Goal: Transaction & Acquisition: Book appointment/travel/reservation

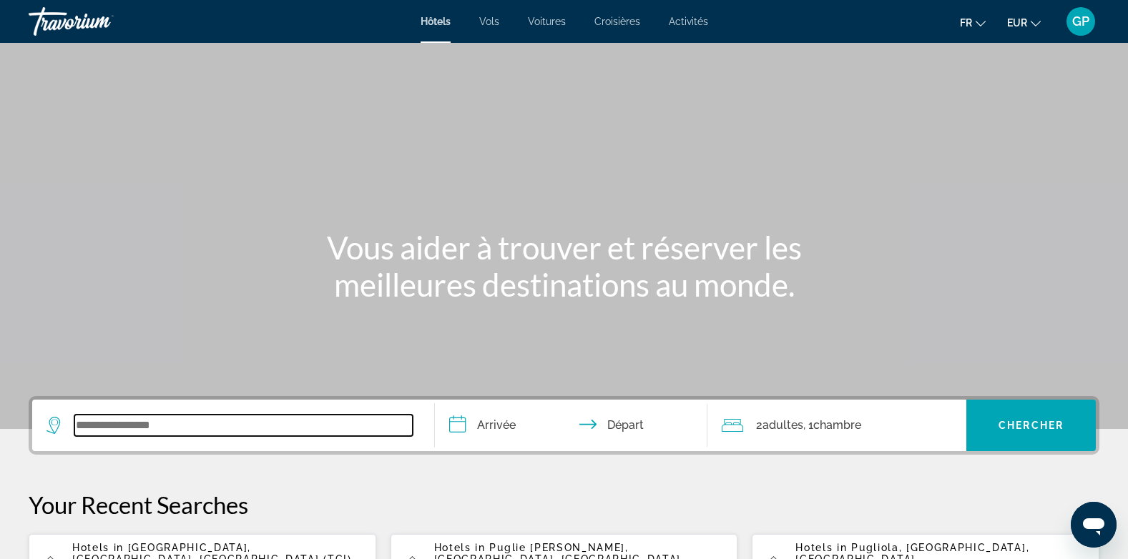
click at [152, 419] on input "Search widget" at bounding box center [243, 425] width 338 height 21
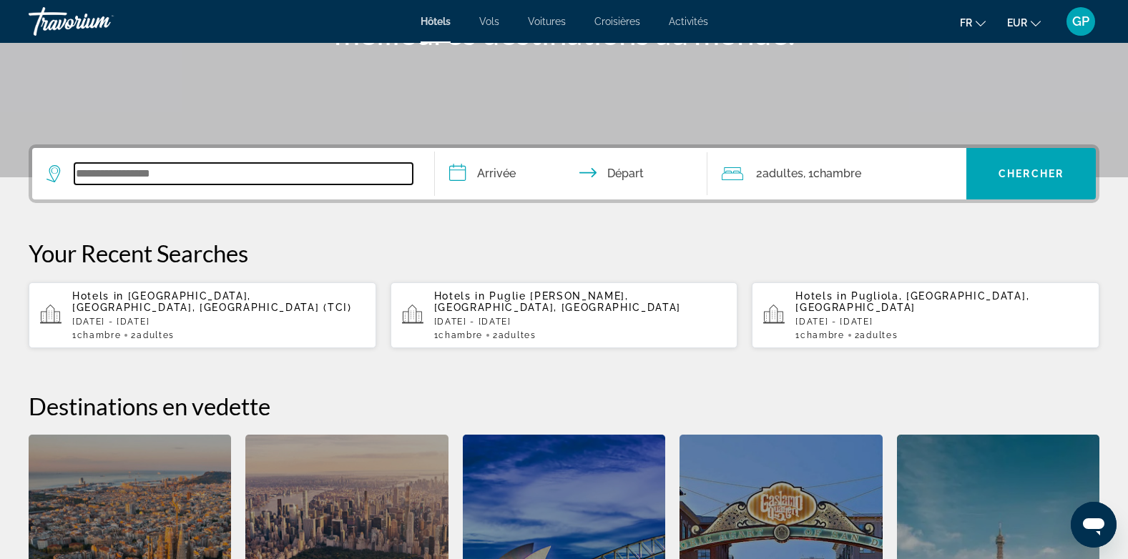
scroll to position [350, 0]
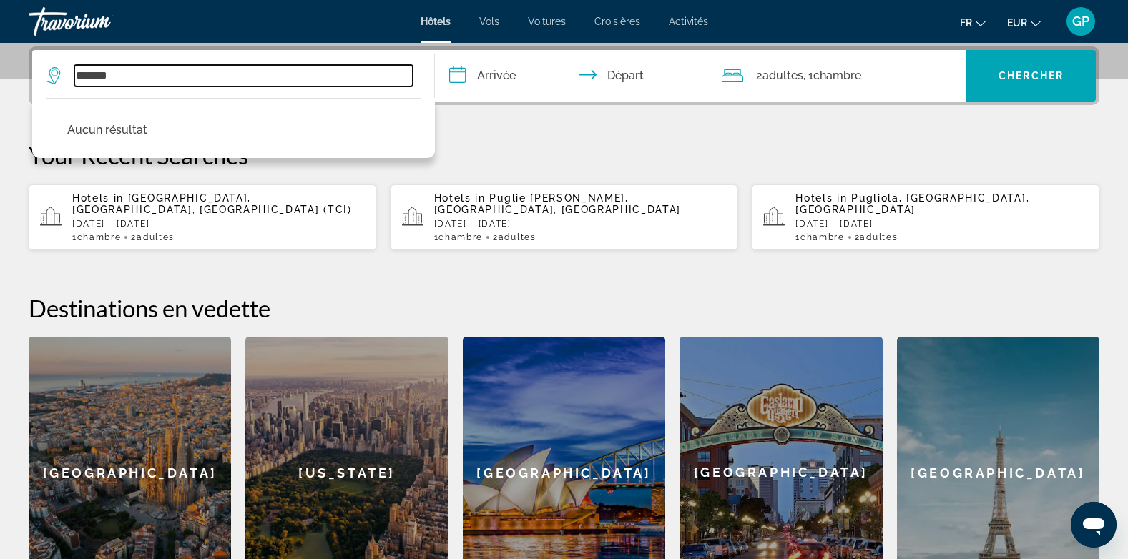
click at [135, 69] on input "*******" at bounding box center [243, 75] width 338 height 21
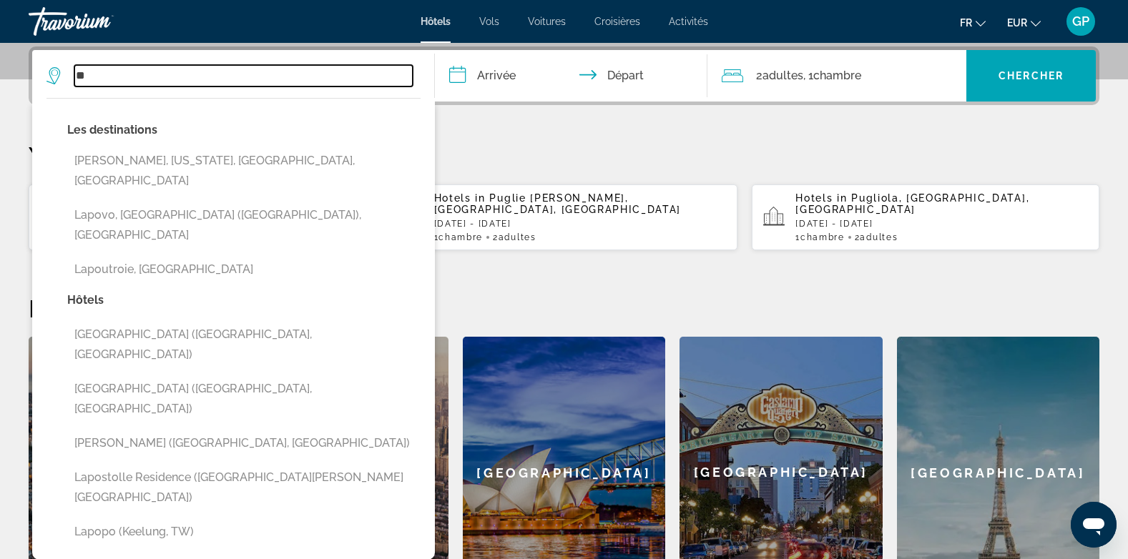
type input "*"
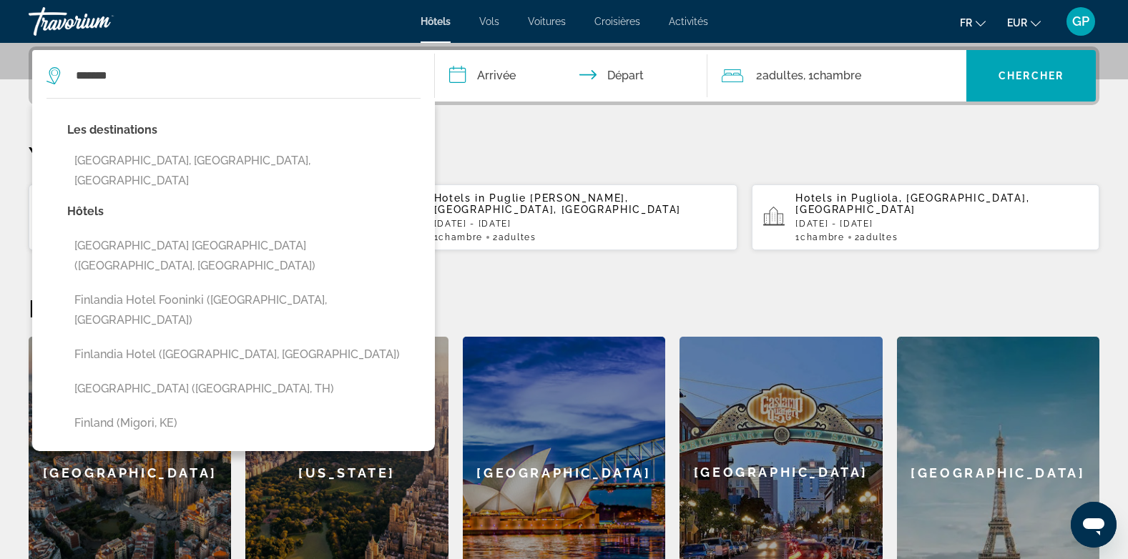
click at [977, 21] on icon "Change language" at bounding box center [981, 24] width 10 height 10
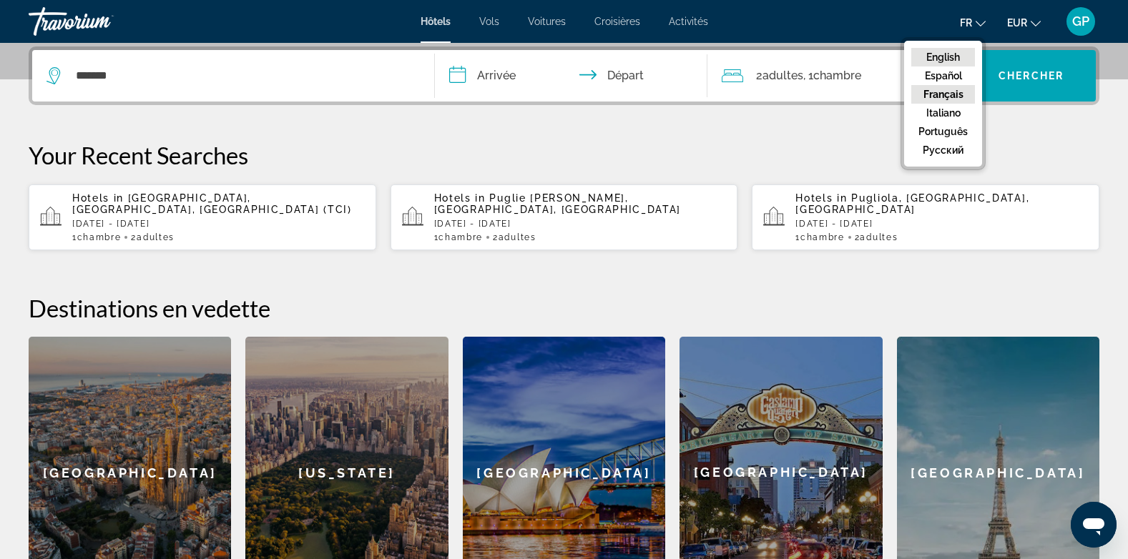
click at [947, 55] on button "English" at bounding box center [943, 57] width 64 height 19
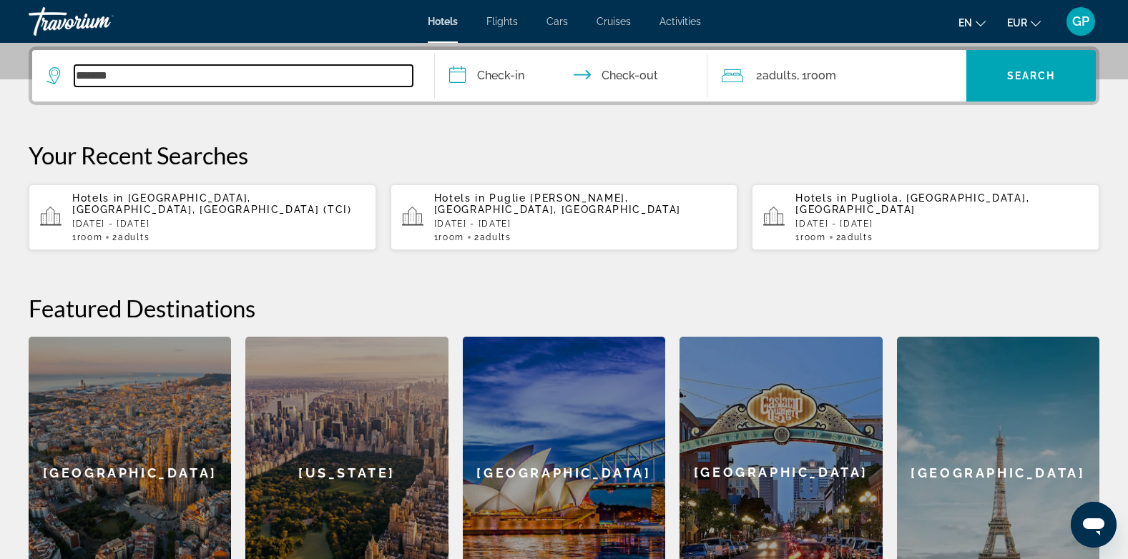
click at [116, 73] on input "*******" at bounding box center [243, 75] width 338 height 21
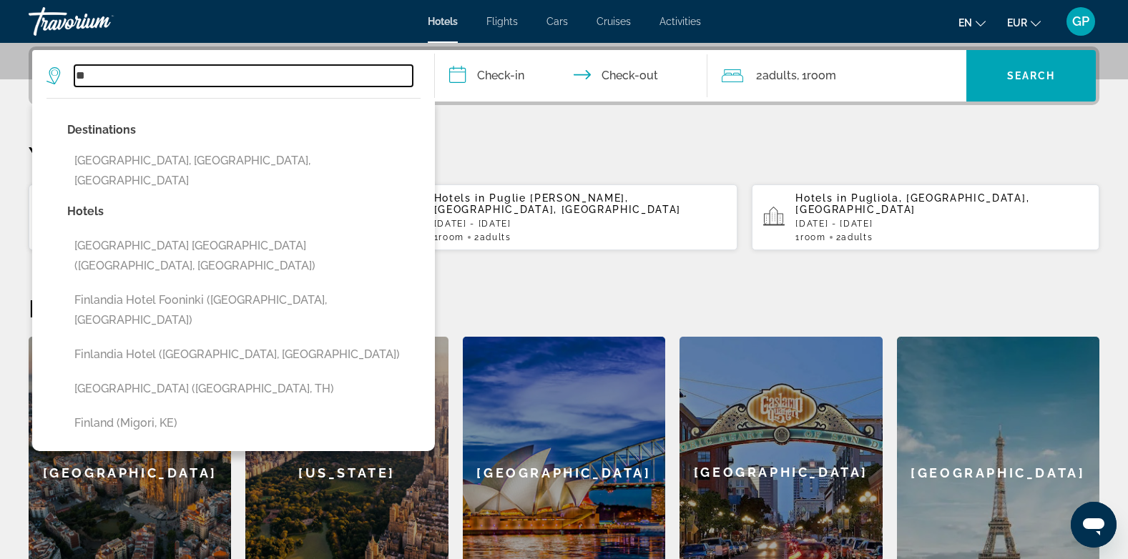
type input "*"
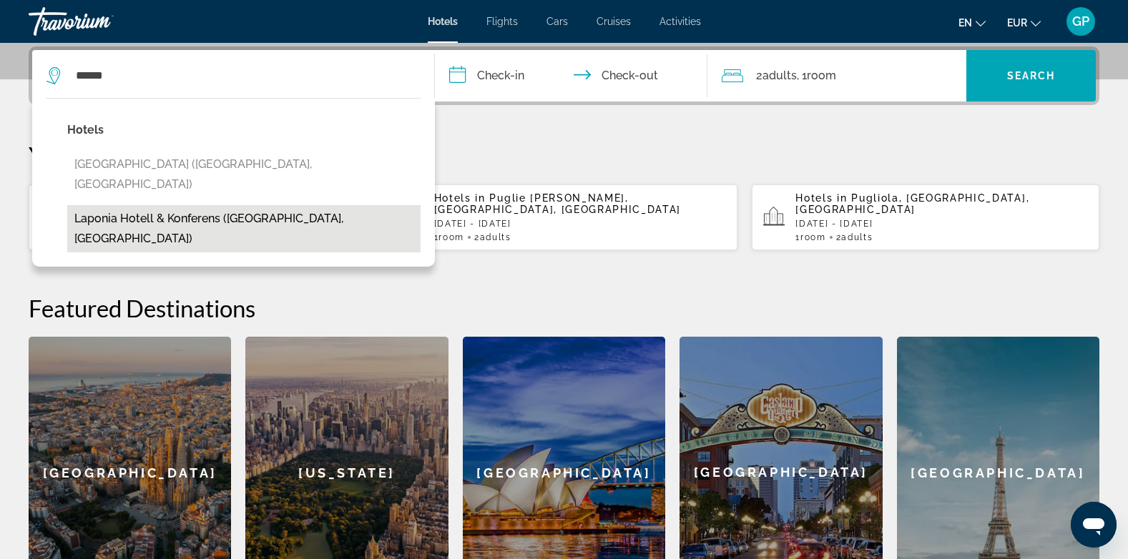
click at [154, 205] on button "Laponia Hotell & Konferens ([GEOGRAPHIC_DATA], [GEOGRAPHIC_DATA])" at bounding box center [243, 228] width 353 height 47
type input "**********"
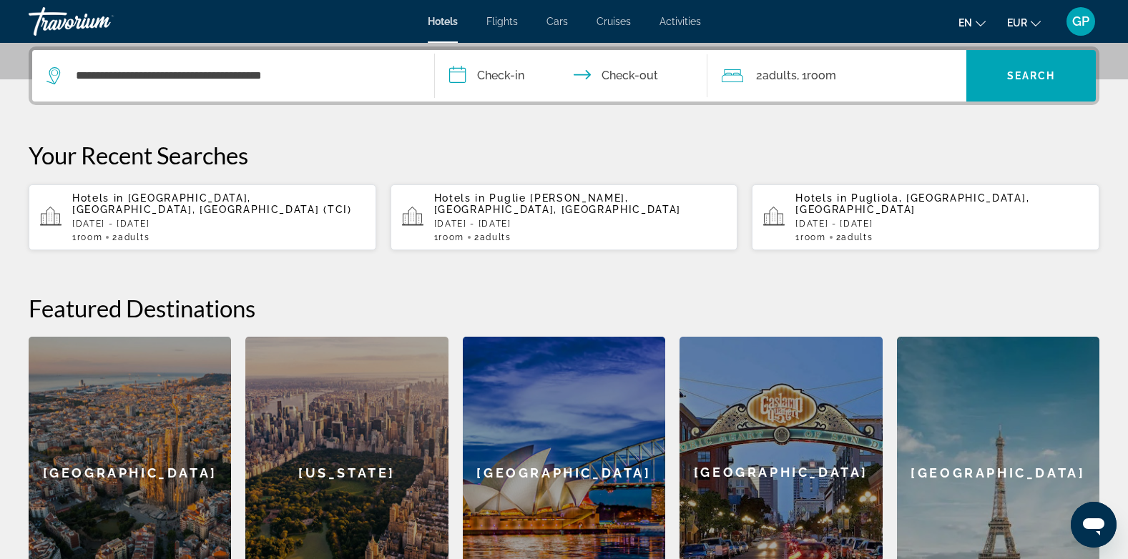
click at [506, 78] on input "**********" at bounding box center [574, 78] width 279 height 56
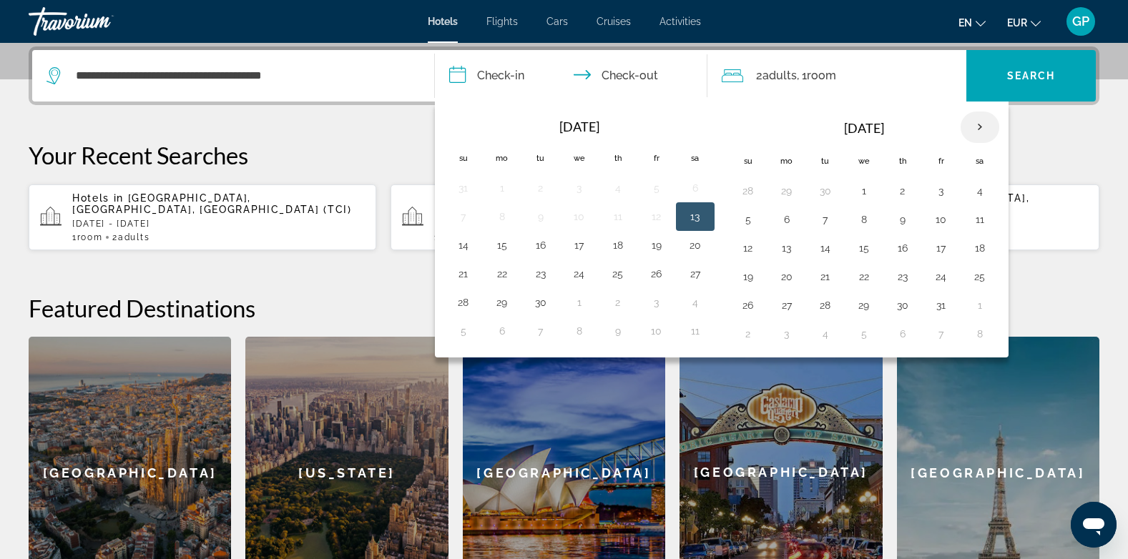
click at [978, 127] on th "Next month" at bounding box center [980, 127] width 39 height 31
click at [748, 279] on button "21" at bounding box center [748, 277] width 23 height 20
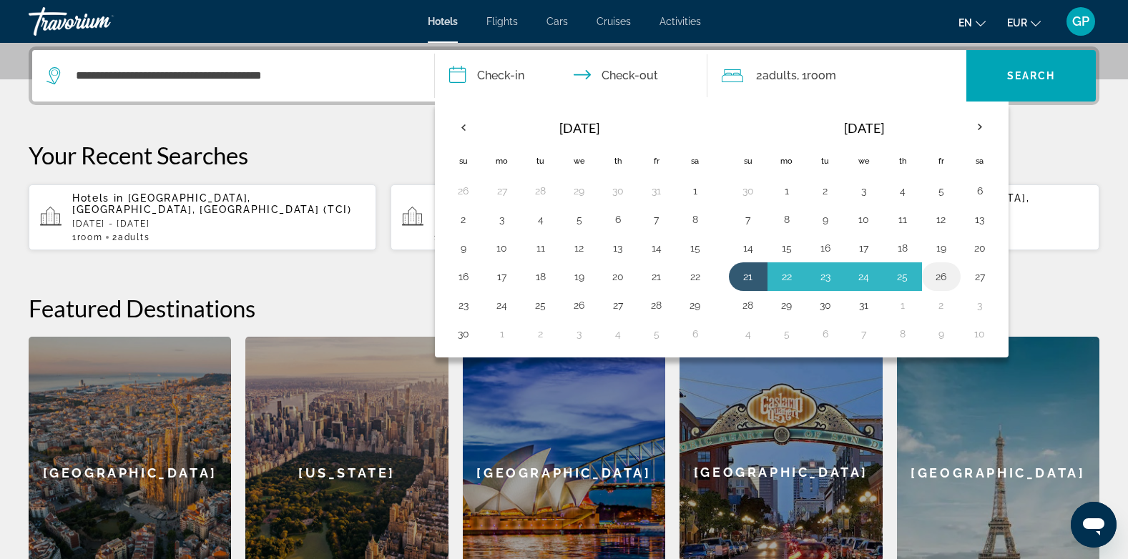
click at [952, 278] on button "26" at bounding box center [941, 277] width 23 height 20
type input "**********"
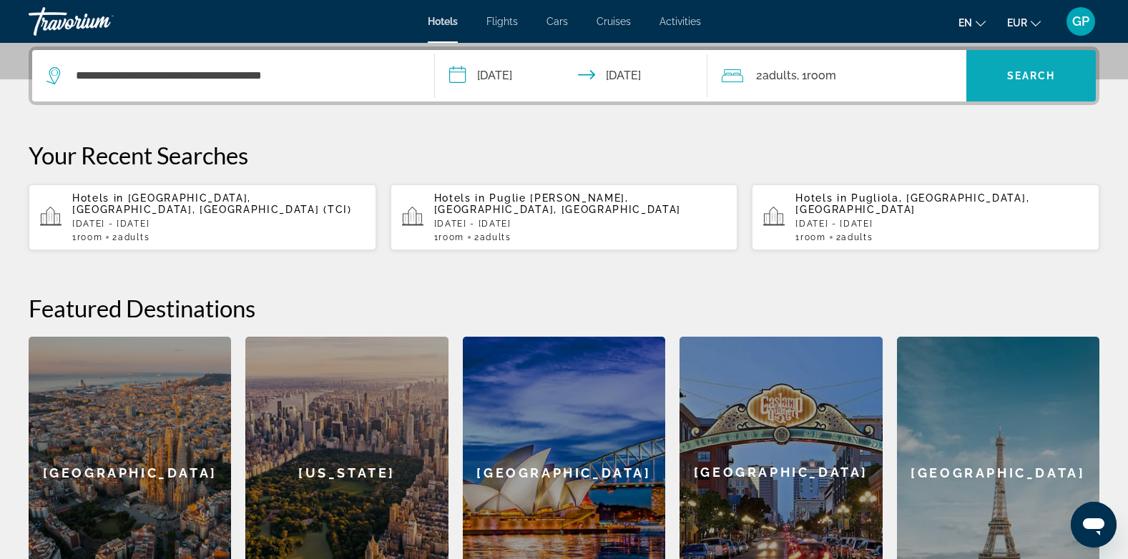
click at [1021, 82] on span "Search widget" at bounding box center [1030, 76] width 129 height 34
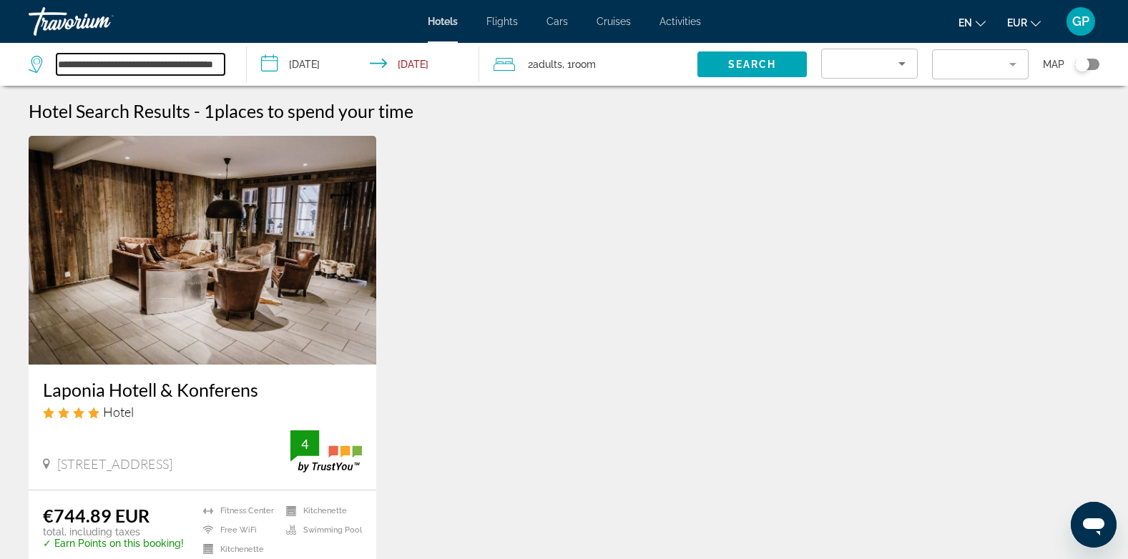
scroll to position [0, 33]
drag, startPoint x: 59, startPoint y: 62, endPoint x: 228, endPoint y: 66, distance: 169.5
click at [228, 66] on div "**********" at bounding box center [130, 64] width 203 height 43
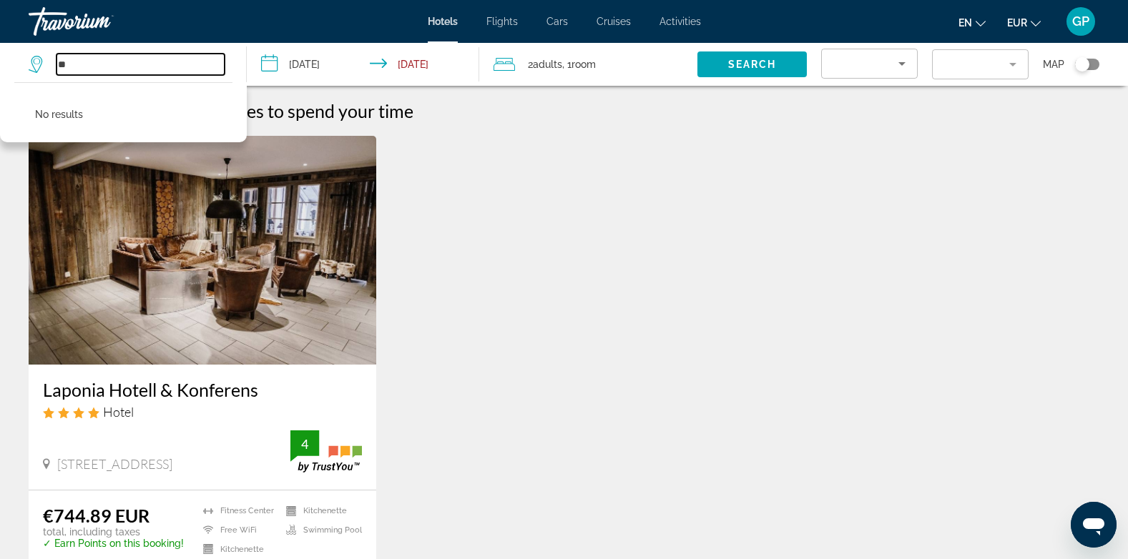
type input "*"
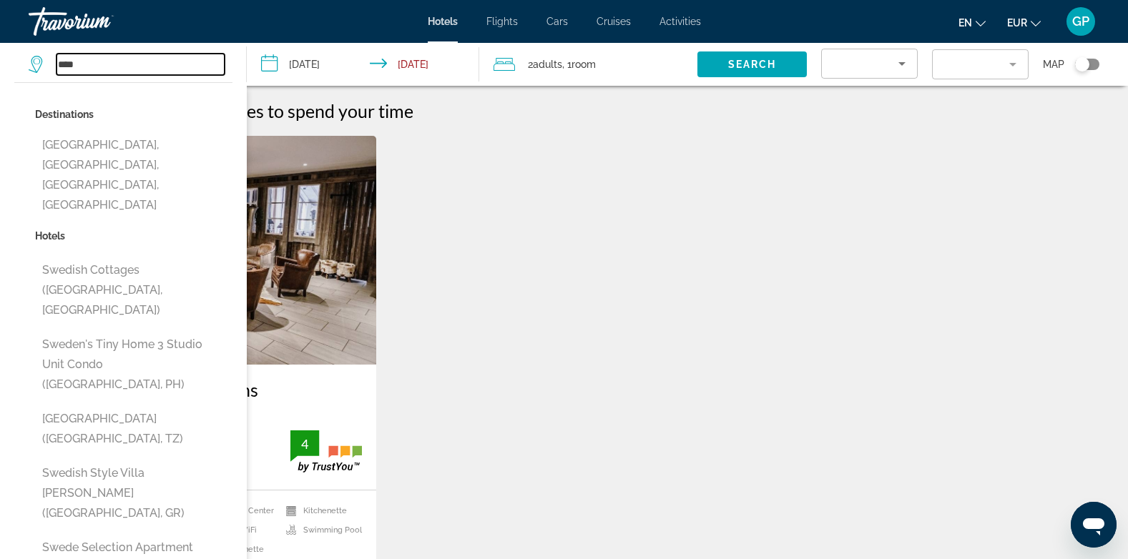
type input "*****"
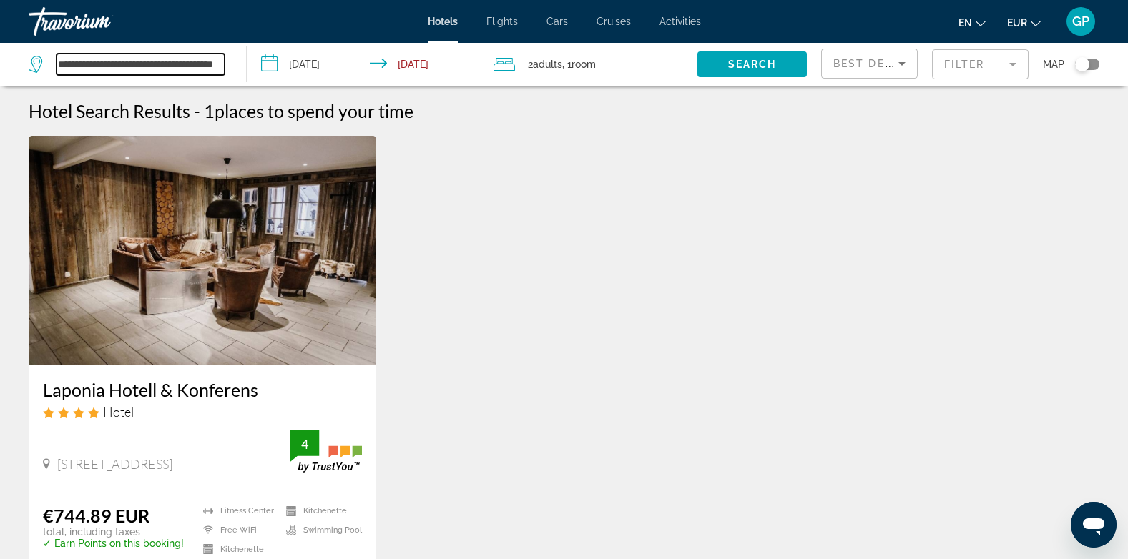
scroll to position [0, 33]
drag, startPoint x: 58, startPoint y: 64, endPoint x: 229, endPoint y: 64, distance: 170.9
click at [229, 64] on div "**********" at bounding box center [130, 64] width 203 height 43
click at [120, 65] on input "******" at bounding box center [141, 64] width 168 height 21
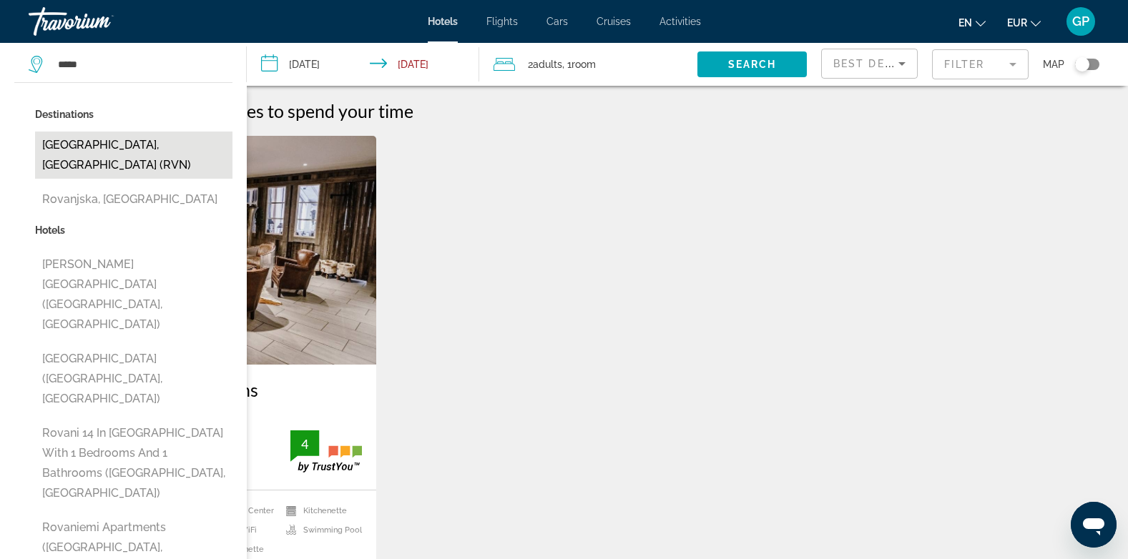
click at [105, 144] on button "Rovaniemi, Finland (RVN)" at bounding box center [133, 155] width 197 height 47
type input "**********"
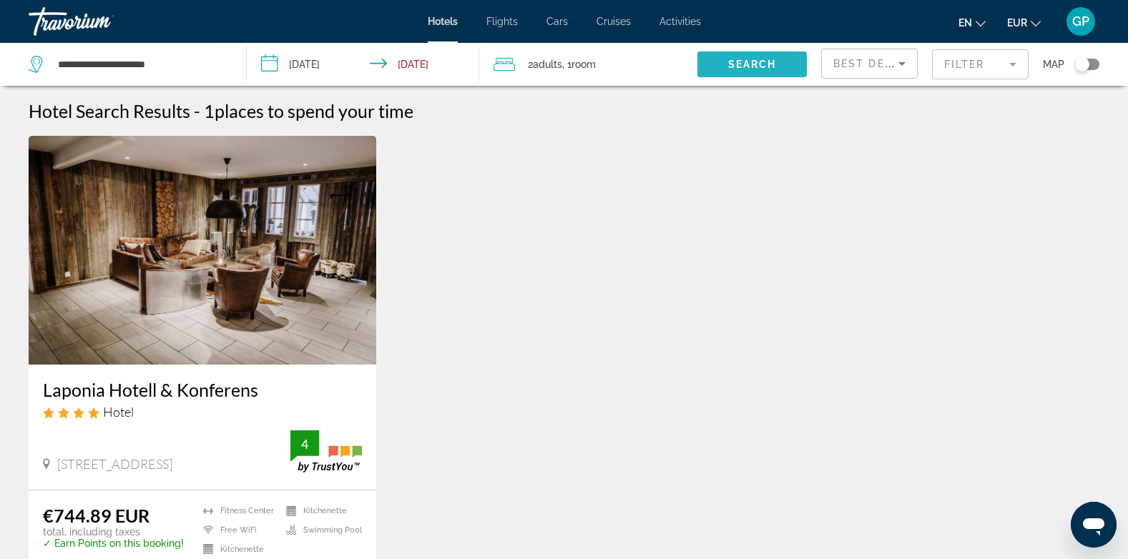
click at [747, 59] on span "Search" at bounding box center [752, 64] width 49 height 11
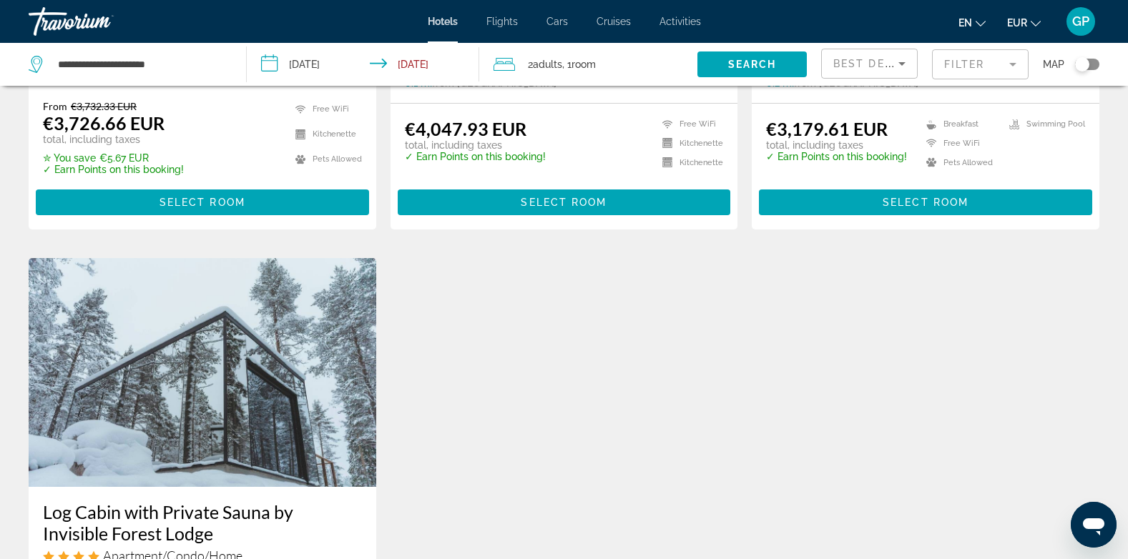
scroll to position [572, 0]
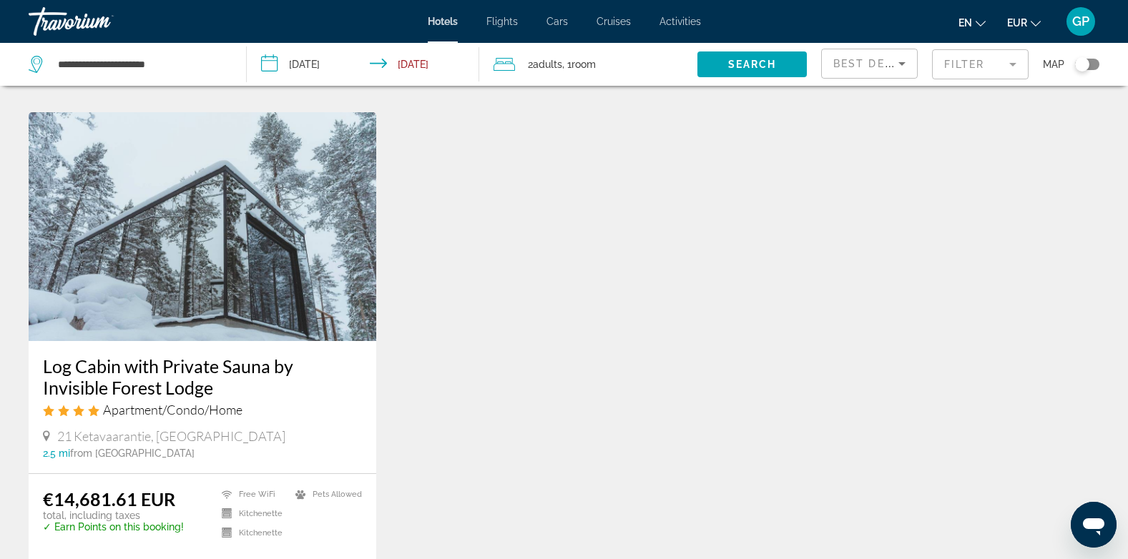
click at [233, 365] on h3 "Log Cabin with Private Sauna by Invisible Forest Lodge" at bounding box center [202, 376] width 319 height 43
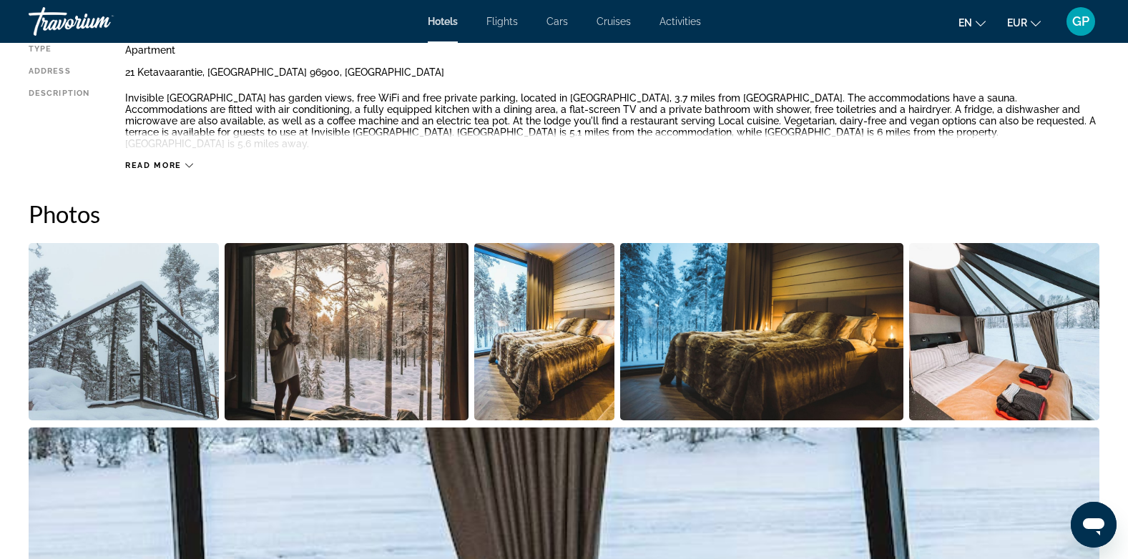
scroll to position [572, 0]
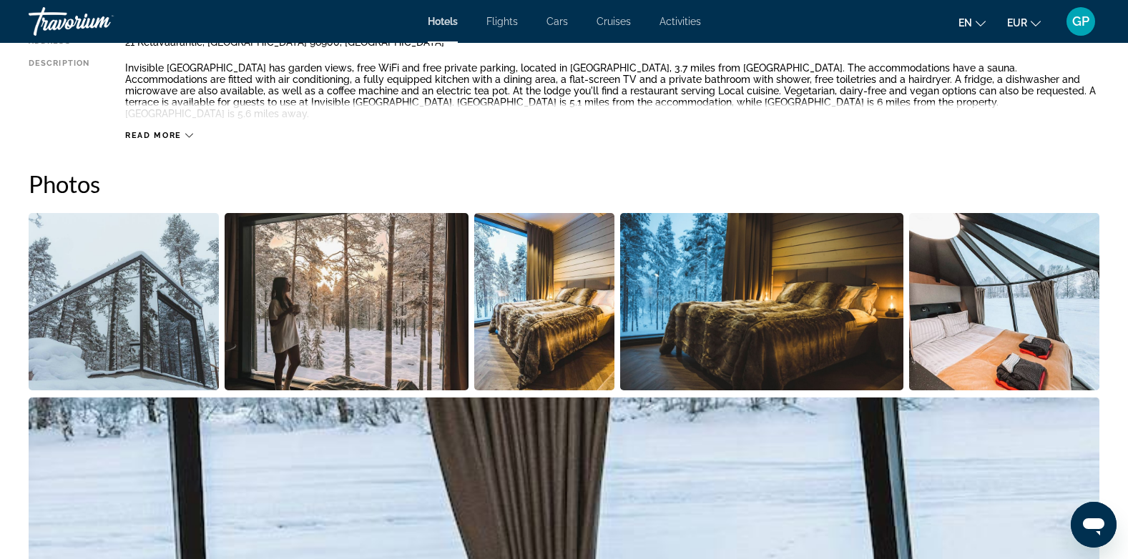
click at [148, 269] on img "Open full-screen image slider" at bounding box center [124, 301] width 190 height 177
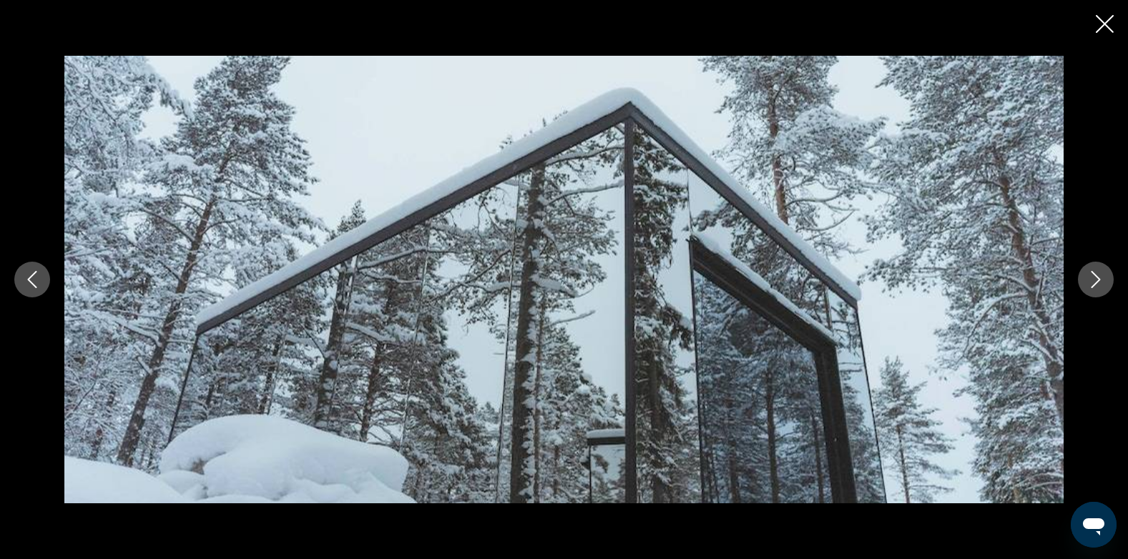
click at [1093, 283] on icon "Next image" at bounding box center [1095, 279] width 17 height 17
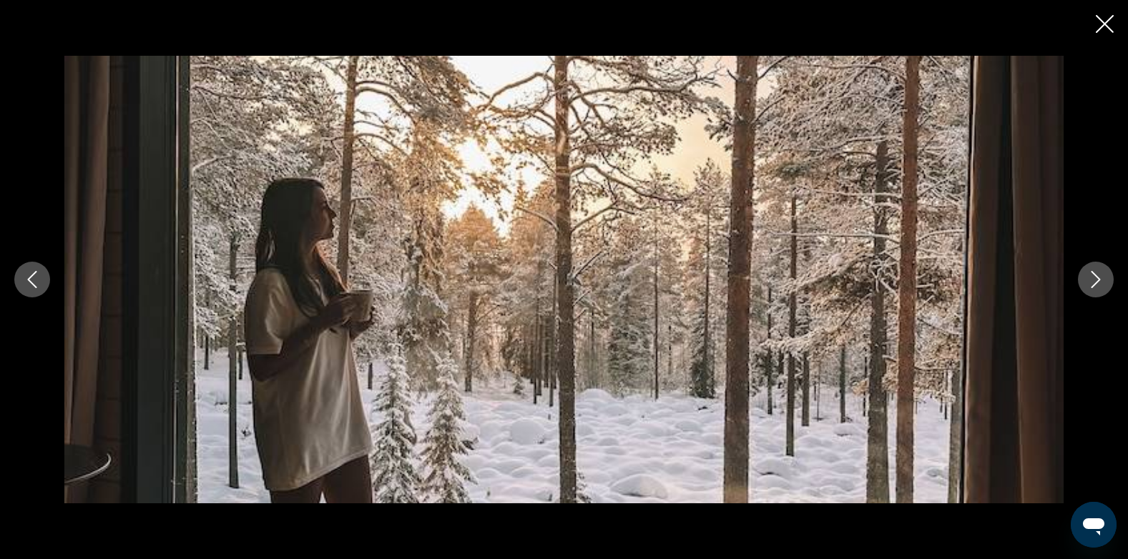
click at [1093, 283] on icon "Next image" at bounding box center [1095, 279] width 17 height 17
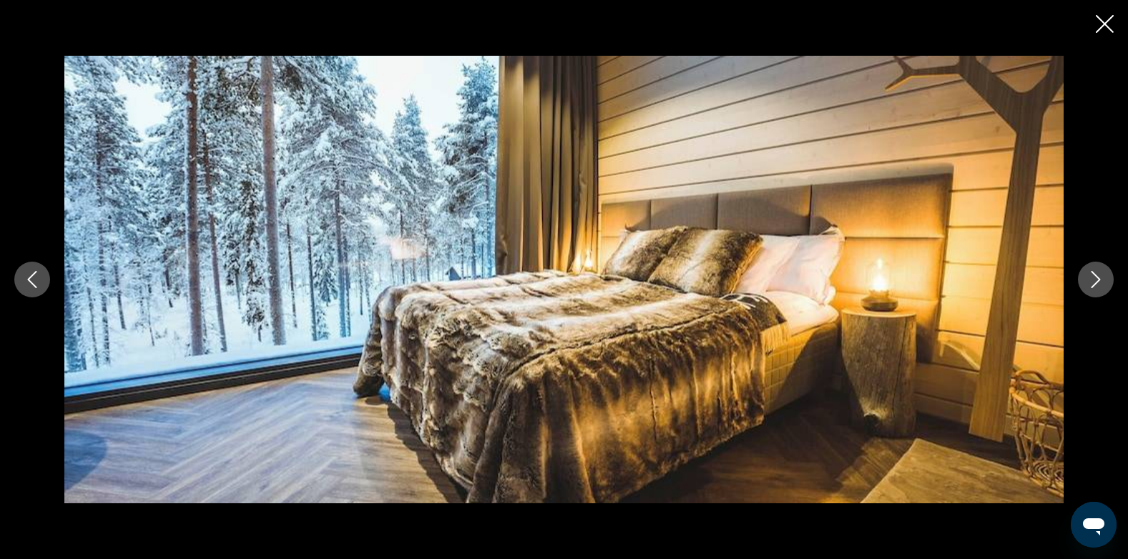
click at [1092, 281] on icon "Next image" at bounding box center [1095, 279] width 17 height 17
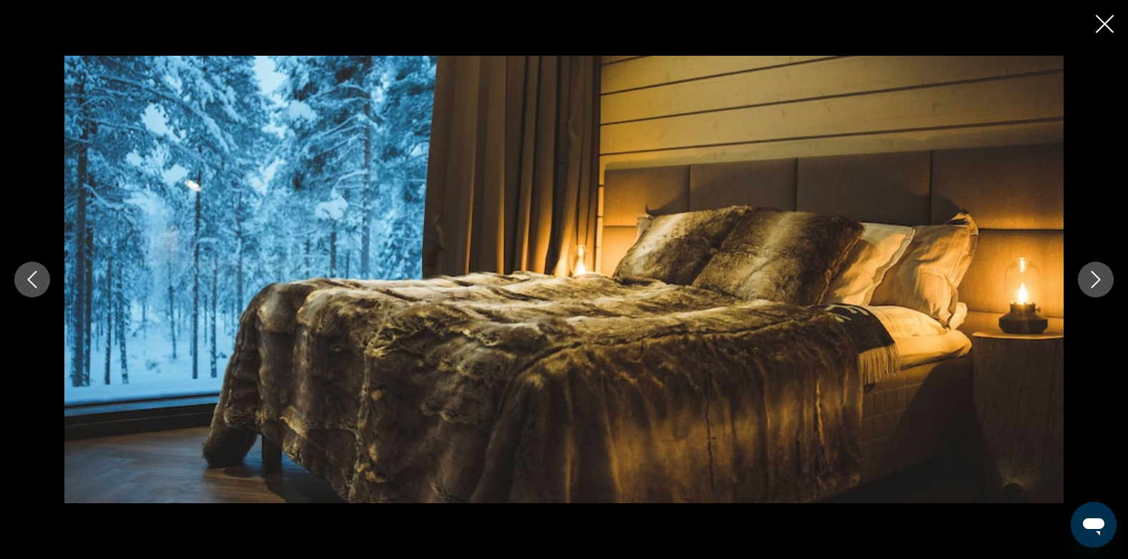
click at [1092, 281] on icon "Next image" at bounding box center [1095, 279] width 17 height 17
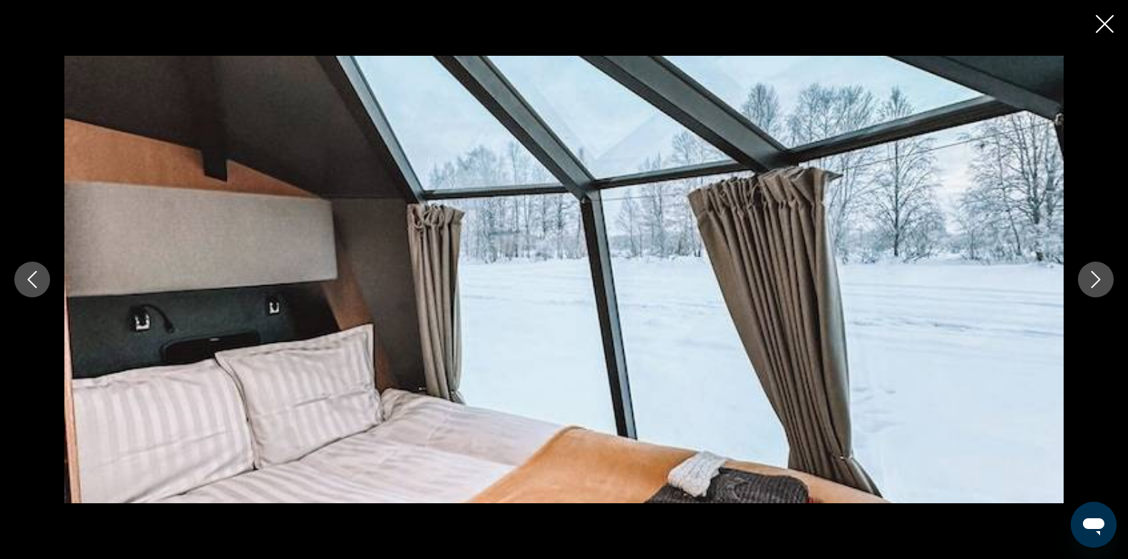
click at [1089, 280] on icon "Next image" at bounding box center [1095, 279] width 17 height 17
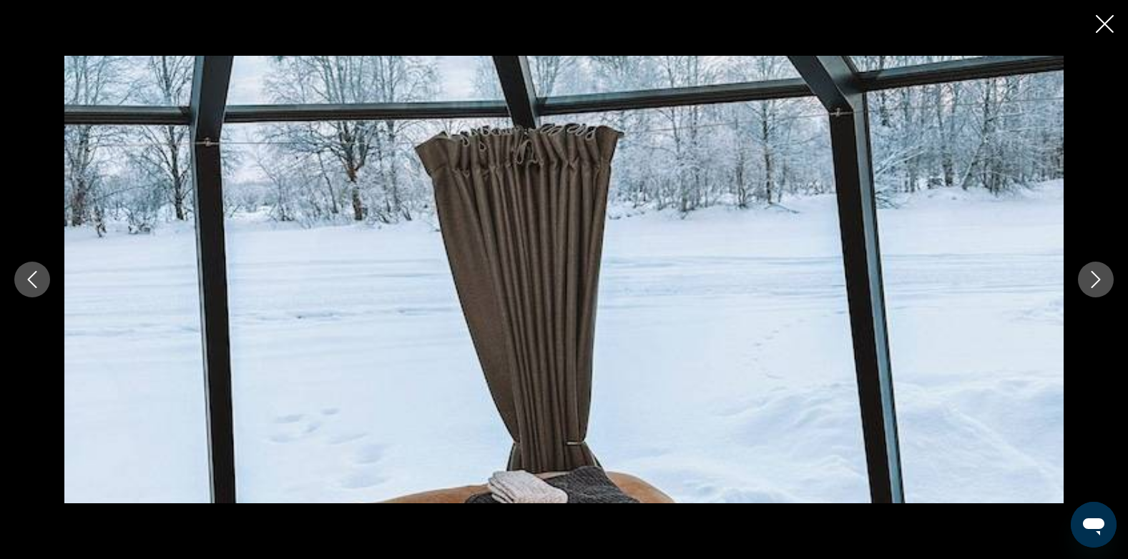
click at [1087, 280] on icon "Next image" at bounding box center [1095, 279] width 17 height 17
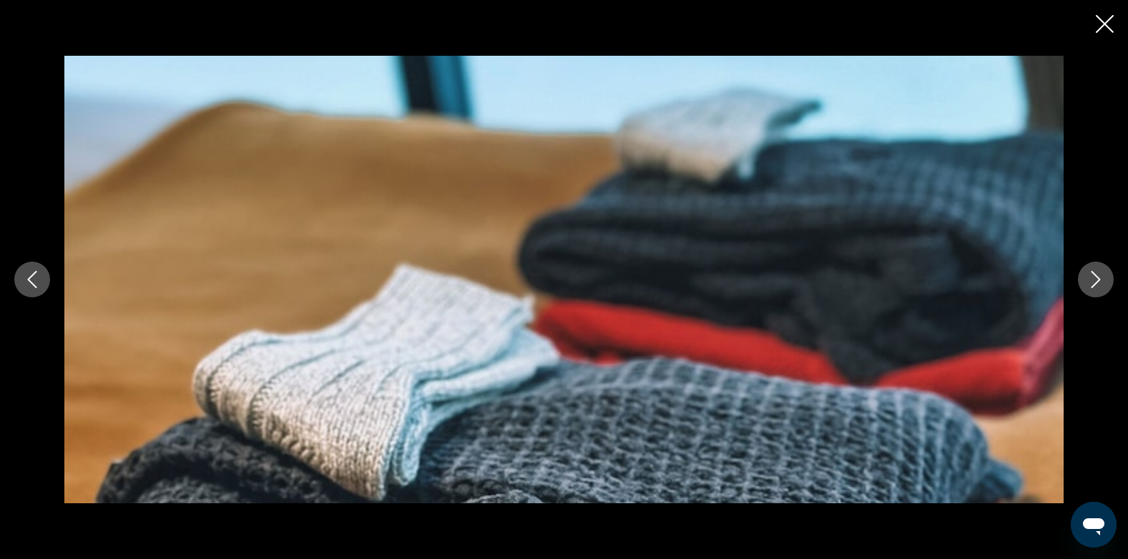
click at [1091, 279] on icon "Next image" at bounding box center [1095, 279] width 17 height 17
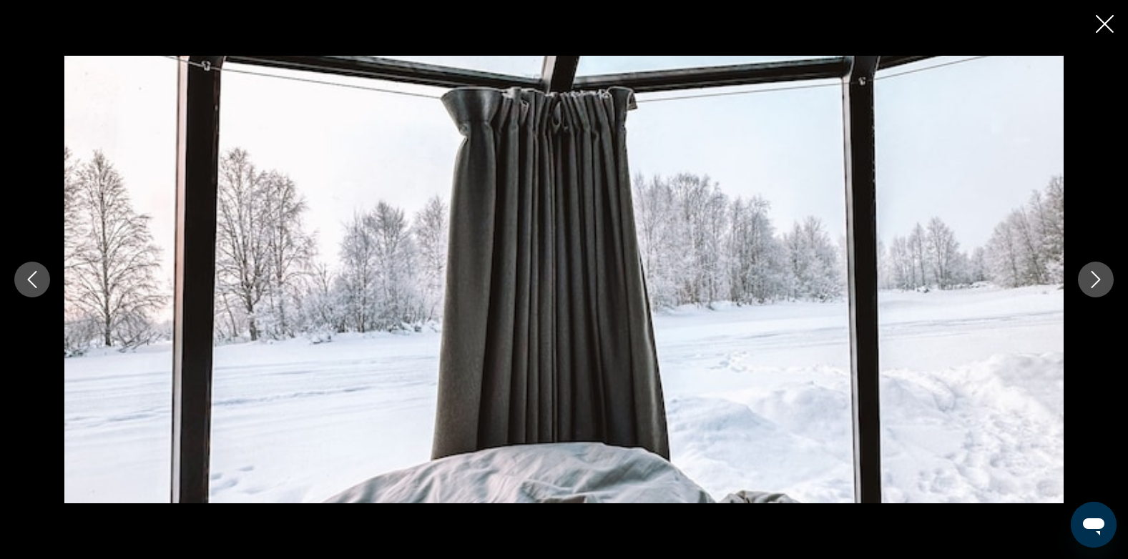
click at [1091, 279] on icon "Next image" at bounding box center [1095, 279] width 17 height 17
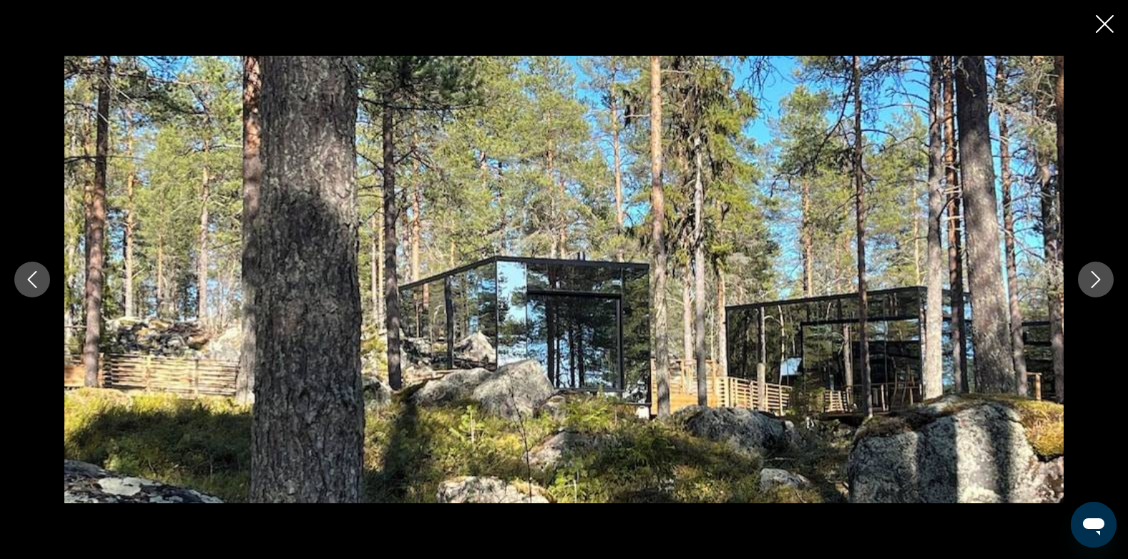
click at [1091, 279] on icon "Next image" at bounding box center [1095, 279] width 17 height 17
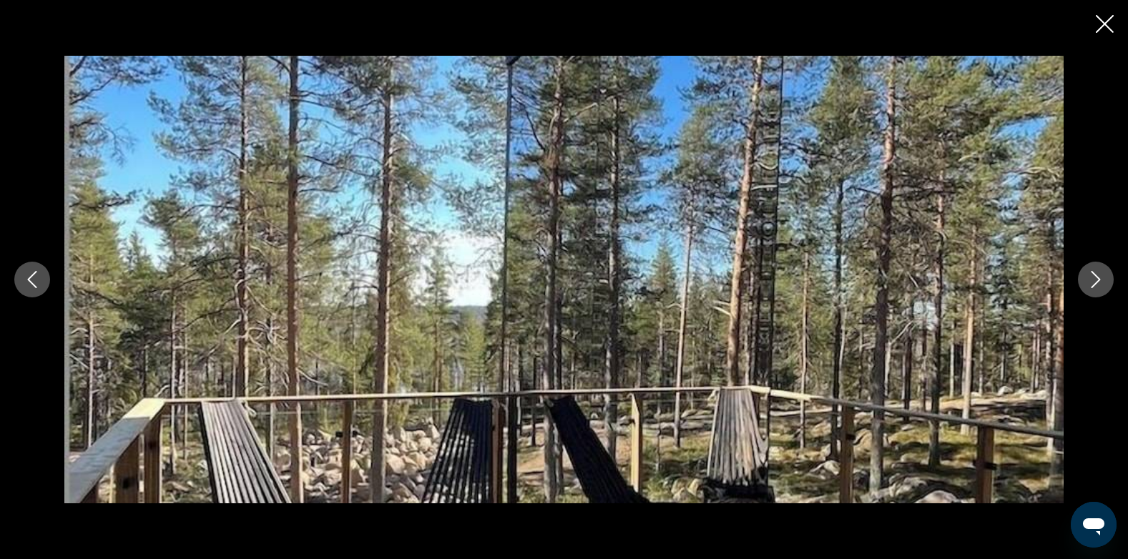
click at [1091, 279] on icon "Next image" at bounding box center [1095, 279] width 17 height 17
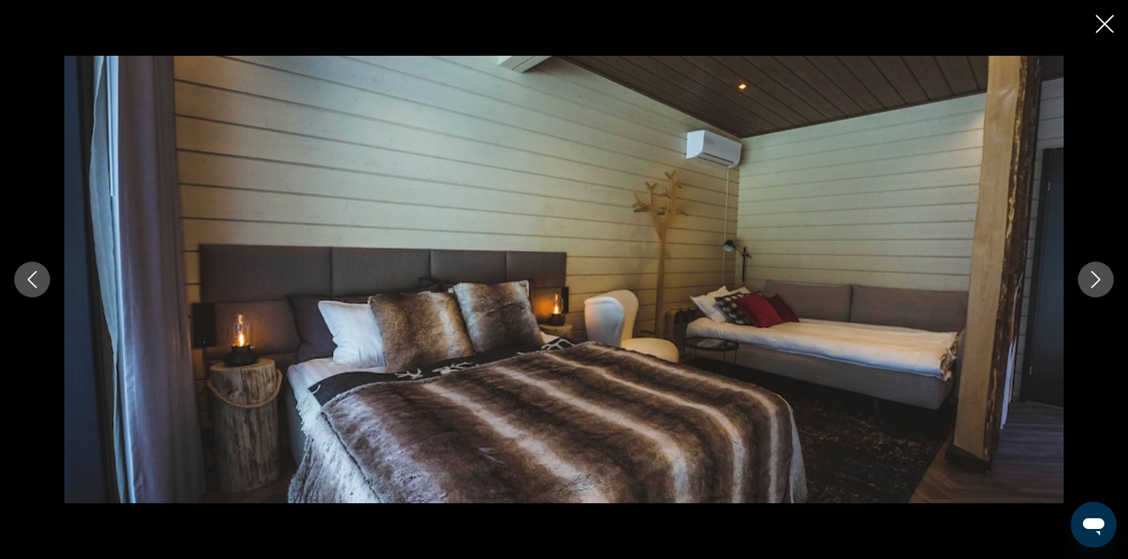
click at [1091, 279] on icon "Next image" at bounding box center [1095, 279] width 17 height 17
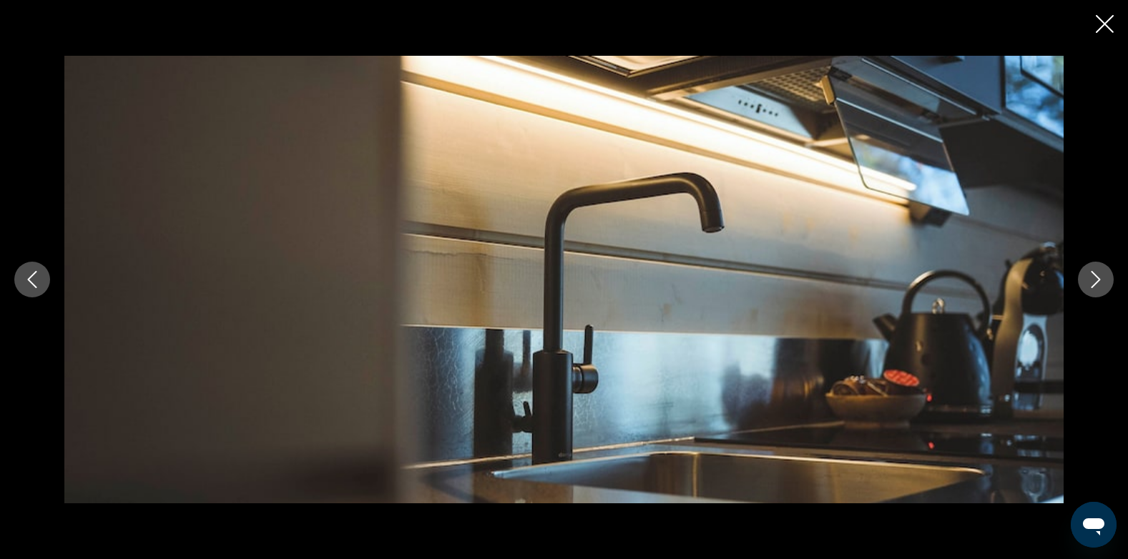
click at [1091, 279] on icon "Next image" at bounding box center [1095, 279] width 17 height 17
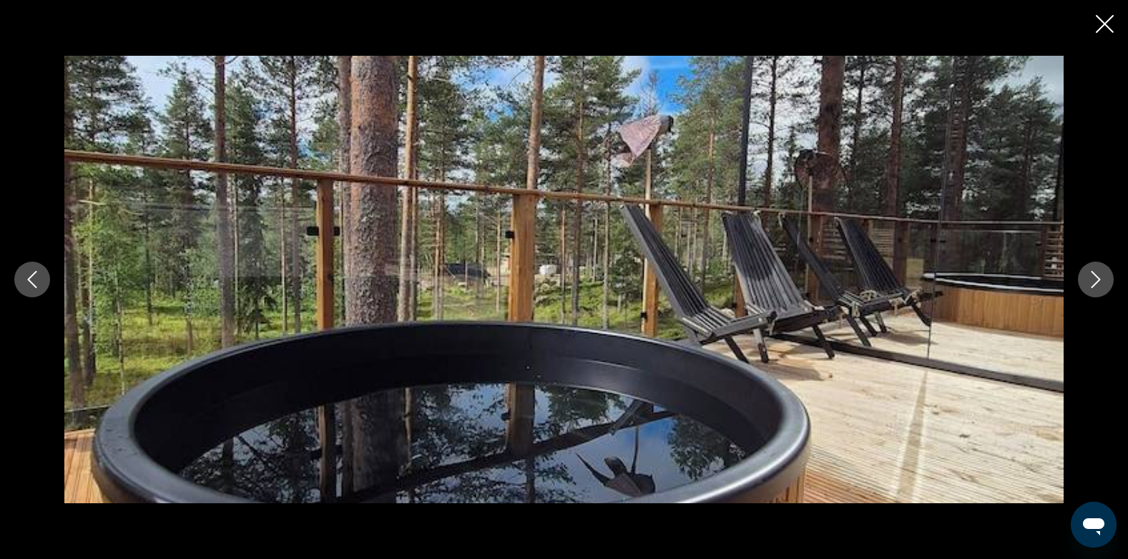
click at [1092, 277] on icon "Next image" at bounding box center [1095, 279] width 17 height 17
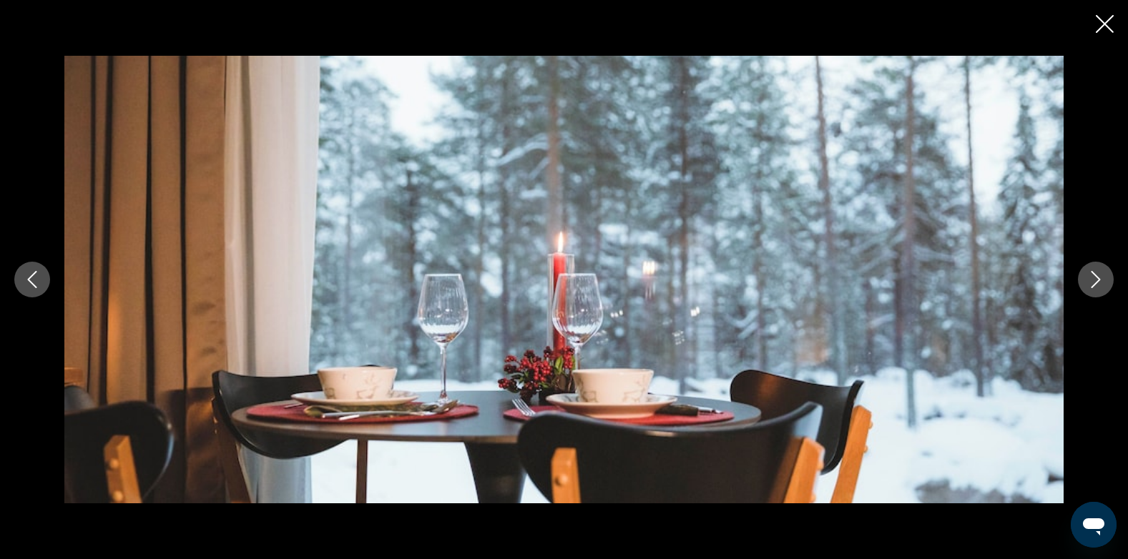
click at [1092, 277] on icon "Next image" at bounding box center [1095, 279] width 17 height 17
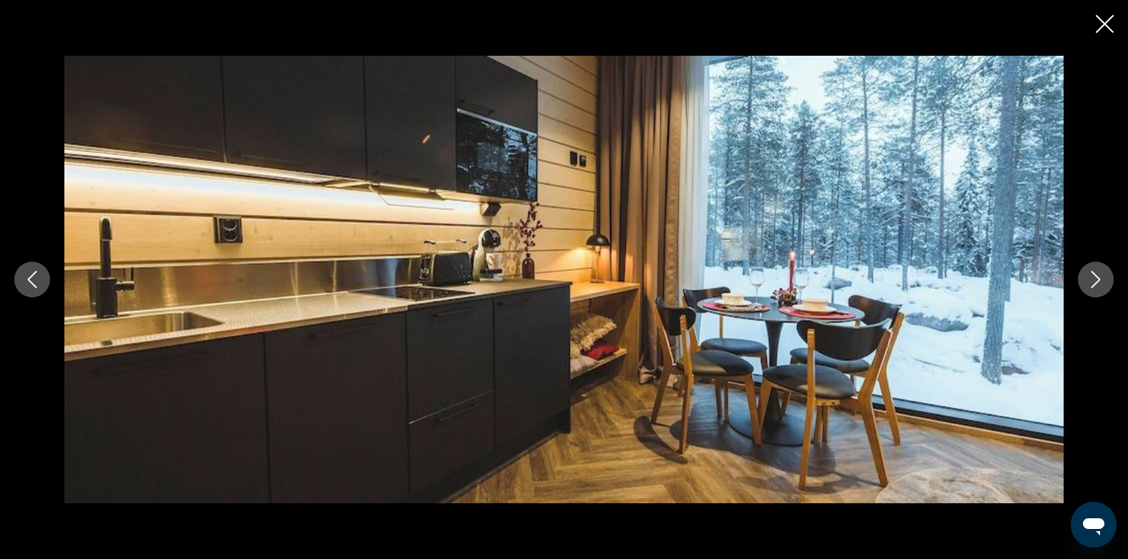
click at [1092, 277] on icon "Next image" at bounding box center [1095, 279] width 17 height 17
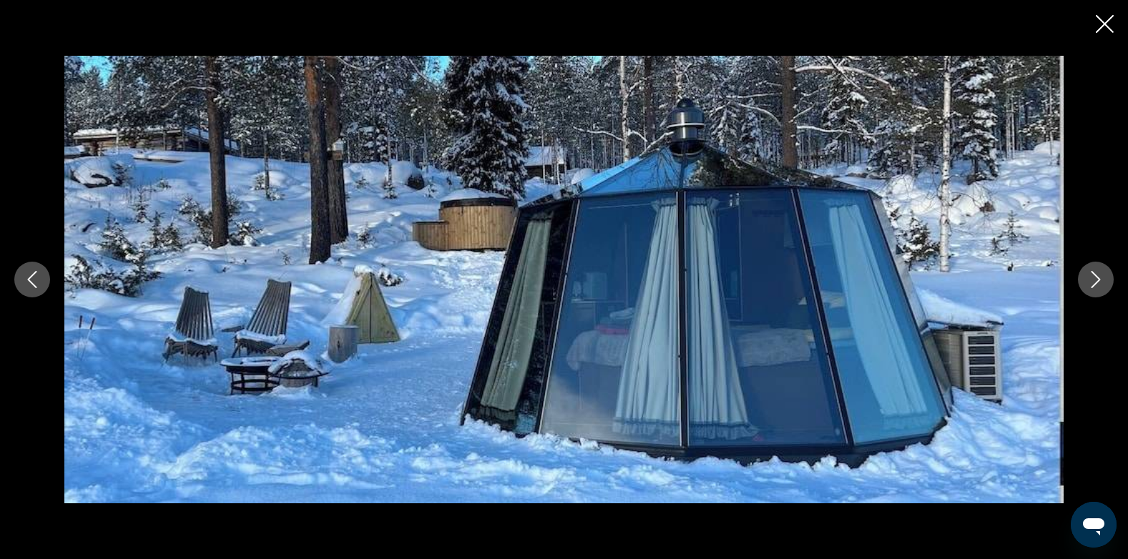
click at [1092, 277] on icon "Next image" at bounding box center [1095, 279] width 17 height 17
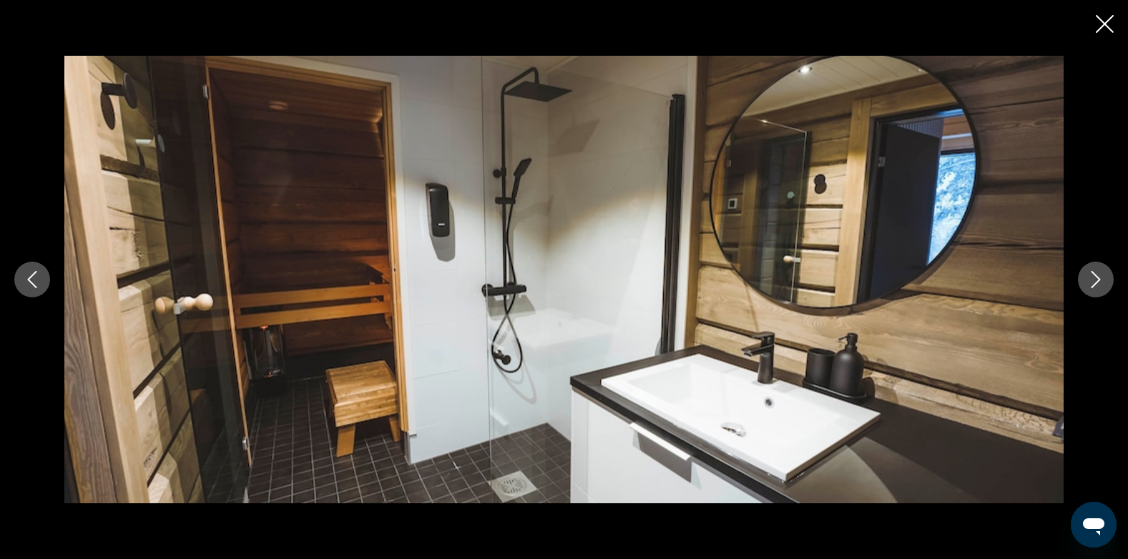
click at [1094, 282] on icon "Next image" at bounding box center [1095, 279] width 17 height 17
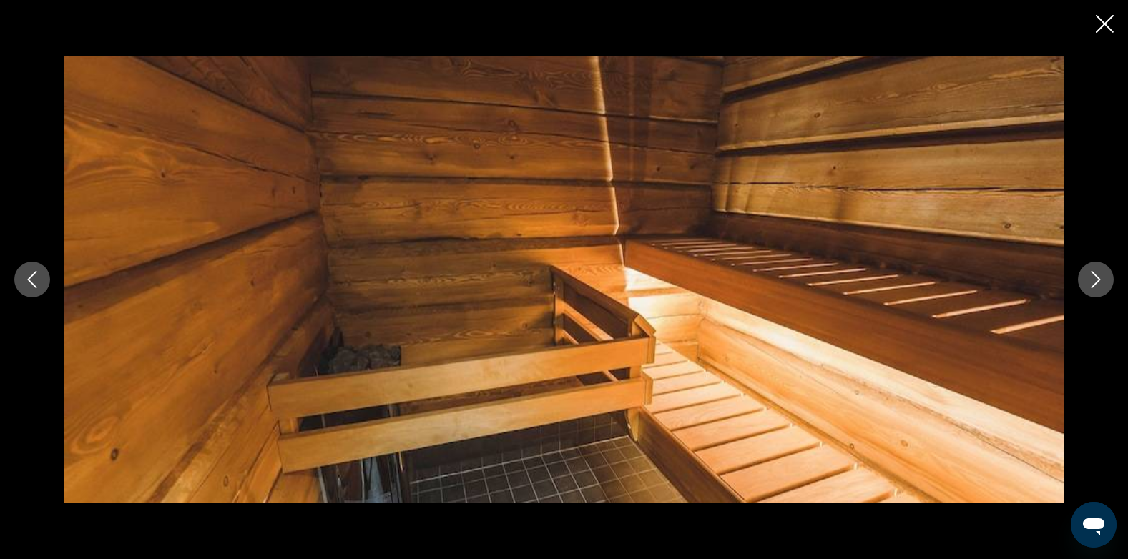
click at [1094, 282] on icon "Next image" at bounding box center [1095, 279] width 17 height 17
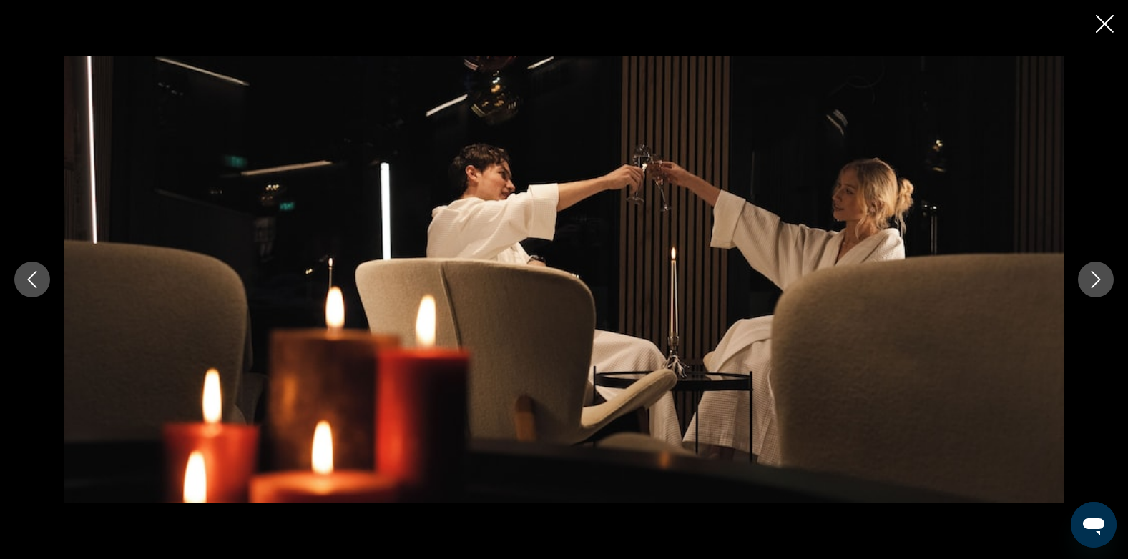
click at [1094, 282] on icon "Next image" at bounding box center [1095, 279] width 17 height 17
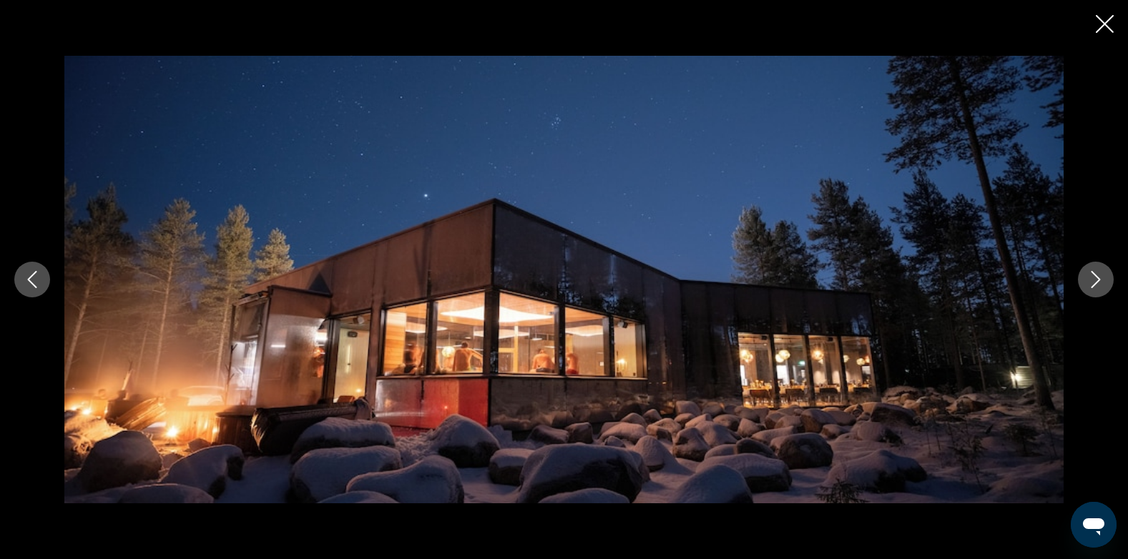
click at [1094, 282] on icon "Next image" at bounding box center [1095, 279] width 17 height 17
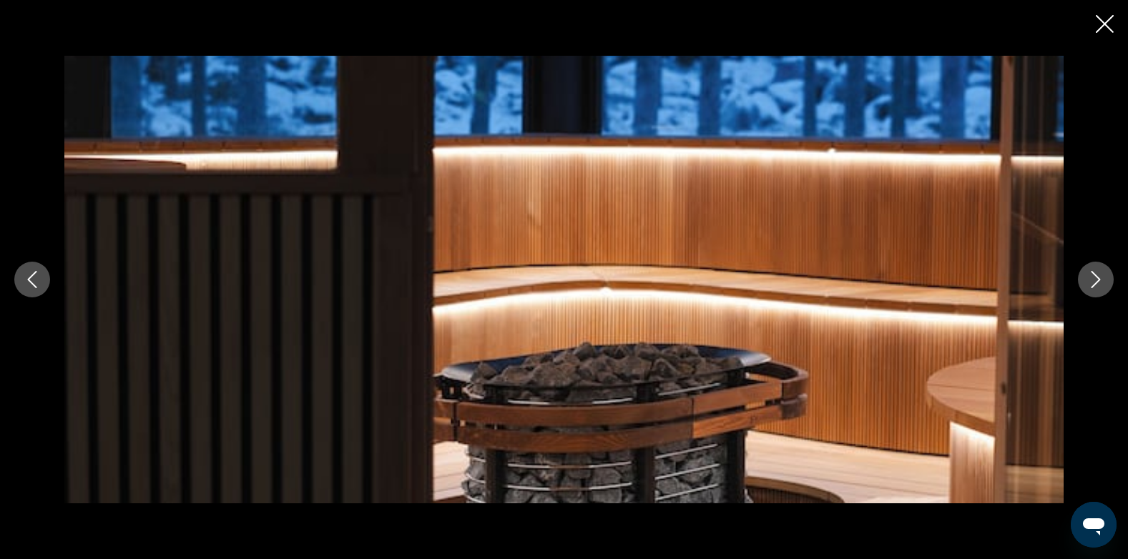
click at [1094, 282] on icon "Next image" at bounding box center [1095, 279] width 17 height 17
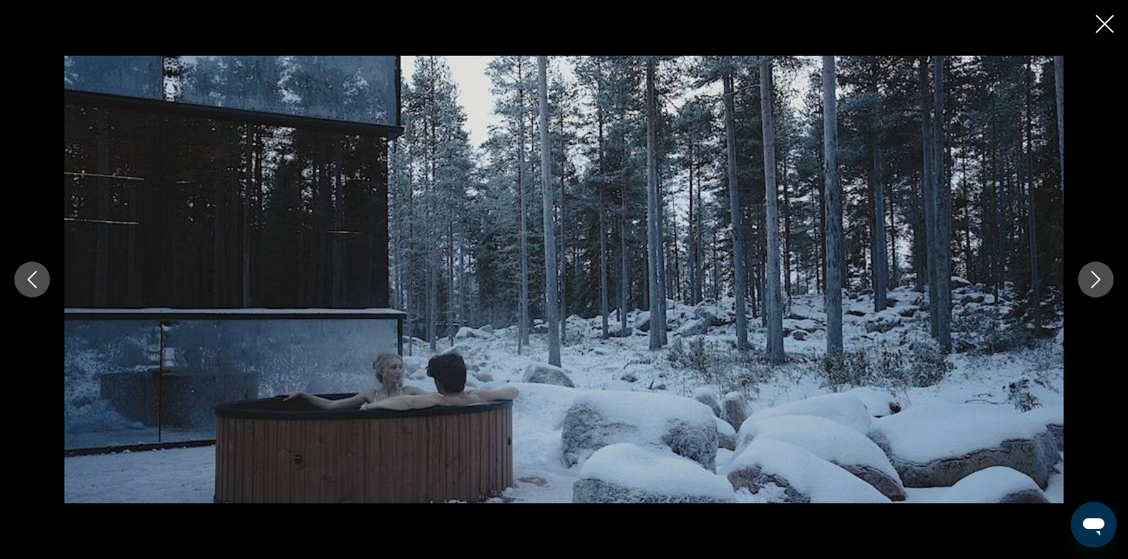
click at [1094, 282] on icon "Next image" at bounding box center [1095, 279] width 17 height 17
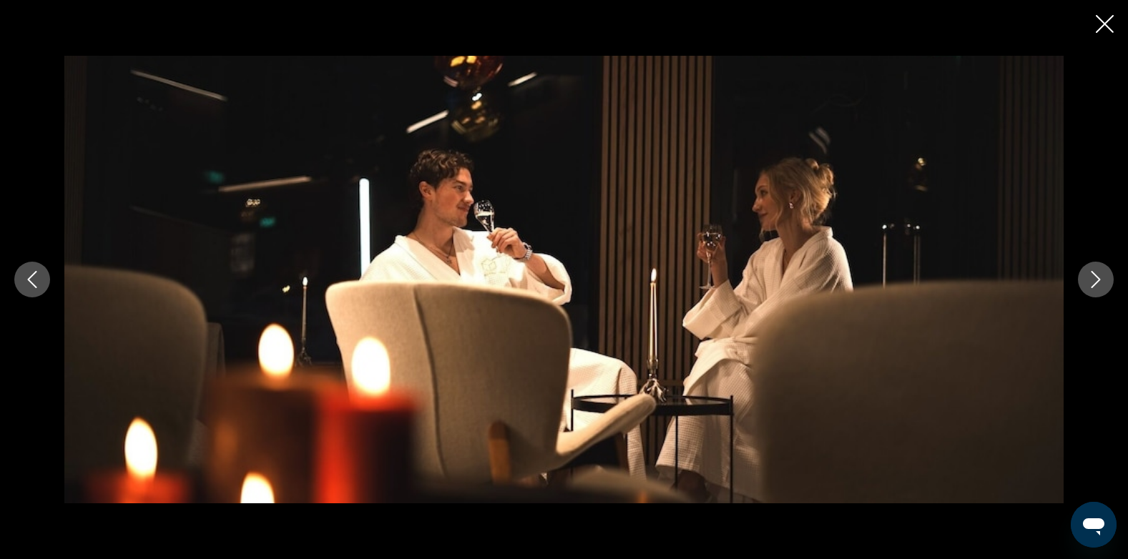
click at [1094, 282] on icon "Next image" at bounding box center [1095, 279] width 17 height 17
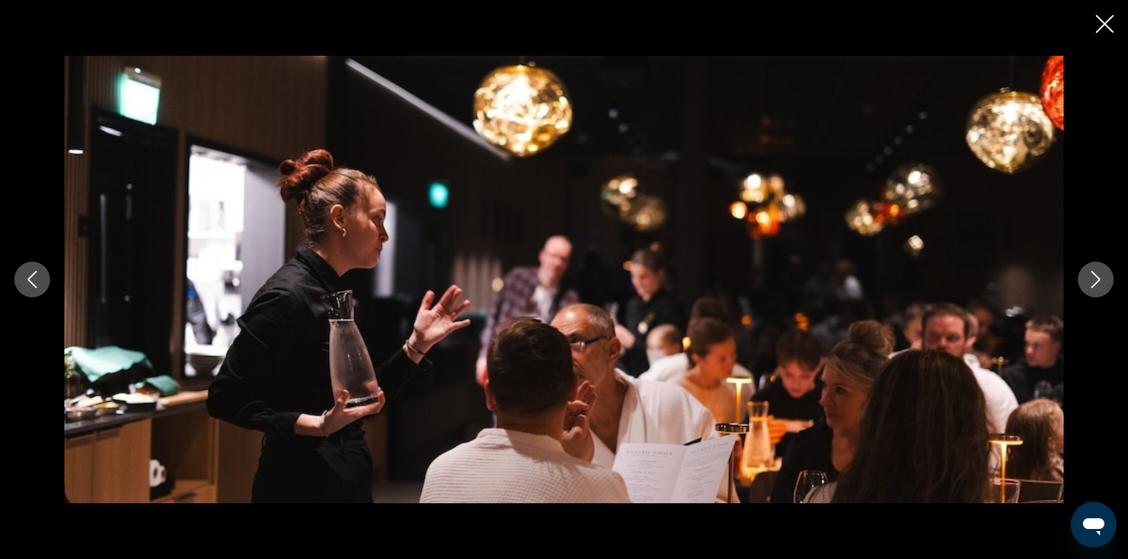
click at [1094, 282] on icon "Next image" at bounding box center [1095, 279] width 17 height 17
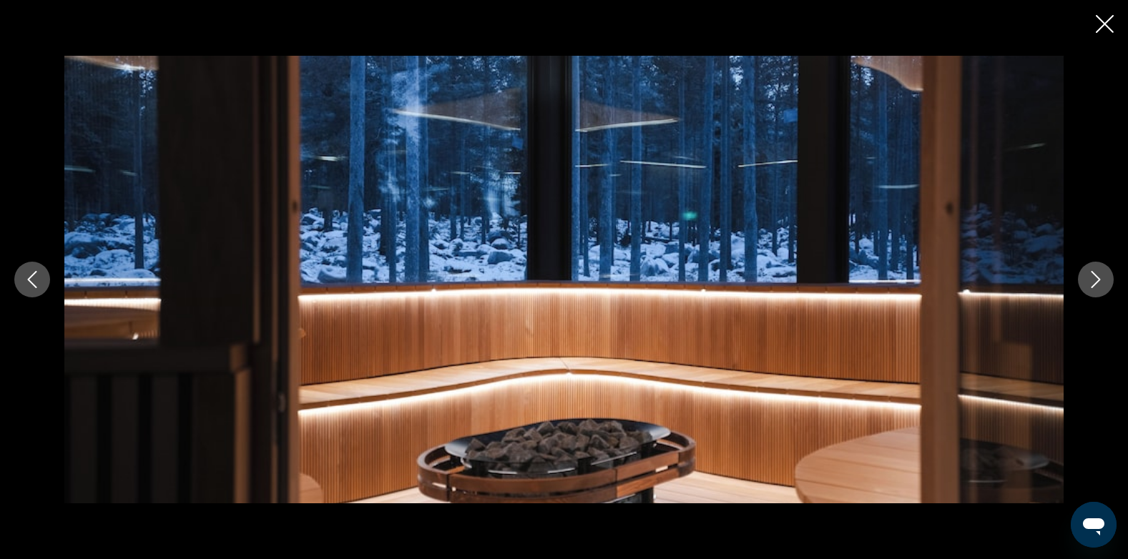
click at [37, 280] on icon "Previous image" at bounding box center [32, 279] width 17 height 17
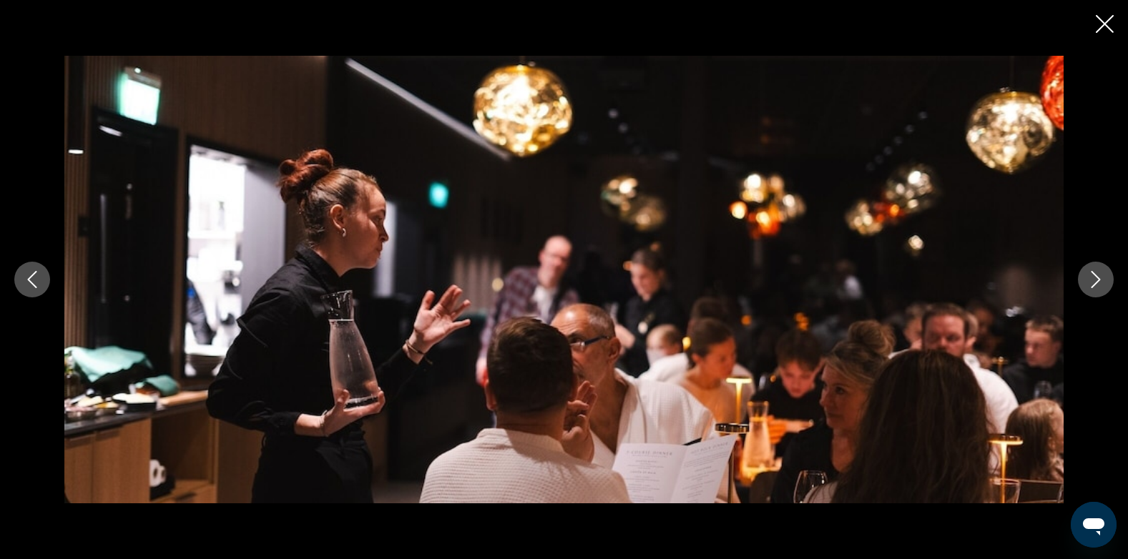
click at [1091, 284] on icon "Next image" at bounding box center [1095, 279] width 17 height 17
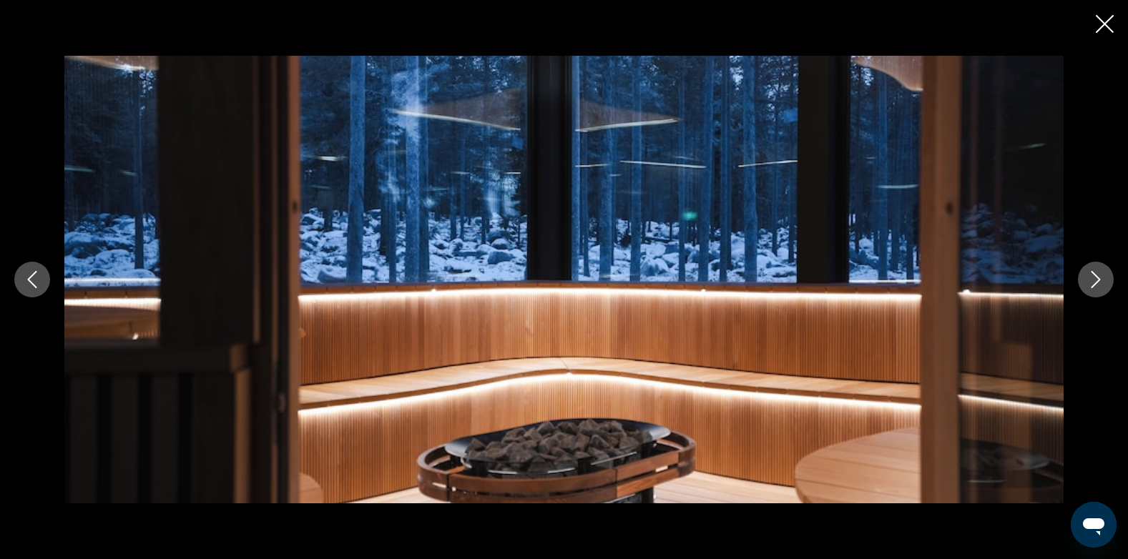
click at [1091, 284] on icon "Next image" at bounding box center [1095, 279] width 17 height 17
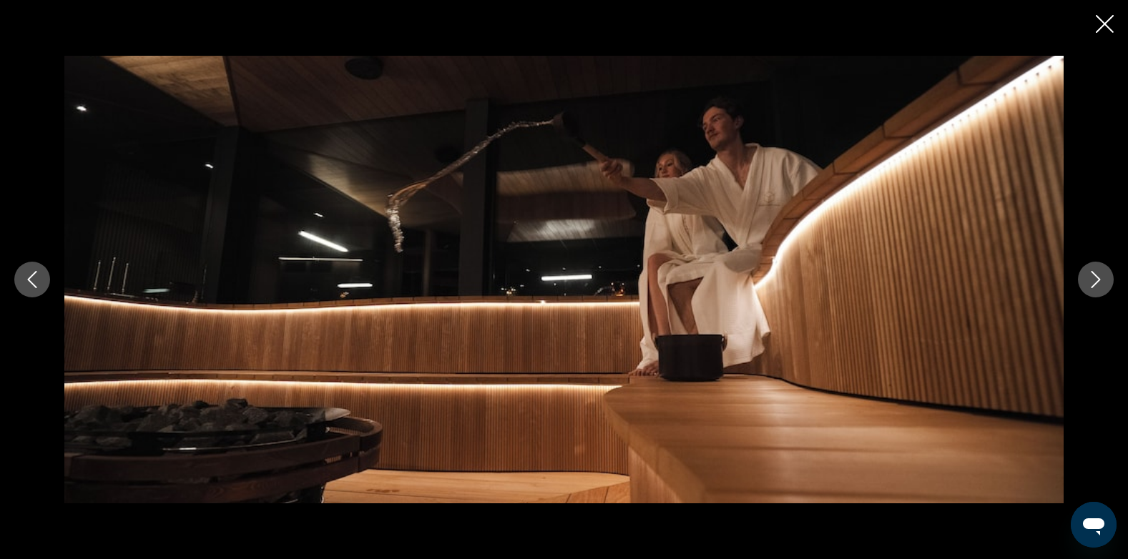
click at [1091, 284] on icon "Next image" at bounding box center [1095, 279] width 17 height 17
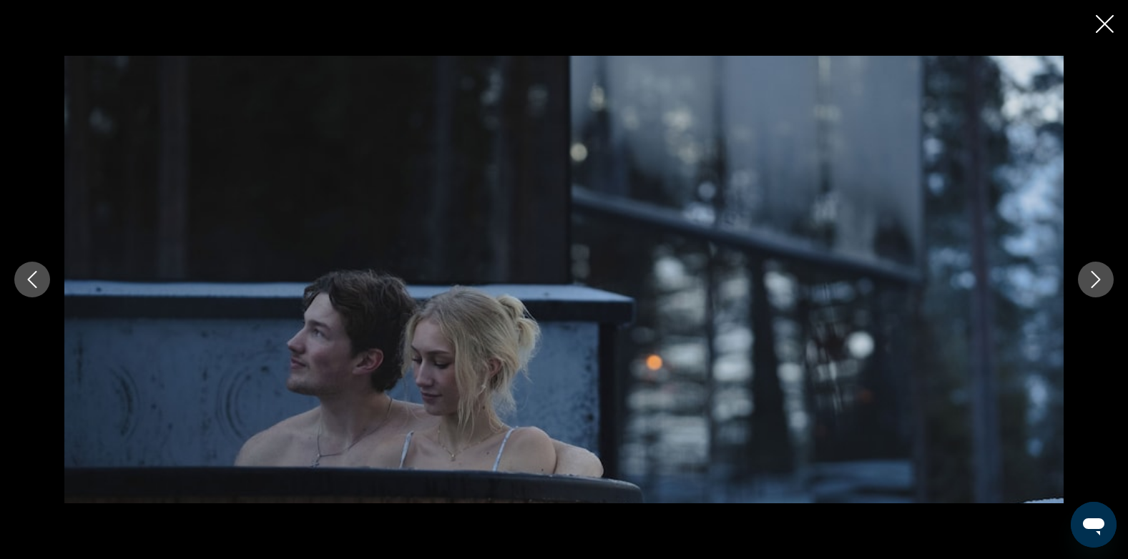
click at [1091, 284] on icon "Next image" at bounding box center [1095, 279] width 17 height 17
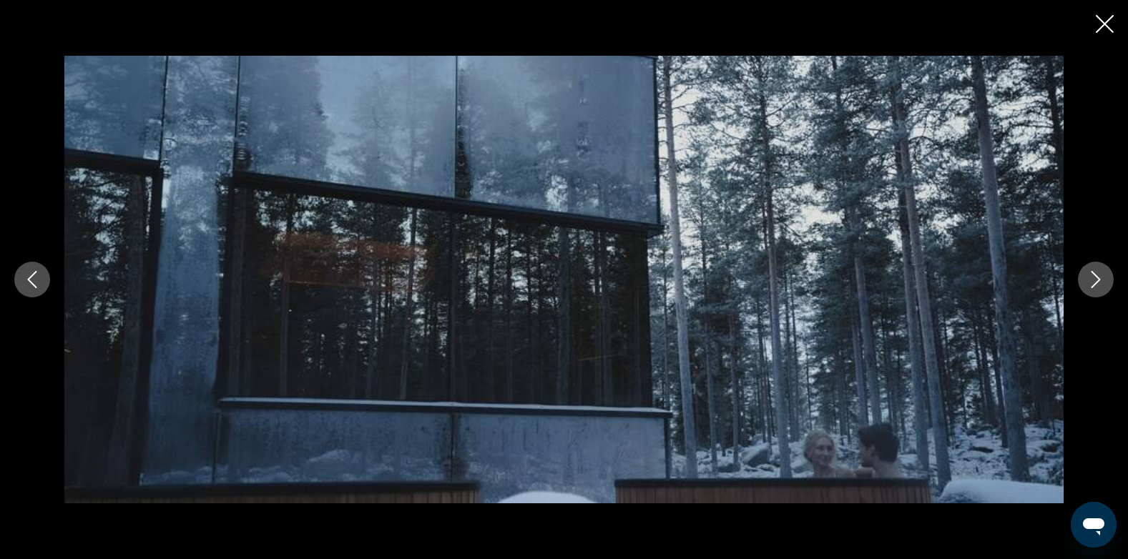
click at [1091, 284] on icon "Next image" at bounding box center [1095, 279] width 17 height 17
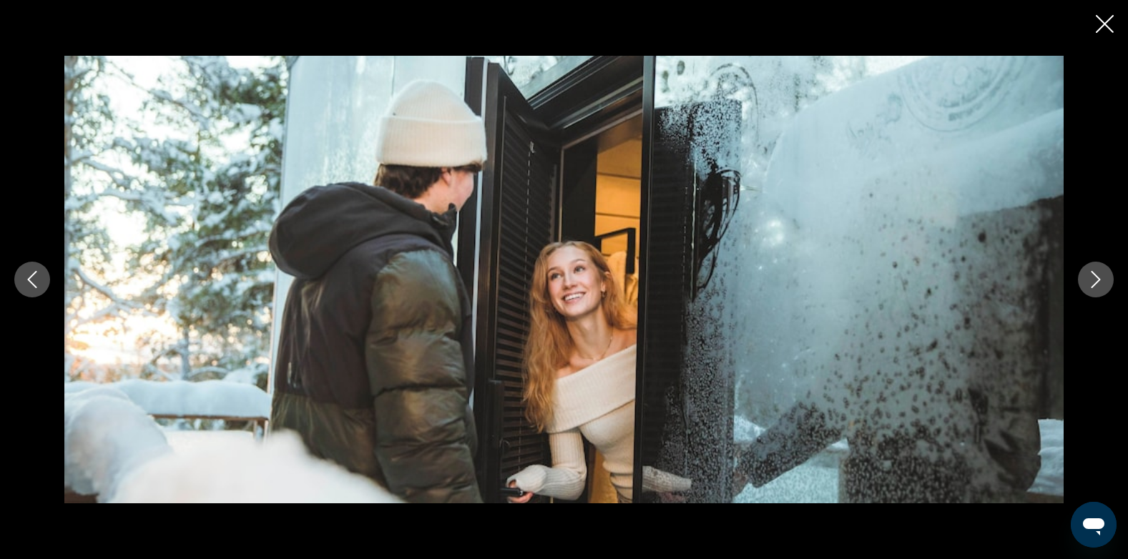
click at [1091, 284] on icon "Next image" at bounding box center [1095, 279] width 17 height 17
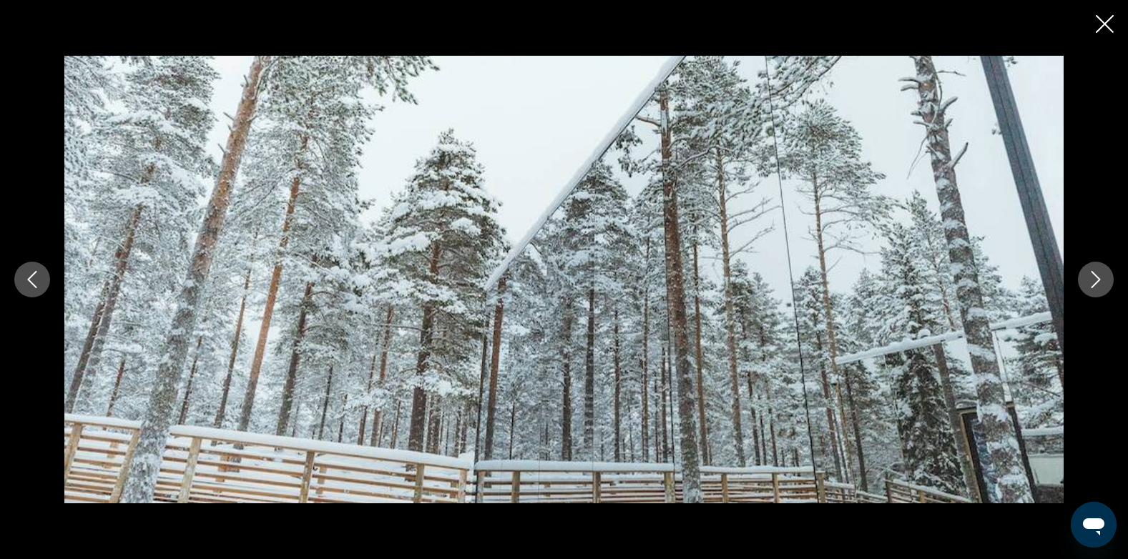
click at [1091, 284] on icon "Next image" at bounding box center [1095, 279] width 17 height 17
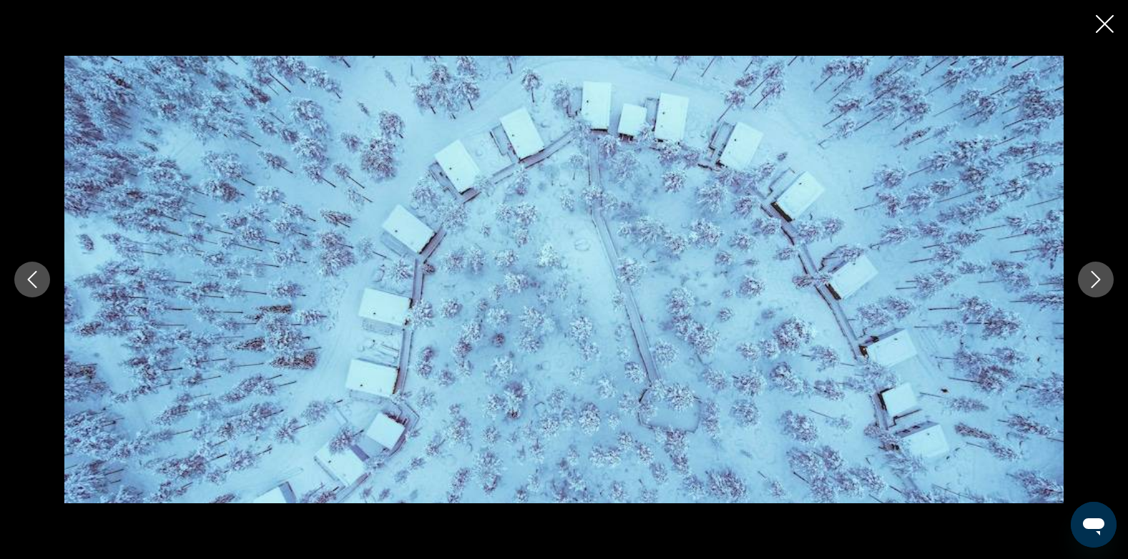
click at [1092, 284] on icon "Next image" at bounding box center [1095, 279] width 17 height 17
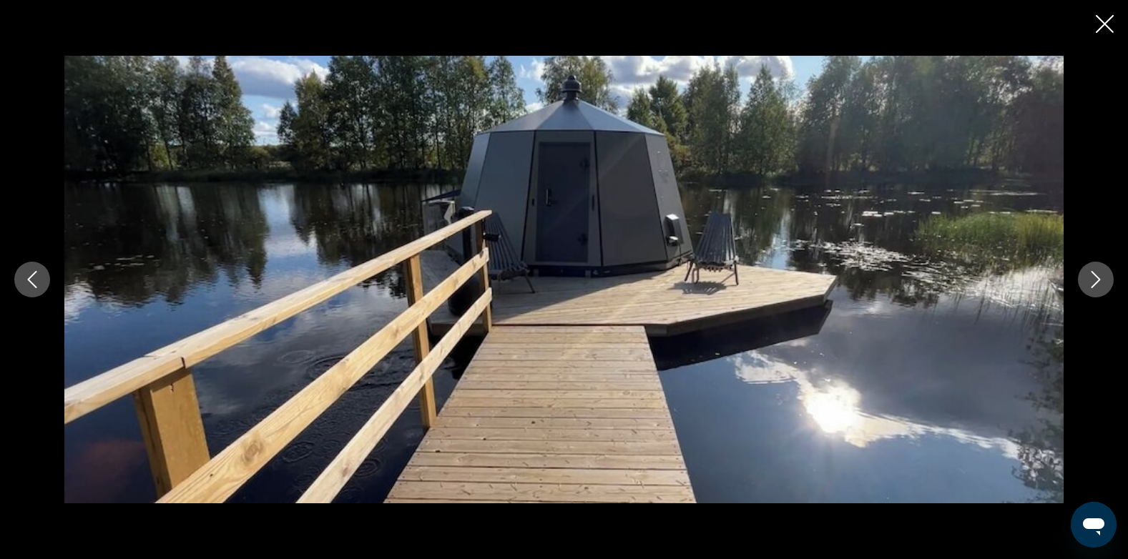
click at [30, 281] on icon "Previous image" at bounding box center [32, 279] width 9 height 17
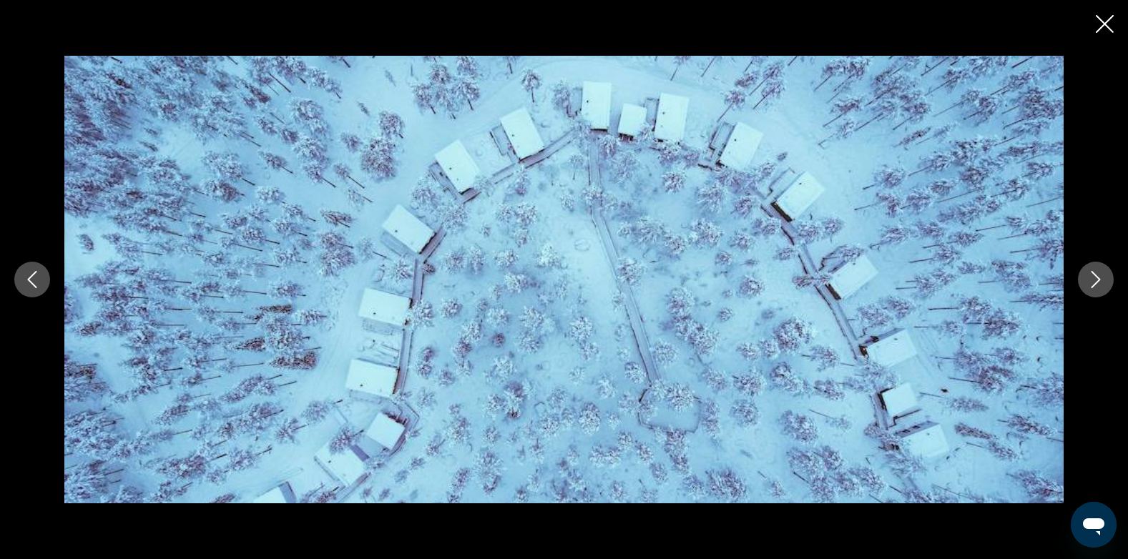
click at [1096, 286] on icon "Next image" at bounding box center [1095, 279] width 17 height 17
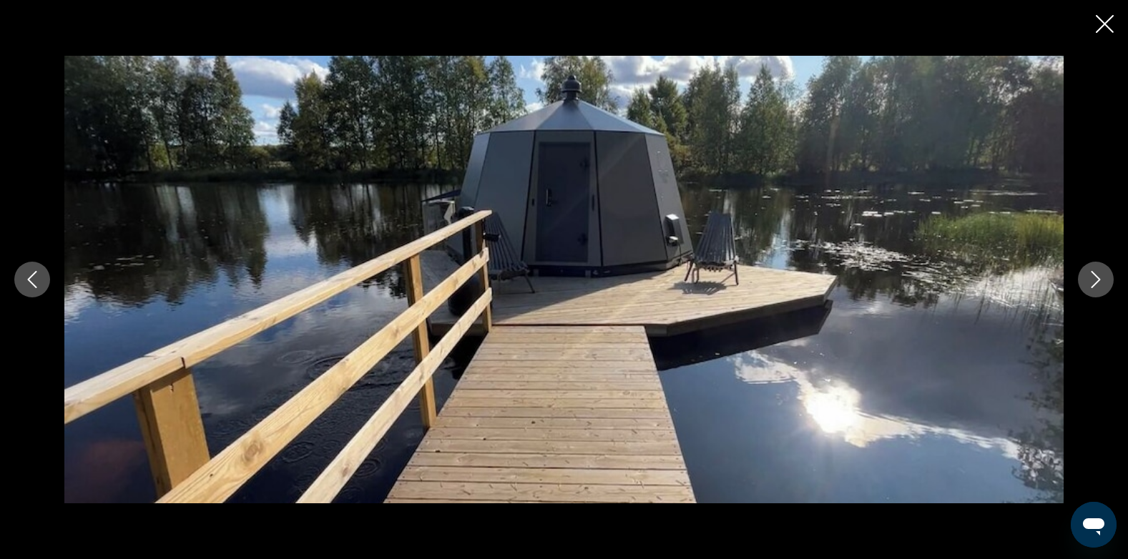
click at [1096, 285] on icon "Next image" at bounding box center [1095, 279] width 17 height 17
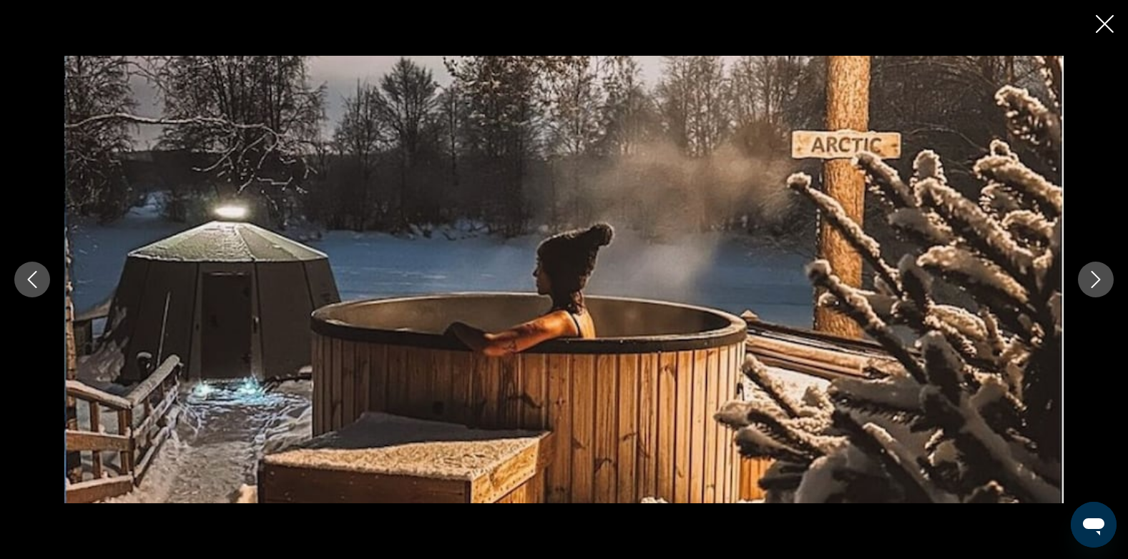
click at [1096, 285] on icon "Next image" at bounding box center [1095, 279] width 17 height 17
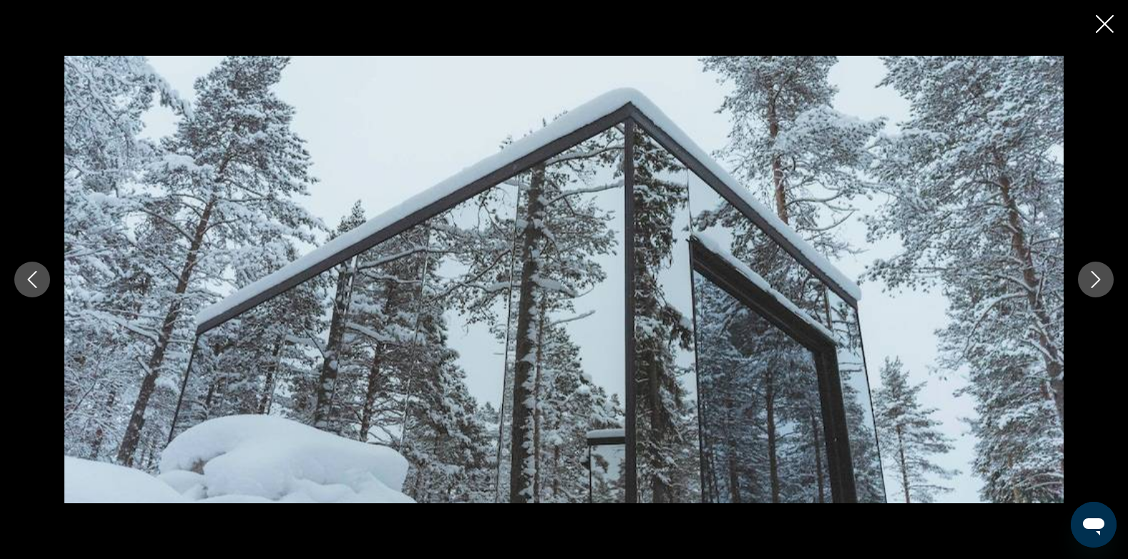
click at [1096, 285] on icon "Next image" at bounding box center [1095, 279] width 17 height 17
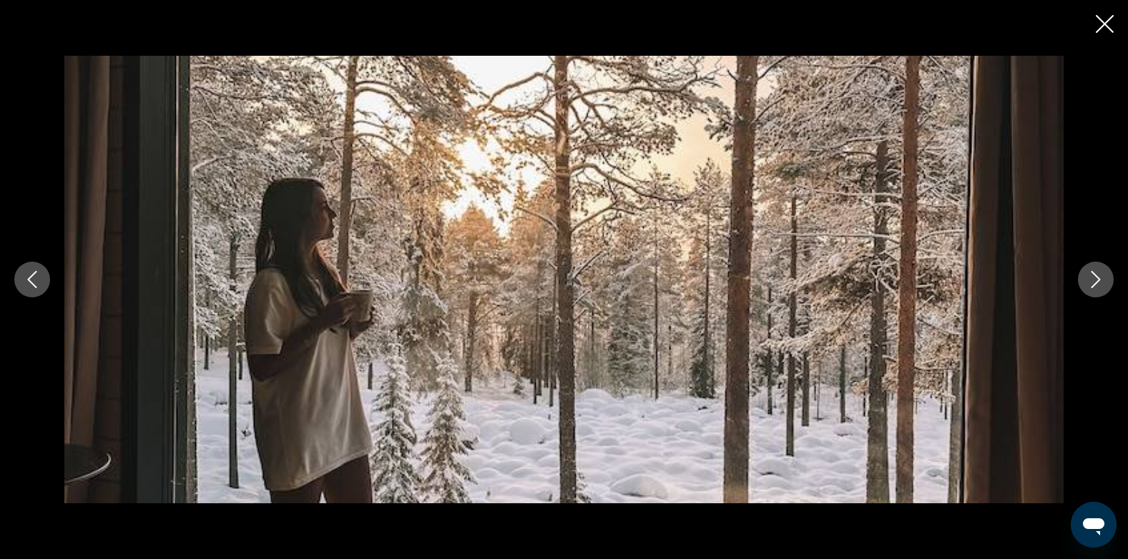
click at [1104, 20] on icon "Close slideshow" at bounding box center [1105, 24] width 18 height 18
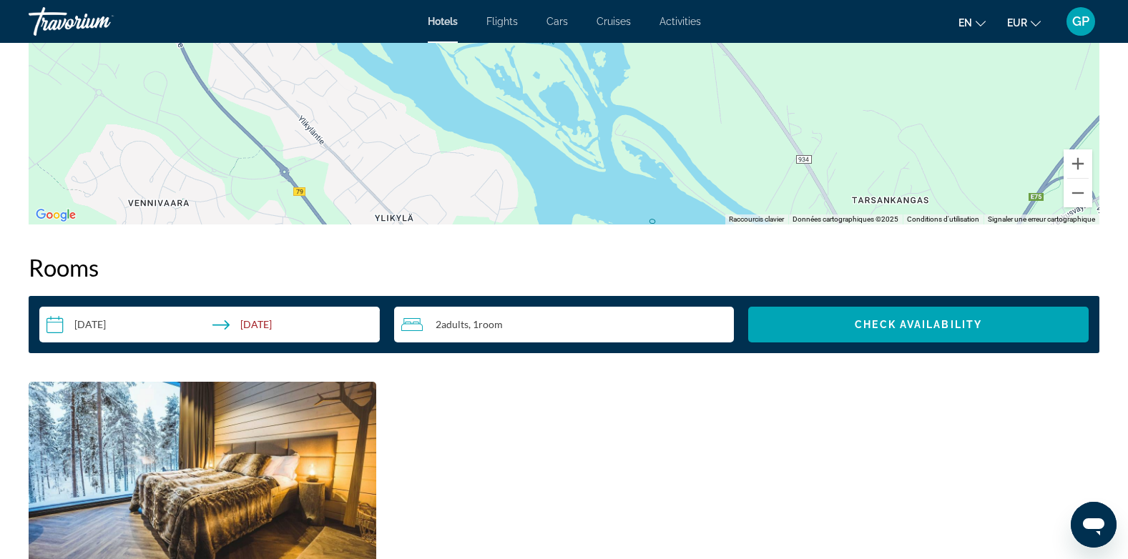
scroll to position [1573, 0]
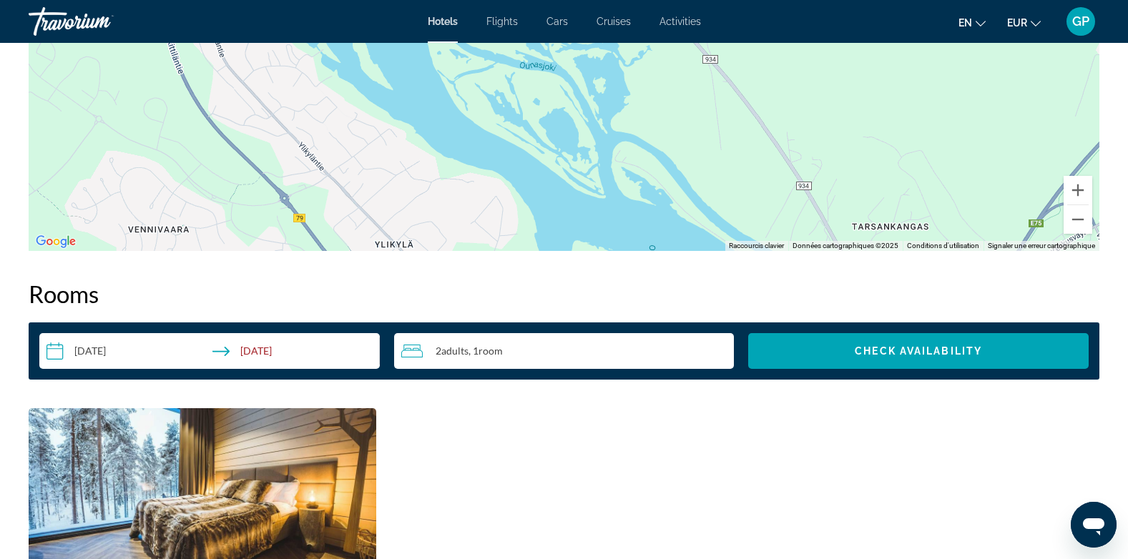
click at [136, 340] on input "**********" at bounding box center [212, 353] width 346 height 40
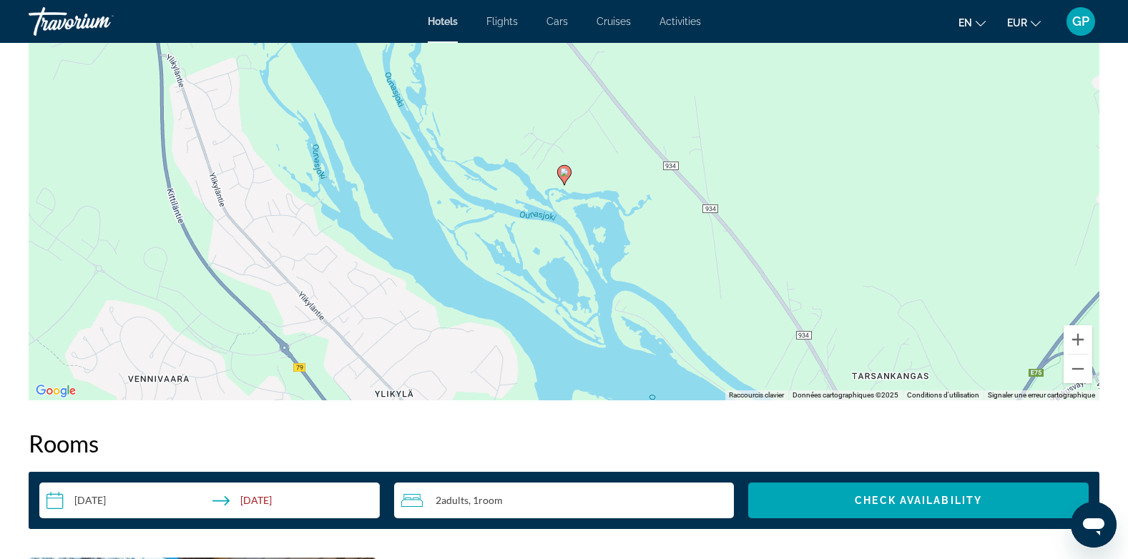
scroll to position [1502, 0]
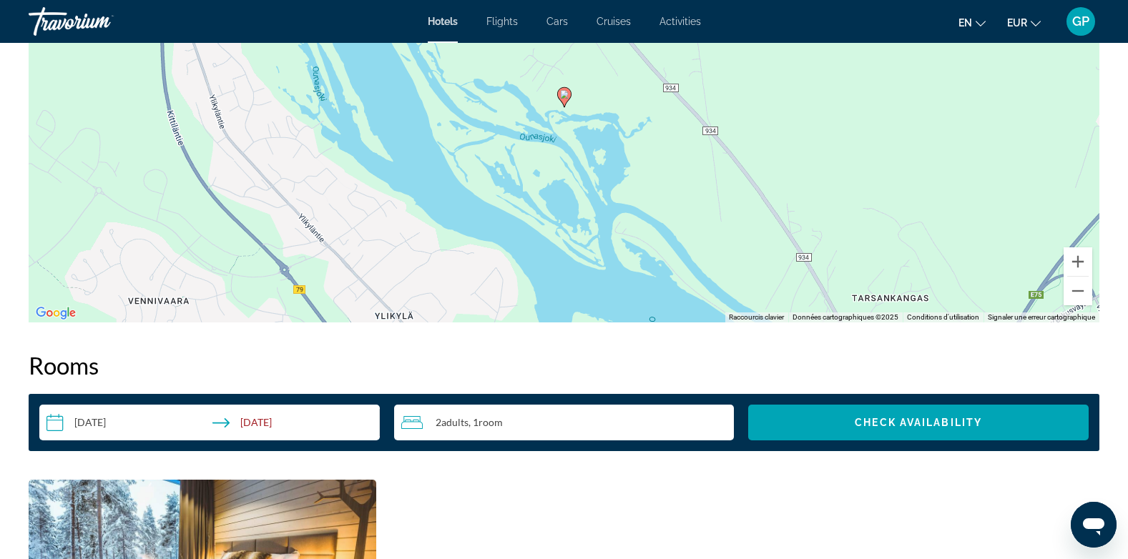
click at [107, 407] on input "**********" at bounding box center [212, 425] width 346 height 40
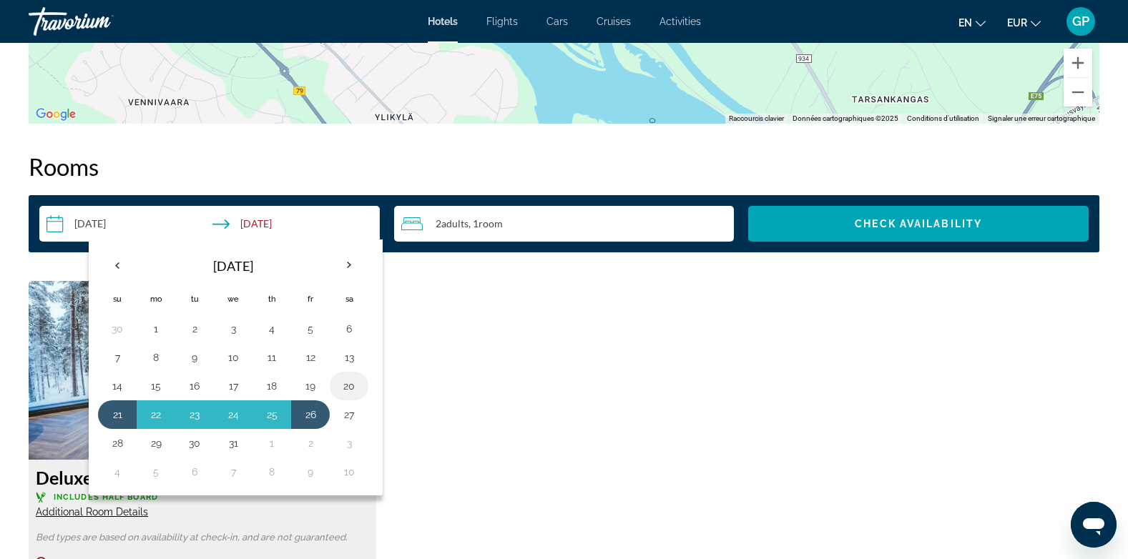
scroll to position [1716, 0]
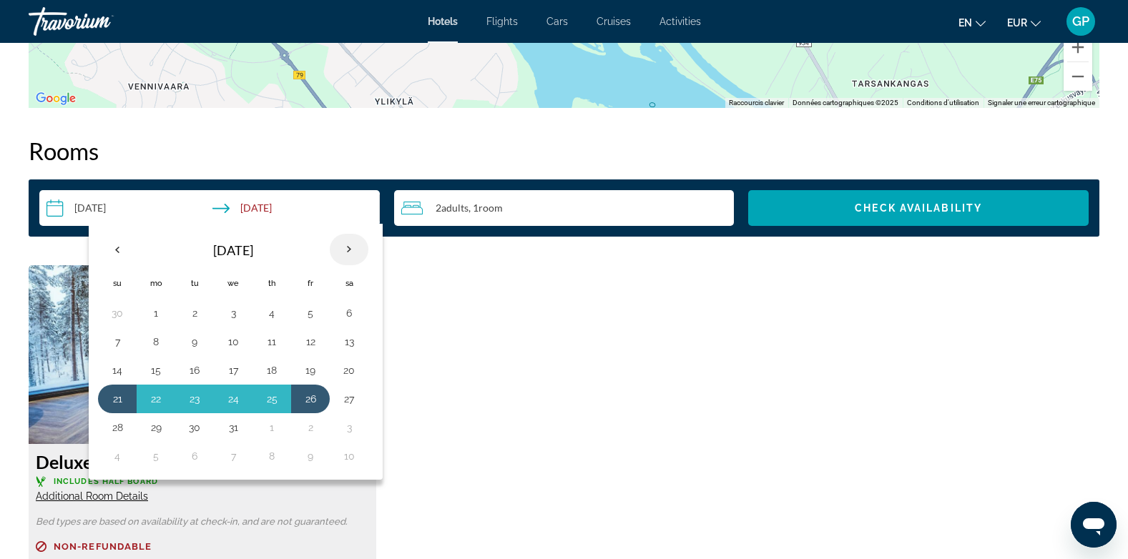
click at [348, 239] on th "Next month" at bounding box center [349, 249] width 39 height 31
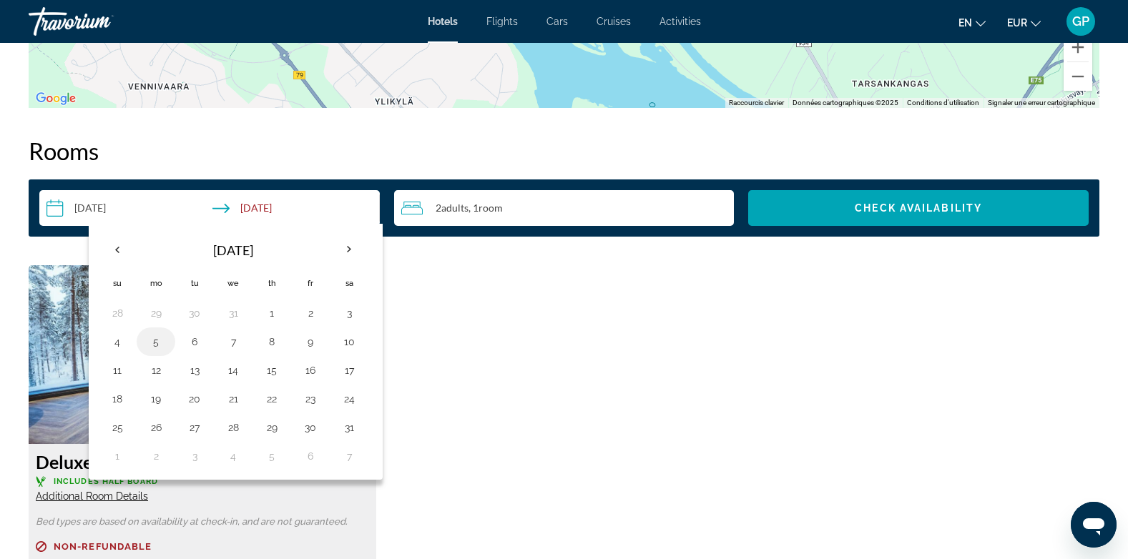
click at [154, 332] on button "5" at bounding box center [155, 342] width 23 height 20
click at [273, 332] on button "8" at bounding box center [271, 342] width 23 height 20
type input "**********"
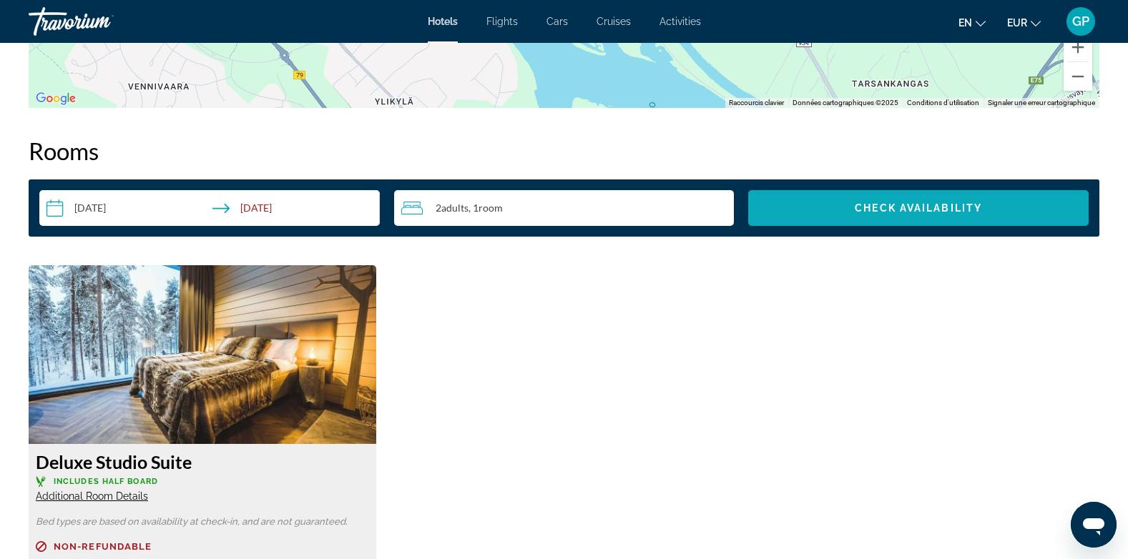
click at [903, 202] on span "Check Availability" at bounding box center [918, 207] width 127 height 11
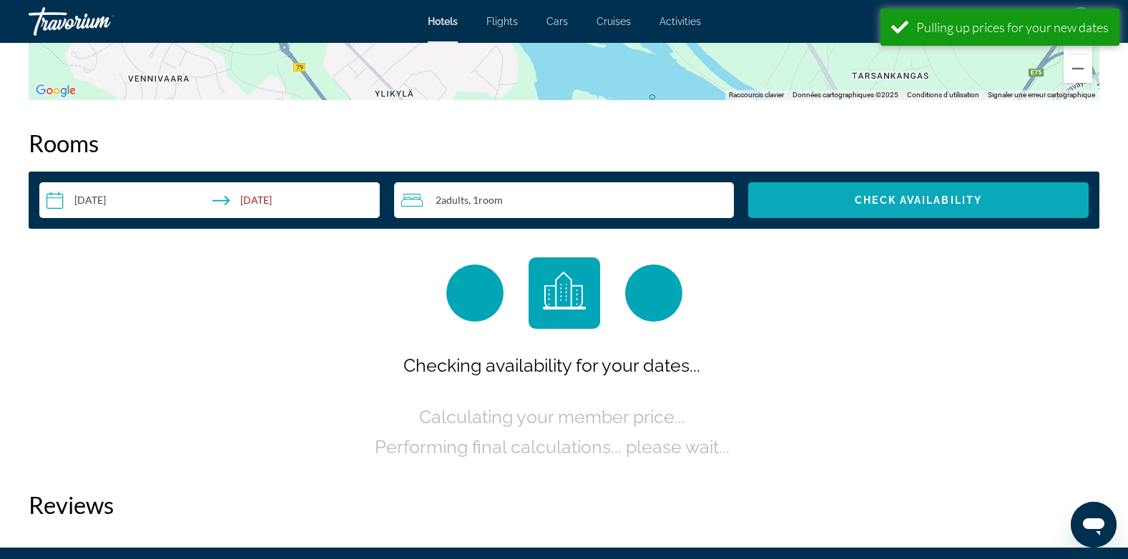
scroll to position [1756, 0]
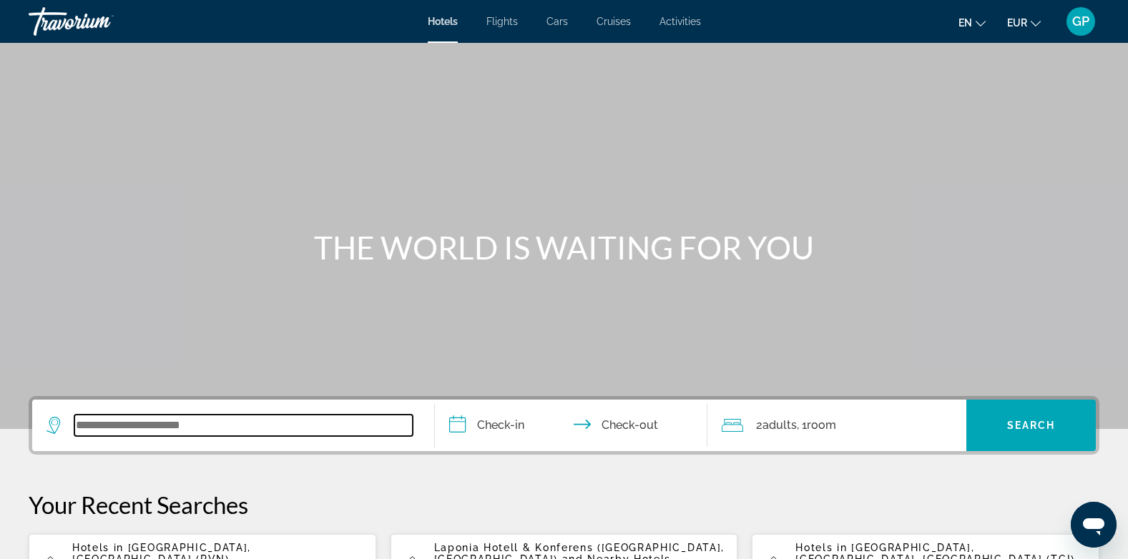
click at [104, 428] on input "Search widget" at bounding box center [243, 425] width 338 height 21
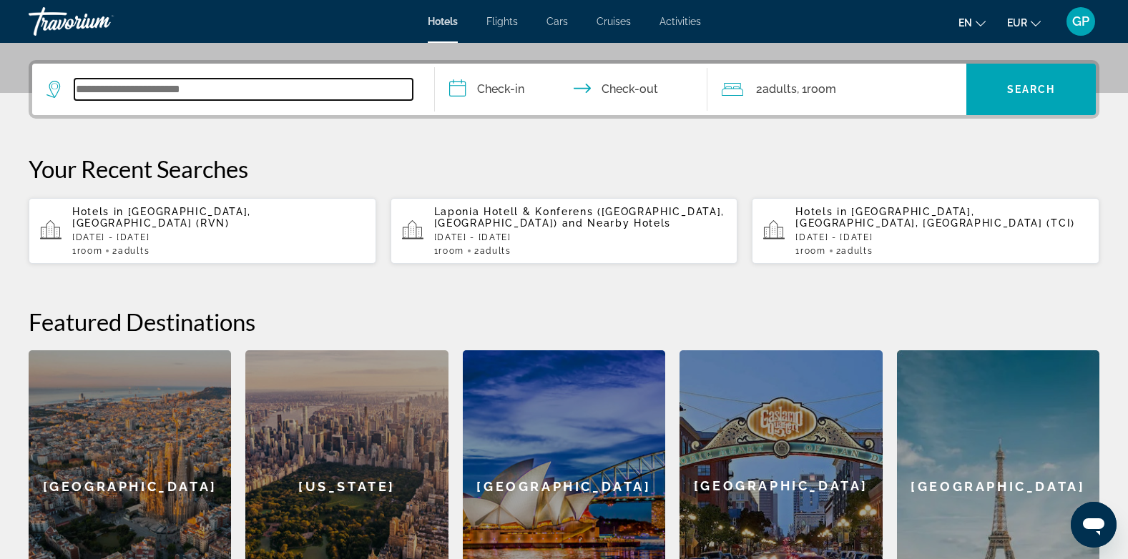
scroll to position [350, 0]
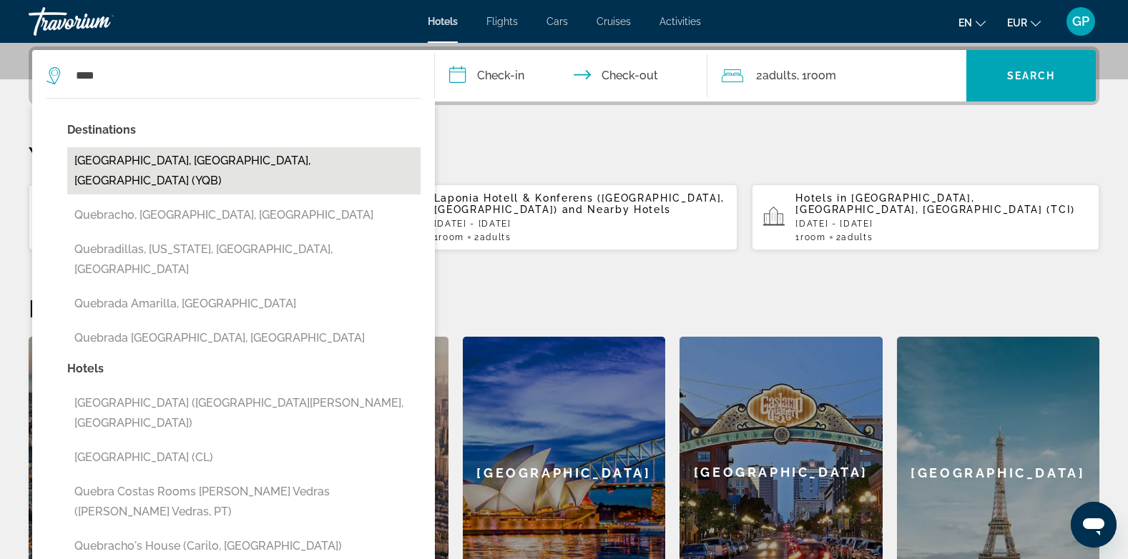
click at [109, 160] on button "[GEOGRAPHIC_DATA], [GEOGRAPHIC_DATA], [GEOGRAPHIC_DATA] (YQB)" at bounding box center [243, 170] width 353 height 47
type input "**********"
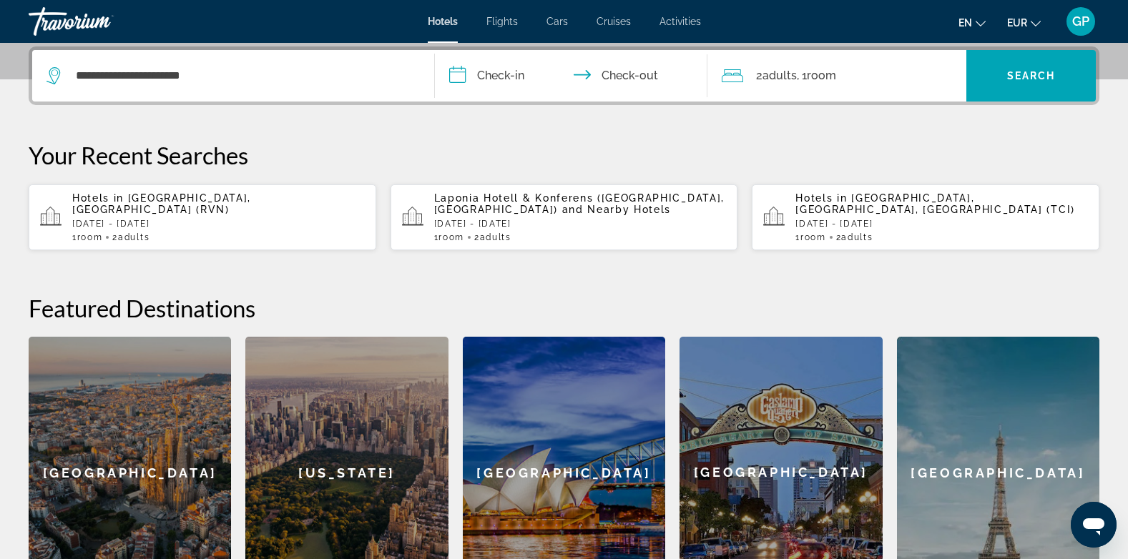
click at [503, 69] on input "**********" at bounding box center [574, 78] width 279 height 56
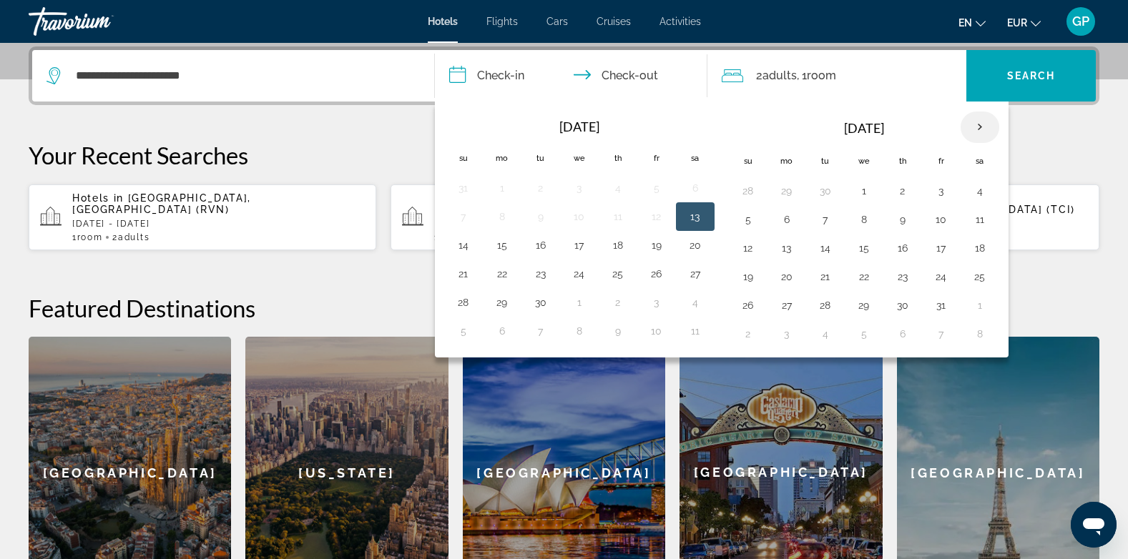
click at [981, 120] on th "Next month" at bounding box center [980, 127] width 39 height 31
click at [788, 275] on button "22" at bounding box center [786, 277] width 23 height 20
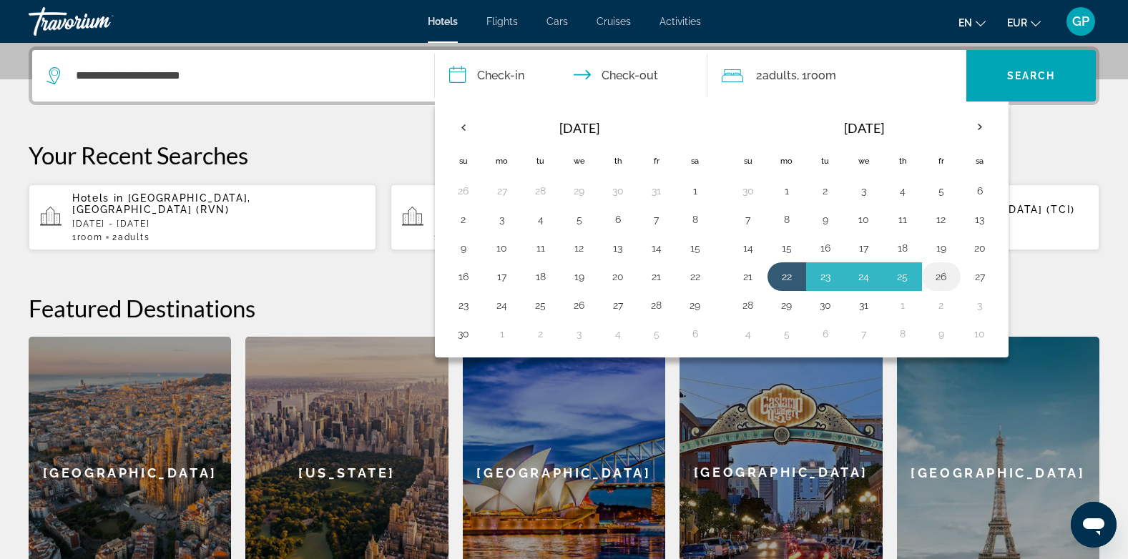
click at [955, 278] on td "26" at bounding box center [941, 276] width 39 height 29
click at [948, 276] on button "26" at bounding box center [941, 277] width 23 height 20
type input "**********"
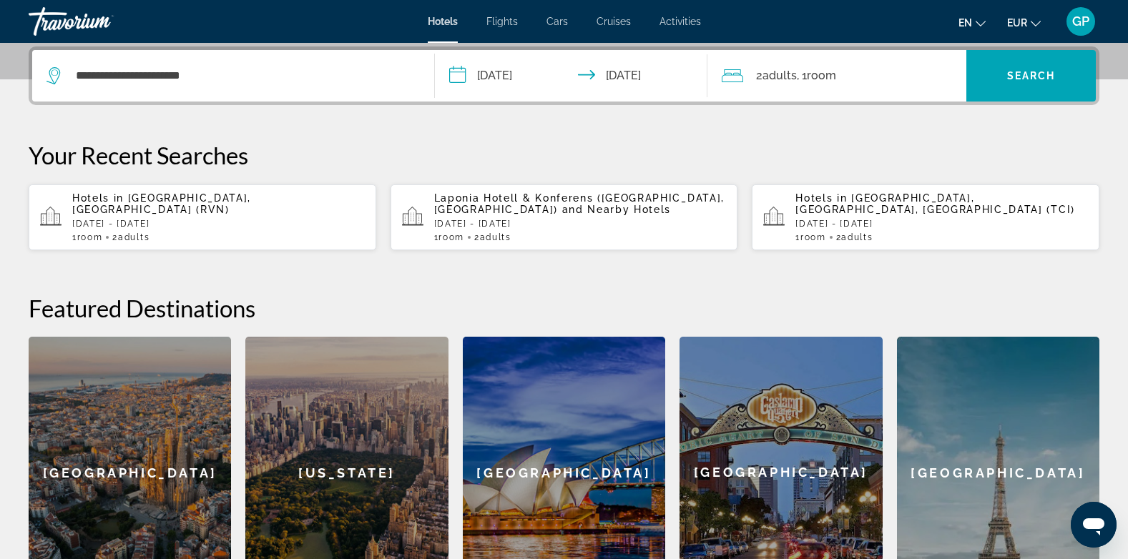
click at [872, 69] on div "2 Adult Adults , 1 Room rooms" at bounding box center [844, 76] width 245 height 20
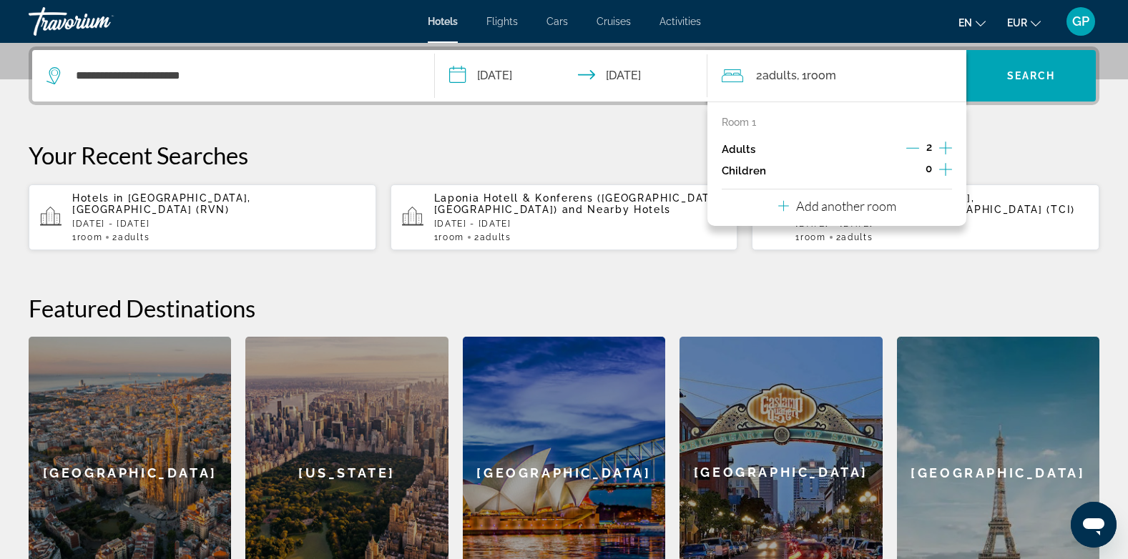
click at [945, 174] on icon "Increment children" at bounding box center [945, 169] width 13 height 17
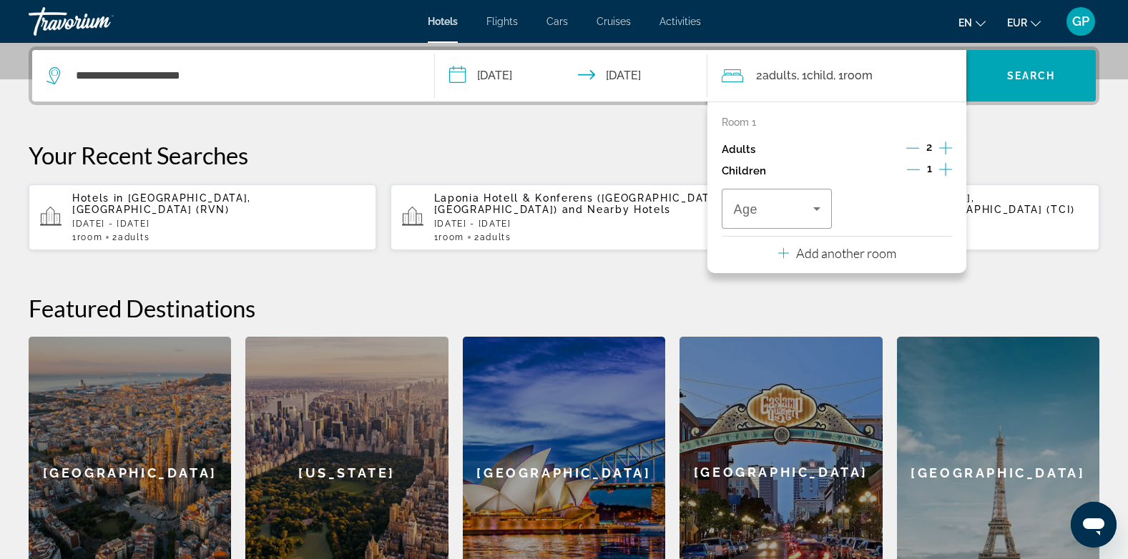
click at [945, 170] on icon "Increment children" at bounding box center [945, 169] width 13 height 13
click at [933, 212] on icon "Travelers: 2 adults, 2 children" at bounding box center [936, 208] width 17 height 17
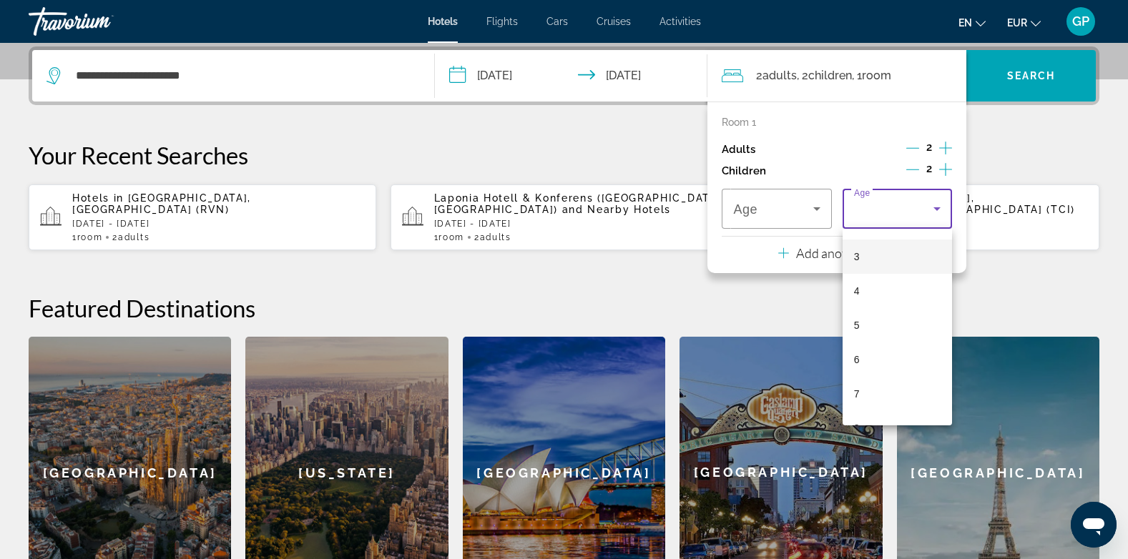
scroll to position [286, 0]
click at [873, 378] on mat-option "12" at bounding box center [896, 377] width 109 height 34
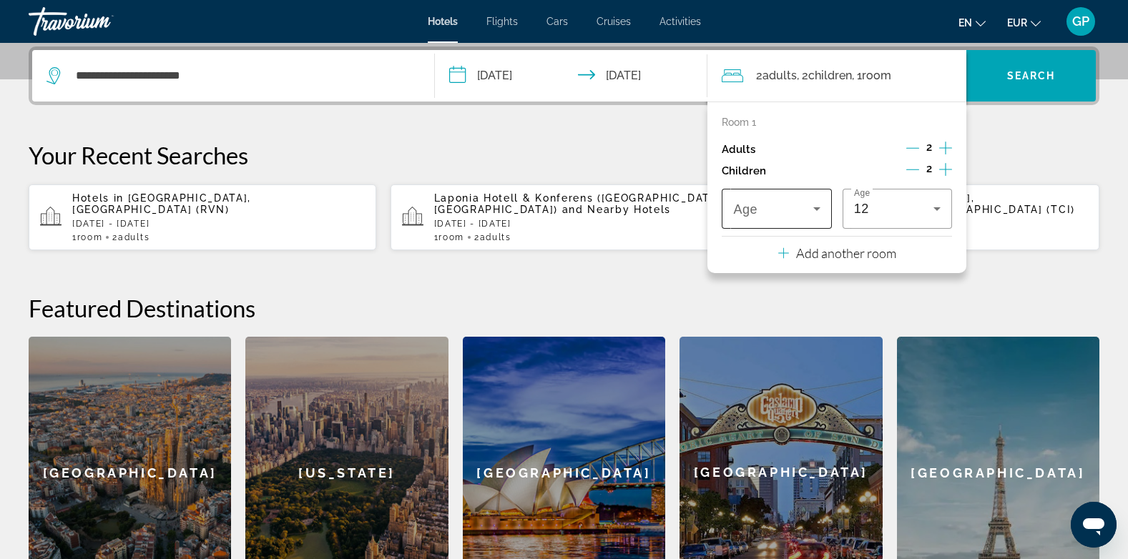
click at [775, 199] on div "Travelers: 2 adults, 2 children" at bounding box center [776, 209] width 87 height 40
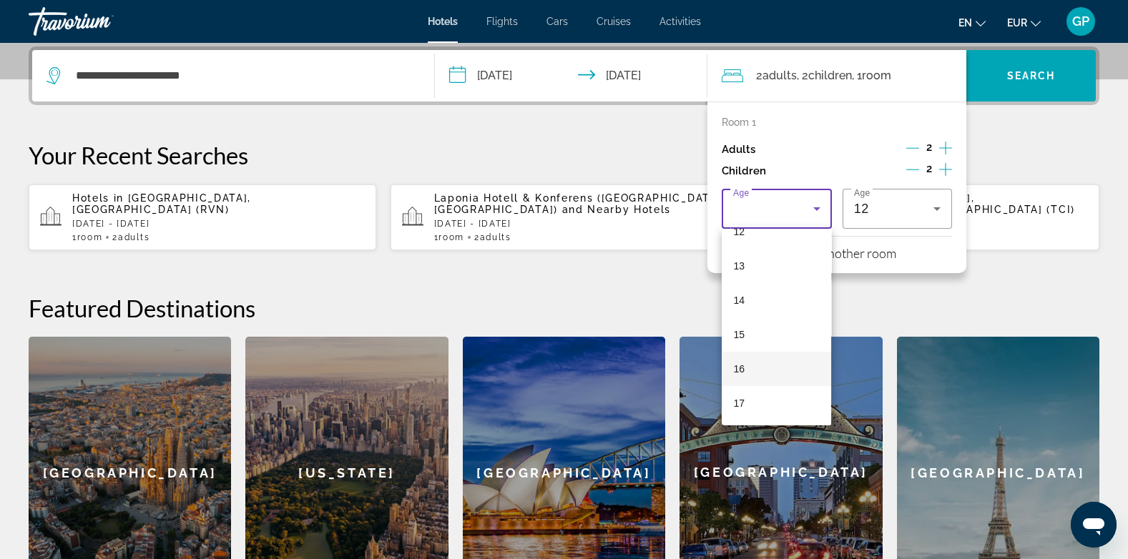
scroll to position [433, 0]
click at [760, 398] on mat-option "17" at bounding box center [776, 402] width 109 height 34
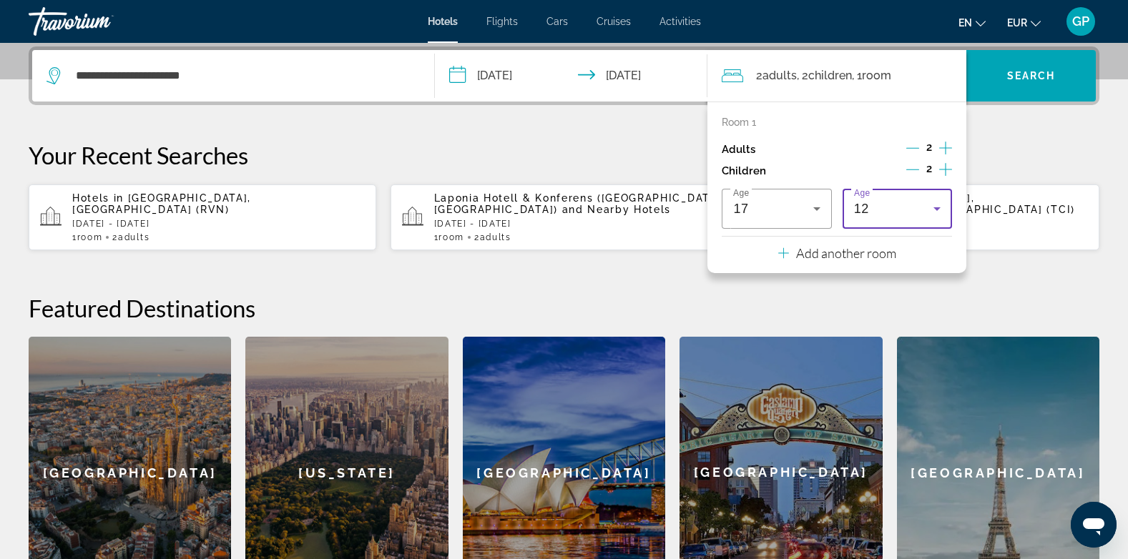
click at [878, 207] on div "12" at bounding box center [893, 208] width 79 height 17
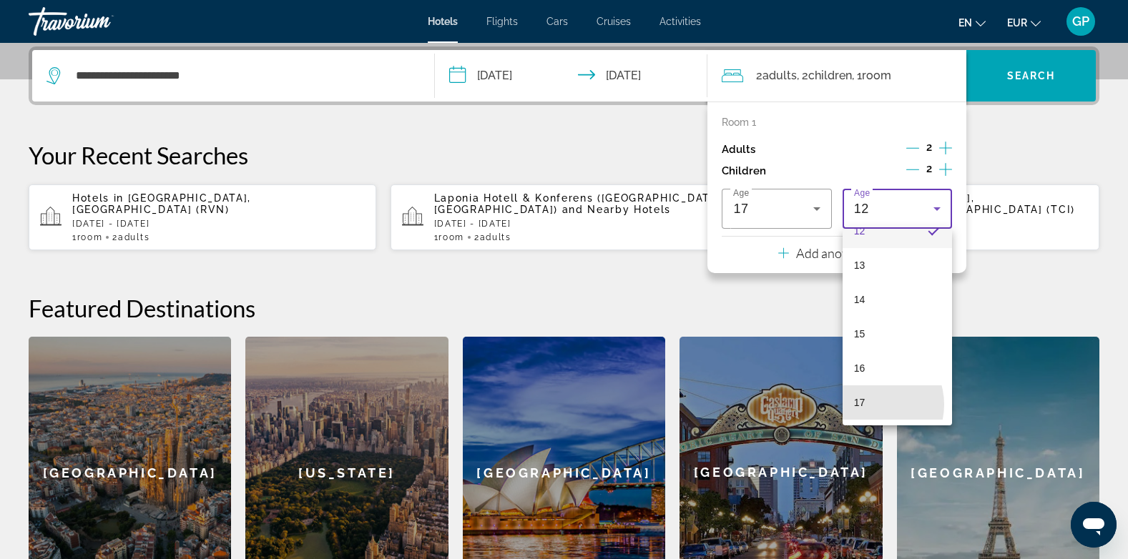
drag, startPoint x: 870, startPoint y: 405, endPoint x: 912, endPoint y: 283, distance: 129.4
click at [870, 405] on mat-option "17" at bounding box center [896, 402] width 109 height 34
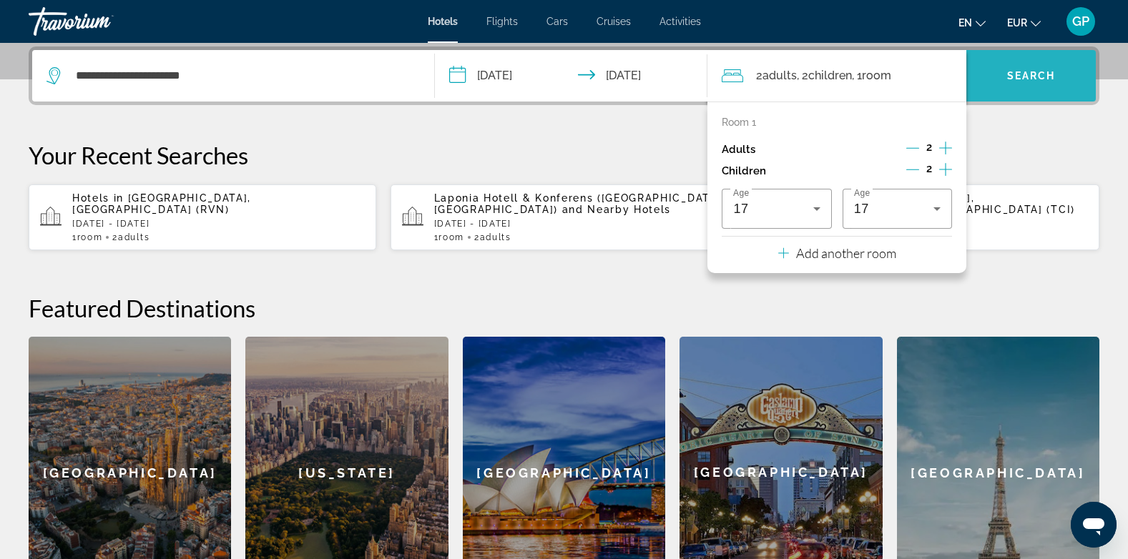
click at [1018, 82] on span "Search widget" at bounding box center [1030, 76] width 129 height 34
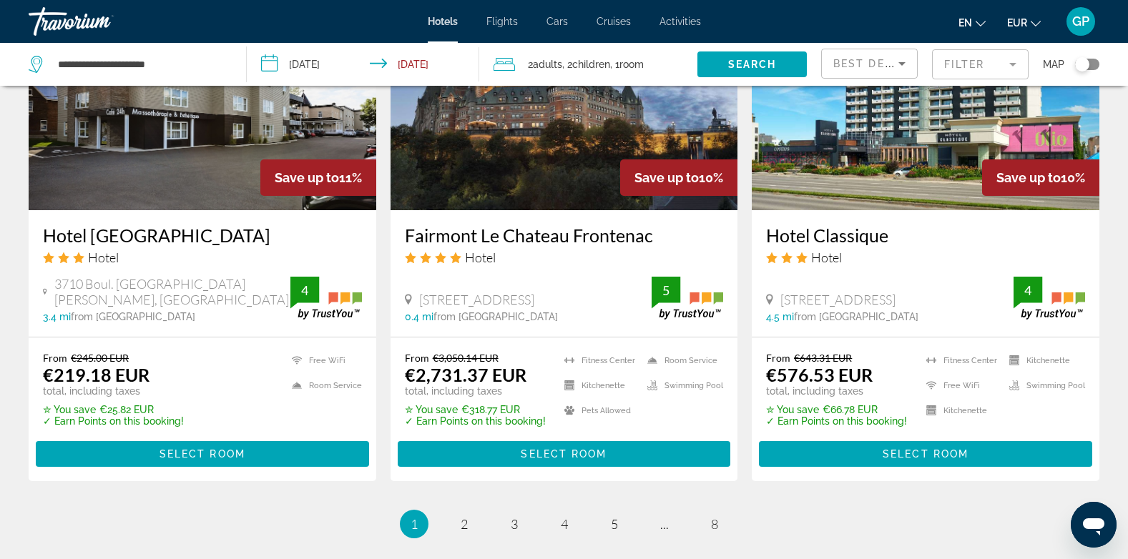
scroll to position [1788, 0]
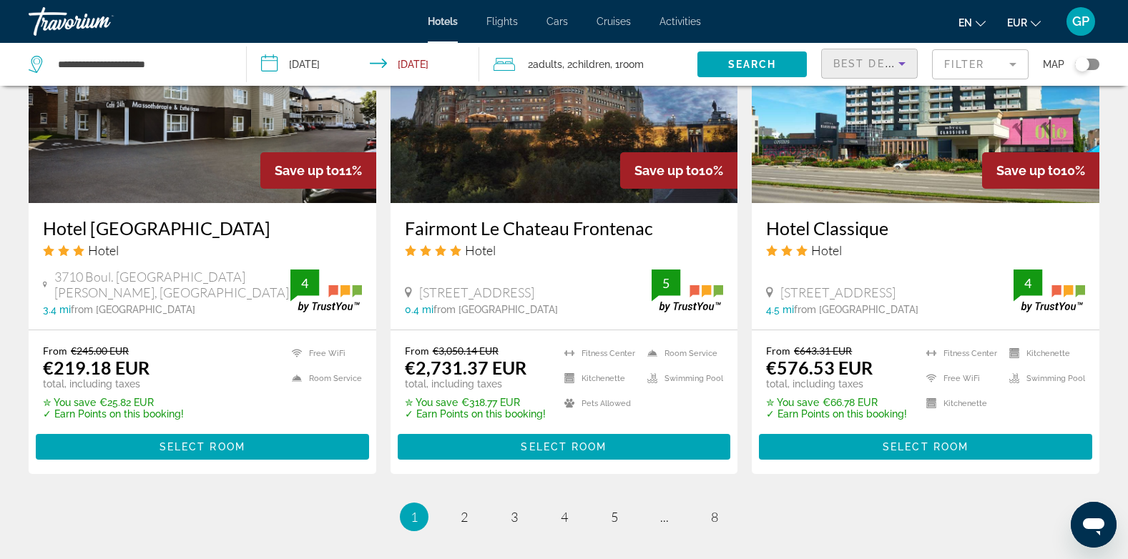
click at [882, 64] on span "Best Deals" at bounding box center [870, 63] width 74 height 11
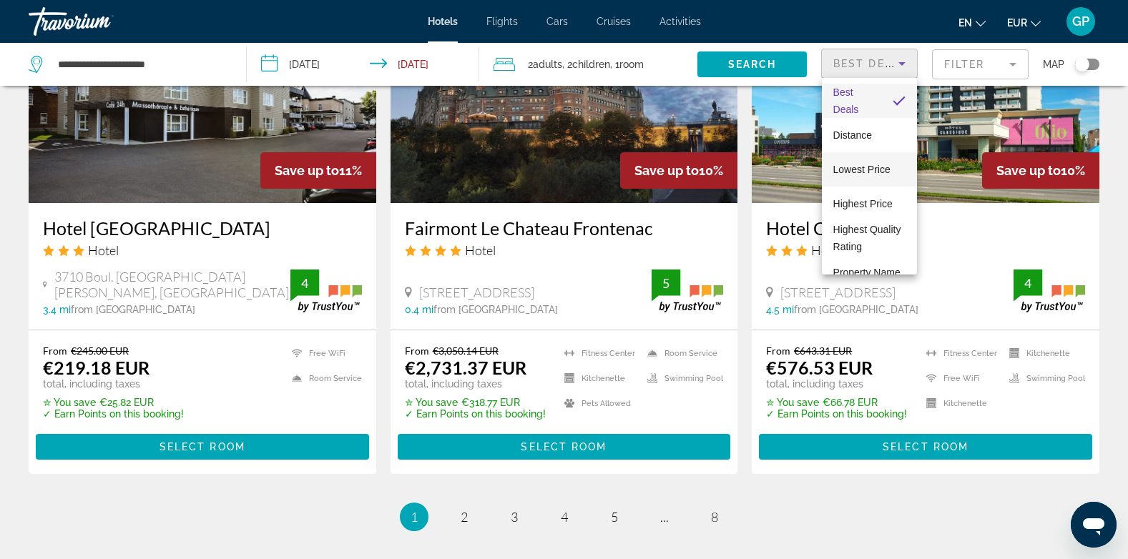
click at [854, 166] on span "Lowest Price" at bounding box center [861, 169] width 57 height 11
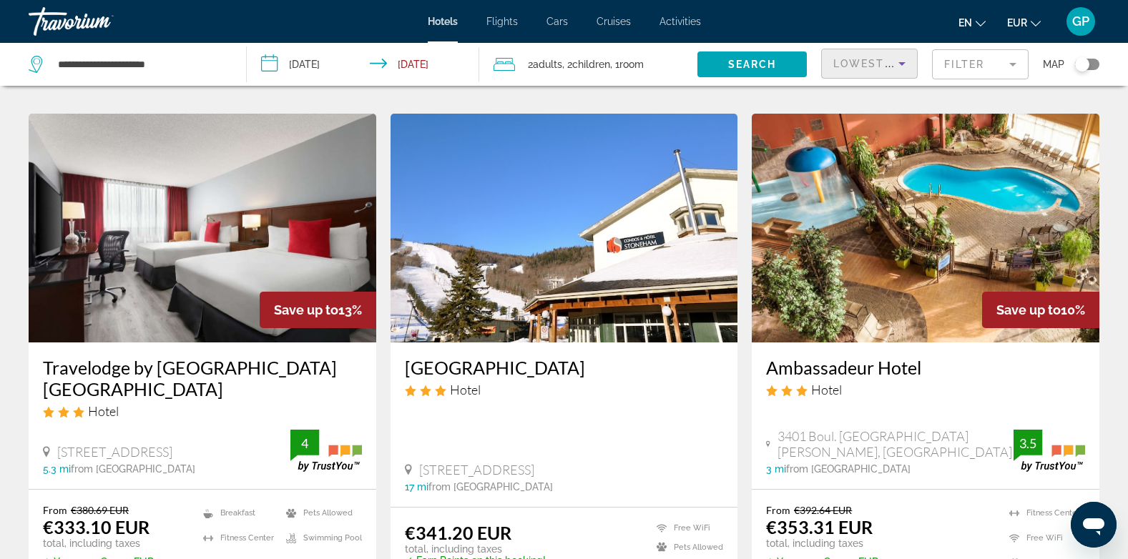
scroll to position [572, 0]
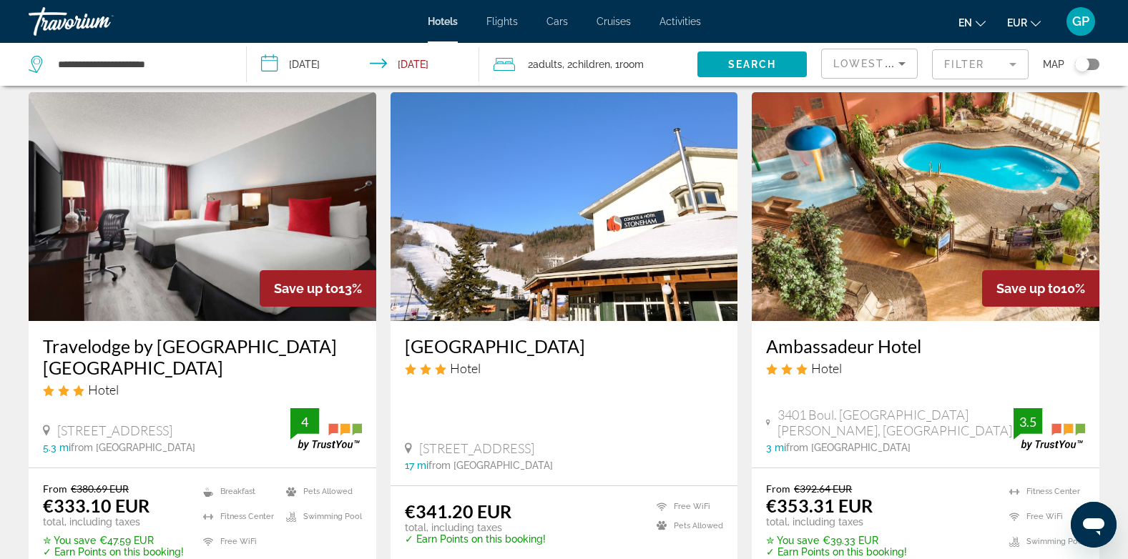
click at [180, 262] on img "Main content" at bounding box center [203, 206] width 348 height 229
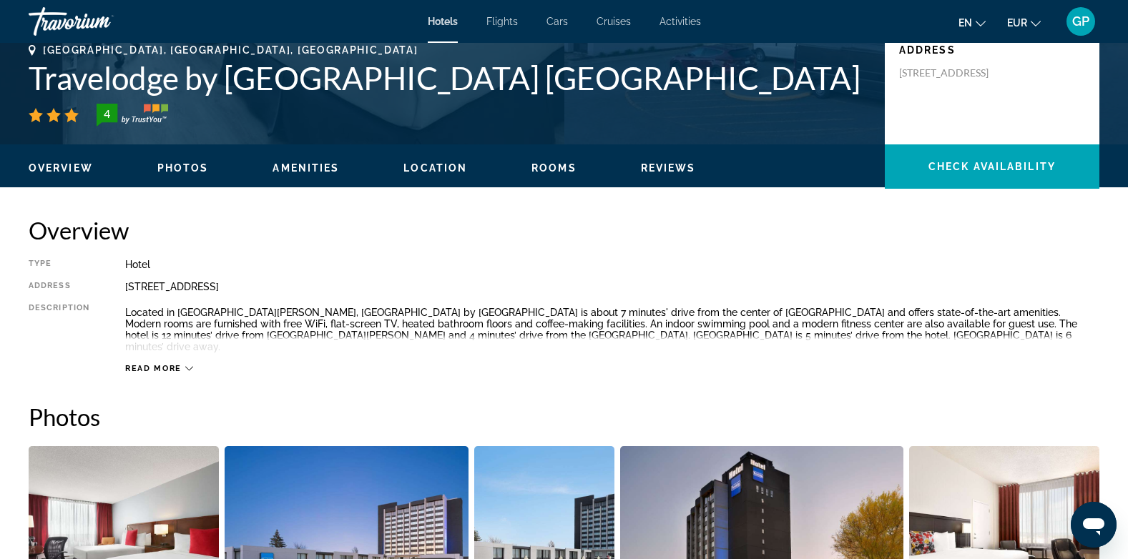
scroll to position [501, 0]
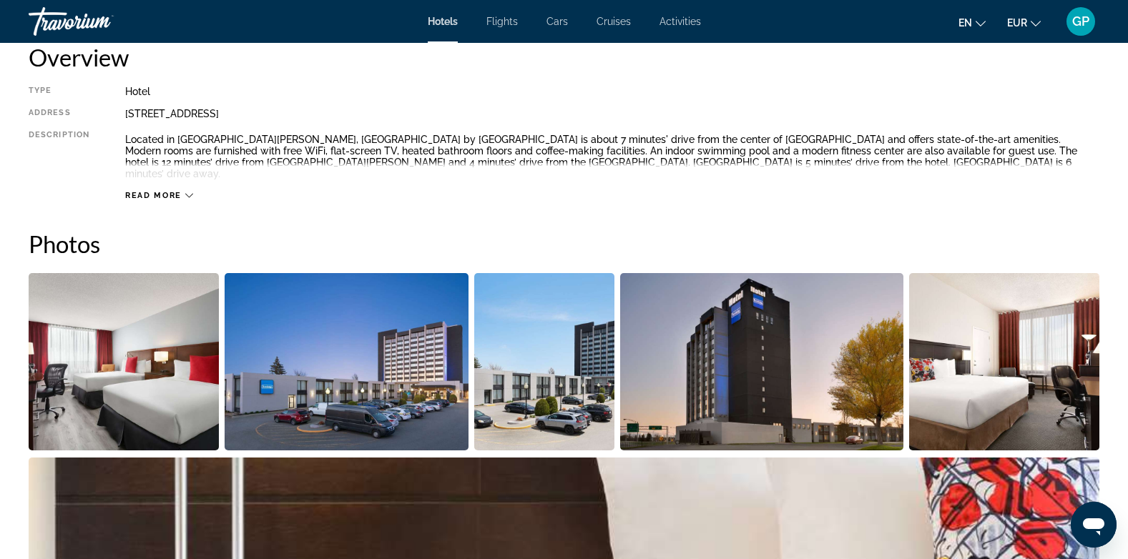
click at [173, 191] on span "Read more" at bounding box center [153, 195] width 57 height 9
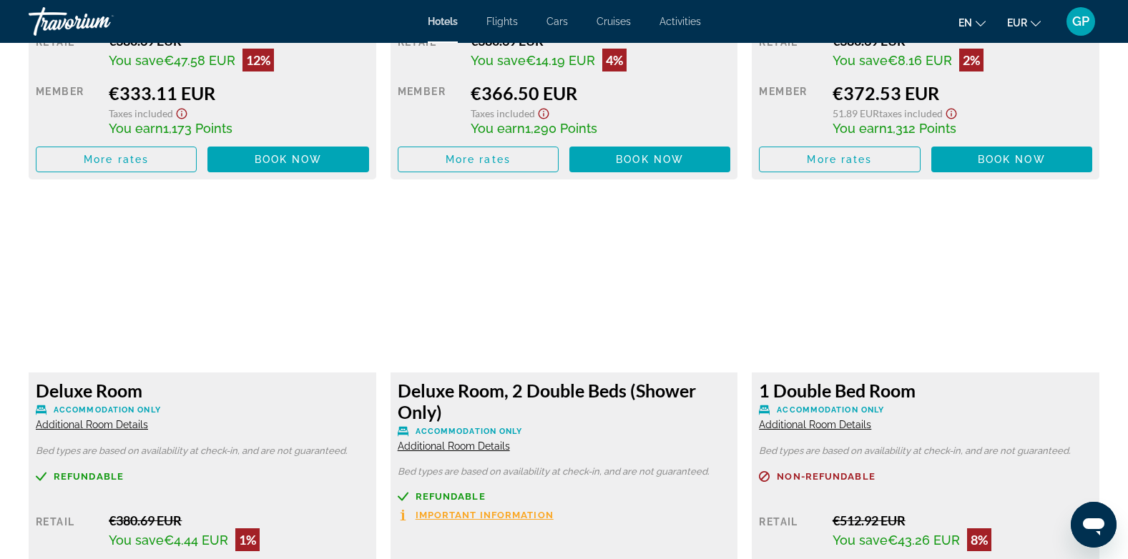
scroll to position [2146, 0]
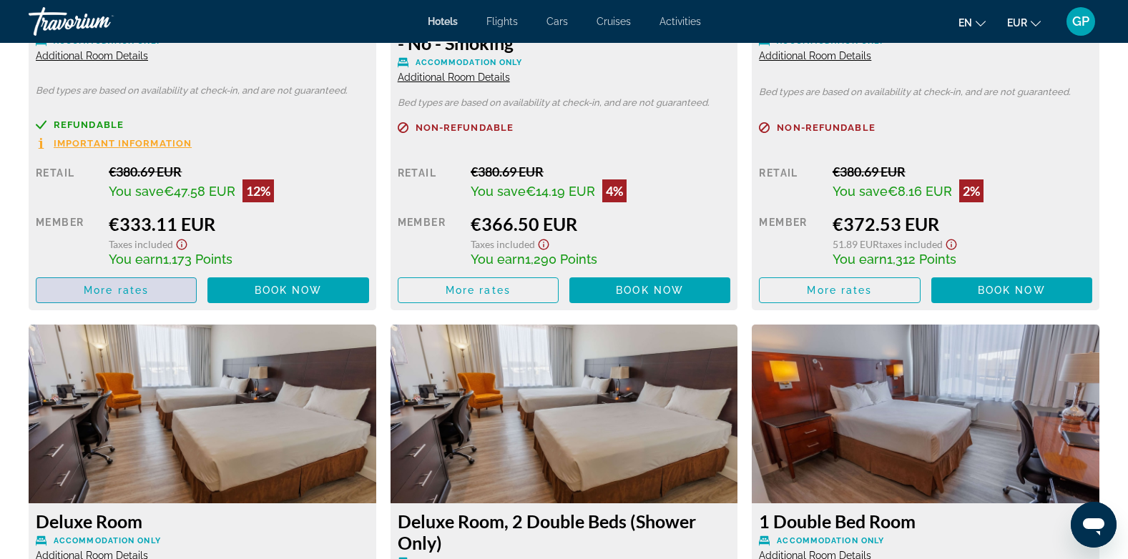
click at [132, 285] on span "More rates" at bounding box center [116, 290] width 65 height 11
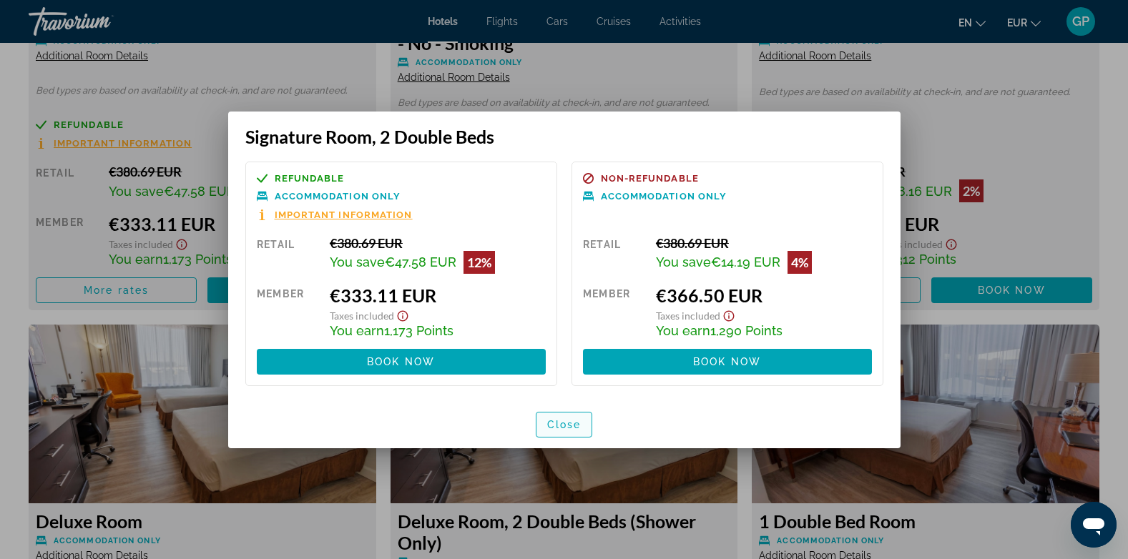
click at [571, 425] on span "Close" at bounding box center [564, 424] width 34 height 11
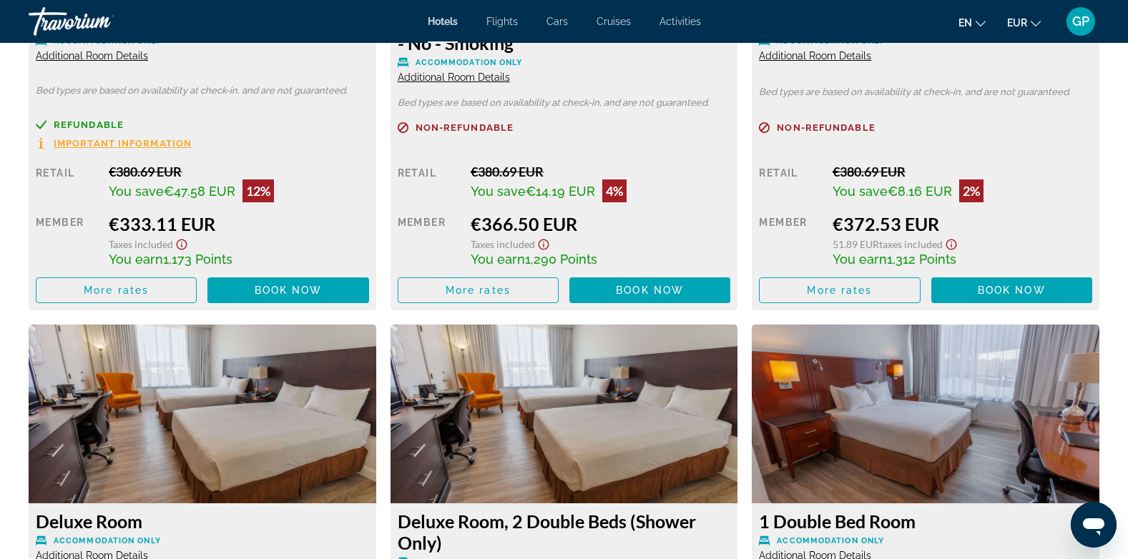
scroll to position [2146, 0]
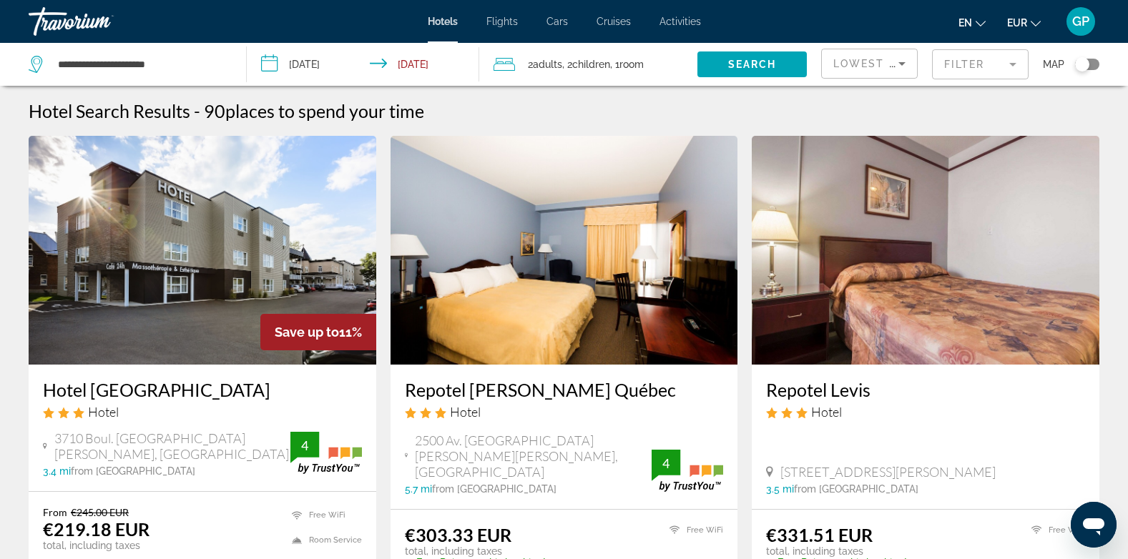
click at [1093, 64] on div "Toggle map" at bounding box center [1087, 64] width 24 height 11
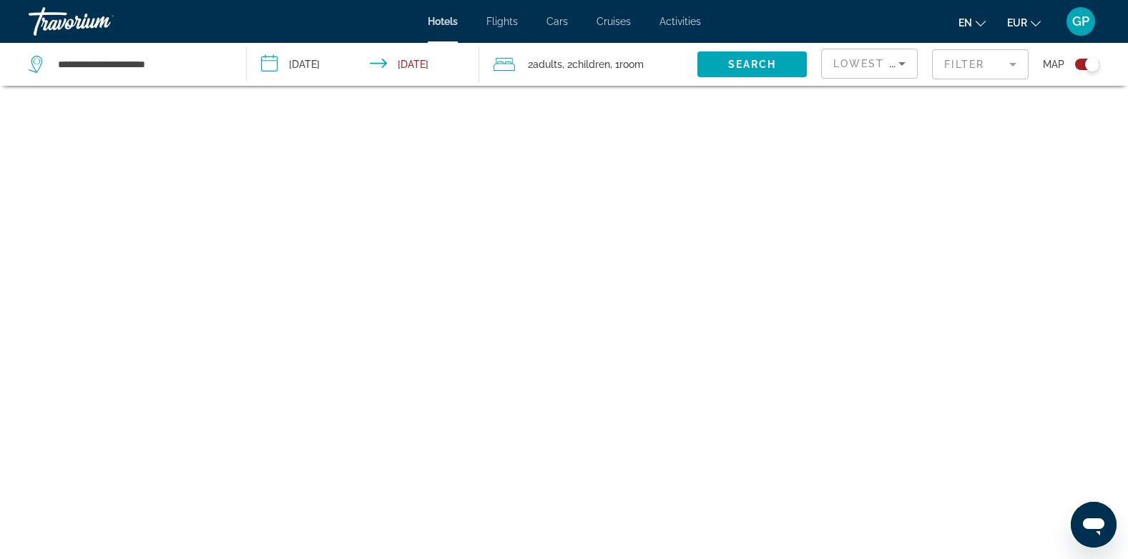
scroll to position [86, 0]
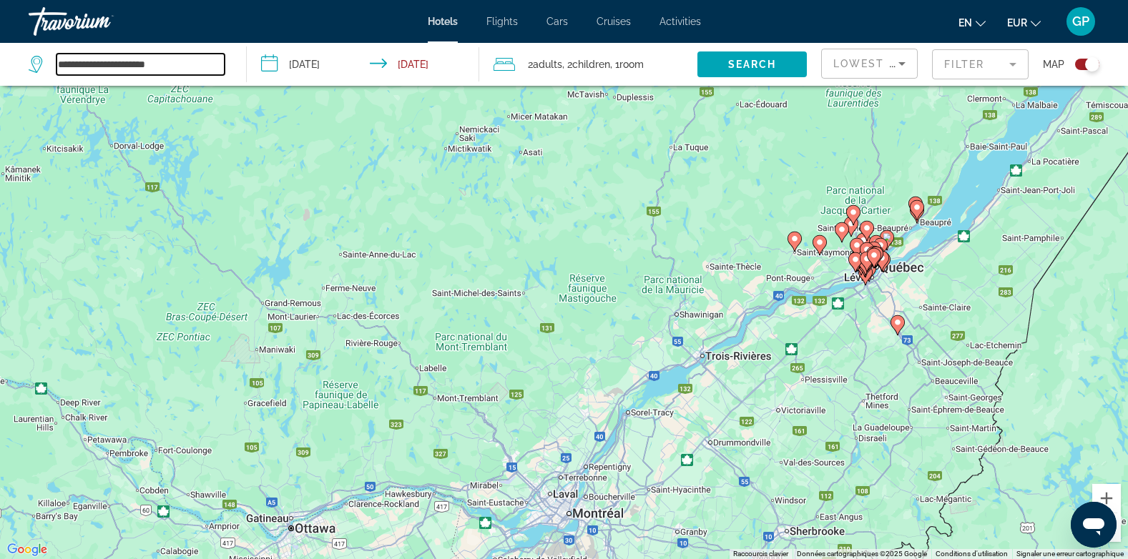
drag, startPoint x: 192, startPoint y: 62, endPoint x: 54, endPoint y: 63, distance: 137.3
click at [54, 63] on div "**********" at bounding box center [127, 64] width 196 height 21
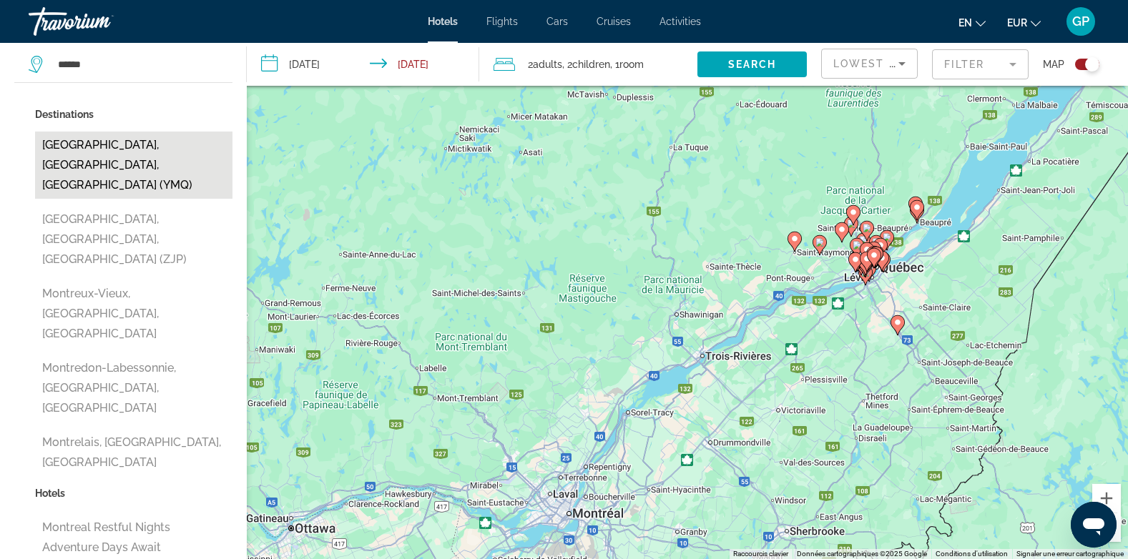
click at [116, 144] on button "[GEOGRAPHIC_DATA], [GEOGRAPHIC_DATA], [GEOGRAPHIC_DATA] (YMQ)" at bounding box center [133, 165] width 197 height 67
type input "**********"
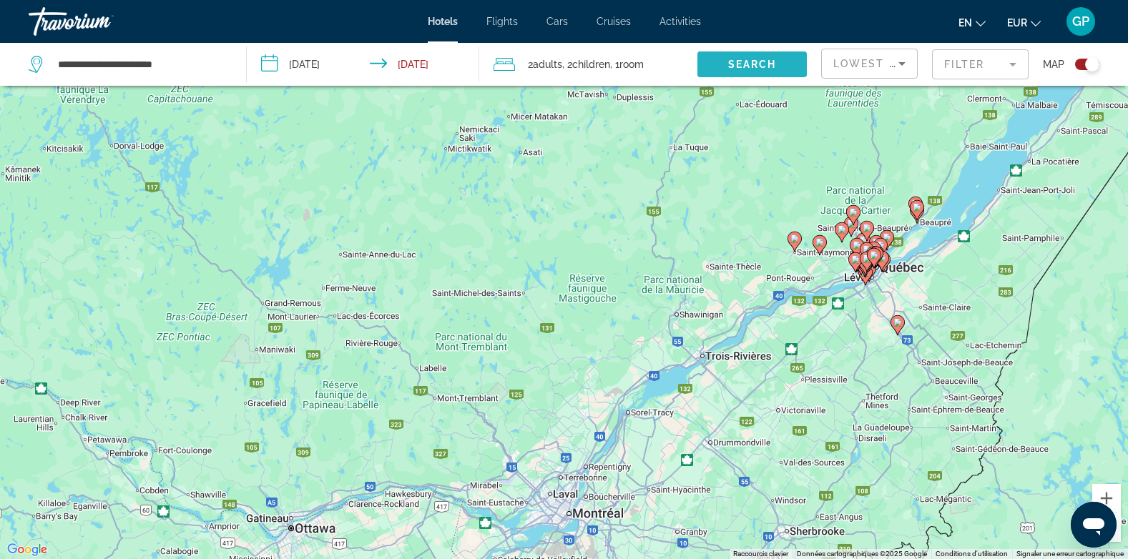
click at [732, 66] on span "Search" at bounding box center [752, 64] width 49 height 11
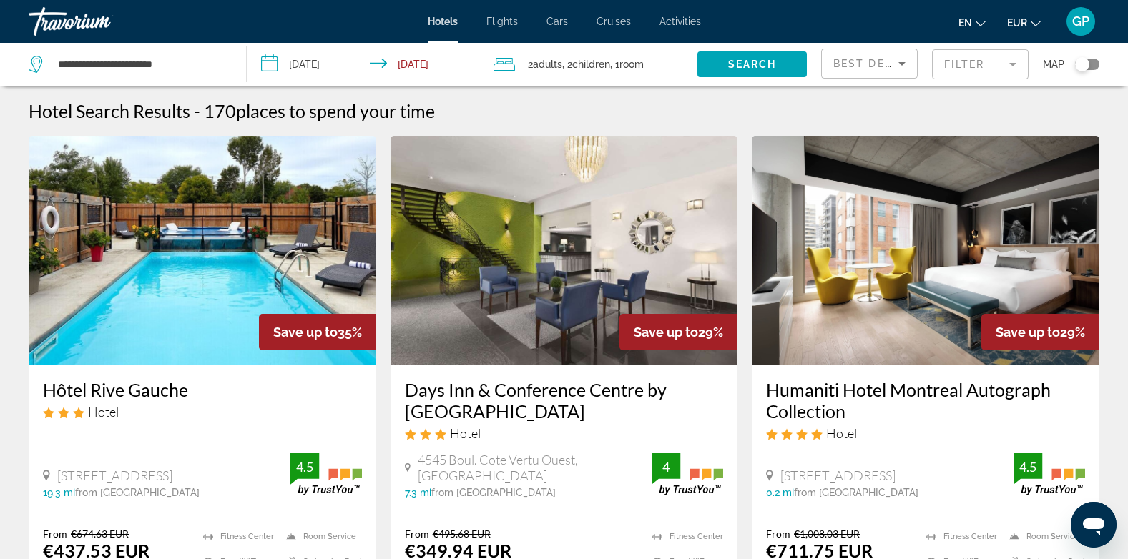
scroll to position [72, 0]
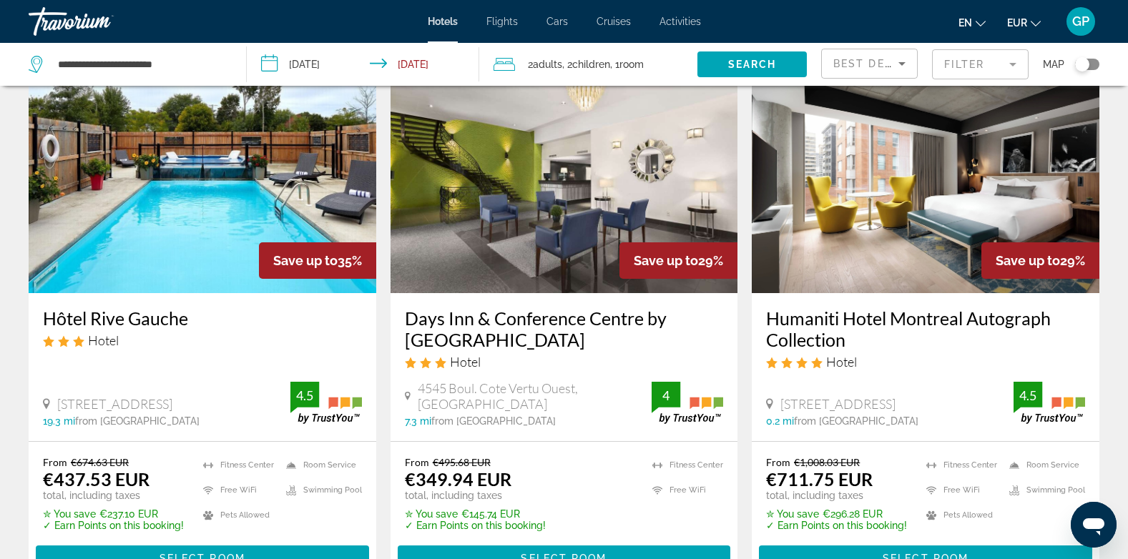
click at [494, 293] on img "Main content" at bounding box center [564, 178] width 348 height 229
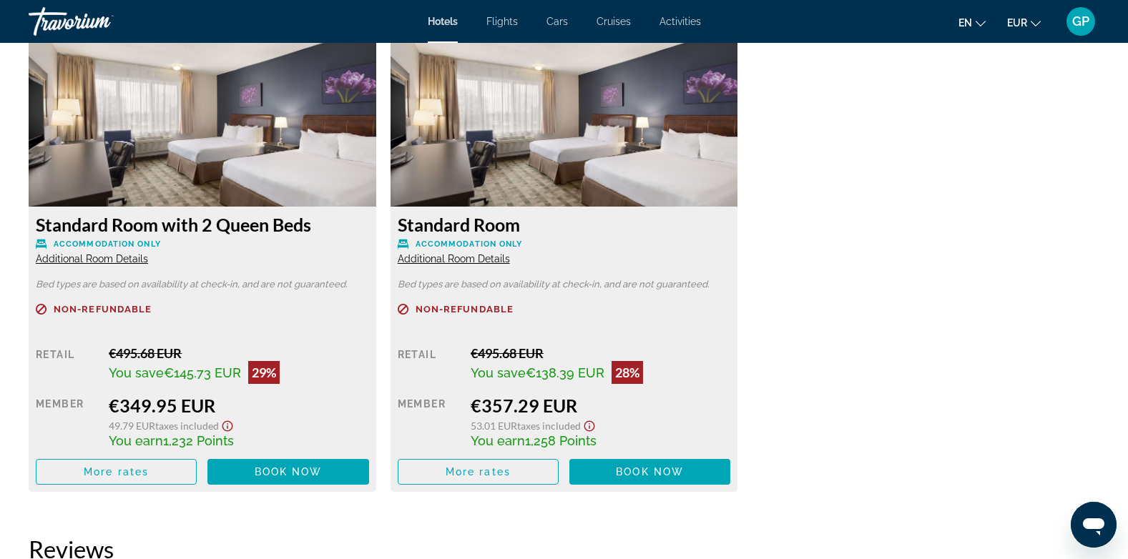
scroll to position [2003, 0]
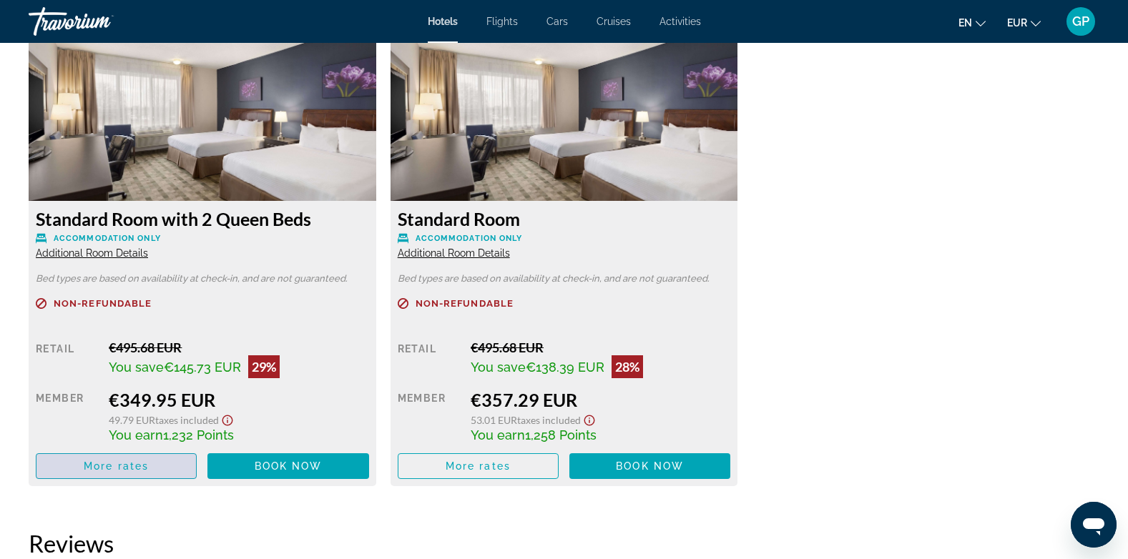
click at [144, 463] on span "More rates" at bounding box center [116, 466] width 65 height 11
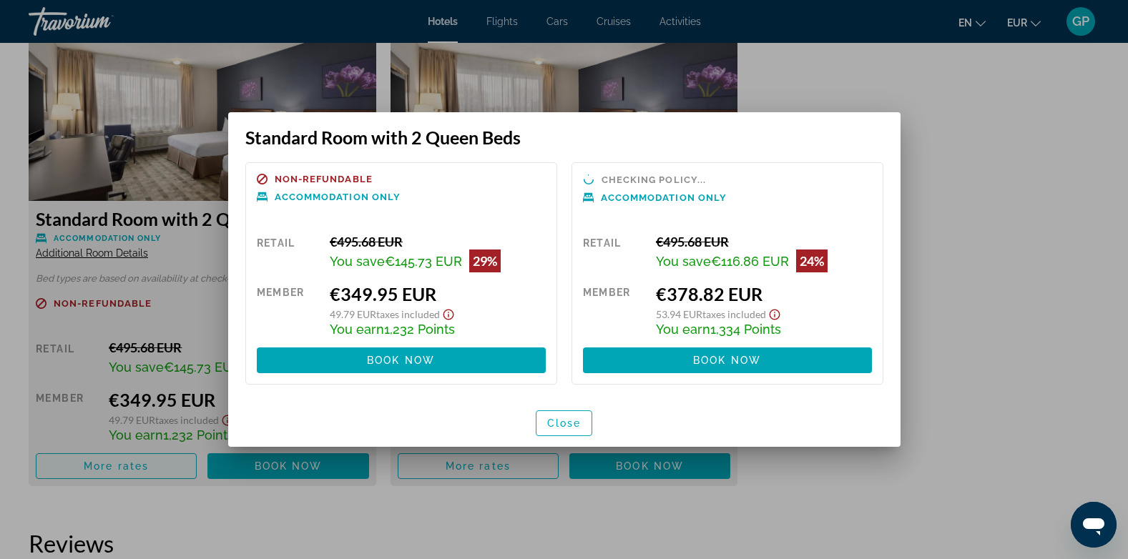
scroll to position [0, 0]
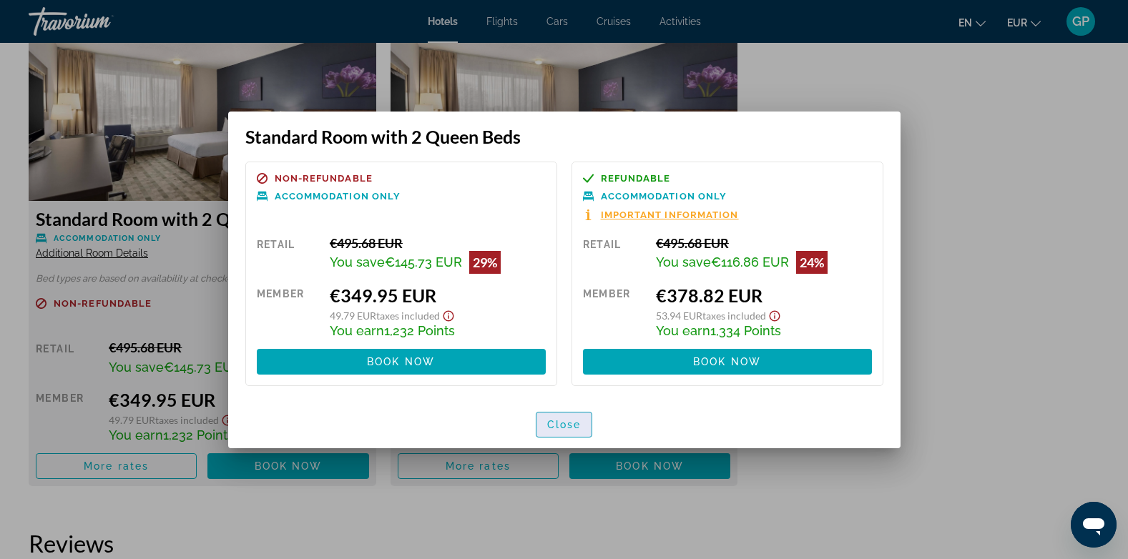
click at [564, 421] on span "Close" at bounding box center [564, 424] width 34 height 11
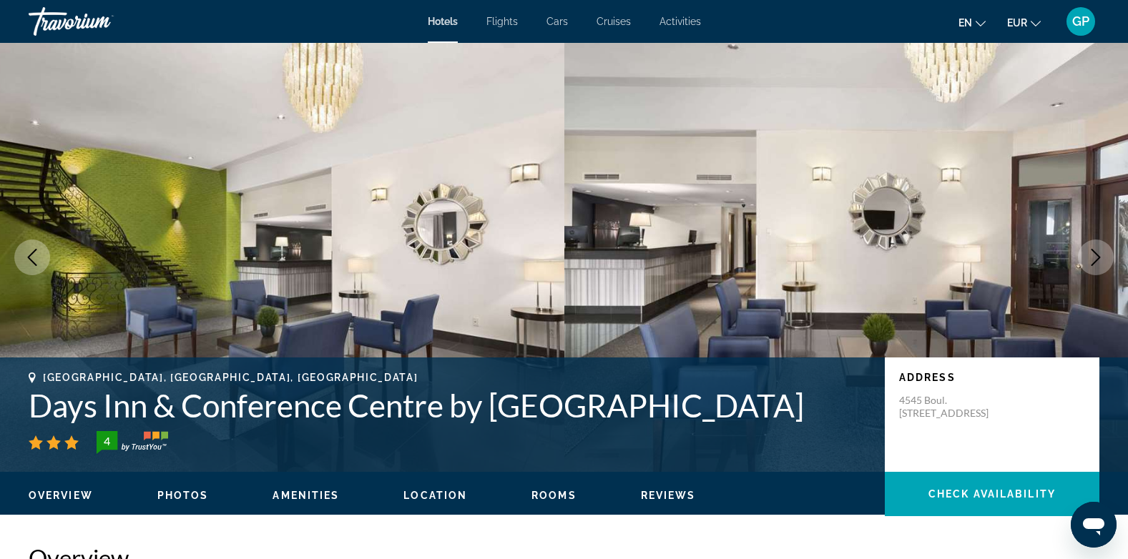
scroll to position [2003, 0]
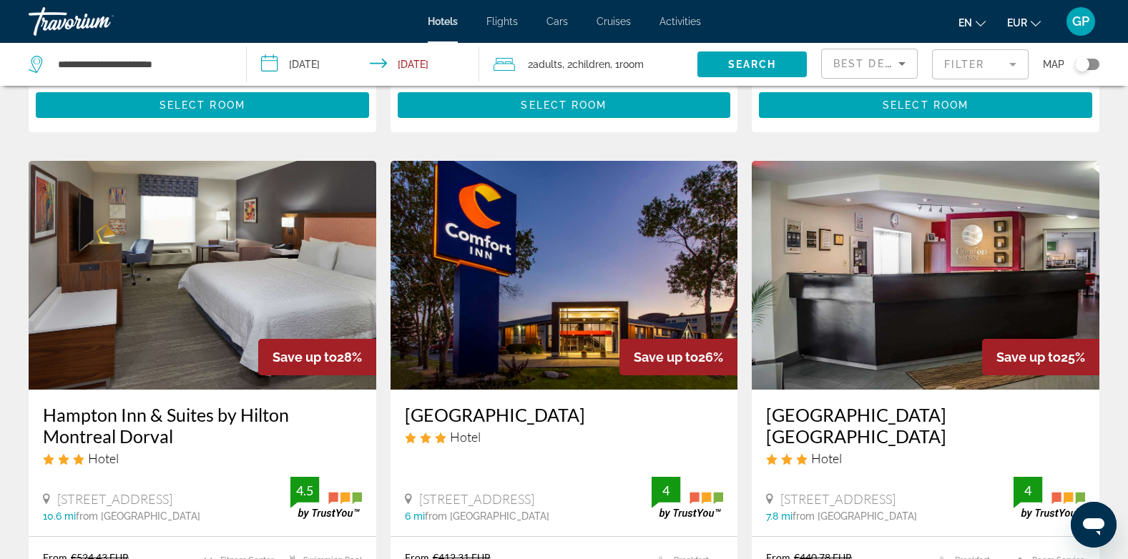
scroll to position [572, 0]
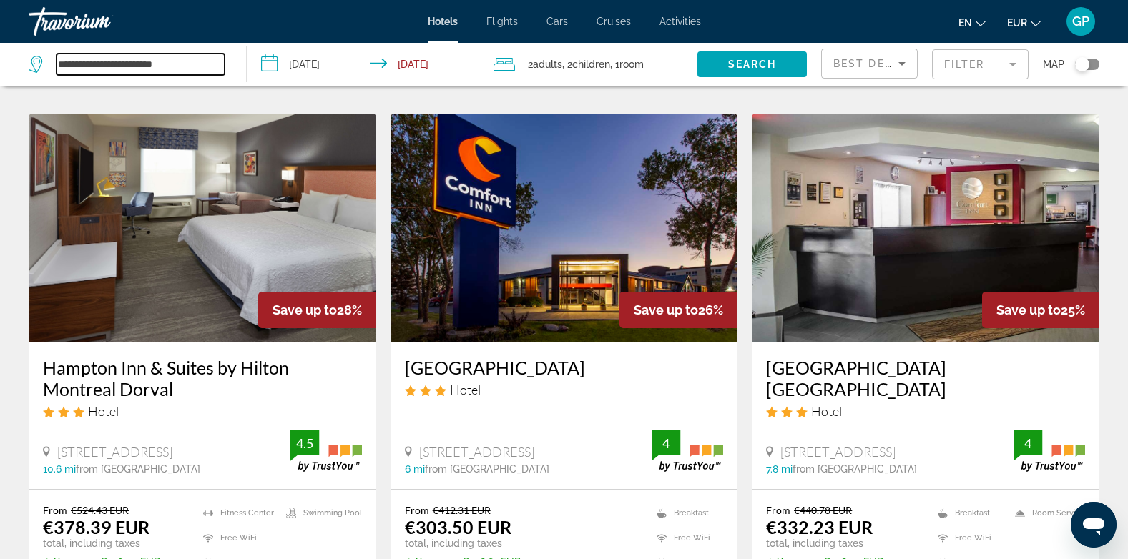
drag, startPoint x: 194, startPoint y: 61, endPoint x: 55, endPoint y: 61, distance: 138.7
click at [55, 61] on div "**********" at bounding box center [127, 64] width 196 height 21
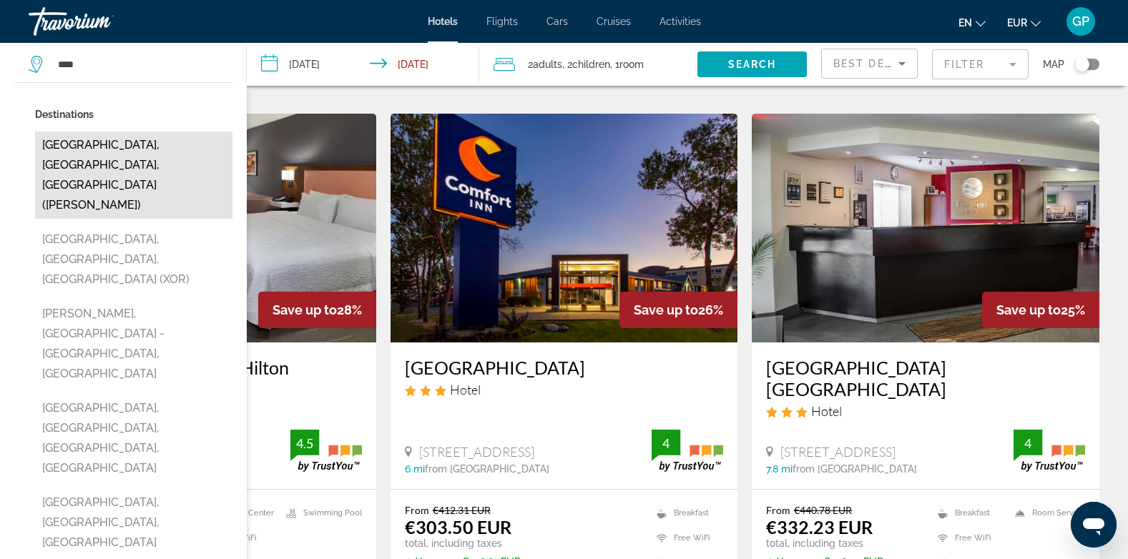
click at [90, 142] on button "[GEOGRAPHIC_DATA], [GEOGRAPHIC_DATA], [GEOGRAPHIC_DATA] ([PERSON_NAME])" at bounding box center [133, 175] width 197 height 87
type input "**********"
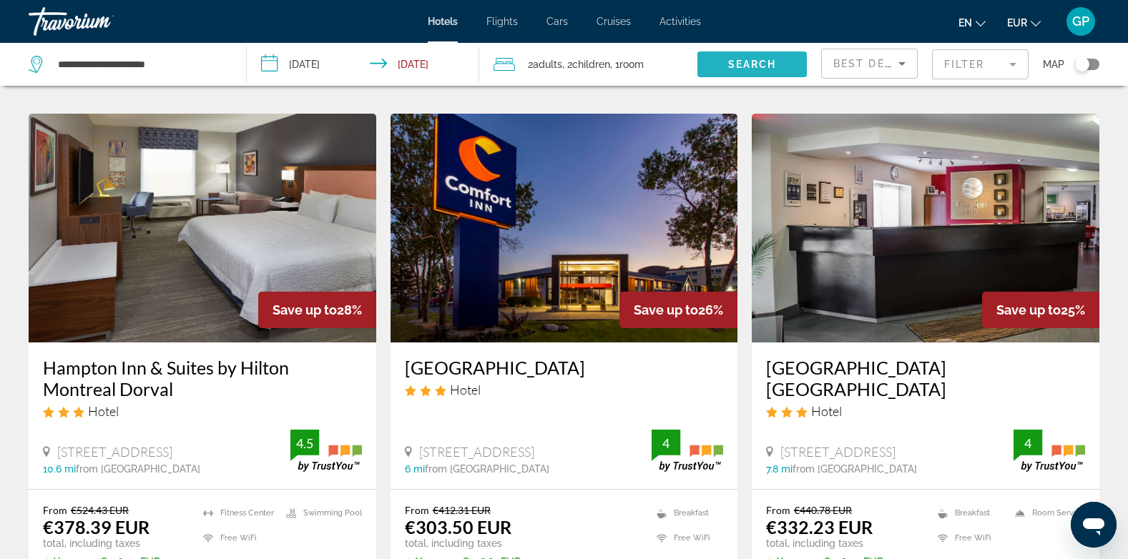
click at [765, 69] on span "Search" at bounding box center [752, 64] width 49 height 11
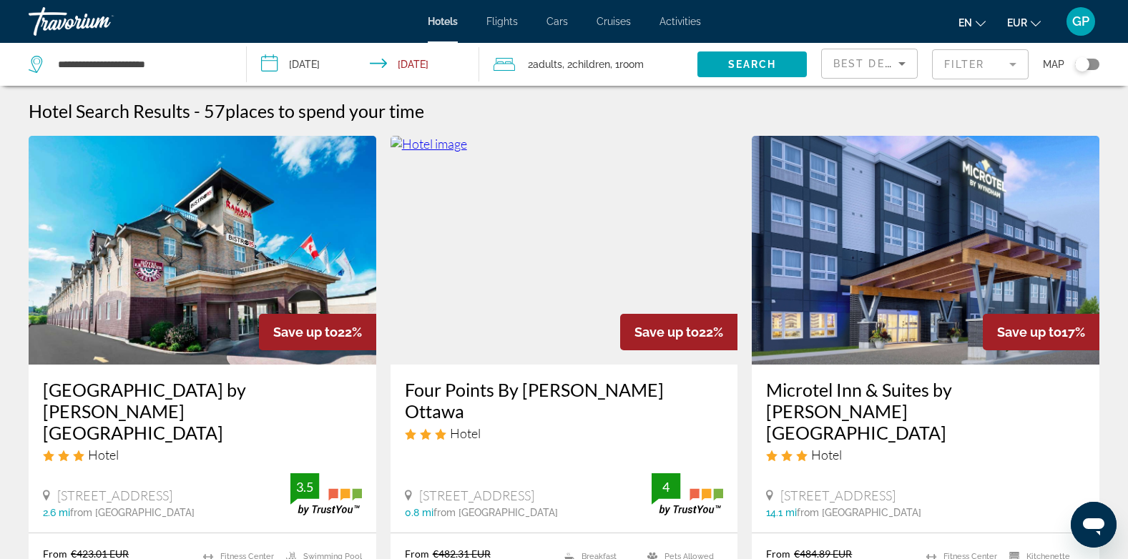
click at [141, 298] on img "Main content" at bounding box center [203, 250] width 348 height 229
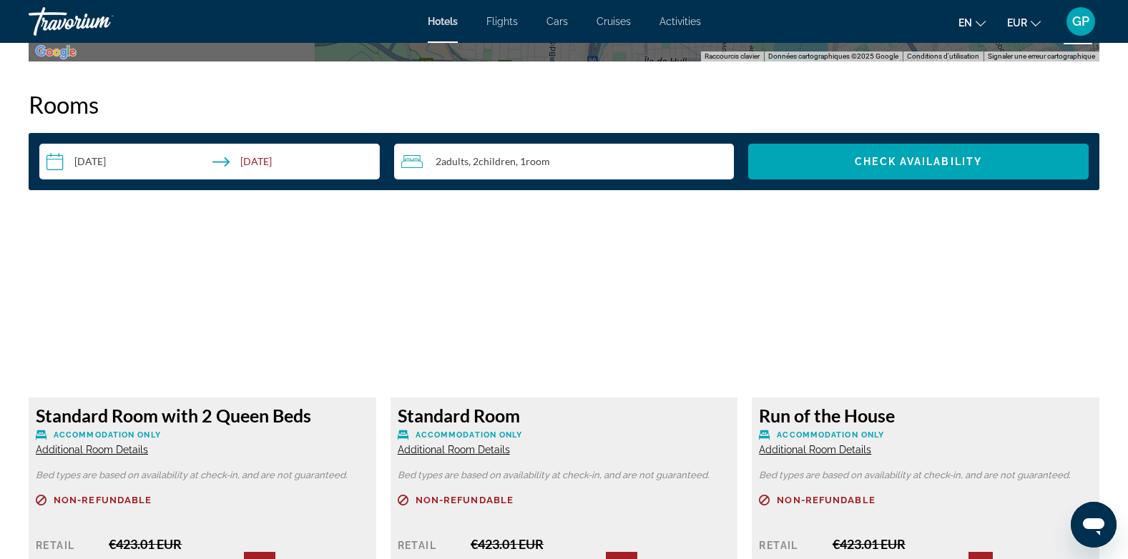
scroll to position [1788, 0]
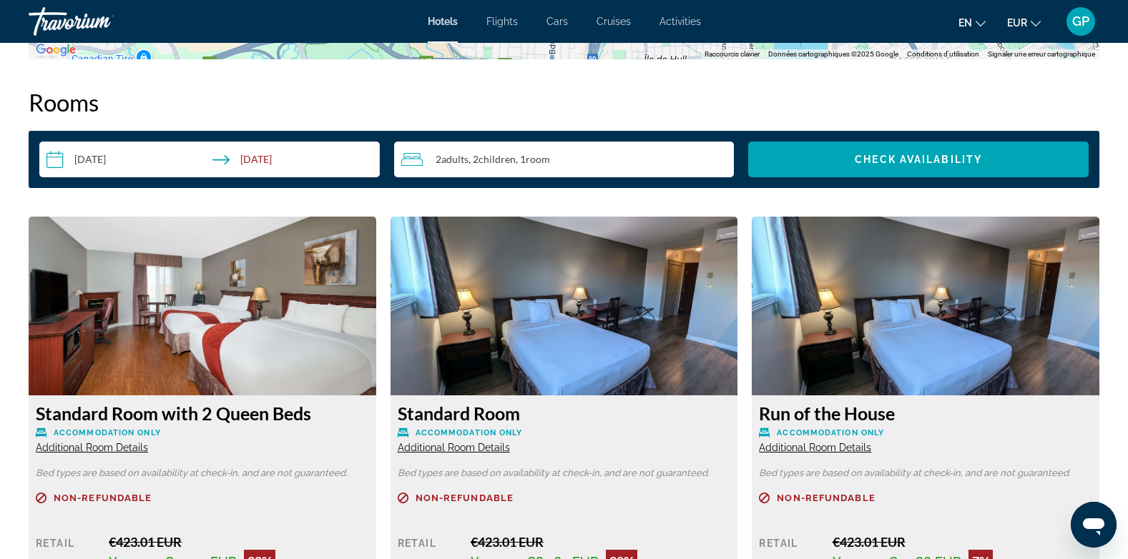
click at [109, 451] on span "Additional Room Details" at bounding box center [92, 447] width 112 height 11
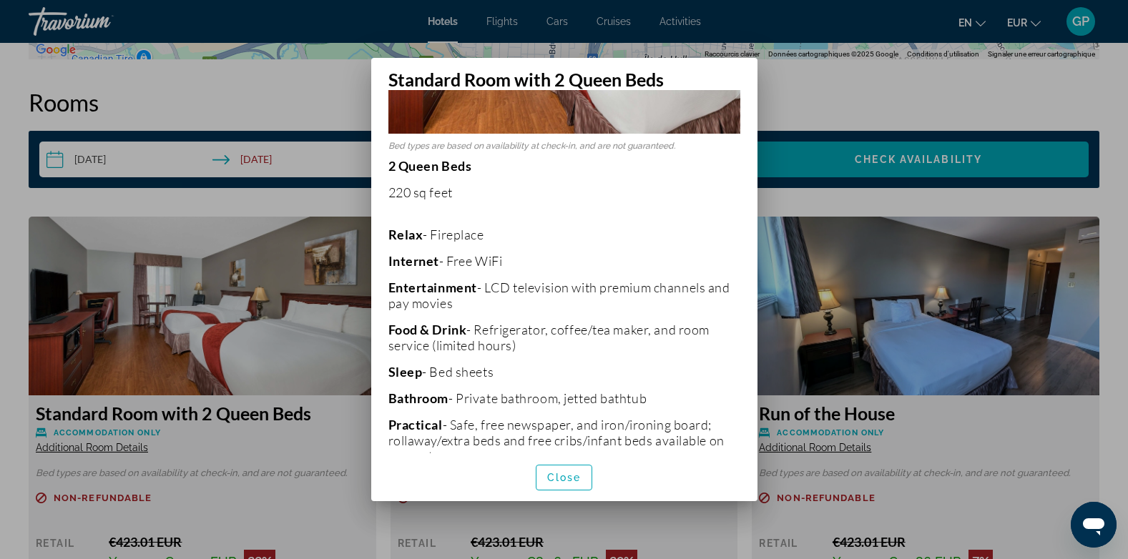
scroll to position [215, 0]
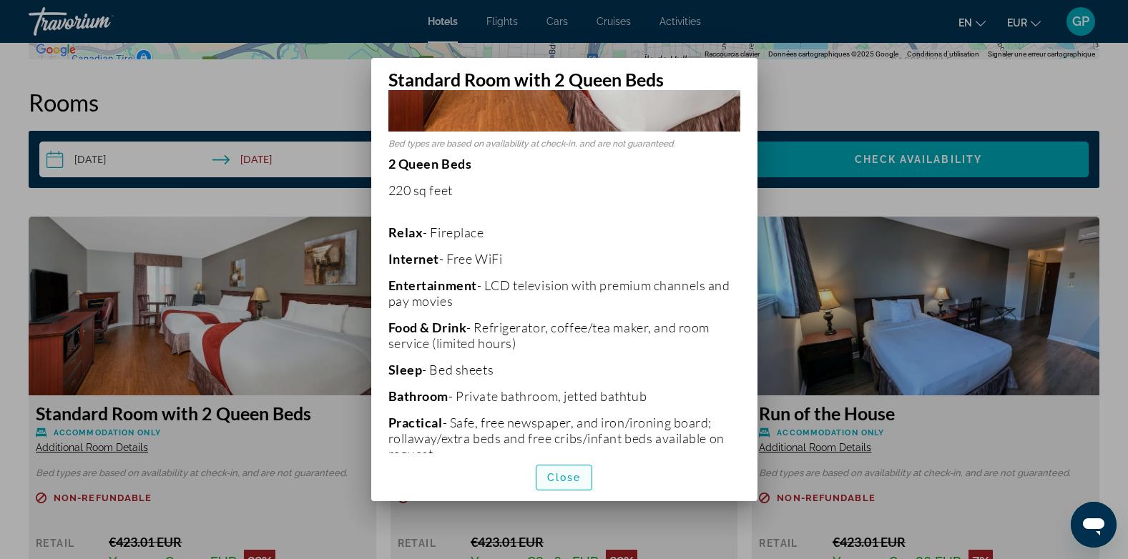
click at [556, 483] on span "Close" at bounding box center [564, 477] width 34 height 11
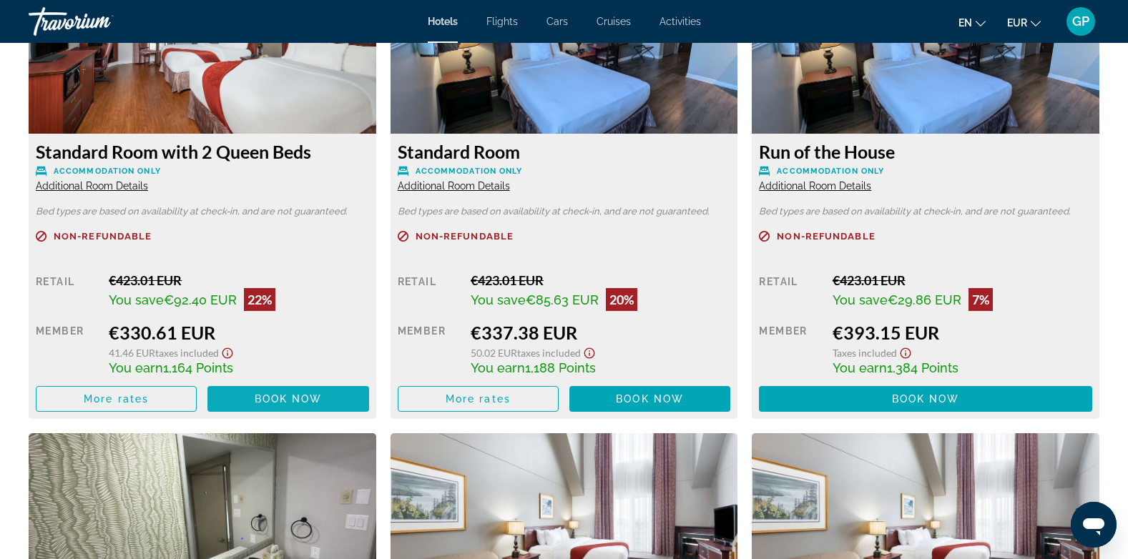
scroll to position [2074, 0]
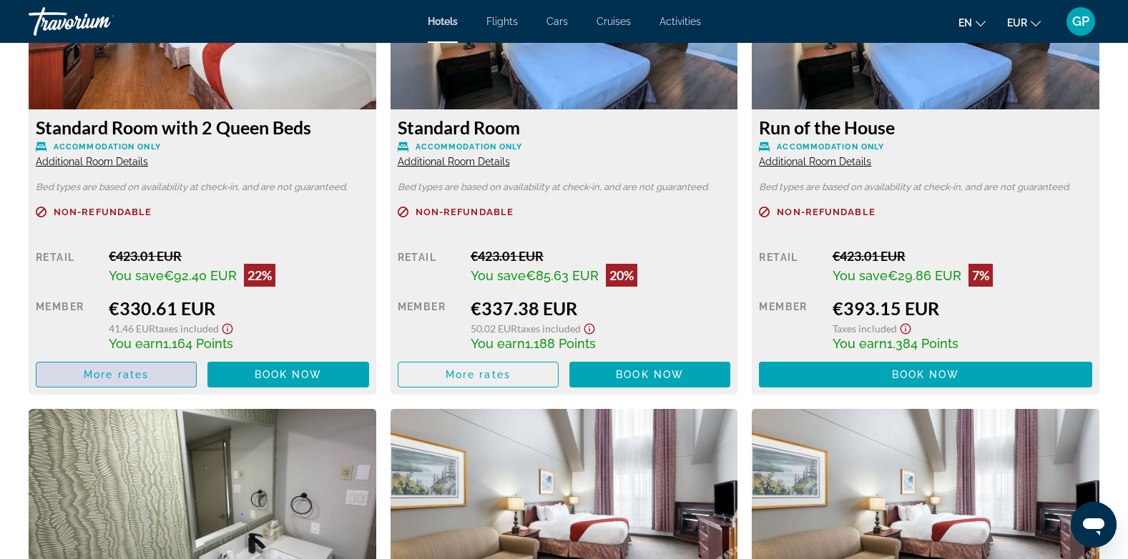
click at [128, 376] on span "More rates" at bounding box center [116, 374] width 65 height 11
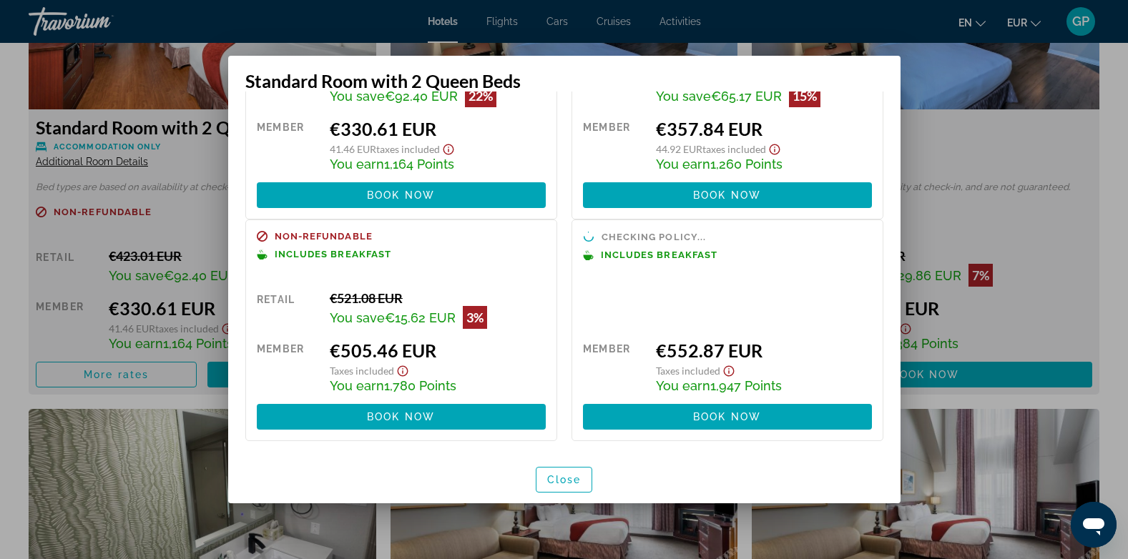
scroll to position [125, 0]
click at [554, 473] on span "button" at bounding box center [564, 480] width 56 height 34
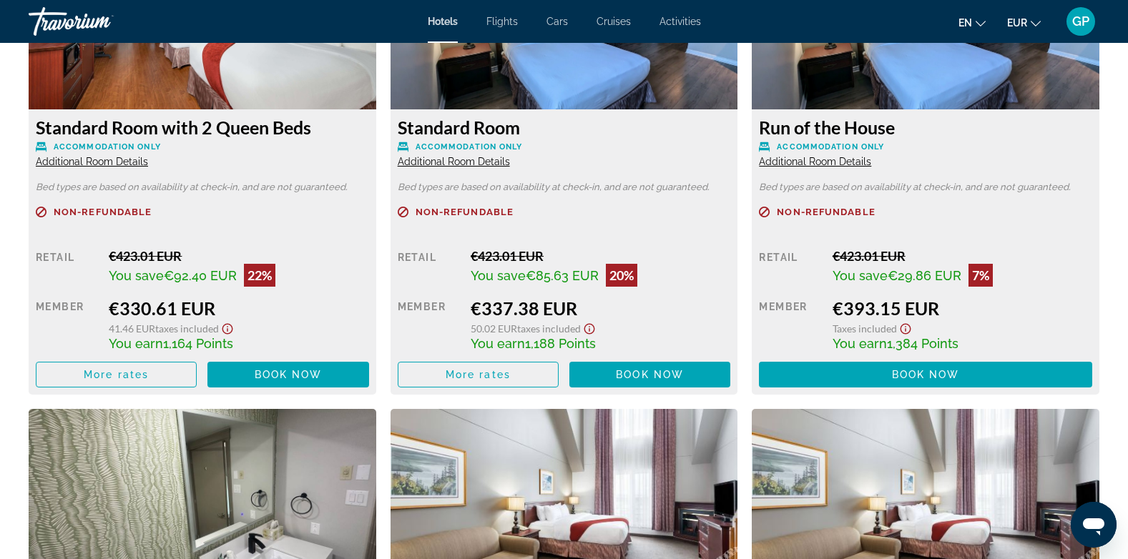
scroll to position [2074, 0]
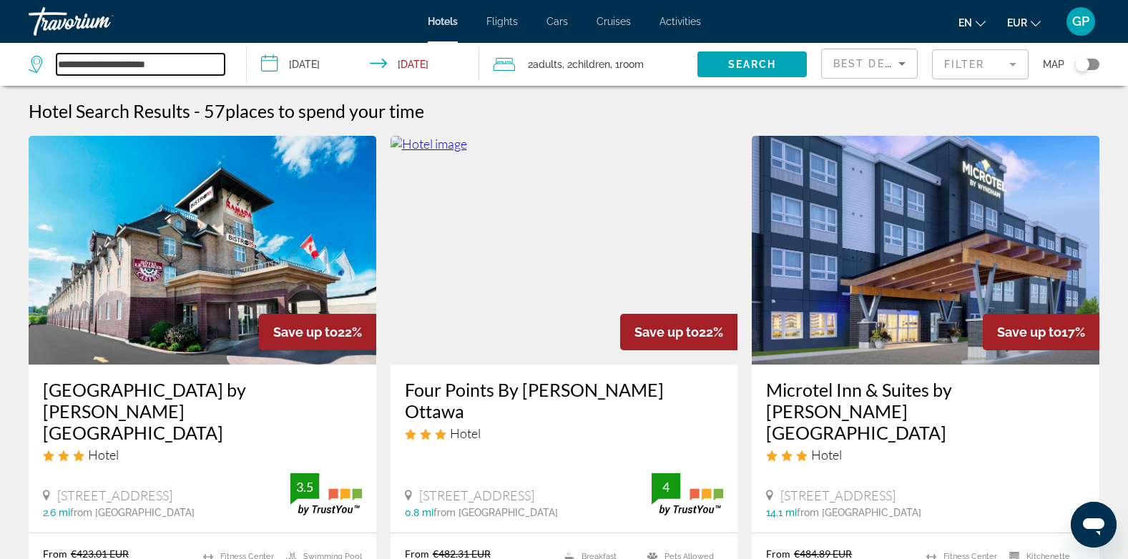
click at [192, 64] on input "**********" at bounding box center [141, 64] width 168 height 21
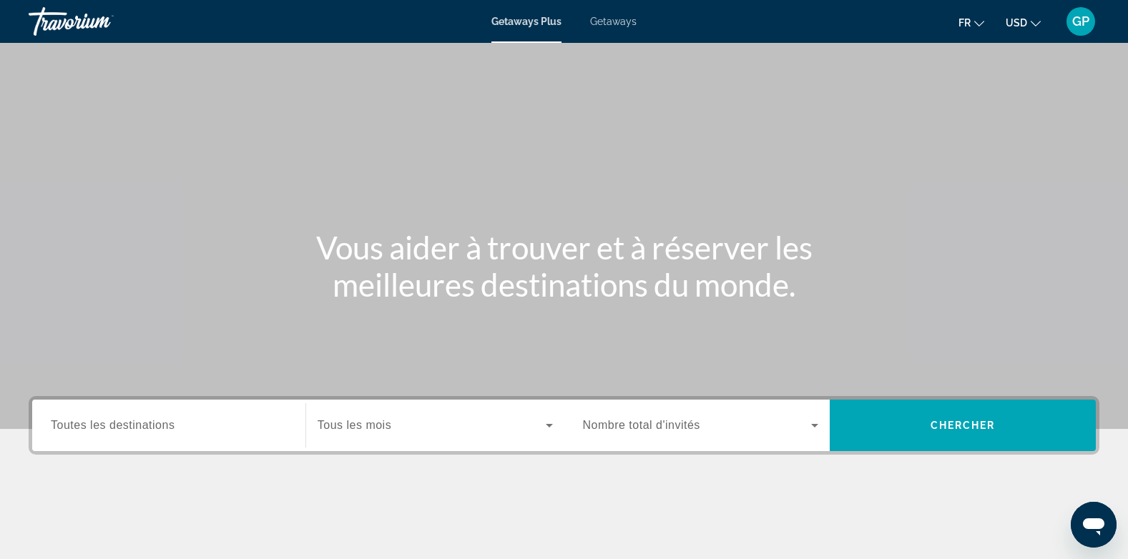
click at [611, 19] on span "Getaways" at bounding box center [613, 21] width 46 height 11
click at [122, 427] on span "Toutes les destinations" at bounding box center [113, 425] width 124 height 12
click at [122, 427] on input "Destination Toutes les destinations" at bounding box center [169, 426] width 236 height 17
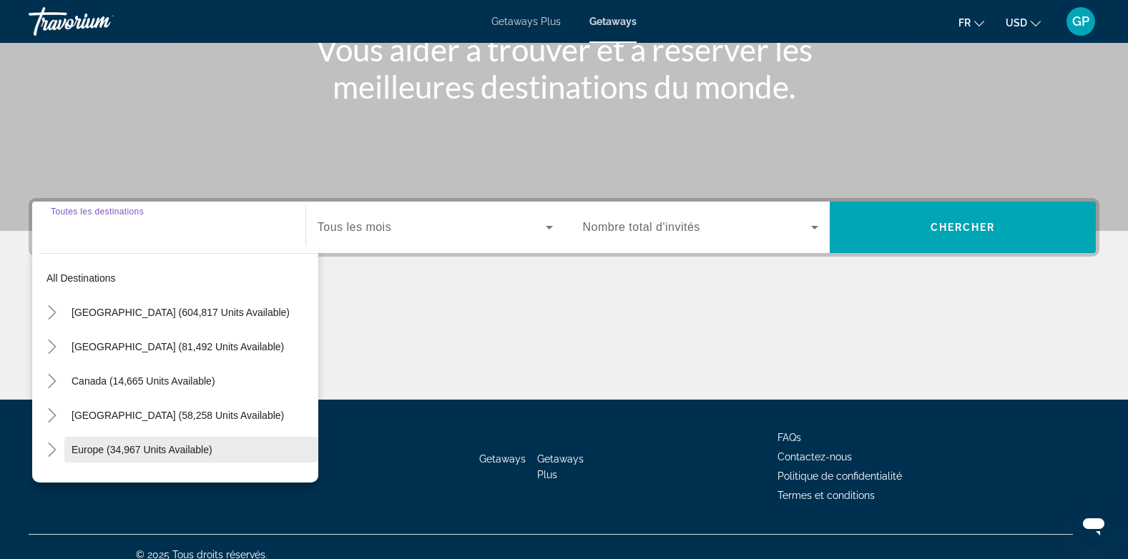
scroll to position [214, 0]
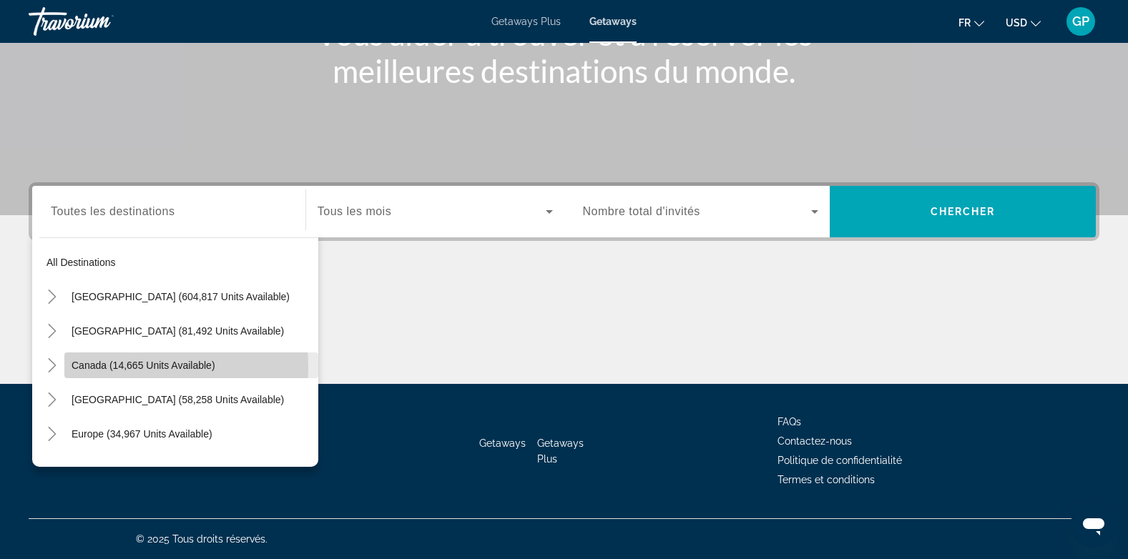
click at [82, 368] on span "Canada (14,665 units available)" at bounding box center [144, 365] width 144 height 11
type input "**********"
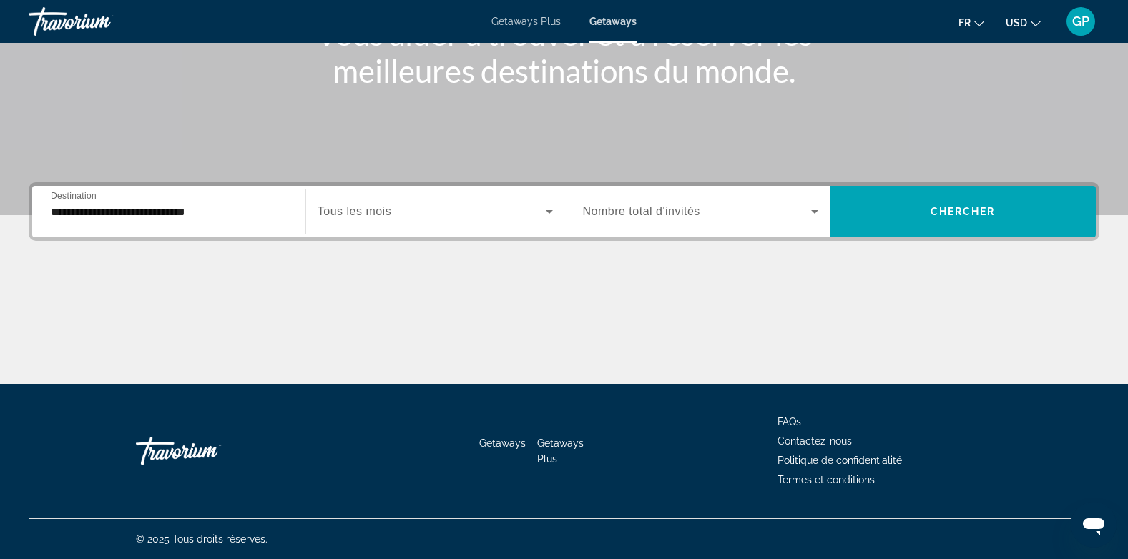
click at [381, 212] on span "Tous les mois" at bounding box center [355, 211] width 74 height 12
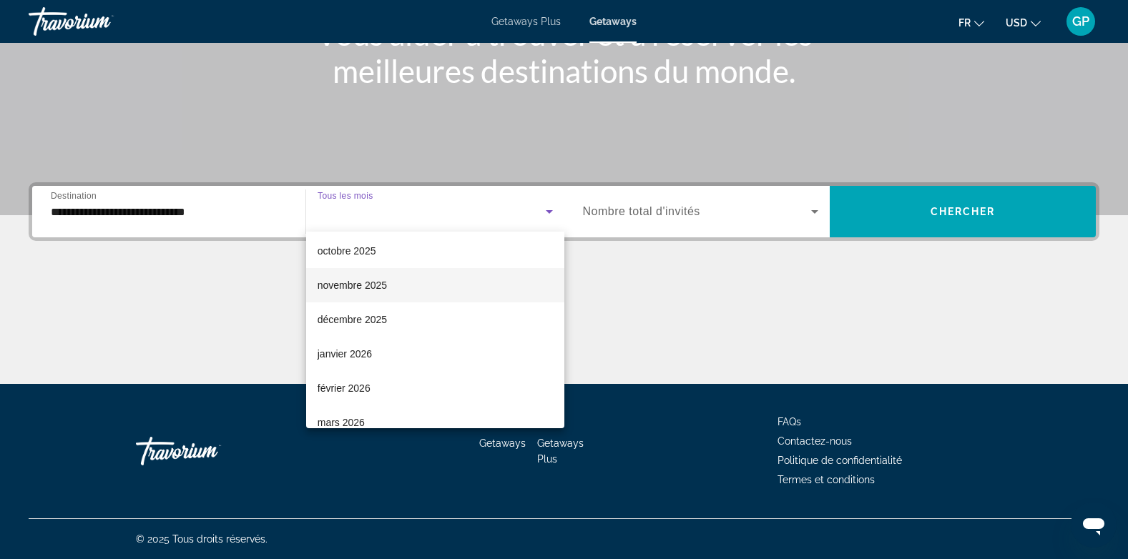
scroll to position [143, 0]
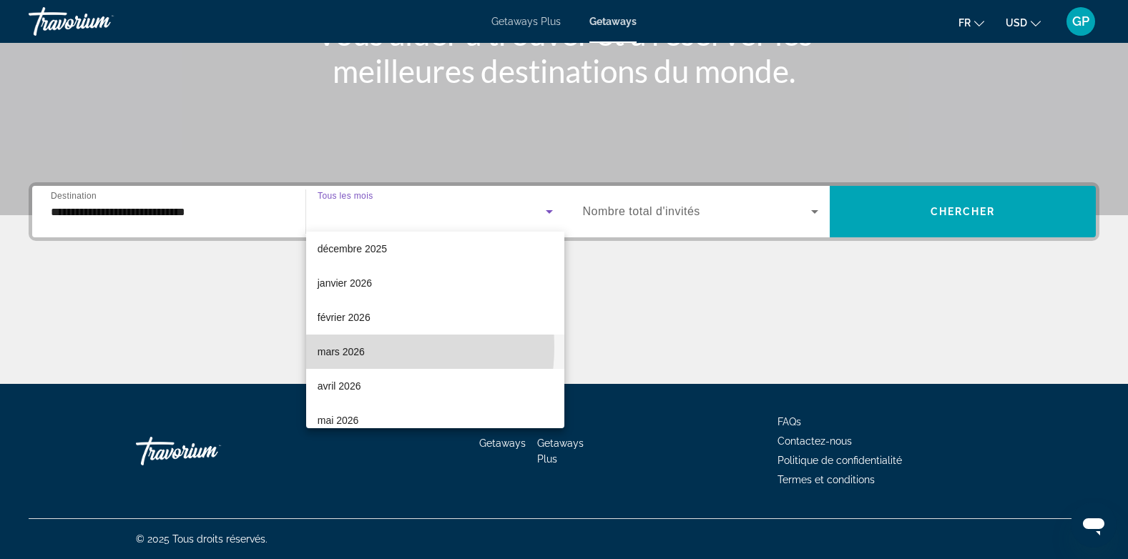
click at [343, 347] on span "mars 2026" at bounding box center [341, 351] width 47 height 17
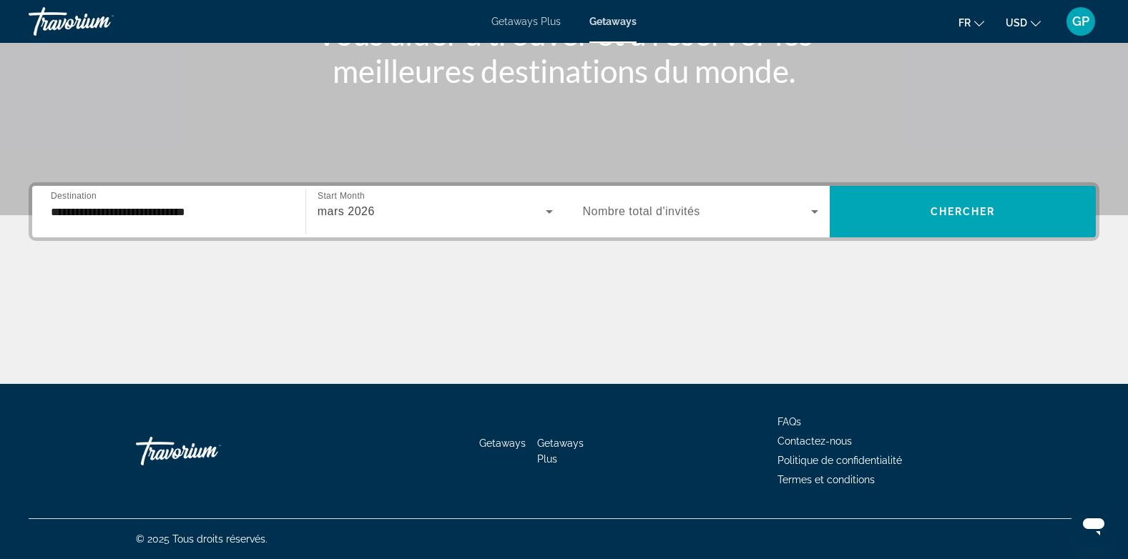
click at [667, 207] on span "Nombre total d'invités" at bounding box center [641, 211] width 117 height 12
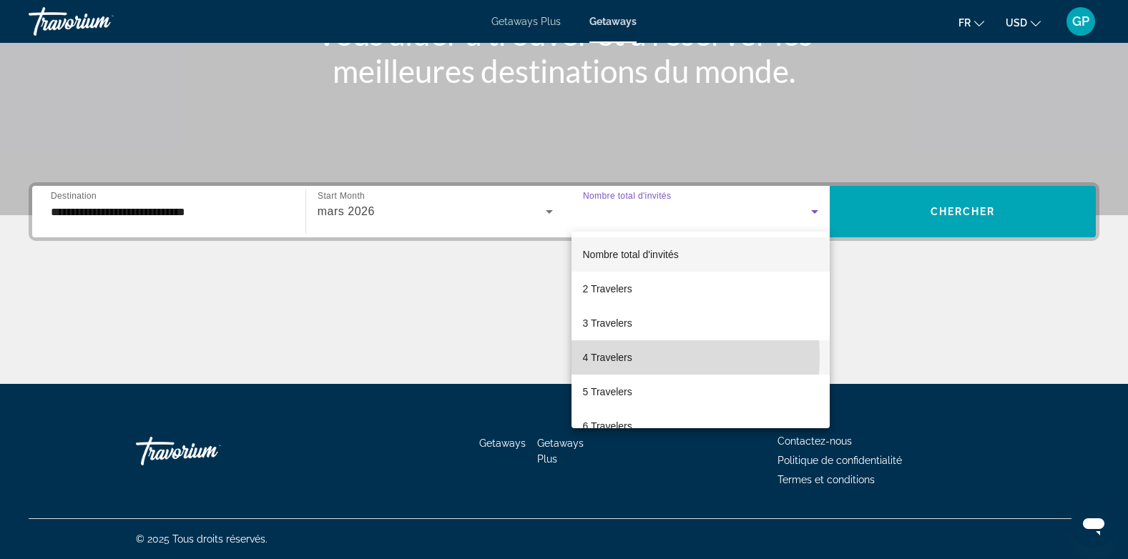
click at [608, 357] on span "4 Travelers" at bounding box center [607, 357] width 49 height 17
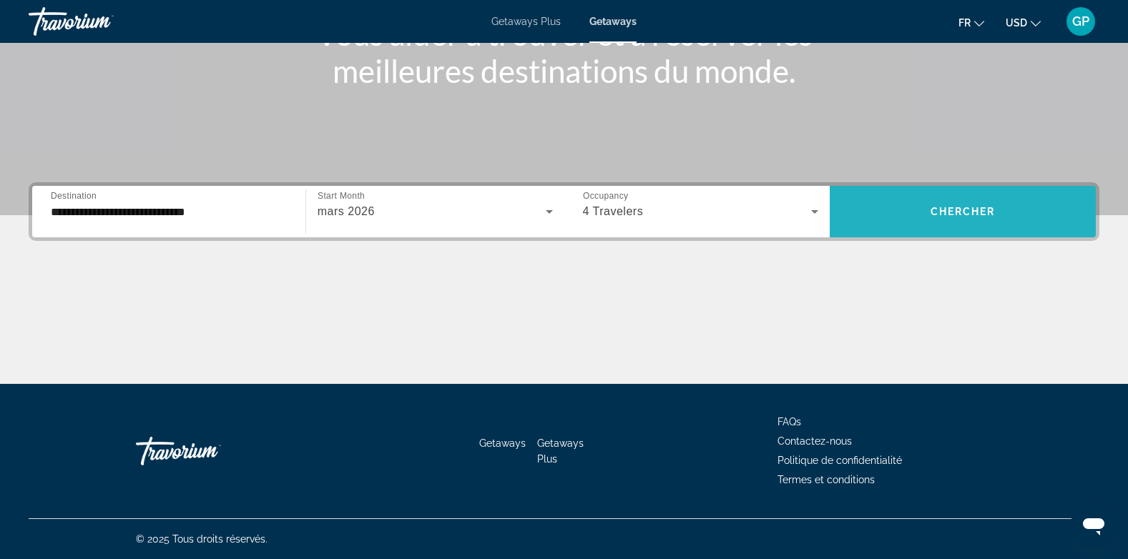
click at [969, 202] on span "Search widget" at bounding box center [963, 212] width 266 height 34
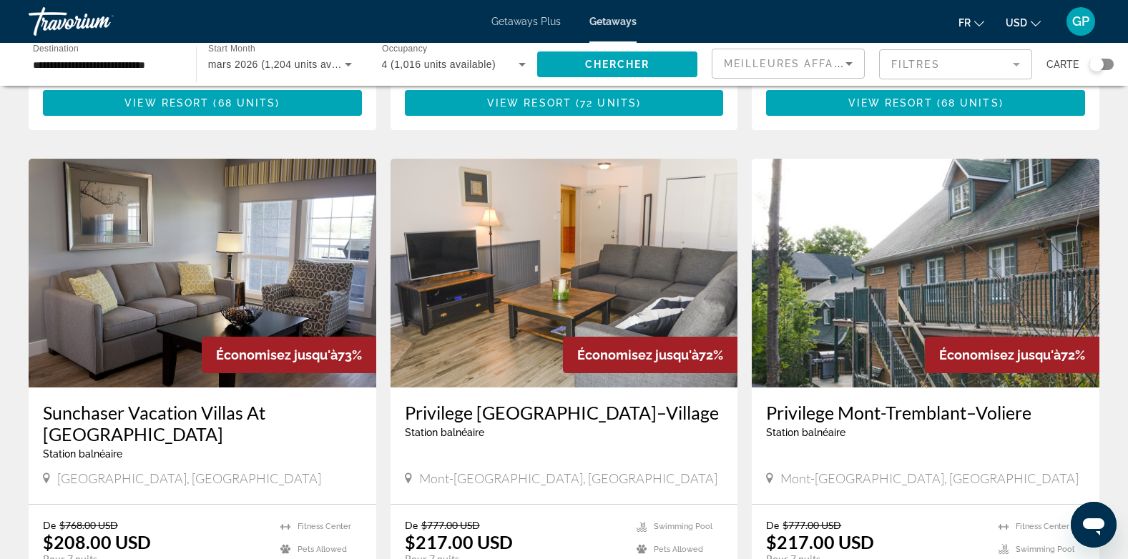
scroll to position [501, 0]
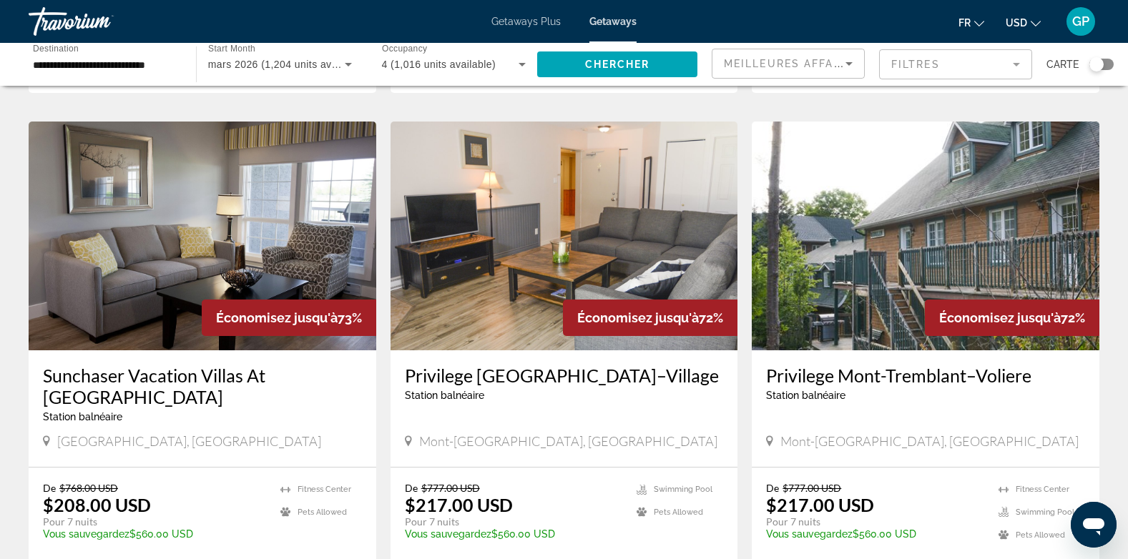
click at [177, 270] on img "Main content" at bounding box center [203, 236] width 348 height 229
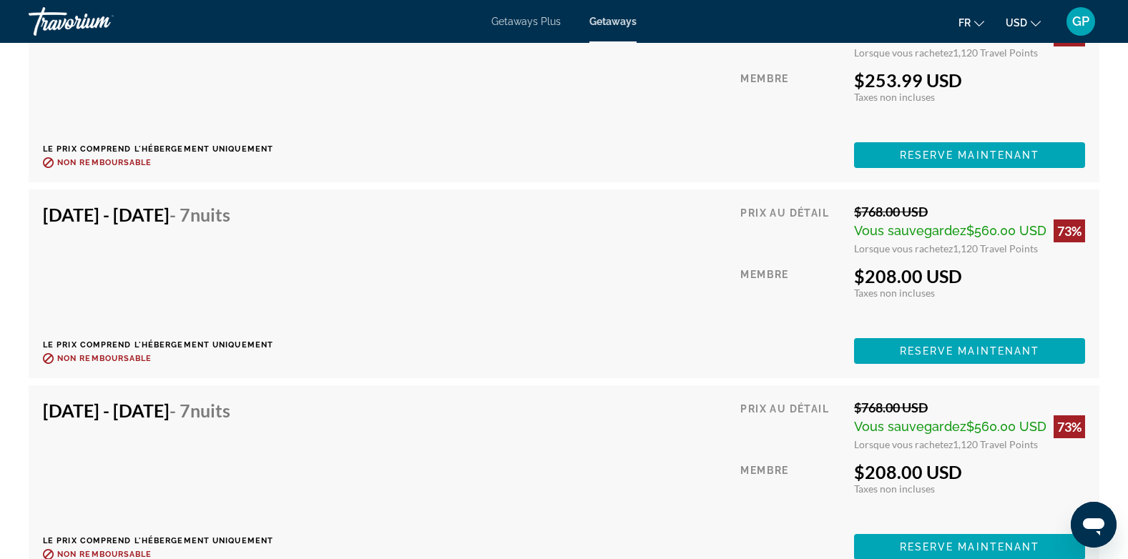
scroll to position [4649, 0]
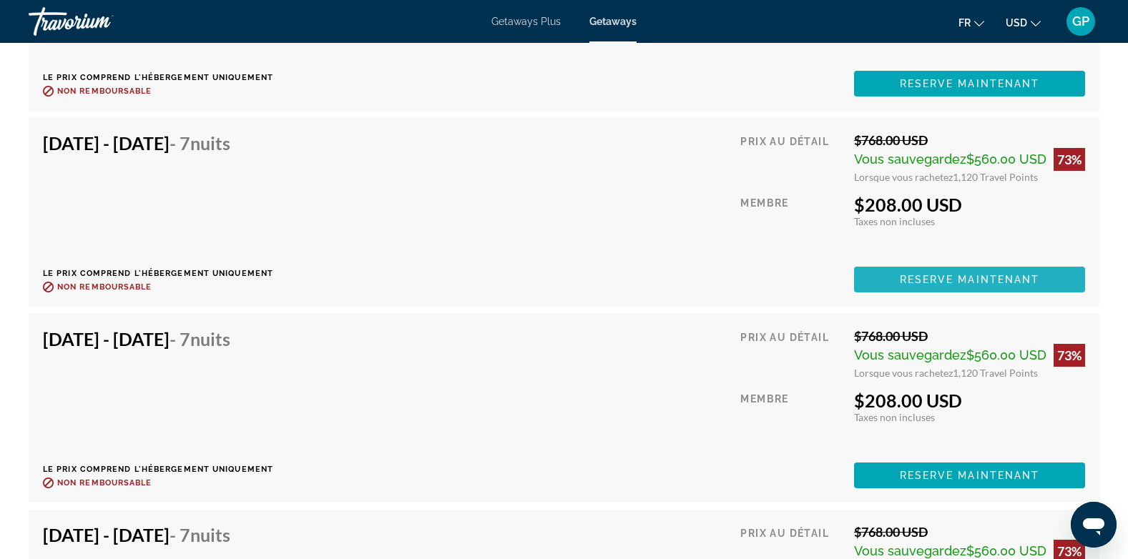
click at [985, 277] on span "Reserve maintenant" at bounding box center [970, 279] width 140 height 11
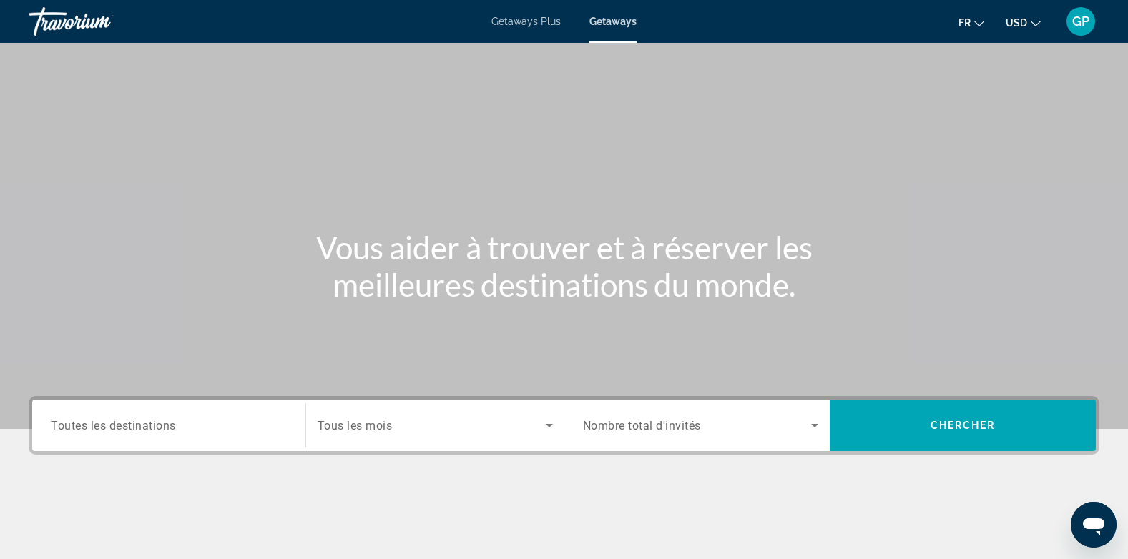
click at [231, 412] on div "Search widget" at bounding box center [169, 426] width 236 height 41
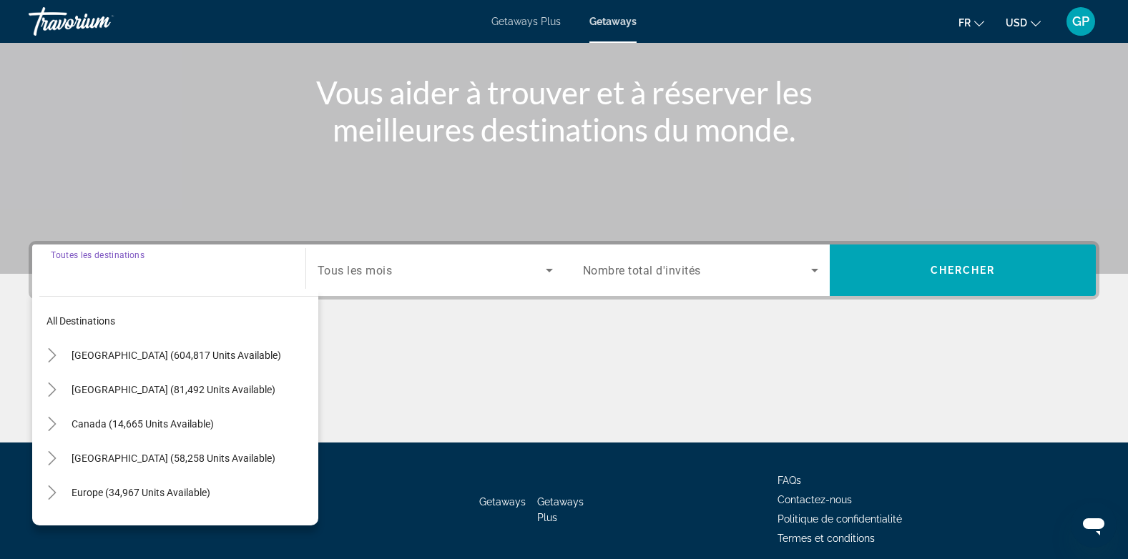
scroll to position [214, 0]
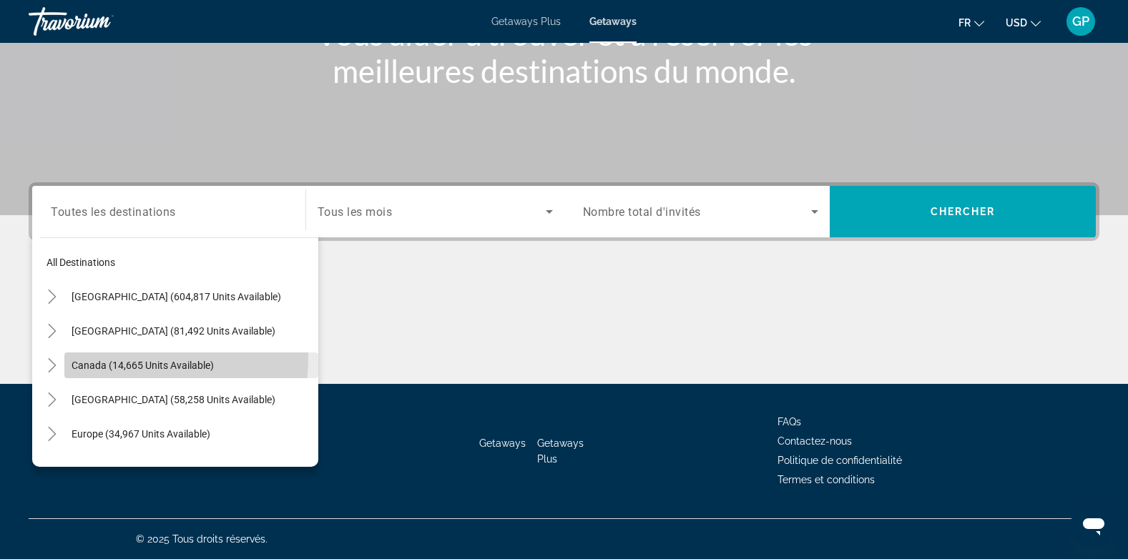
click at [85, 357] on span "Search widget" at bounding box center [191, 365] width 254 height 34
type input "**********"
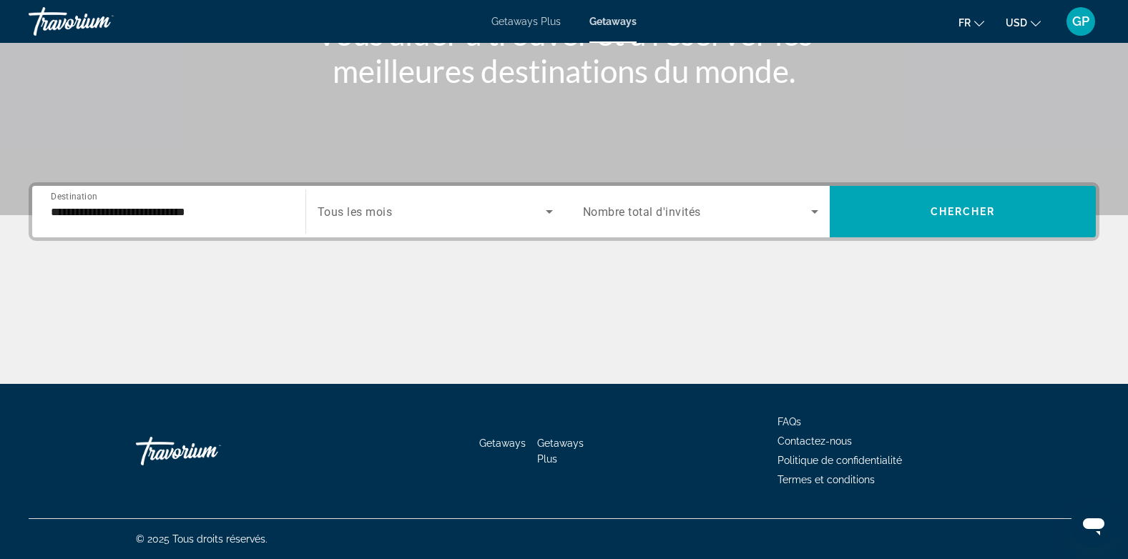
click at [421, 197] on div "Search widget" at bounding box center [435, 212] width 235 height 40
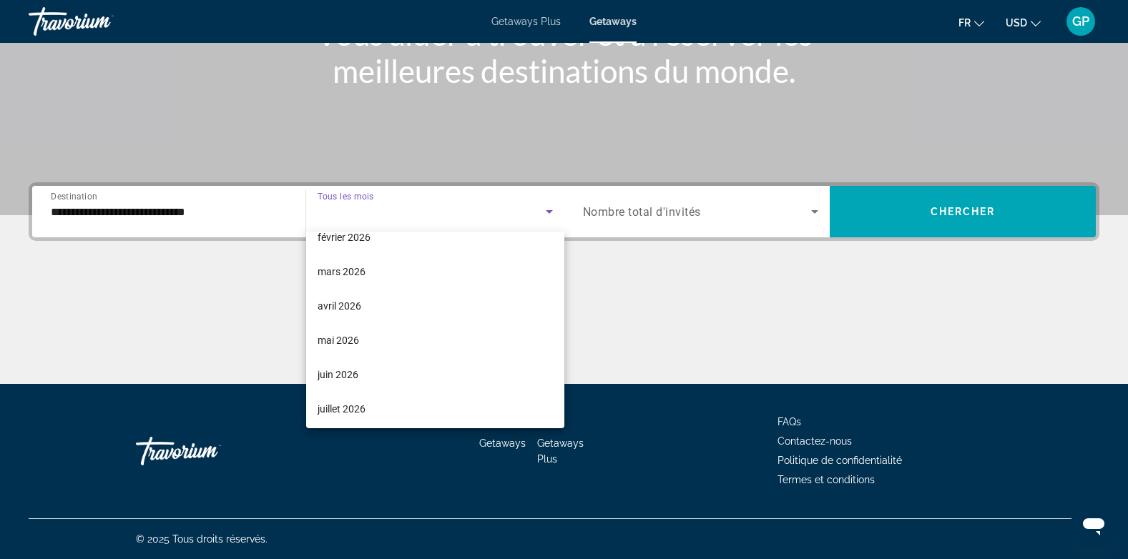
scroll to position [152, 0]
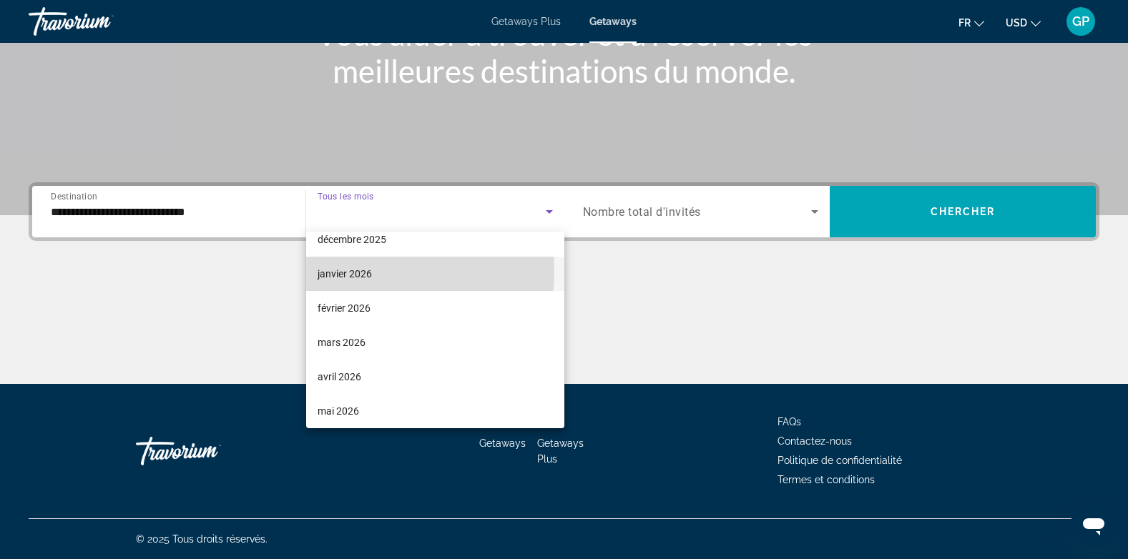
click at [338, 271] on span "janvier 2026" at bounding box center [345, 273] width 54 height 17
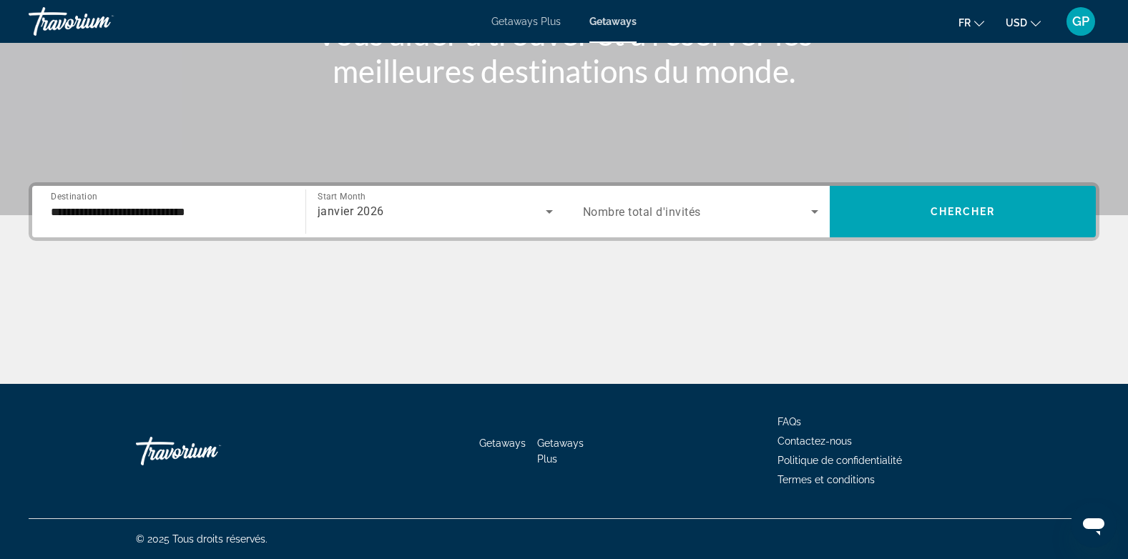
click at [664, 217] on span "Nombre total d'invités" at bounding box center [642, 212] width 118 height 14
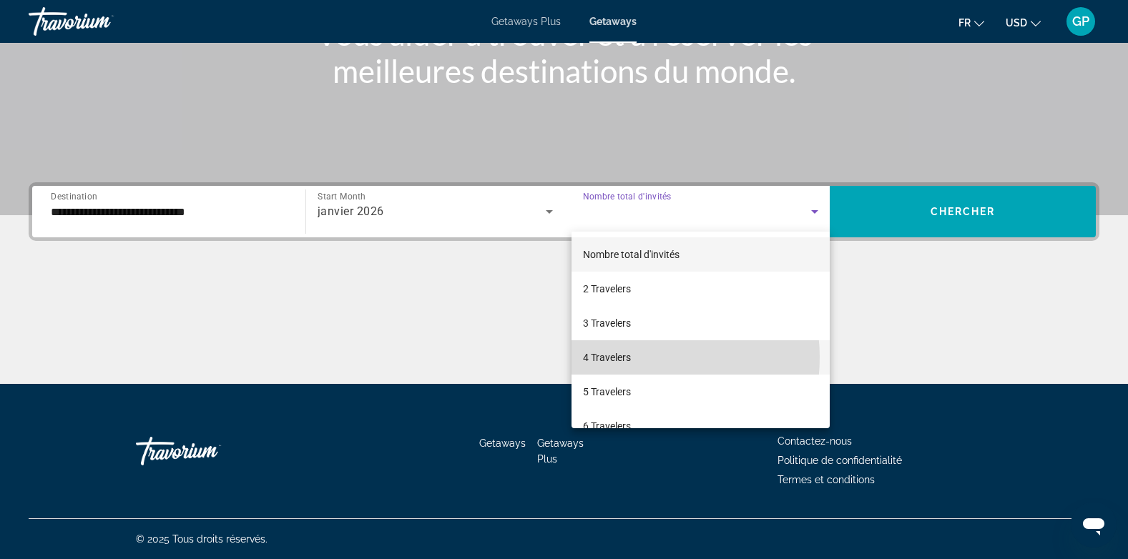
click at [634, 358] on mat-option "4 Travelers" at bounding box center [700, 357] width 259 height 34
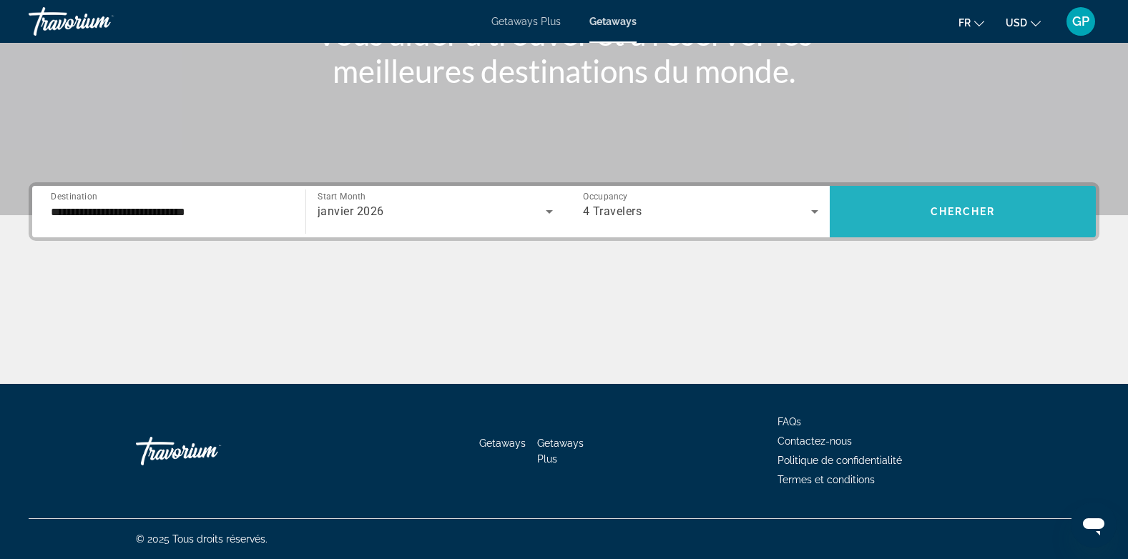
click at [954, 210] on span "Chercher" at bounding box center [962, 211] width 65 height 11
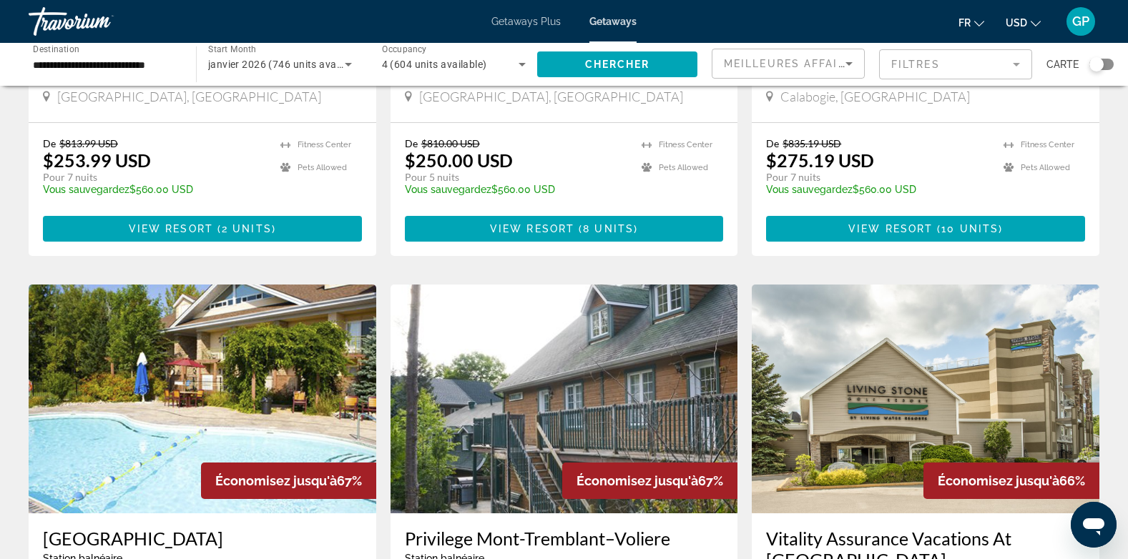
scroll to position [1359, 0]
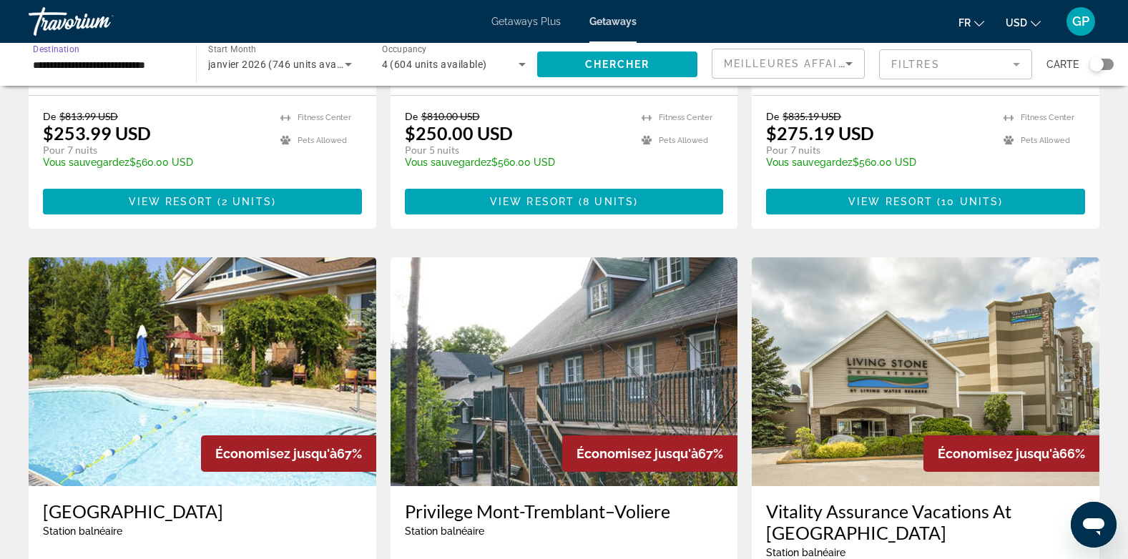
click at [42, 62] on input "**********" at bounding box center [105, 65] width 144 height 17
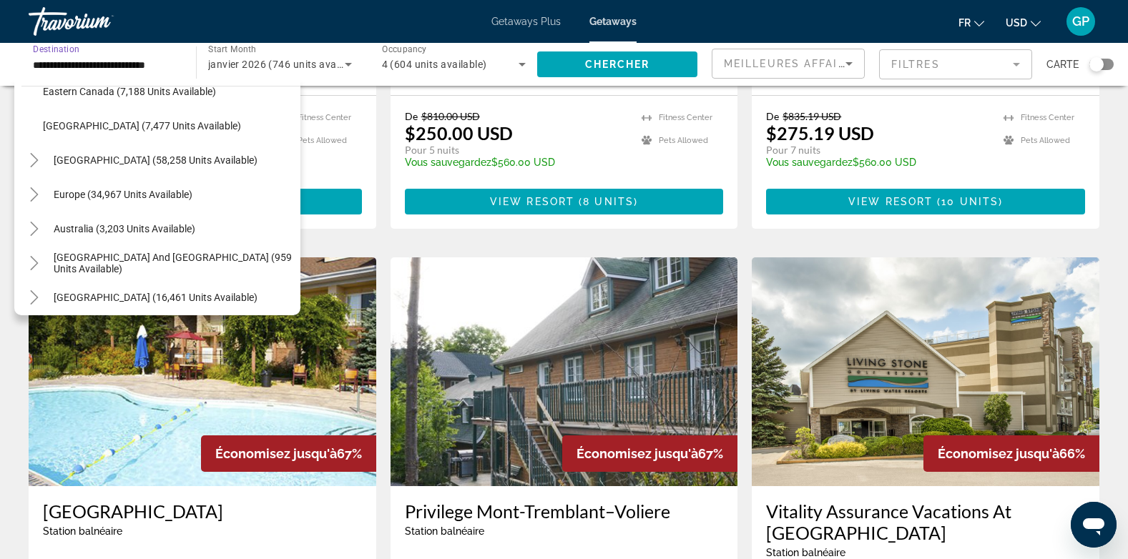
scroll to position [159, 0]
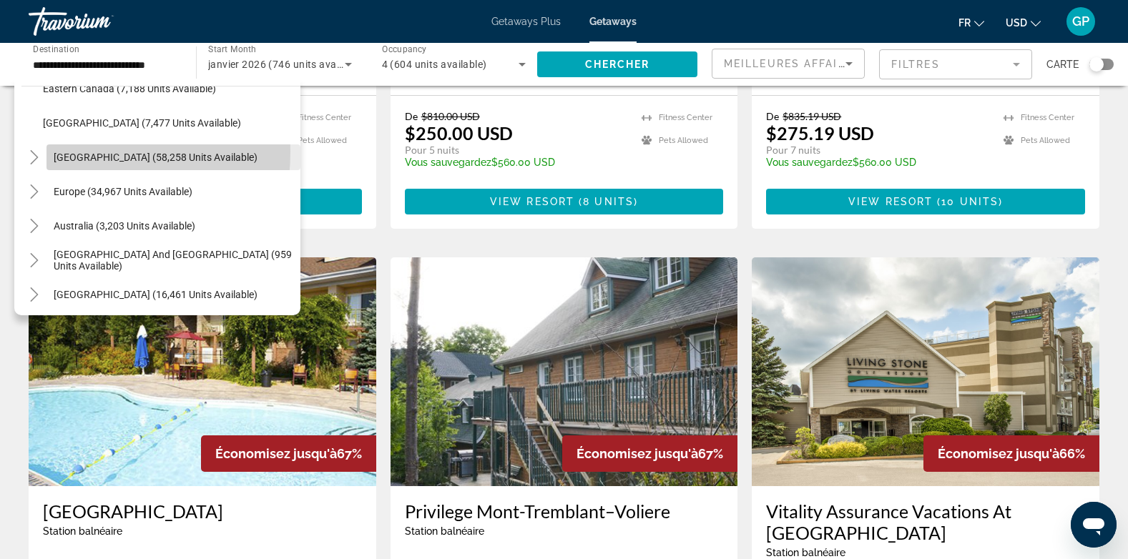
click at [64, 152] on span "Caribbean & Atlantic Islands (58,258 units available)" at bounding box center [156, 157] width 204 height 11
type input "**********"
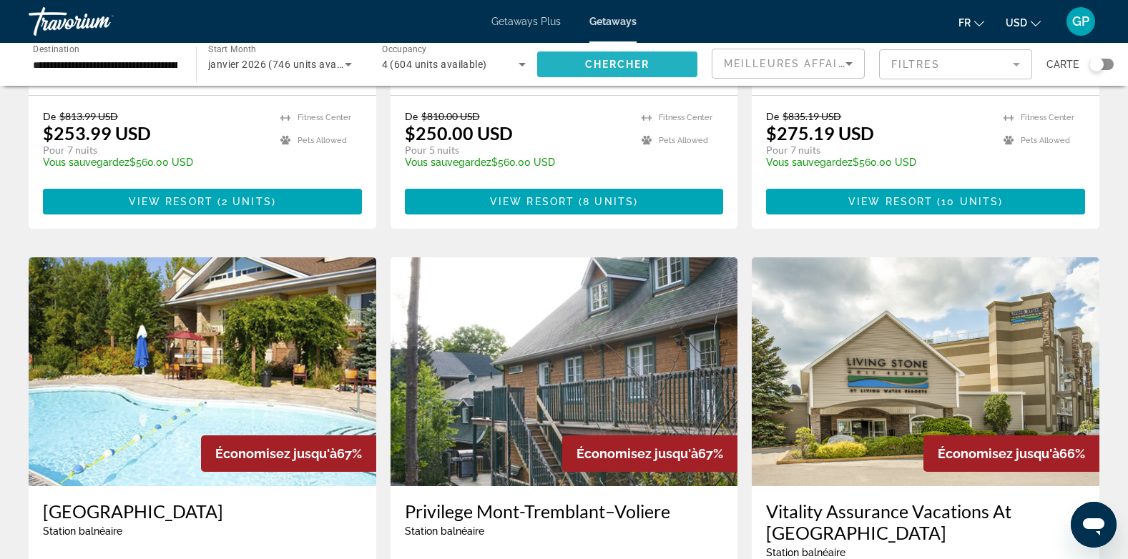
click at [599, 59] on span "Chercher" at bounding box center [617, 64] width 65 height 11
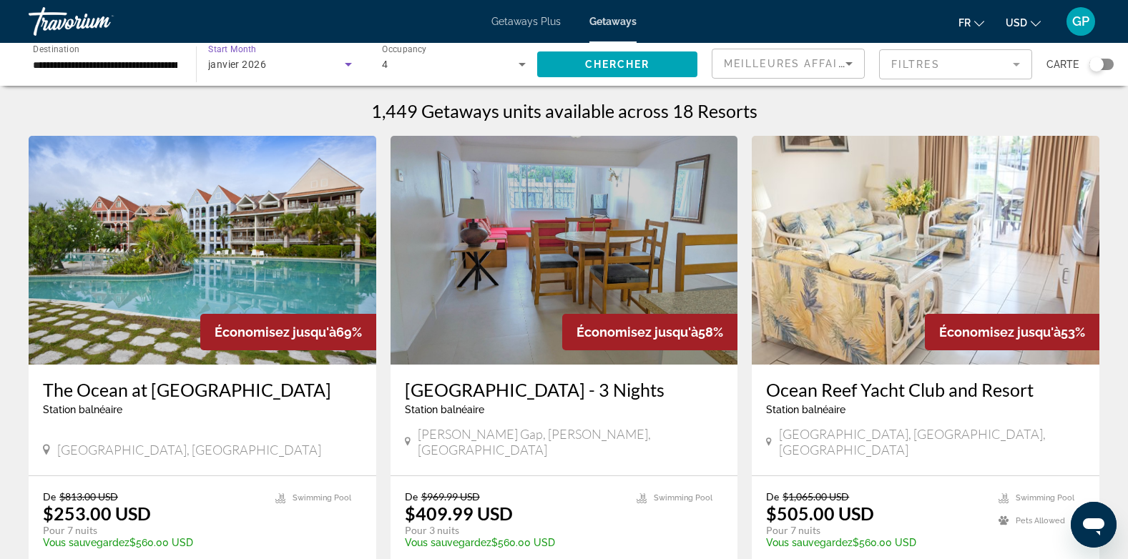
click at [285, 58] on div "janvier 2026" at bounding box center [276, 64] width 137 height 17
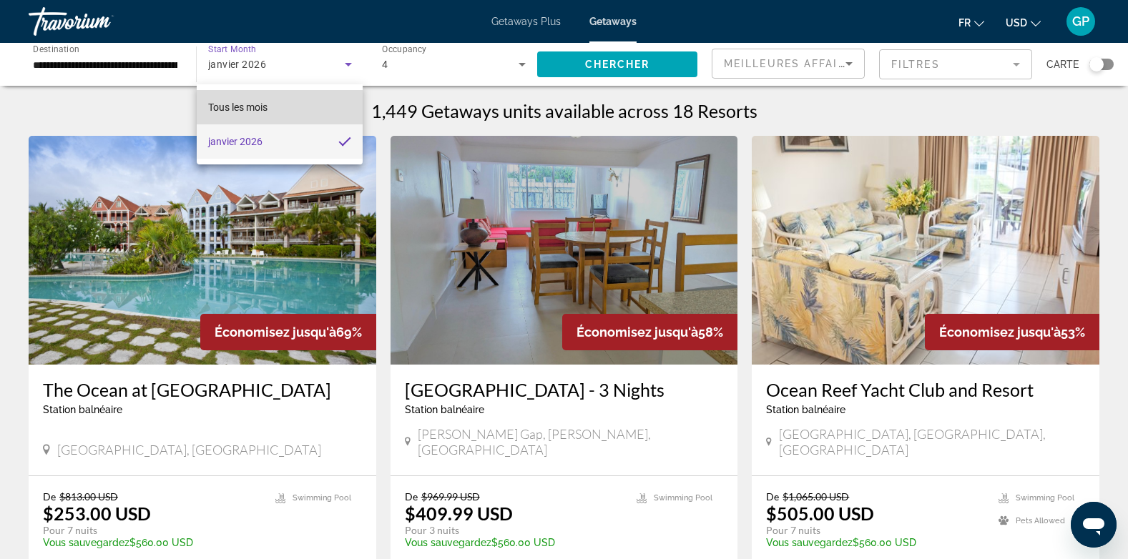
click at [267, 110] on span "Tous les mois" at bounding box center [237, 107] width 59 height 11
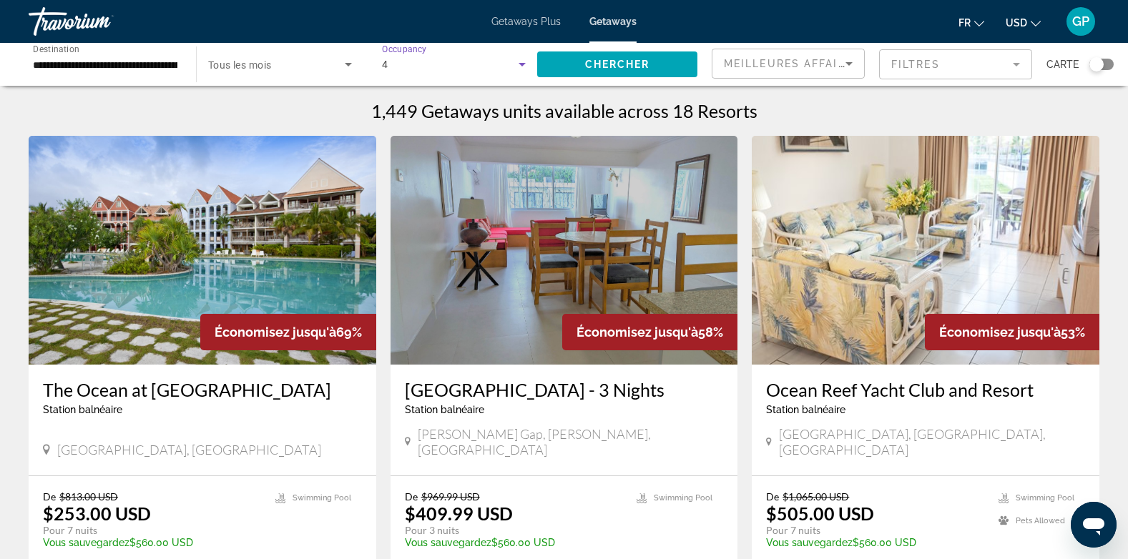
click at [453, 69] on div "4" at bounding box center [450, 64] width 137 height 17
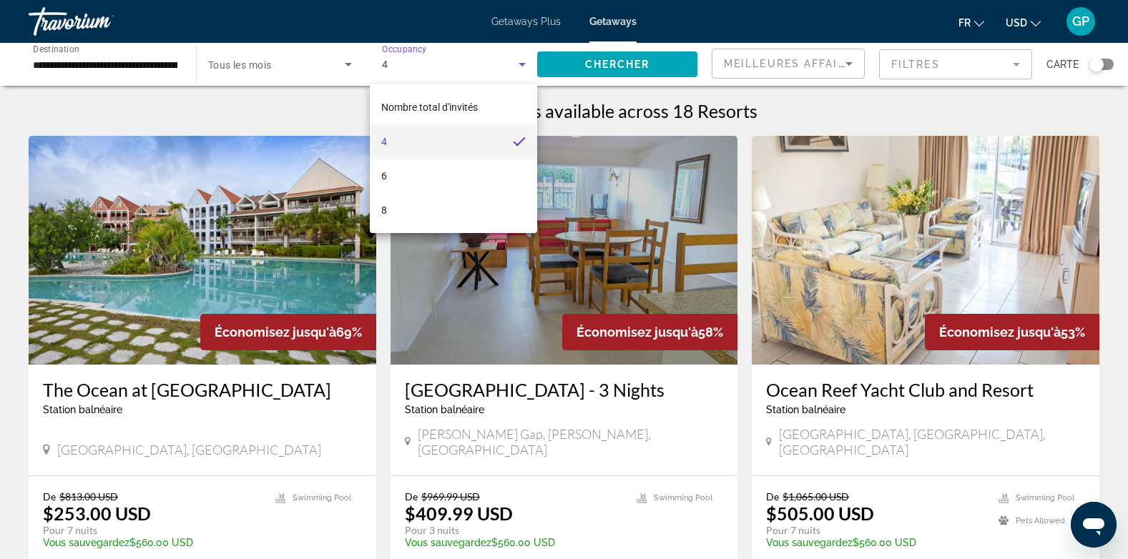
click at [588, 57] on div at bounding box center [564, 279] width 1128 height 559
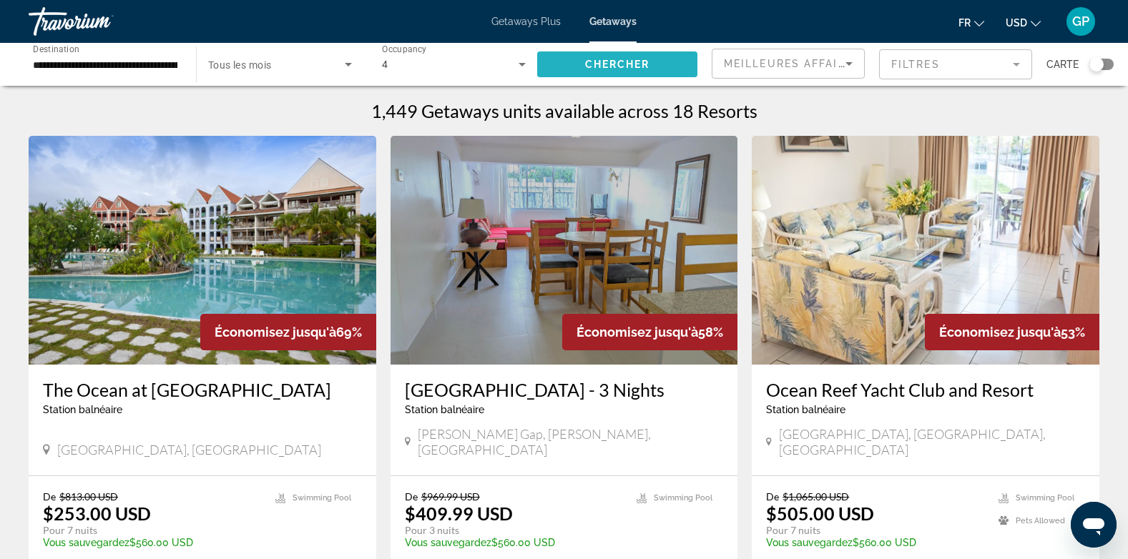
click at [588, 58] on span "Search widget" at bounding box center [617, 64] width 160 height 34
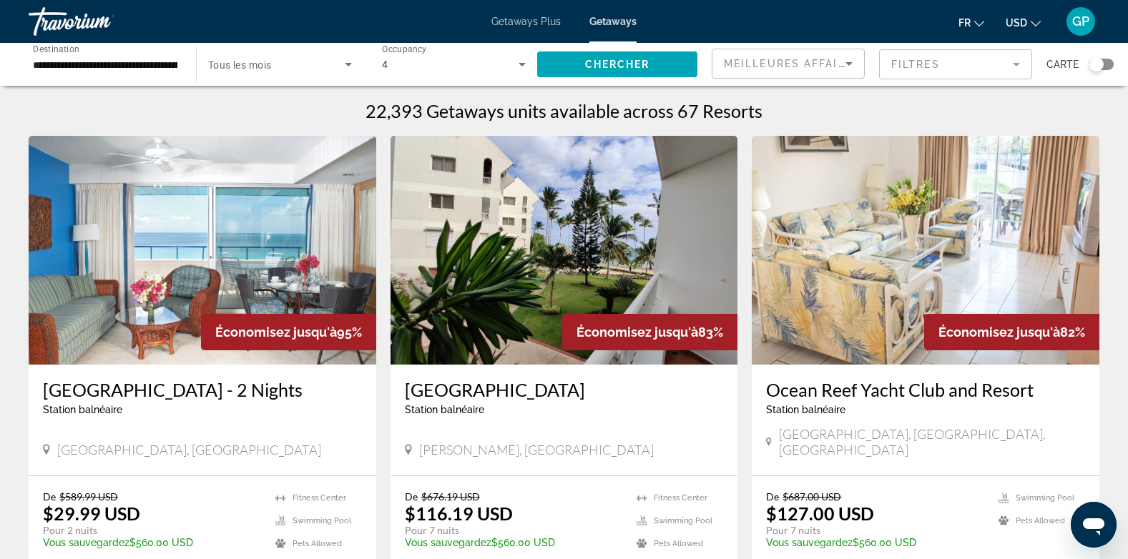
click at [559, 298] on img "Main content" at bounding box center [564, 250] width 348 height 229
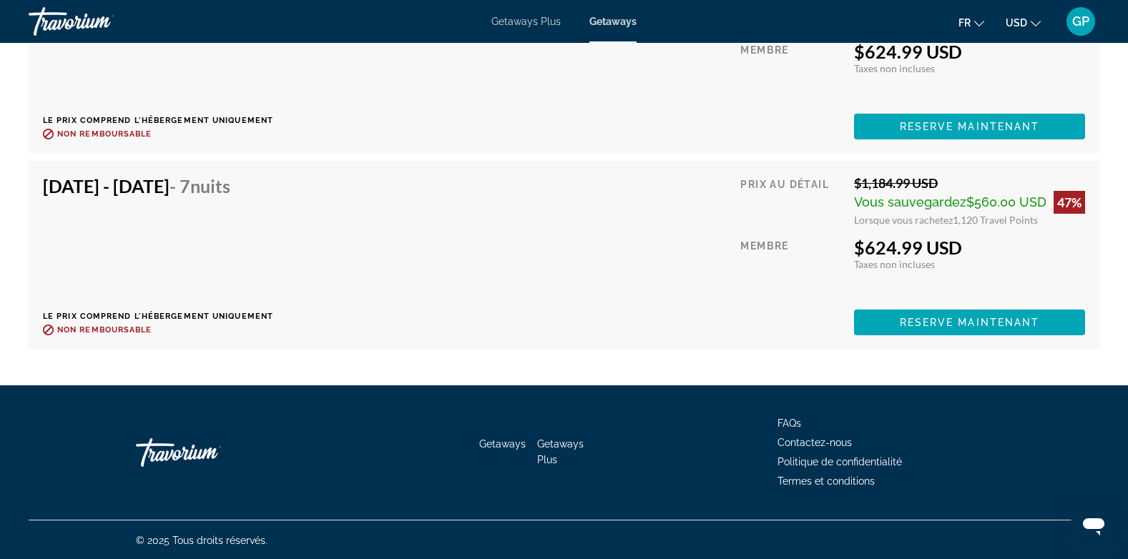
scroll to position [6297, 0]
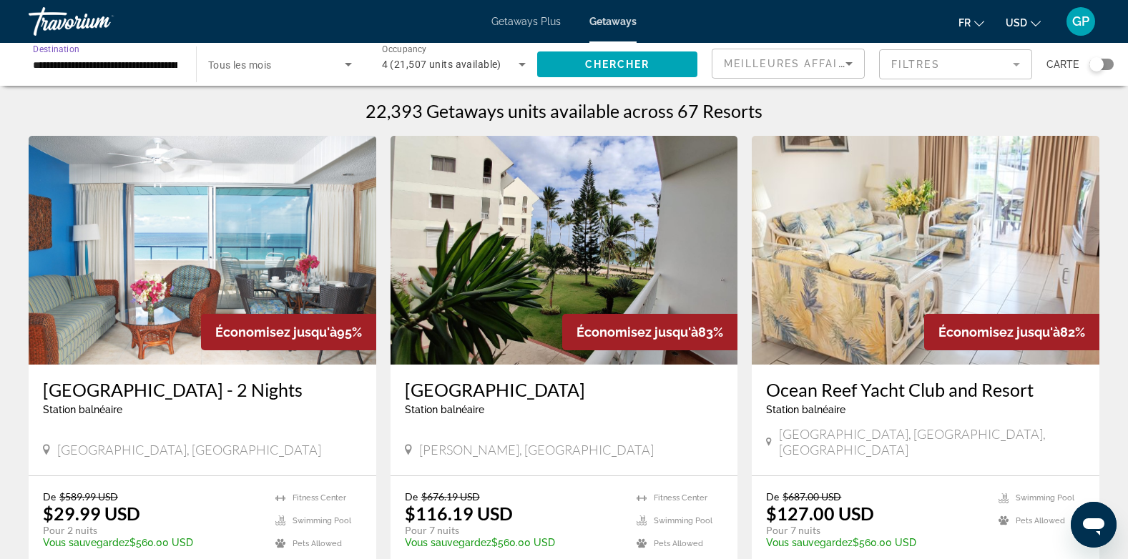
click at [79, 60] on input "**********" at bounding box center [105, 65] width 144 height 17
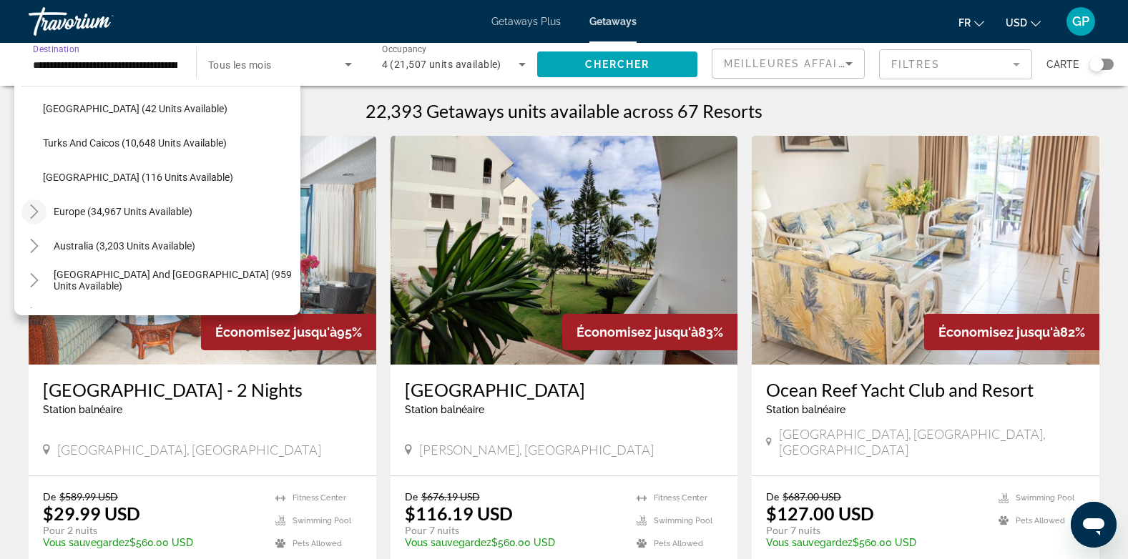
scroll to position [623, 0]
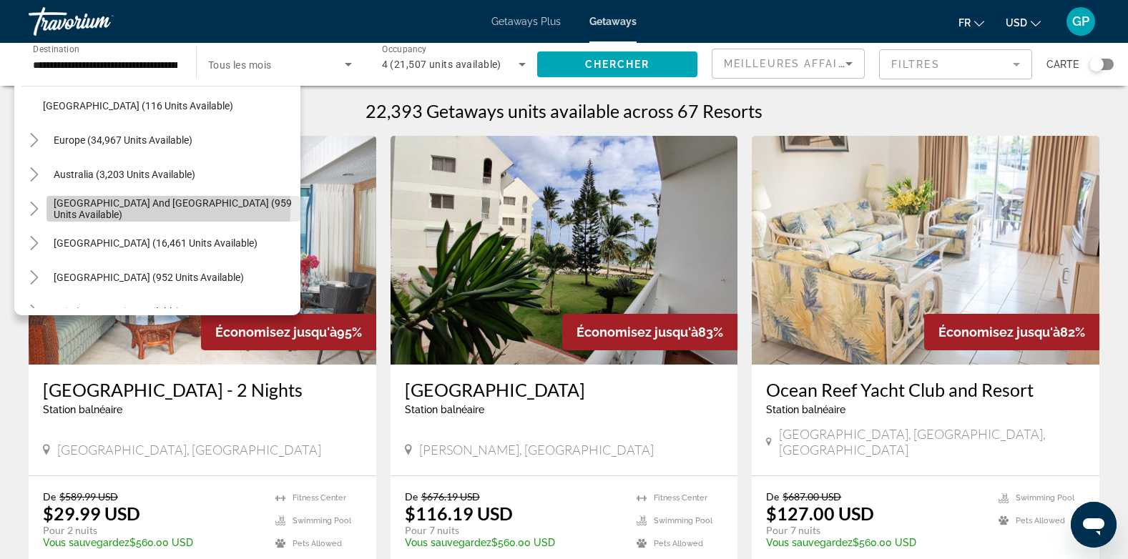
click at [69, 205] on span "South Pacific and Oceania (959 units available)" at bounding box center [174, 208] width 240 height 23
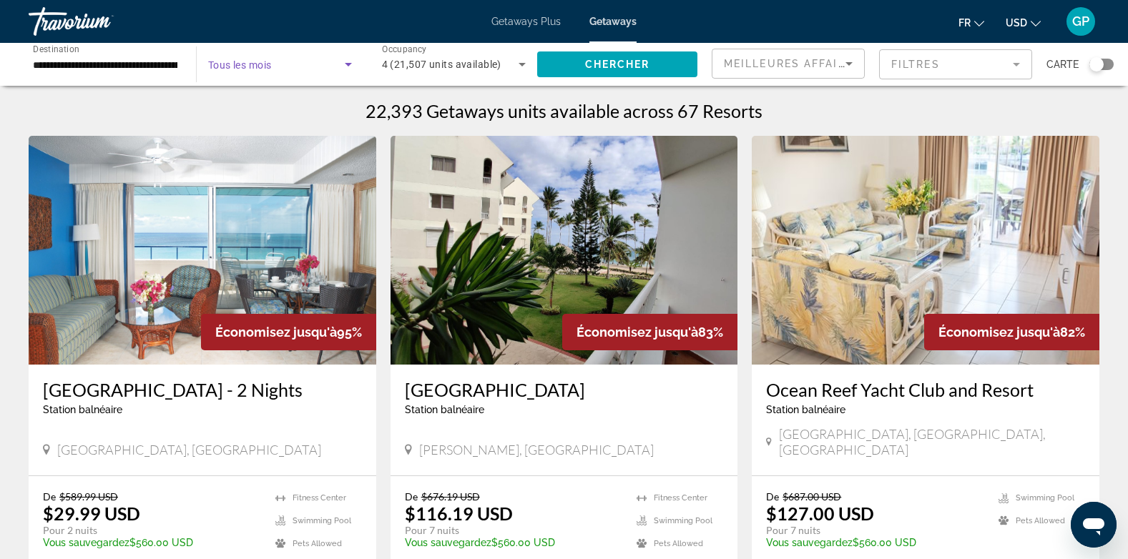
click at [313, 67] on span "Search widget" at bounding box center [276, 64] width 137 height 17
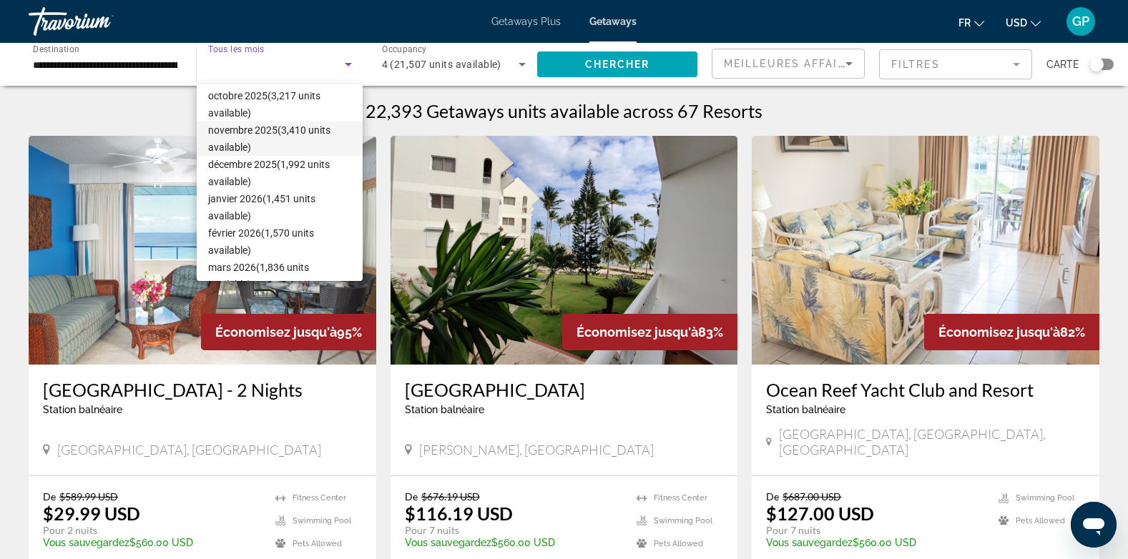
scroll to position [143, 0]
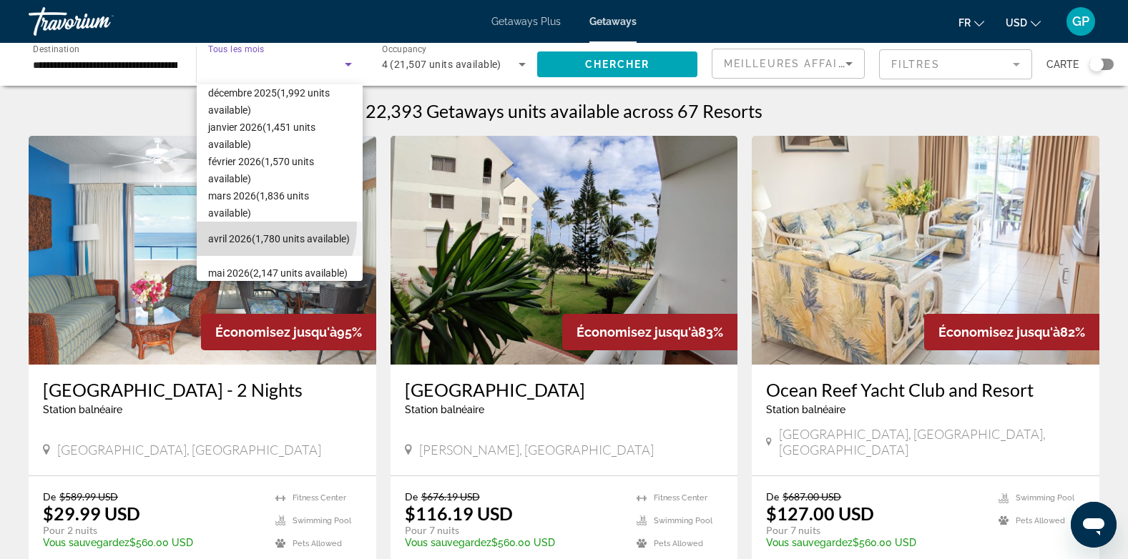
click at [256, 230] on span "avril 2026 (1,780 units available)" at bounding box center [279, 238] width 142 height 17
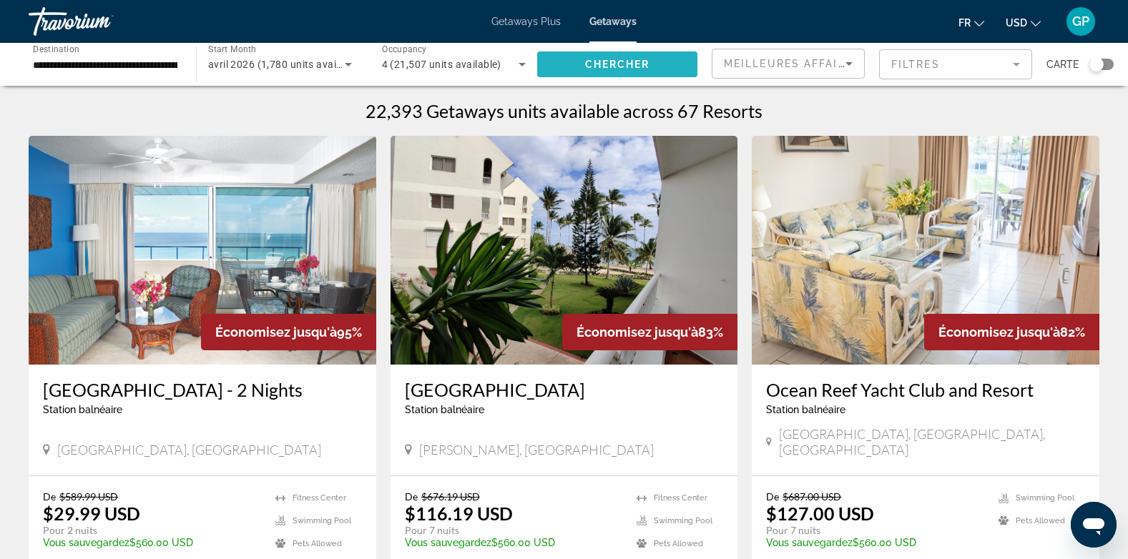
click at [606, 69] on span "Chercher" at bounding box center [617, 64] width 65 height 11
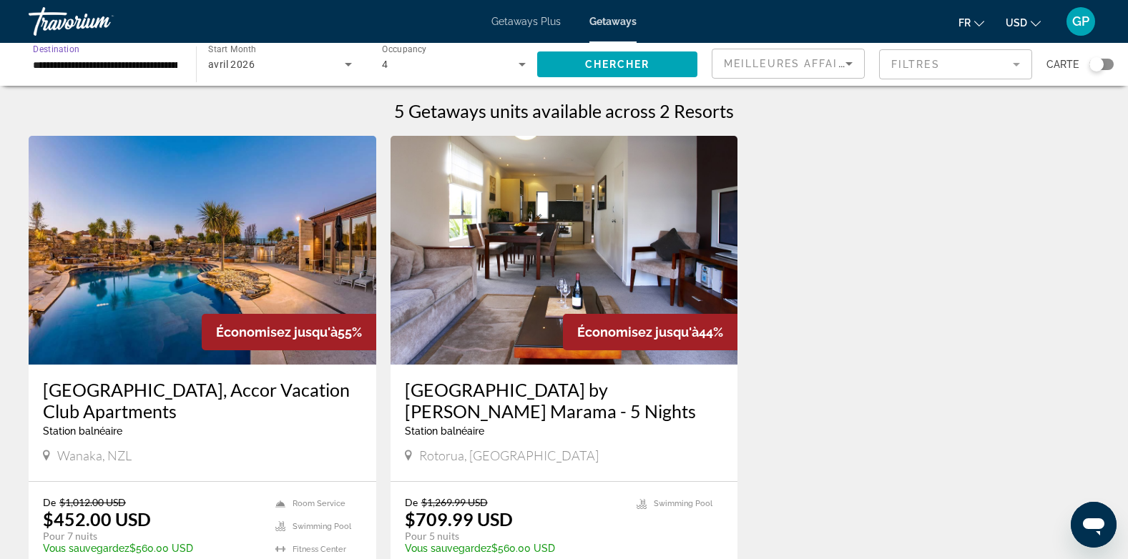
click at [37, 66] on input "**********" at bounding box center [105, 65] width 144 height 17
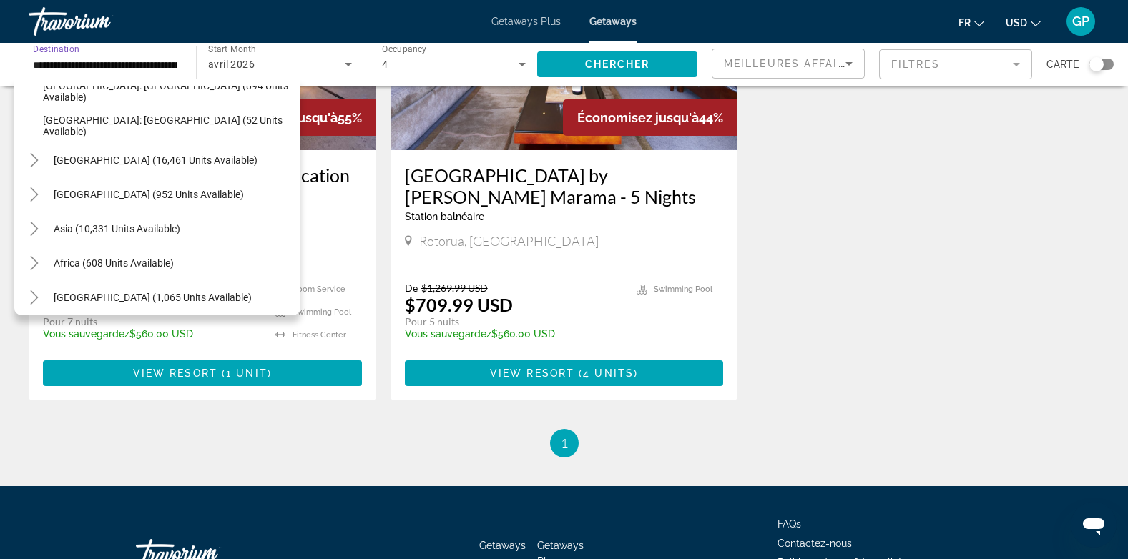
scroll to position [300, 0]
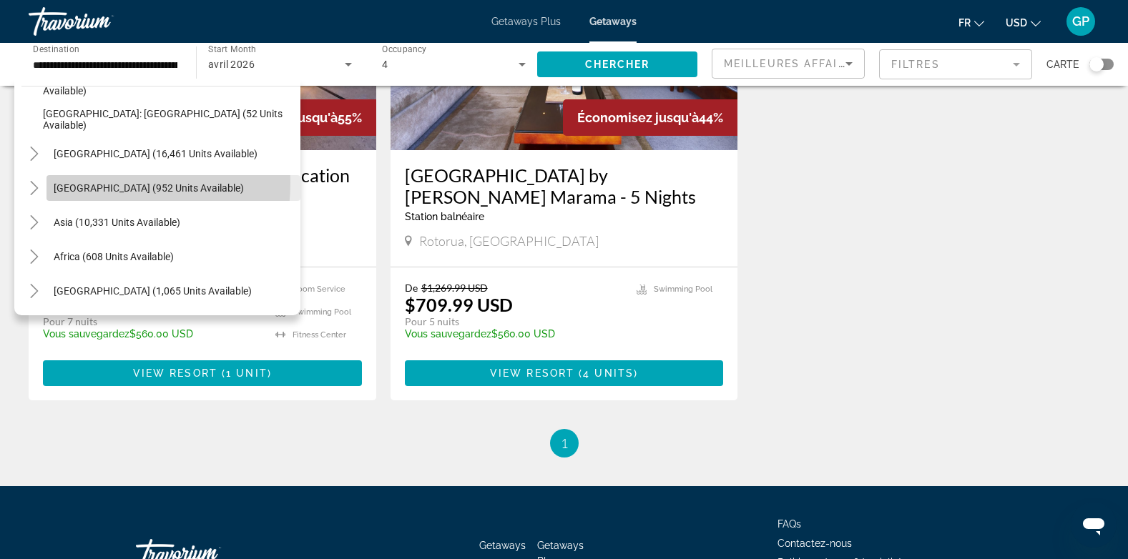
click at [73, 182] on span "Central America (952 units available)" at bounding box center [149, 187] width 190 height 11
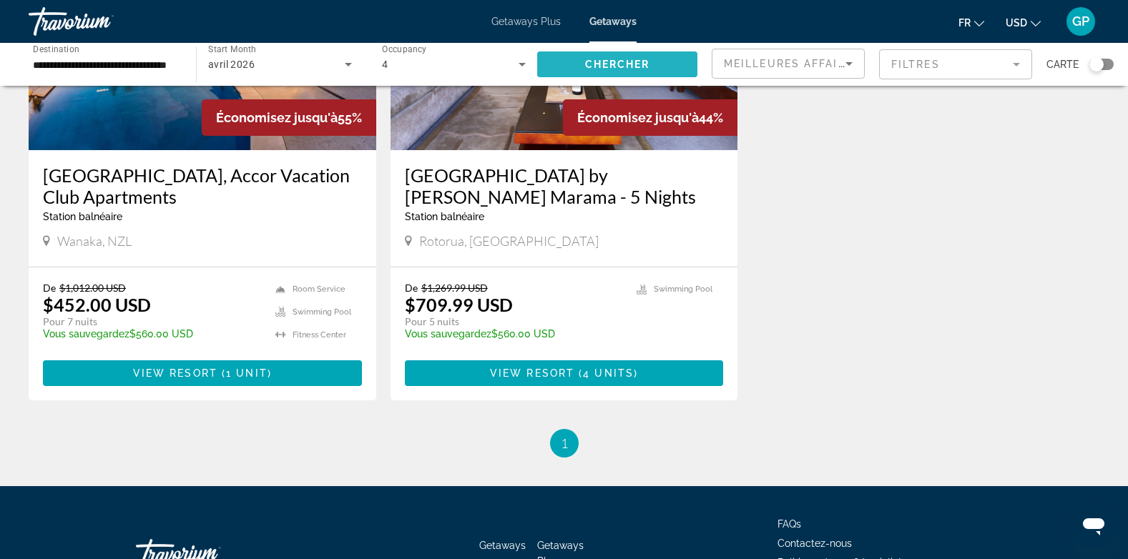
click at [623, 62] on span "Chercher" at bounding box center [617, 64] width 65 height 11
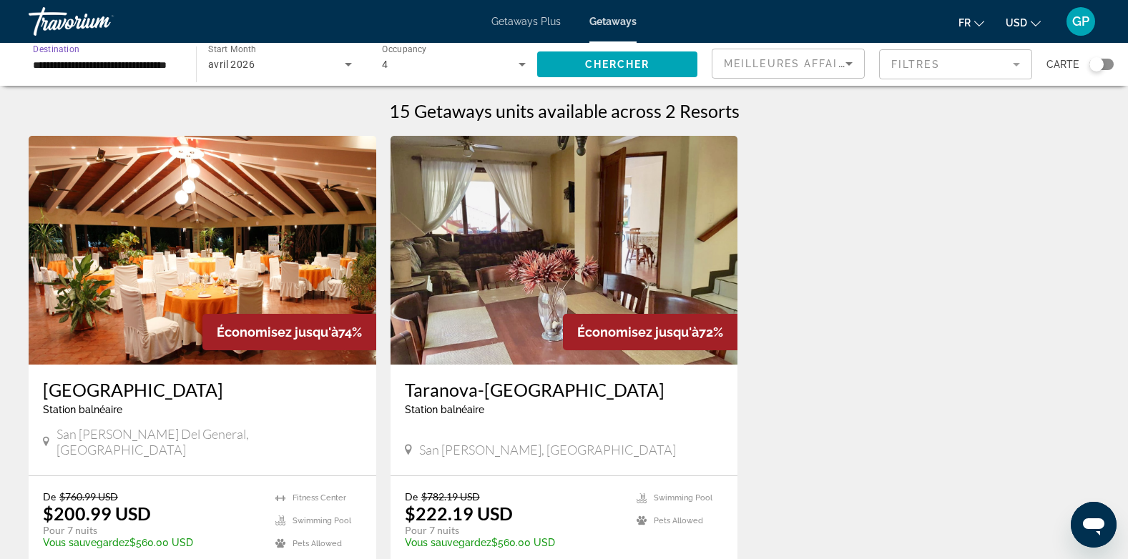
click at [55, 64] on input "**********" at bounding box center [105, 65] width 144 height 17
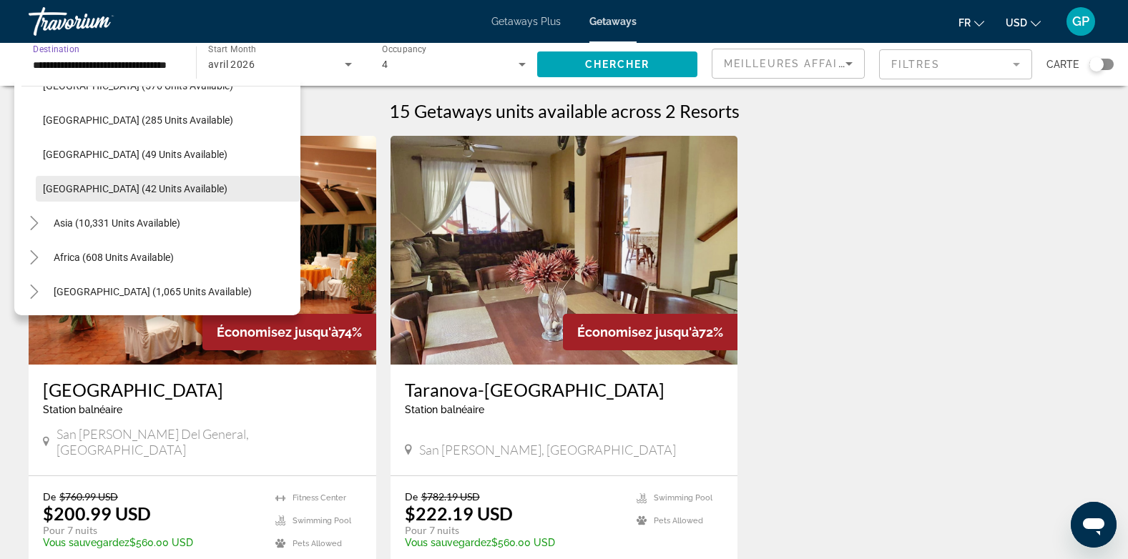
scroll to position [369, 0]
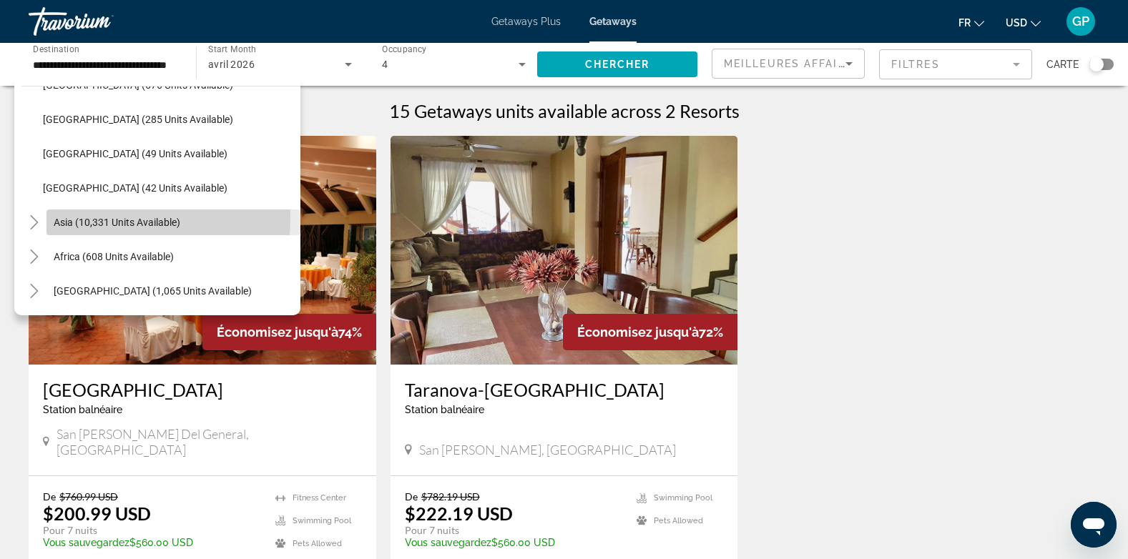
click at [65, 217] on span "Asia (10,331 units available)" at bounding box center [117, 222] width 127 height 11
type input "**********"
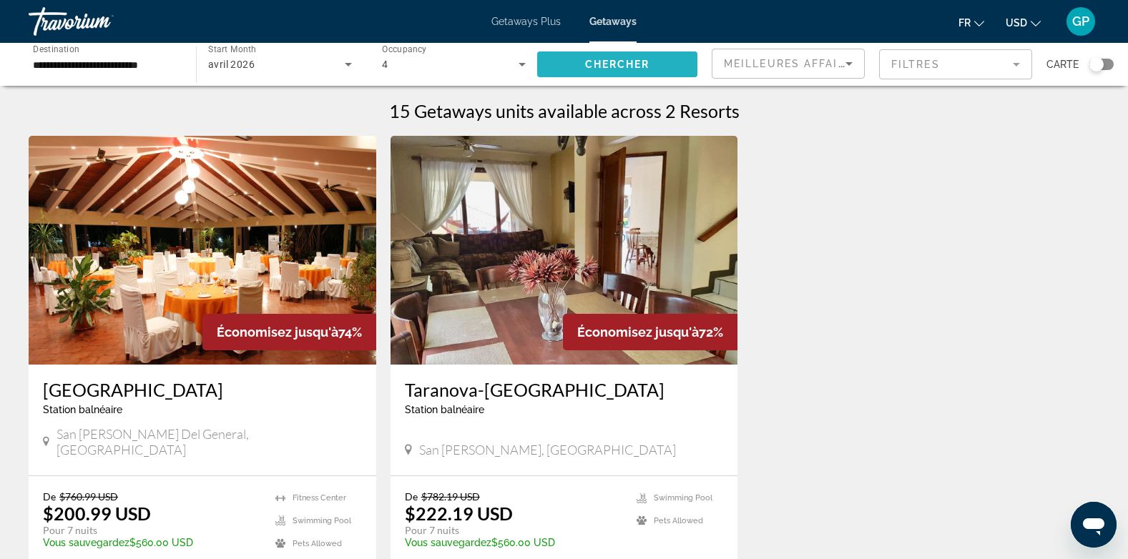
click at [629, 64] on span "Chercher" at bounding box center [617, 64] width 65 height 11
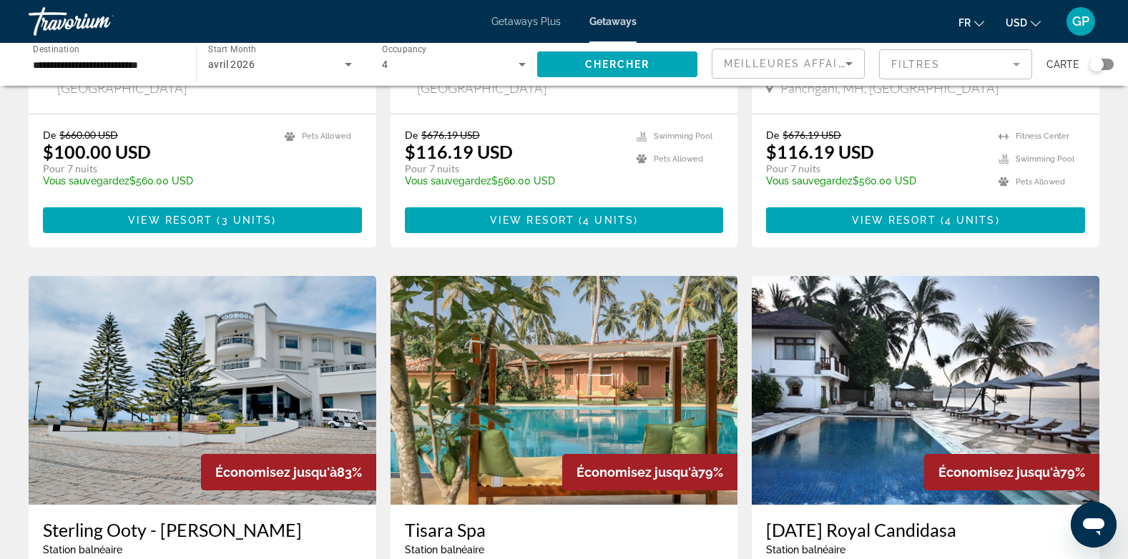
scroll to position [1502, 0]
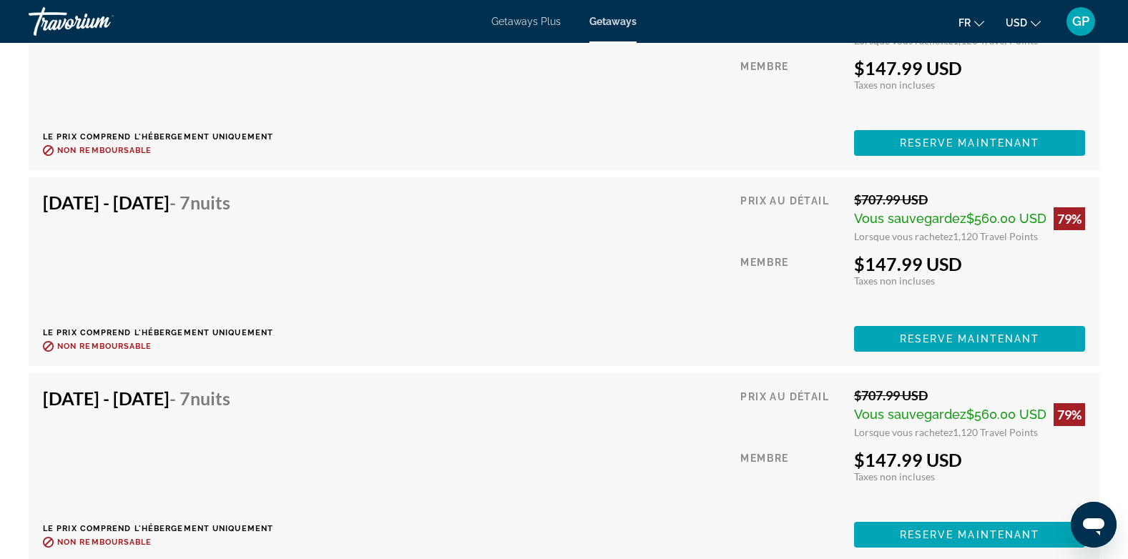
scroll to position [2972, 0]
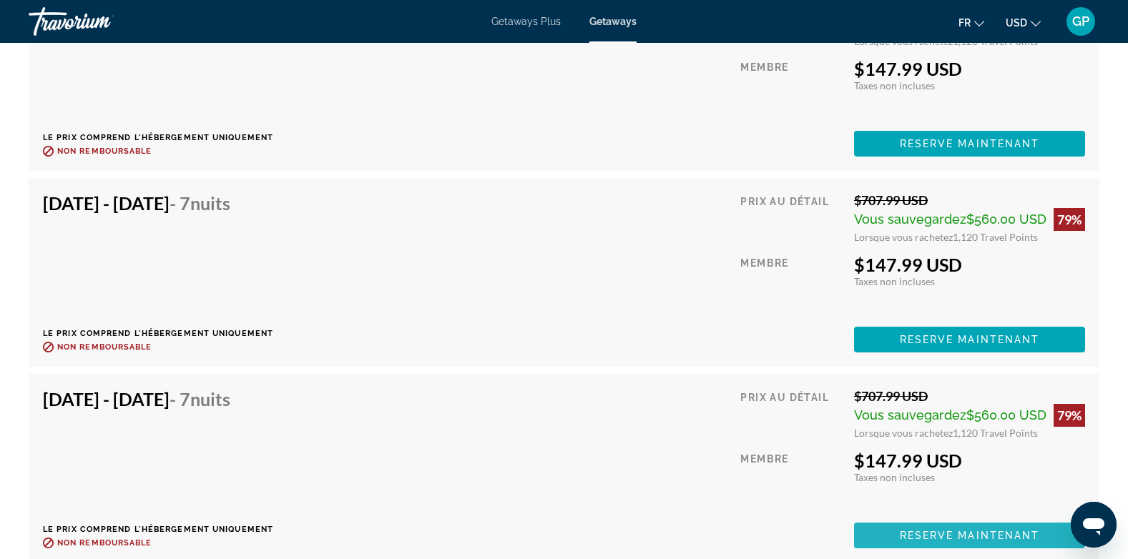
click at [989, 537] on span "Reserve maintenant" at bounding box center [970, 535] width 140 height 11
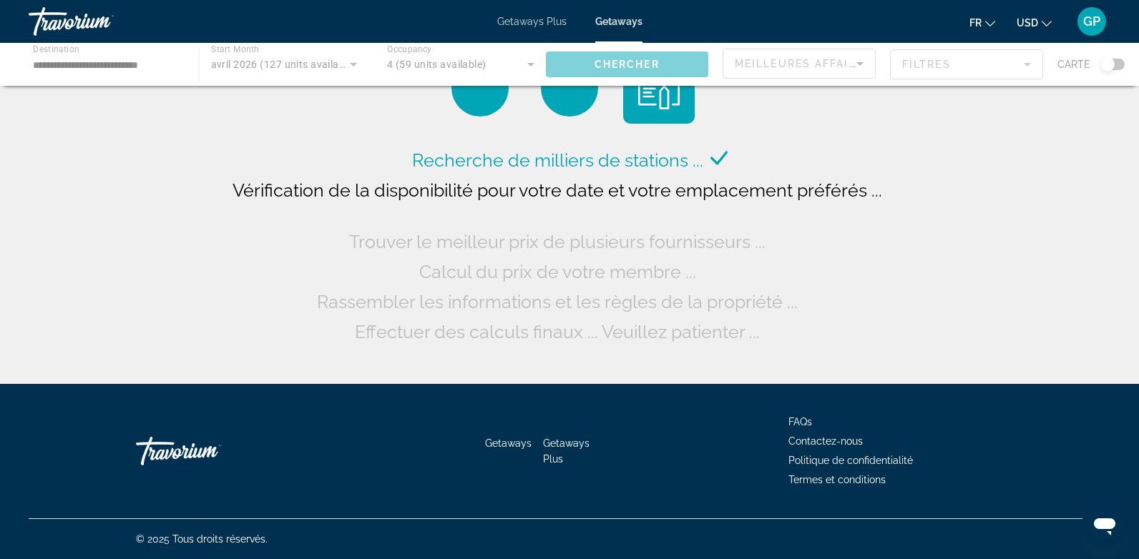
click at [150, 65] on div "Main content" at bounding box center [569, 64] width 1139 height 43
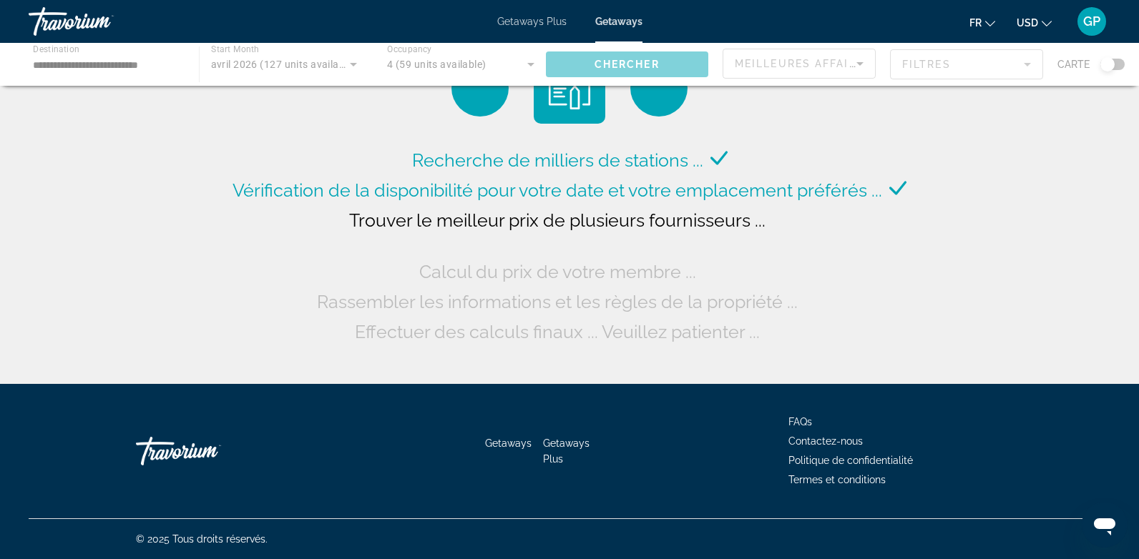
click at [36, 58] on div "Main content" at bounding box center [569, 64] width 1139 height 43
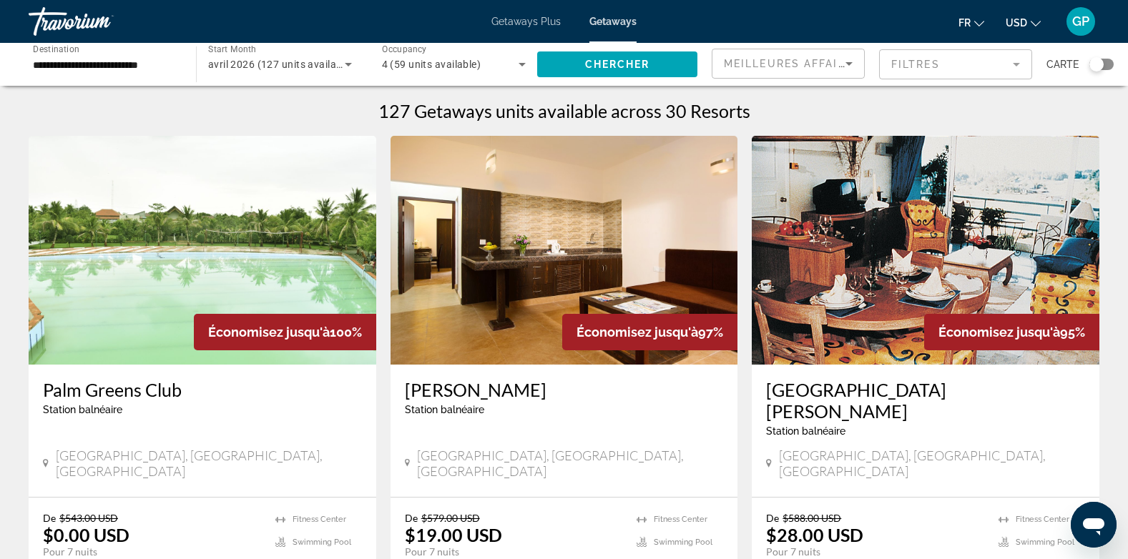
click at [122, 318] on img "Main content" at bounding box center [203, 250] width 348 height 229
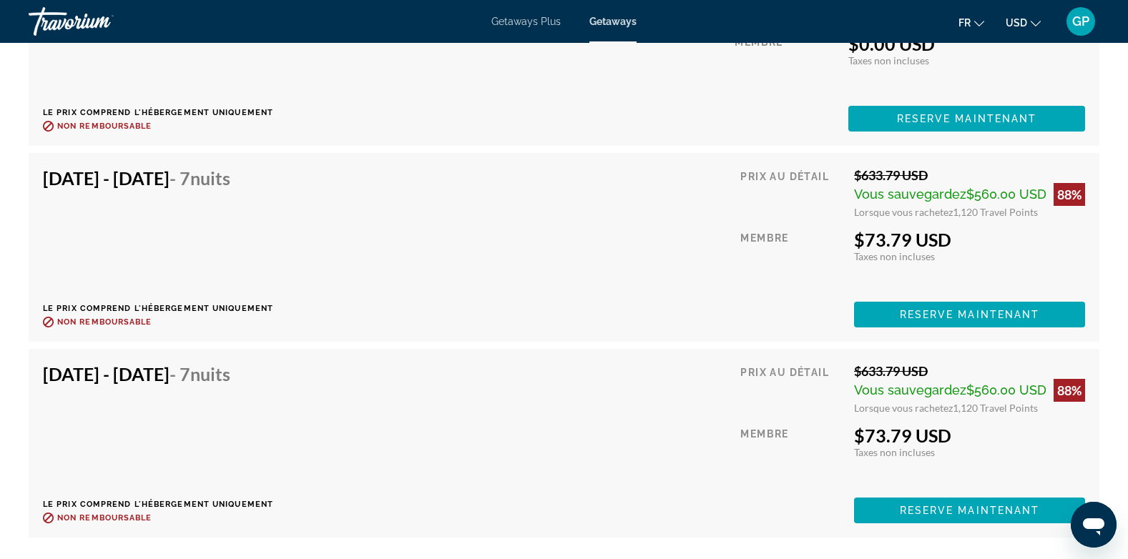
scroll to position [2932, 0]
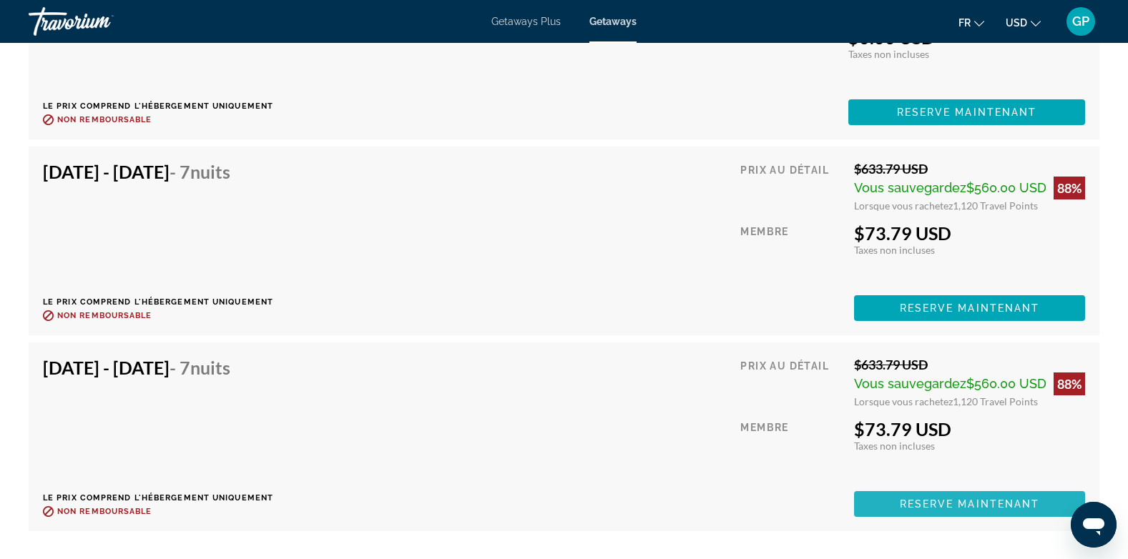
click at [981, 498] on span "Reserve maintenant" at bounding box center [970, 503] width 140 height 11
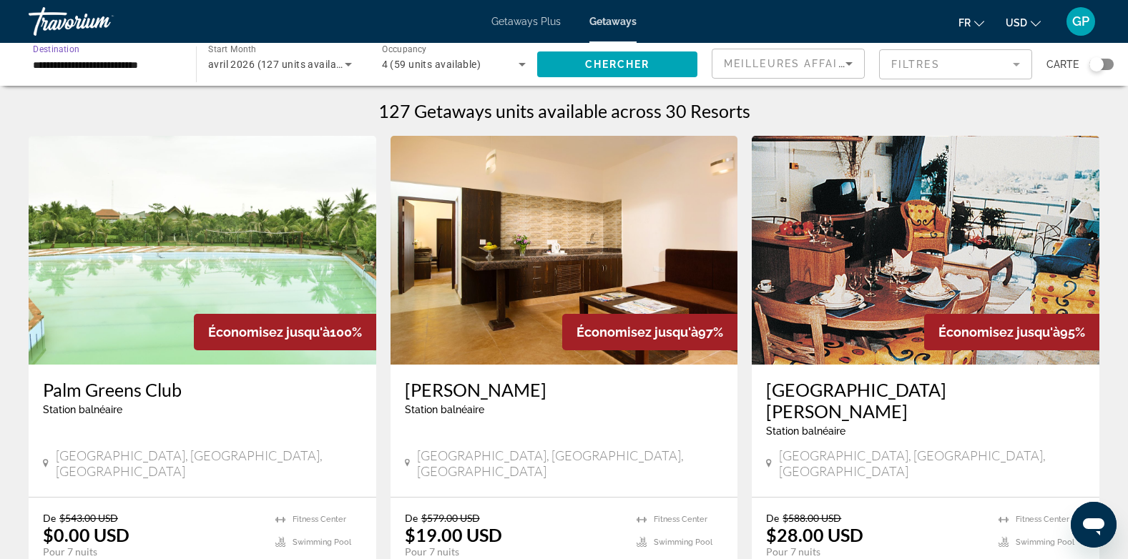
click at [45, 64] on input "**********" at bounding box center [105, 65] width 144 height 17
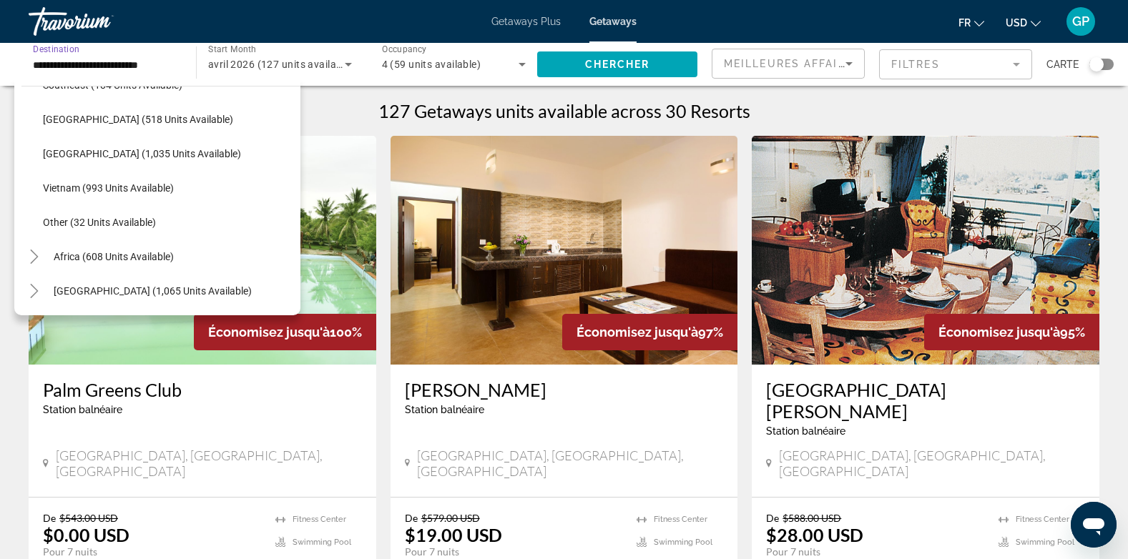
scroll to position [72, 0]
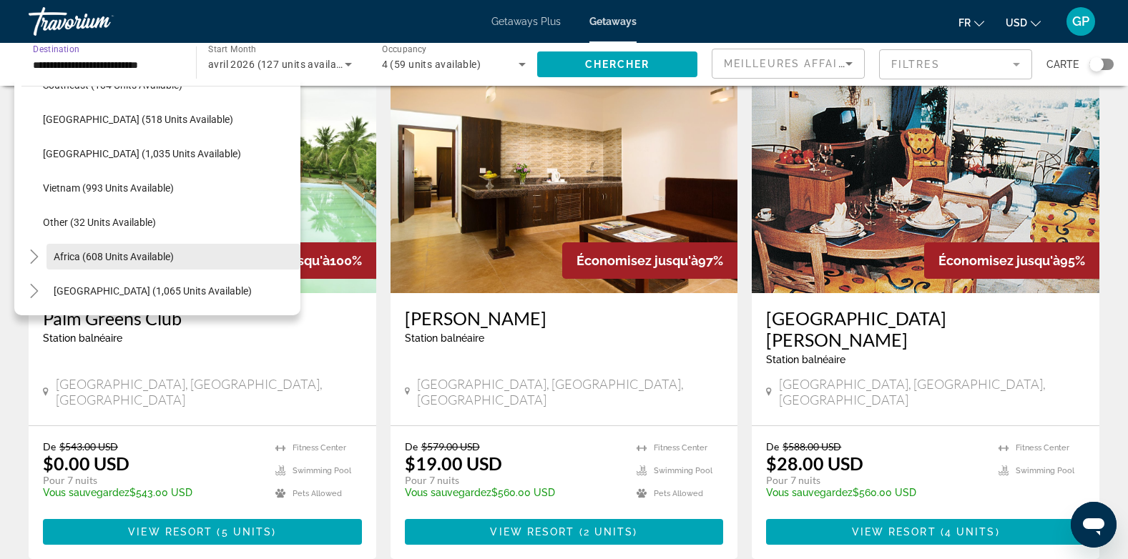
click at [70, 255] on span "Africa (608 units available)" at bounding box center [114, 256] width 120 height 11
type input "**********"
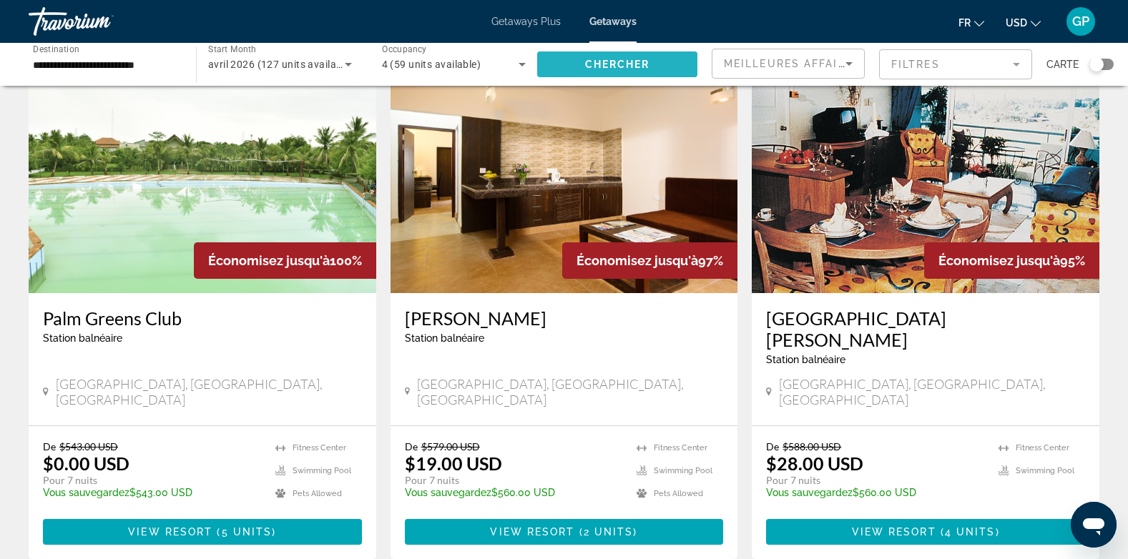
click at [644, 63] on span "Chercher" at bounding box center [617, 64] width 65 height 11
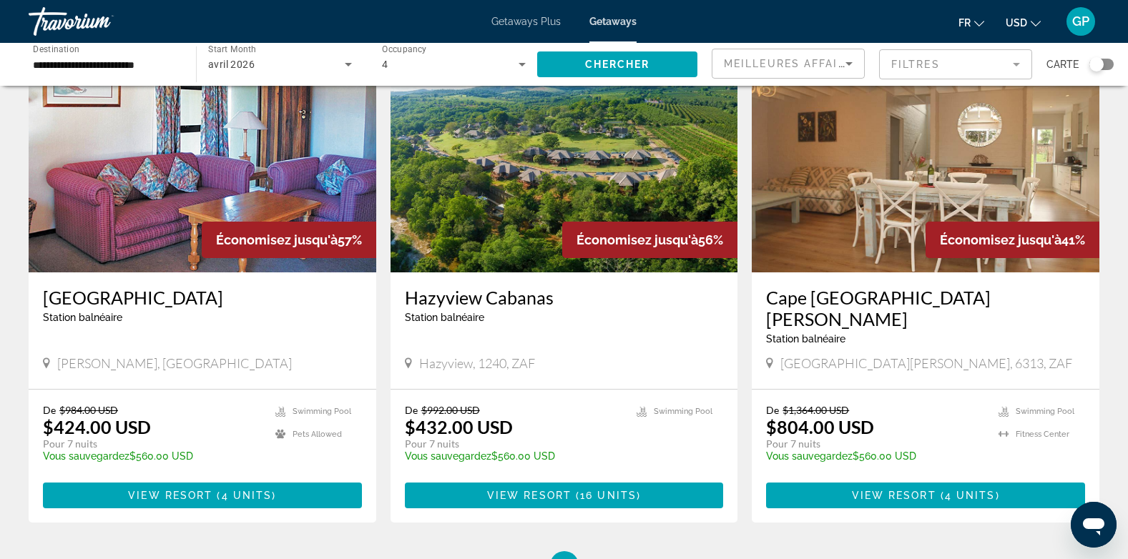
scroll to position [72, 0]
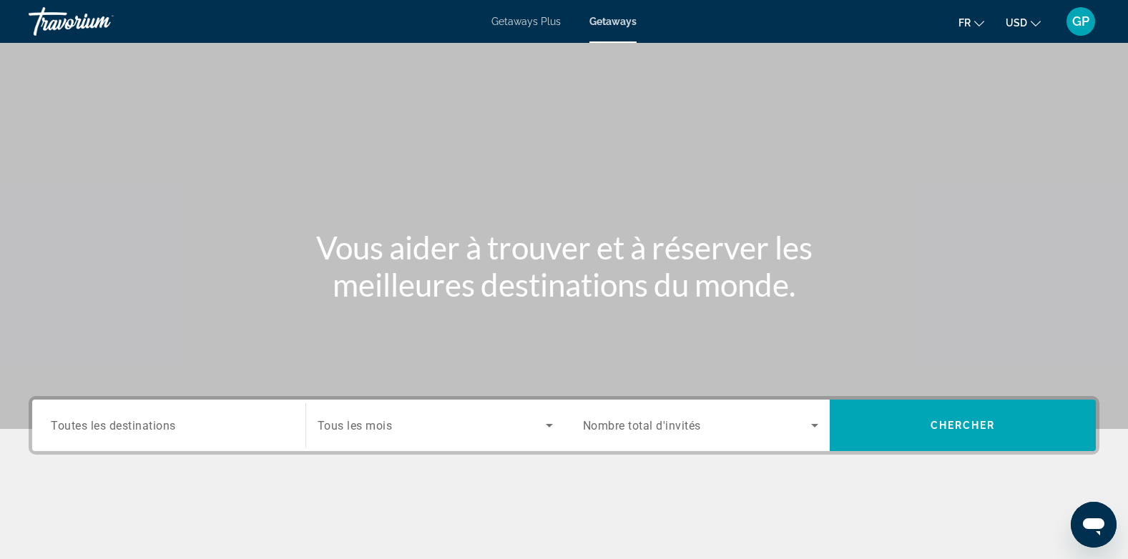
click at [164, 424] on span "Toutes les destinations" at bounding box center [113, 425] width 125 height 14
click at [164, 424] on input "Destination Toutes les destinations" at bounding box center [169, 426] width 236 height 17
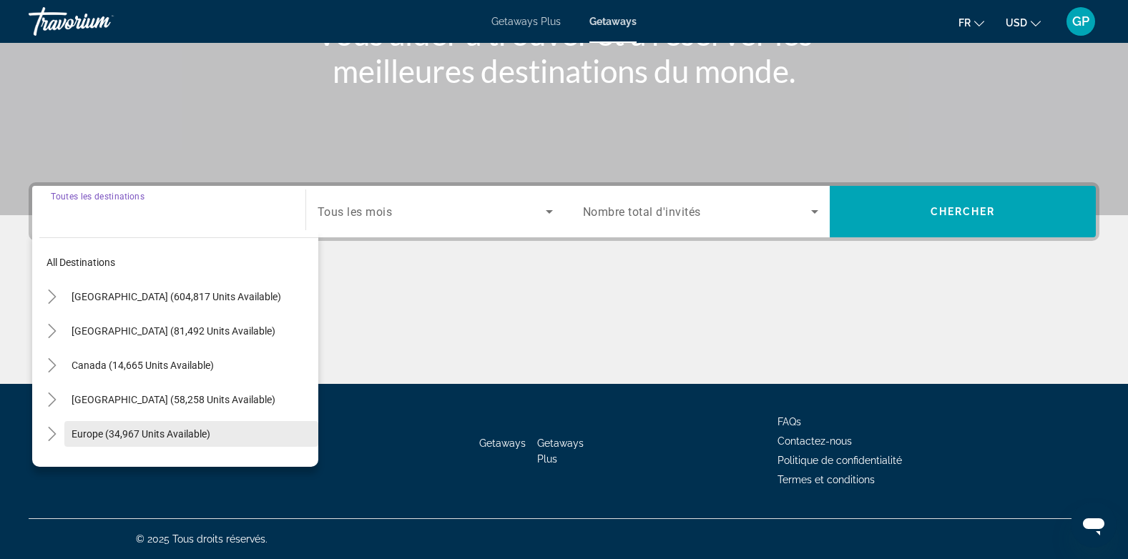
scroll to position [72, 0]
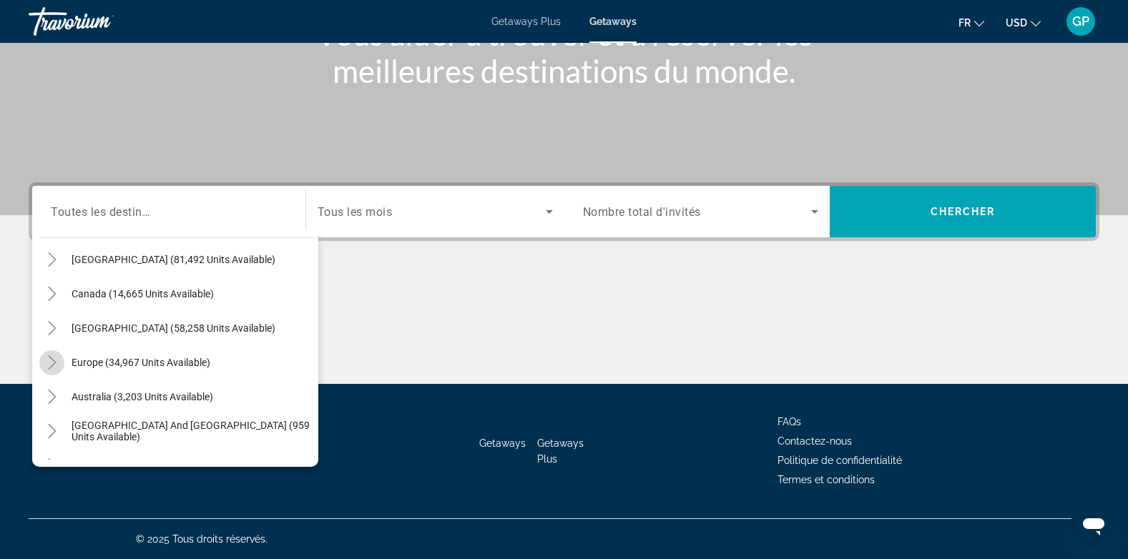
click at [56, 363] on icon "Toggle Europe (34,967 units available)" at bounding box center [52, 362] width 14 height 14
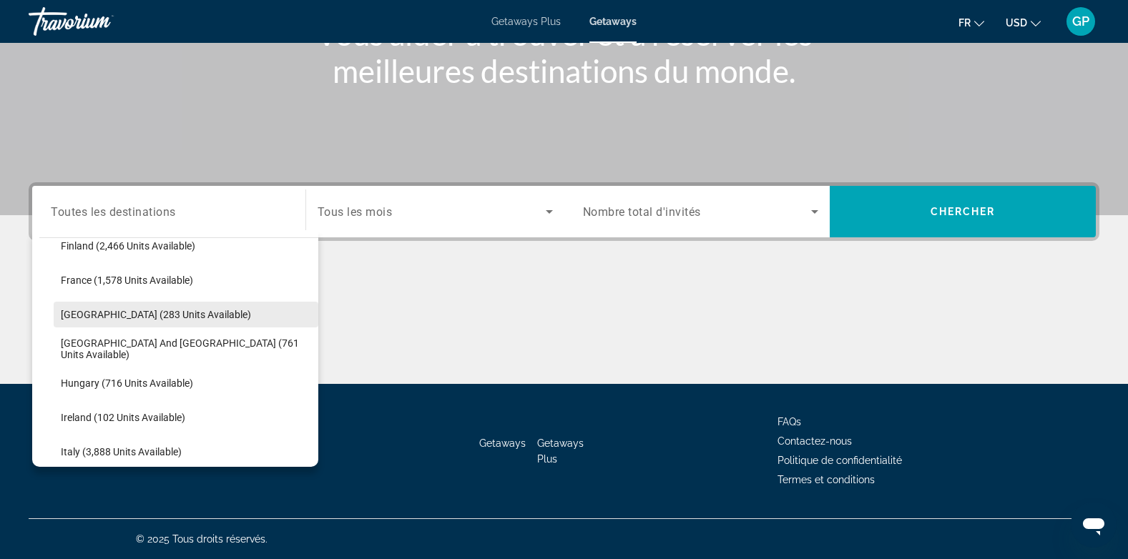
scroll to position [393, 0]
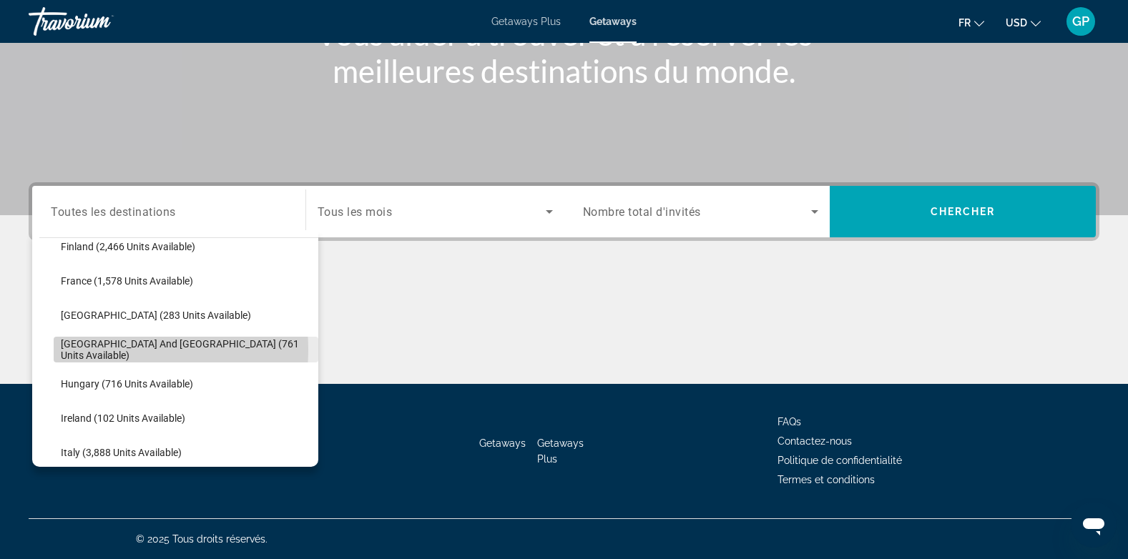
click at [98, 350] on span "Greece and Cyprus (761 units available)" at bounding box center [186, 349] width 250 height 23
type input "**********"
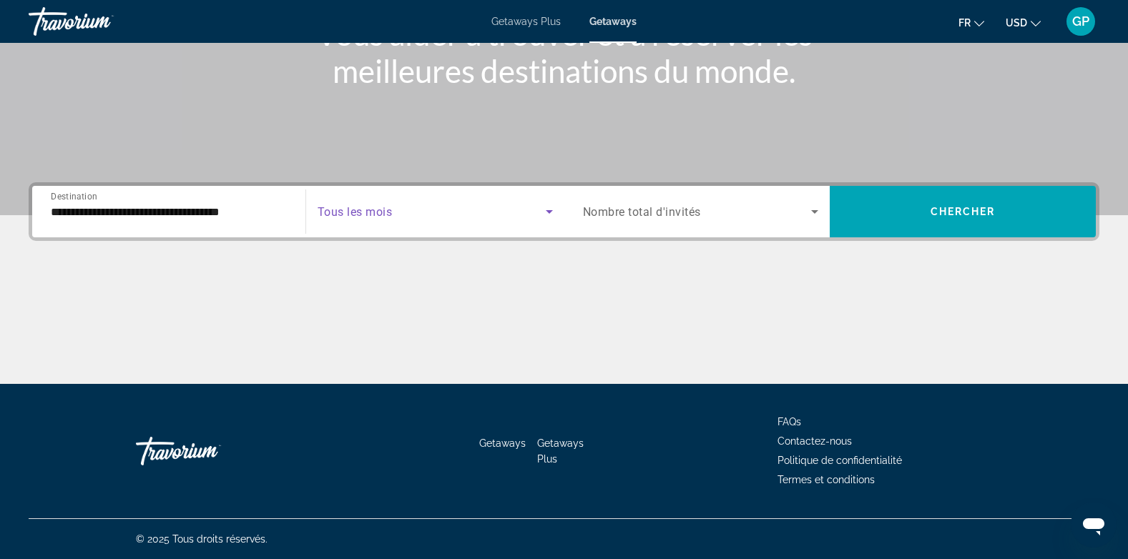
click at [402, 212] on span "Search widget" at bounding box center [432, 211] width 228 height 17
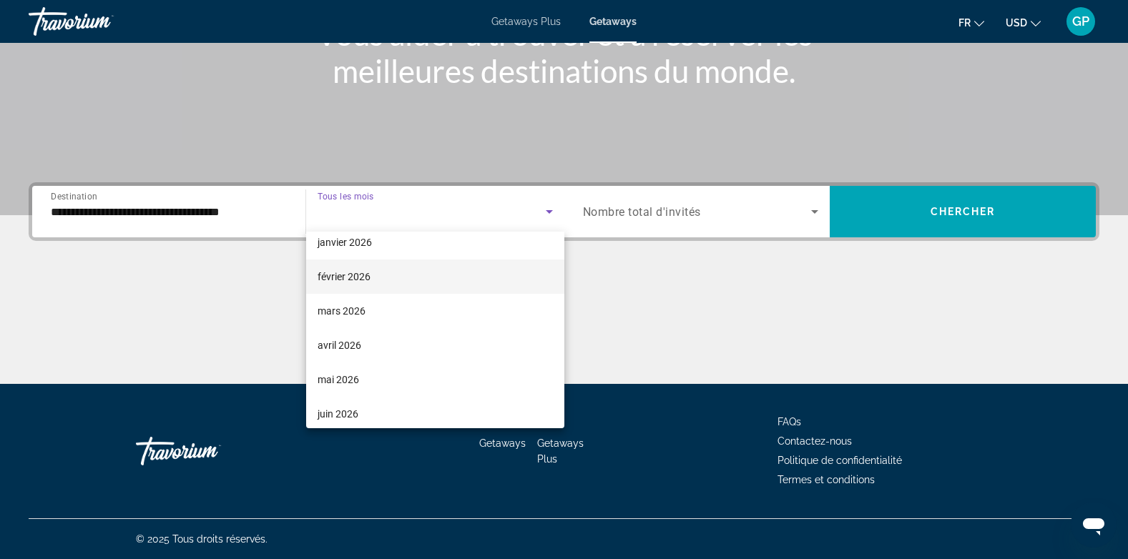
scroll to position [215, 0]
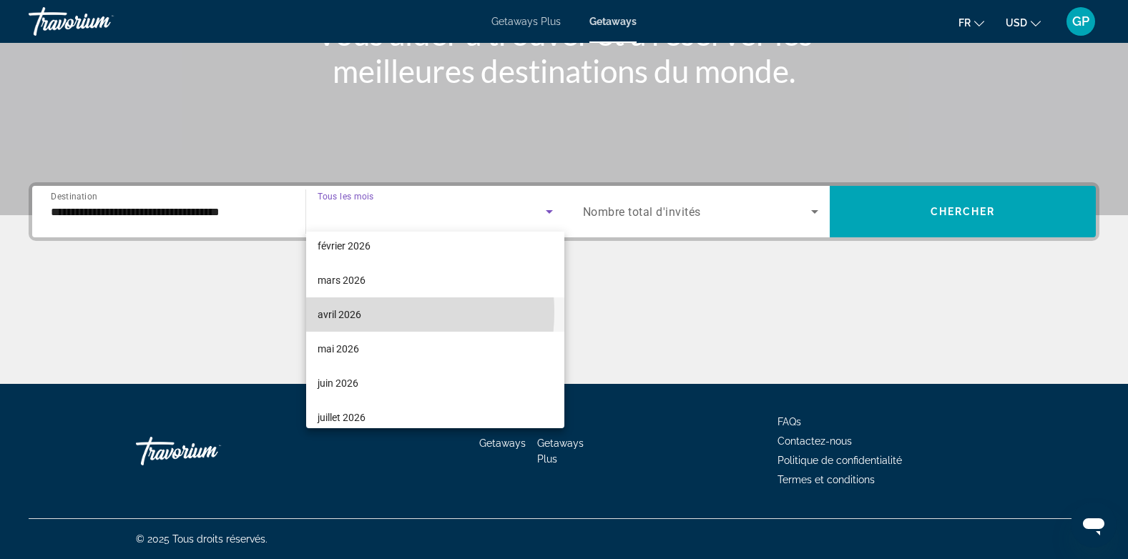
click at [349, 312] on span "avril 2026" at bounding box center [340, 314] width 44 height 17
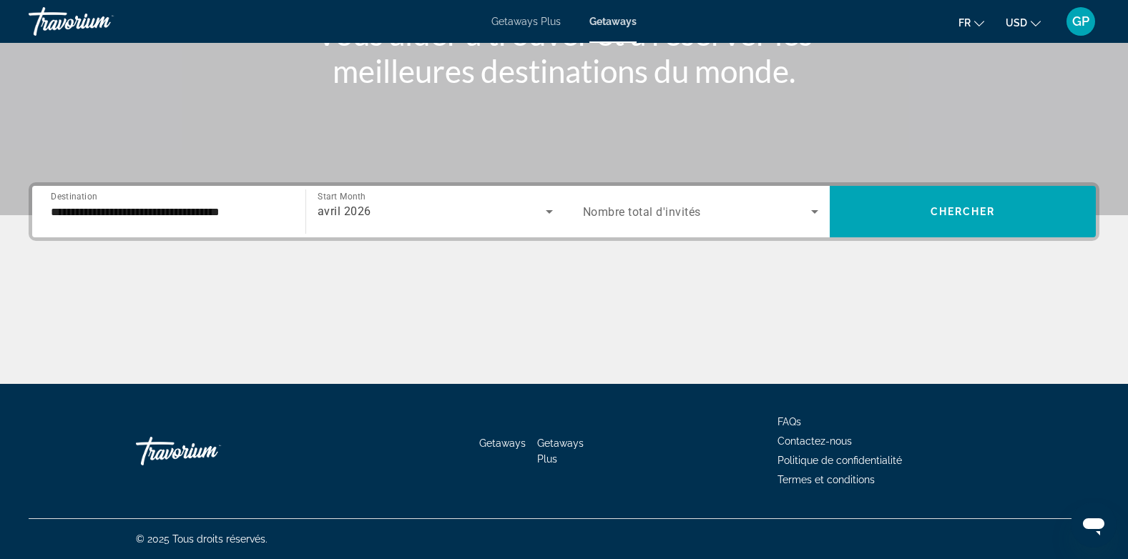
click at [646, 212] on span "Nombre total d'invités" at bounding box center [642, 212] width 118 height 14
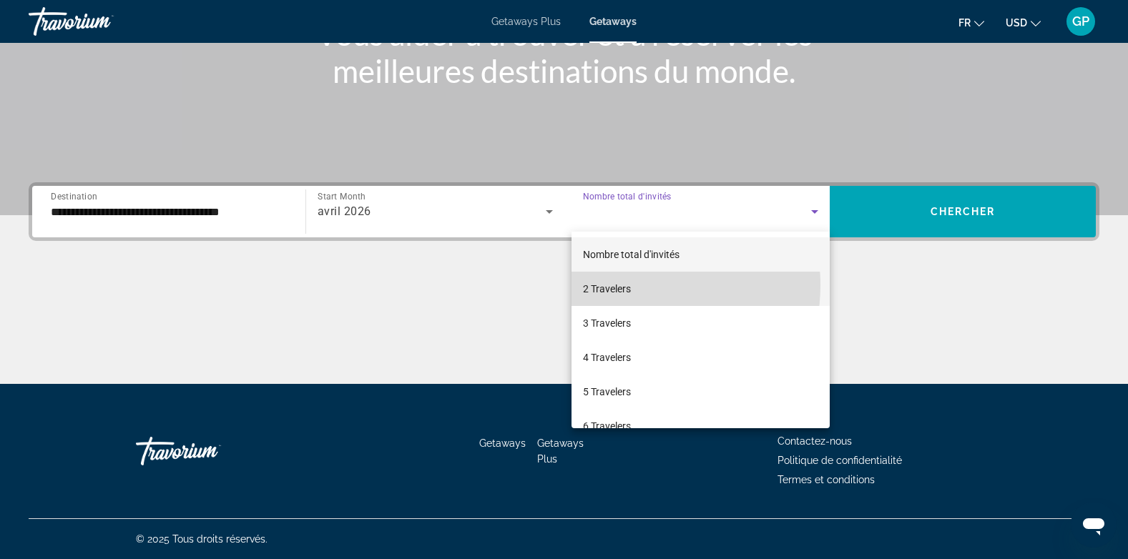
click at [629, 285] on span "2 Travelers" at bounding box center [607, 288] width 48 height 17
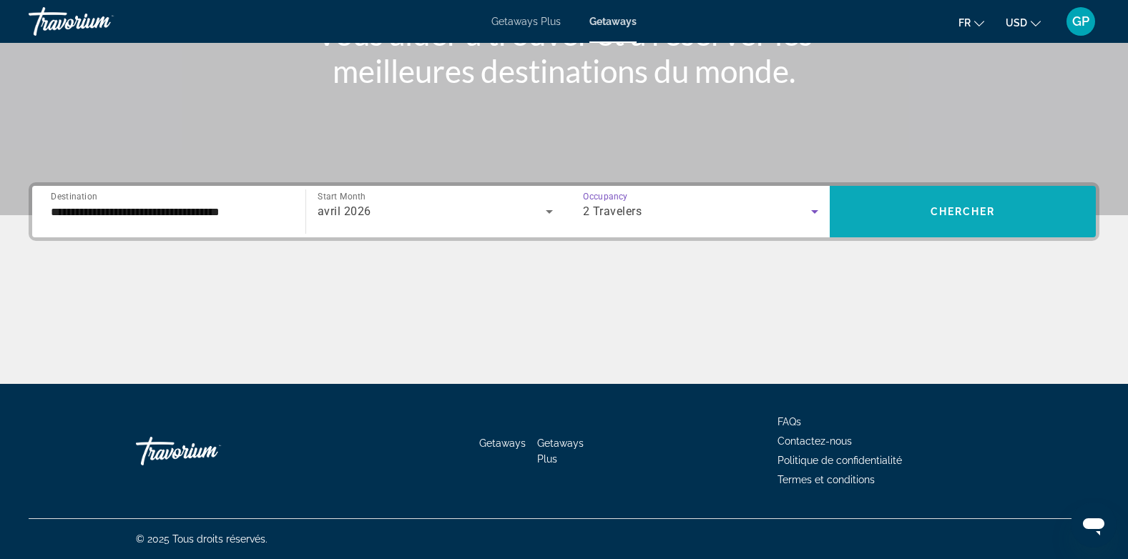
click at [935, 216] on span "Chercher" at bounding box center [962, 211] width 65 height 11
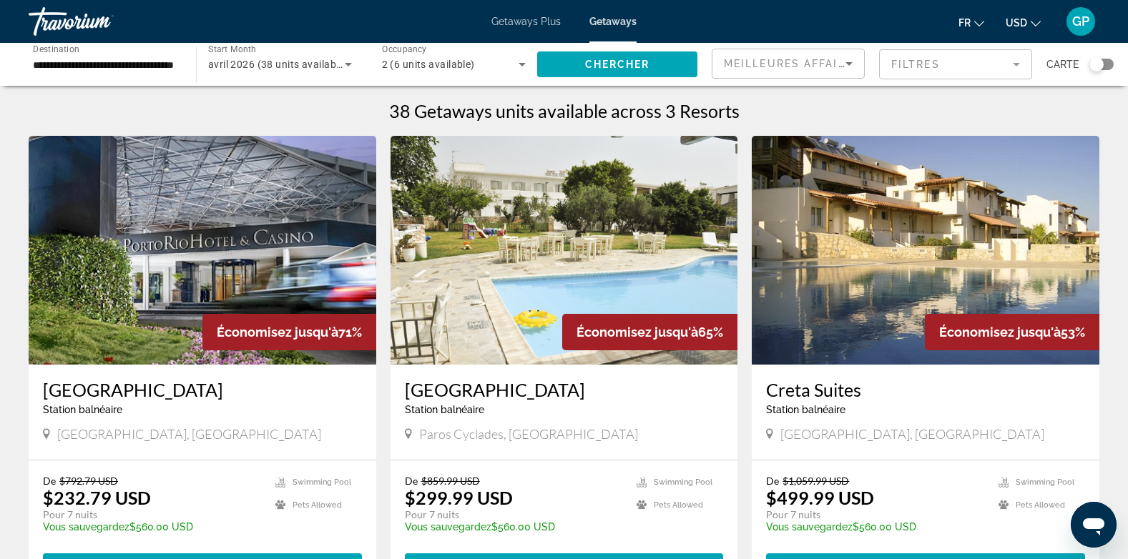
click at [305, 63] on span "avril 2026 (38 units available)" at bounding box center [278, 64] width 140 height 11
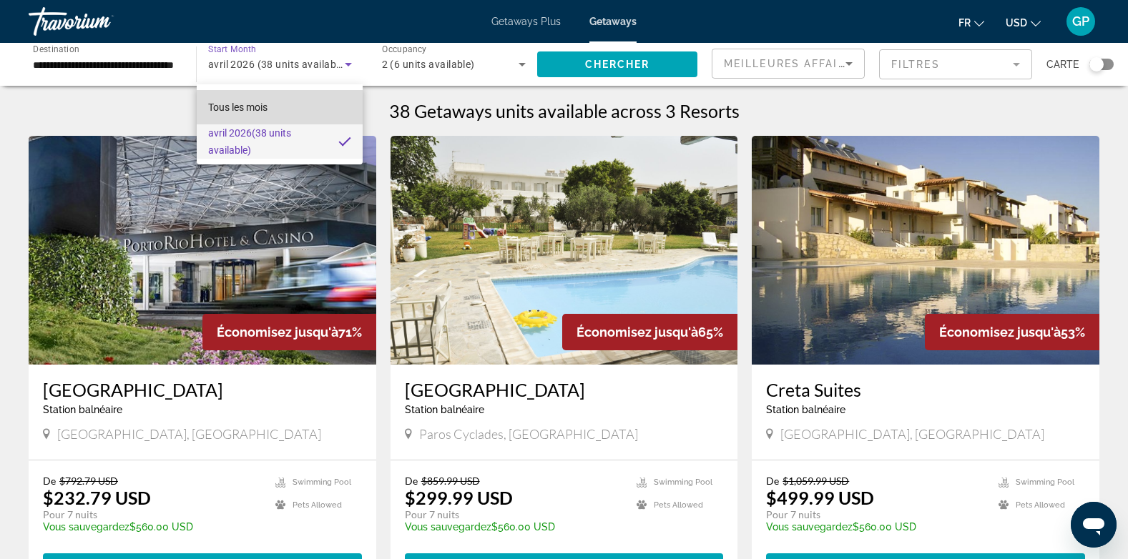
click at [290, 109] on mat-option "Tous les mois" at bounding box center [280, 107] width 167 height 34
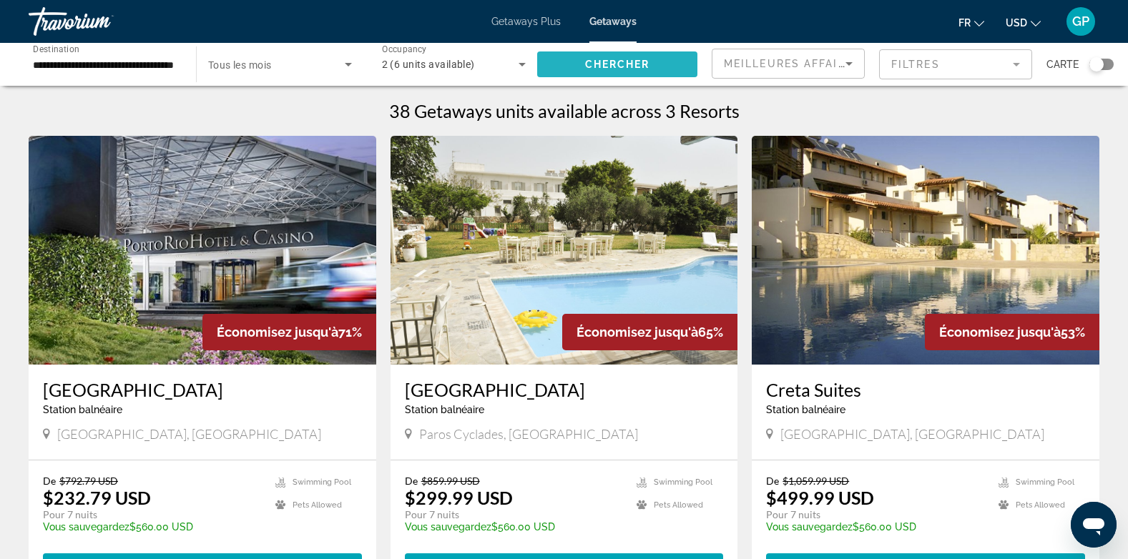
click at [647, 71] on span "Search widget" at bounding box center [617, 64] width 160 height 34
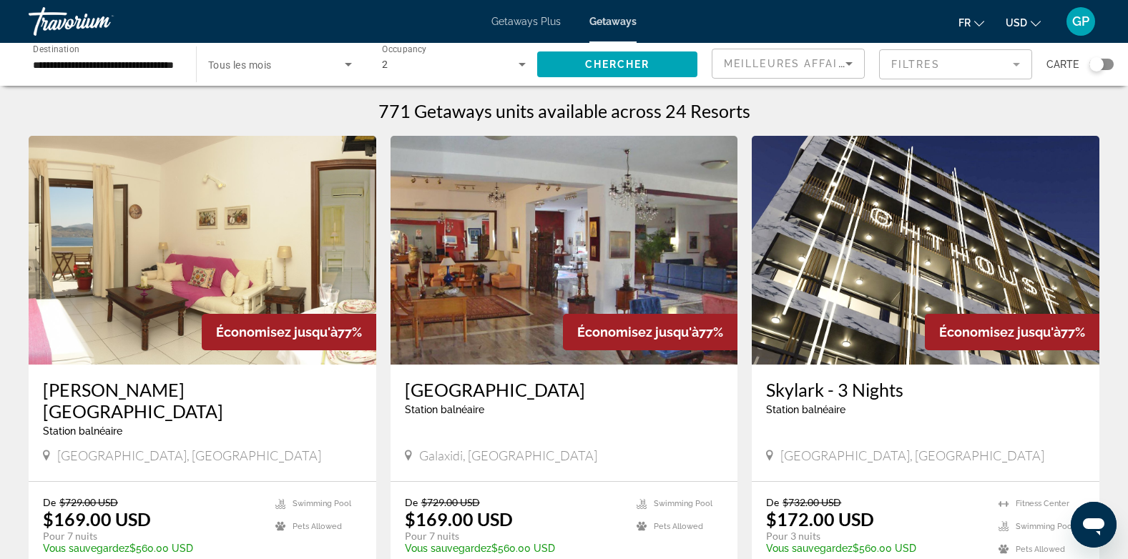
click at [156, 226] on img "Main content" at bounding box center [203, 250] width 348 height 229
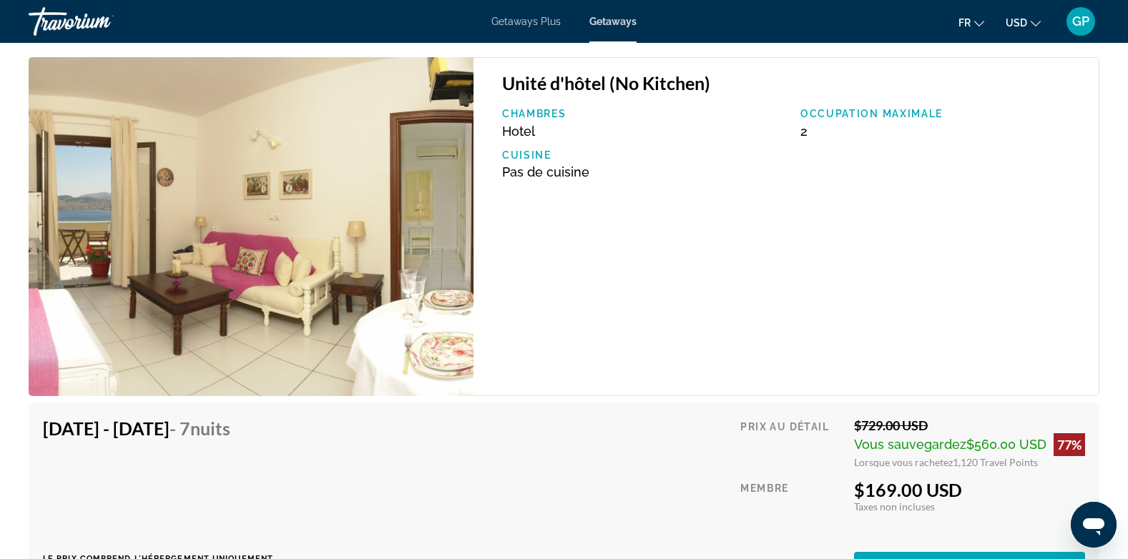
scroll to position [2132, 0]
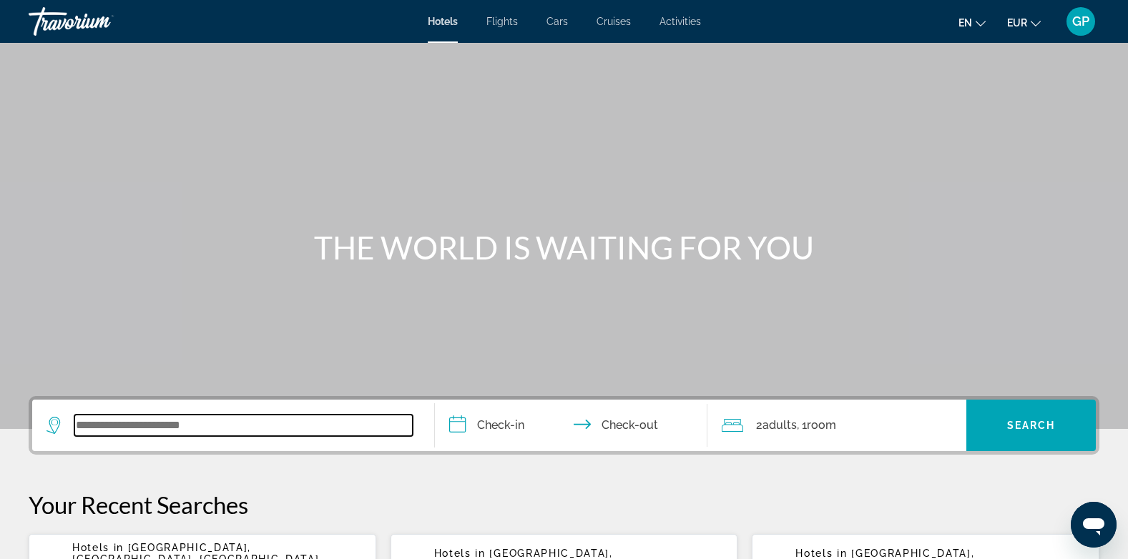
click at [172, 425] on input "Search widget" at bounding box center [243, 425] width 338 height 21
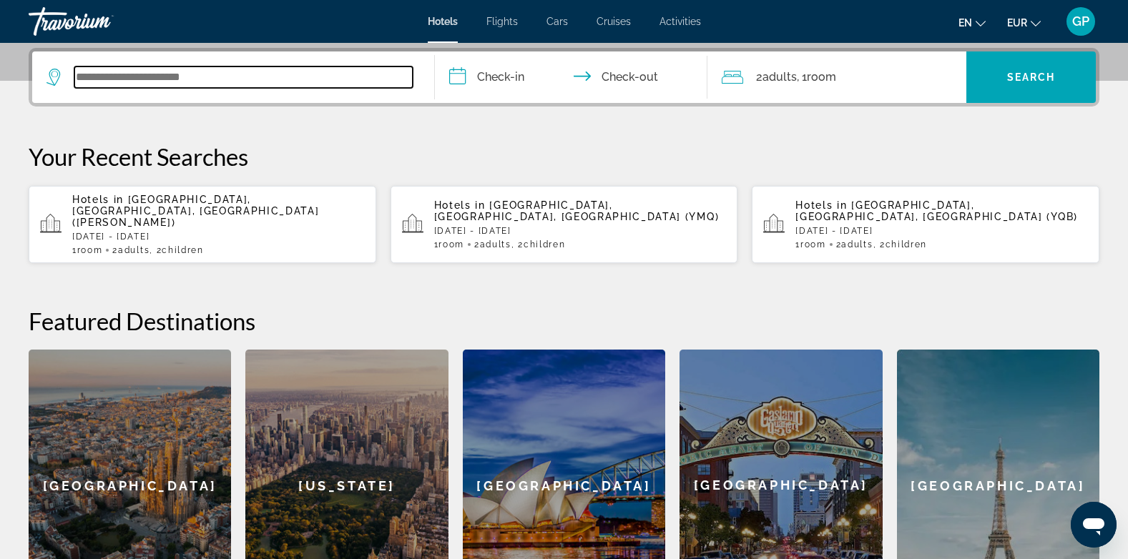
scroll to position [350, 0]
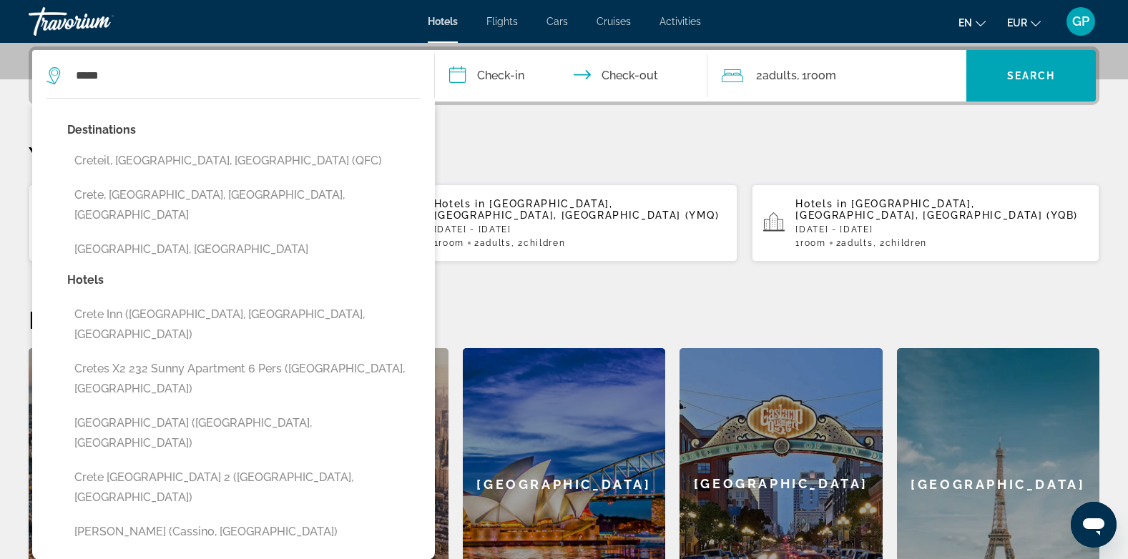
drag, startPoint x: 131, startPoint y: 230, endPoint x: 143, endPoint y: 223, distance: 13.8
click at [131, 236] on button "[GEOGRAPHIC_DATA], [GEOGRAPHIC_DATA]" at bounding box center [243, 249] width 353 height 27
type input "**********"
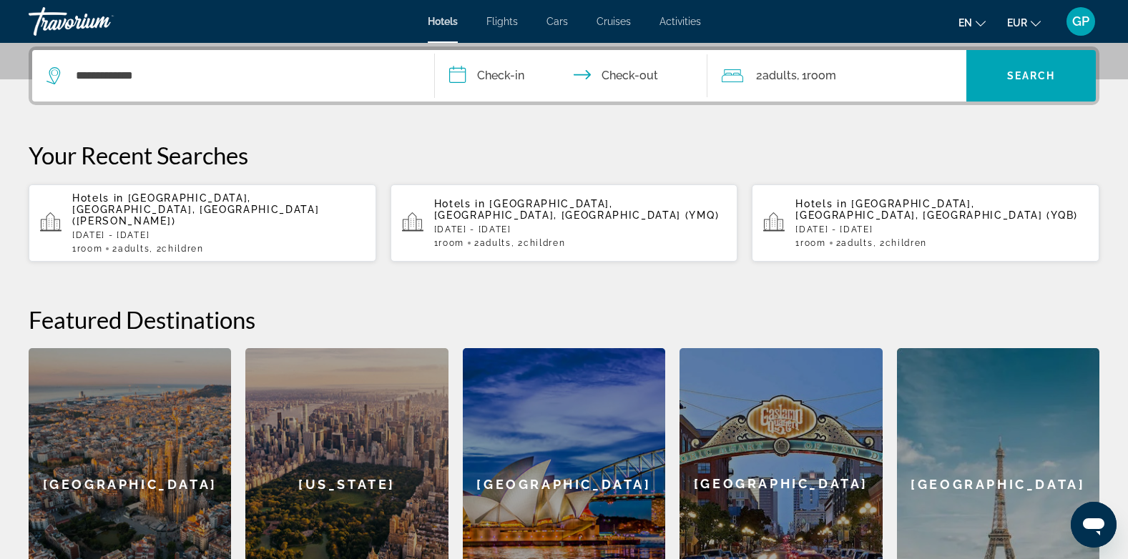
click at [515, 67] on input "**********" at bounding box center [574, 78] width 279 height 56
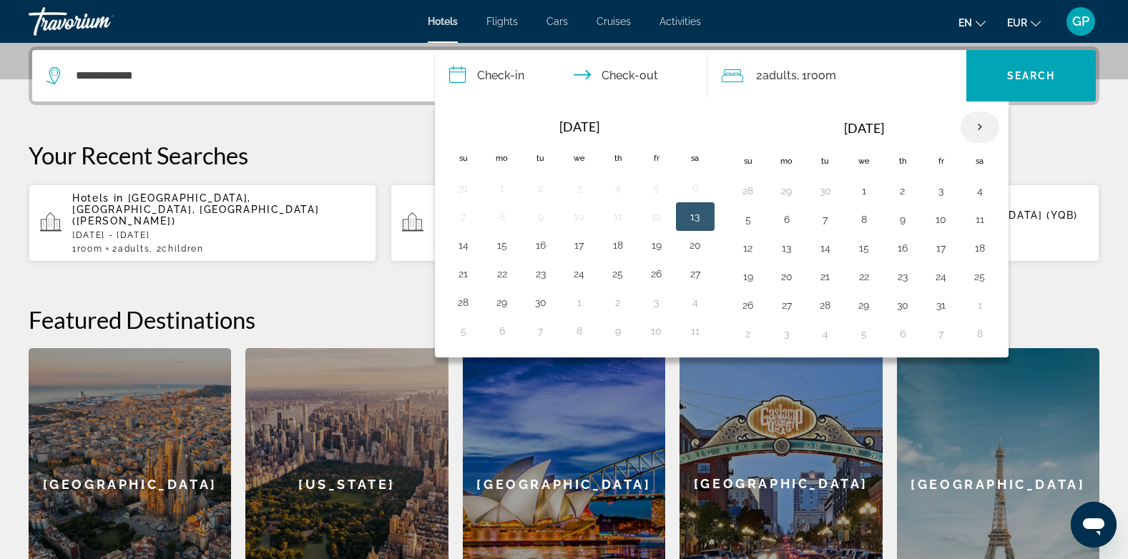
click at [983, 125] on th "Next month" at bounding box center [980, 127] width 39 height 31
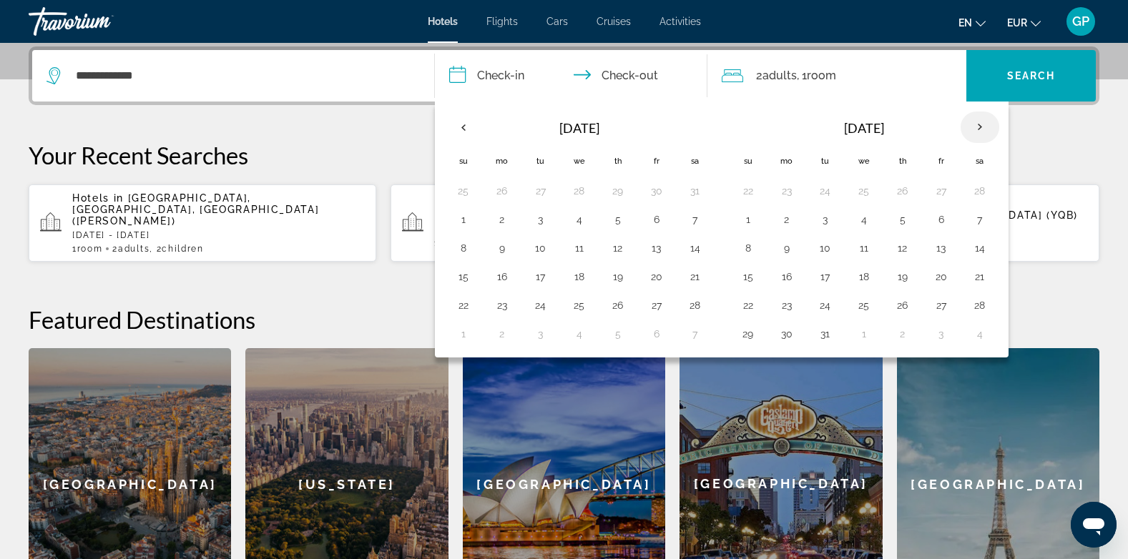
click at [983, 125] on th "Next month" at bounding box center [980, 127] width 39 height 31
click at [864, 276] on button "22" at bounding box center [864, 277] width 23 height 20
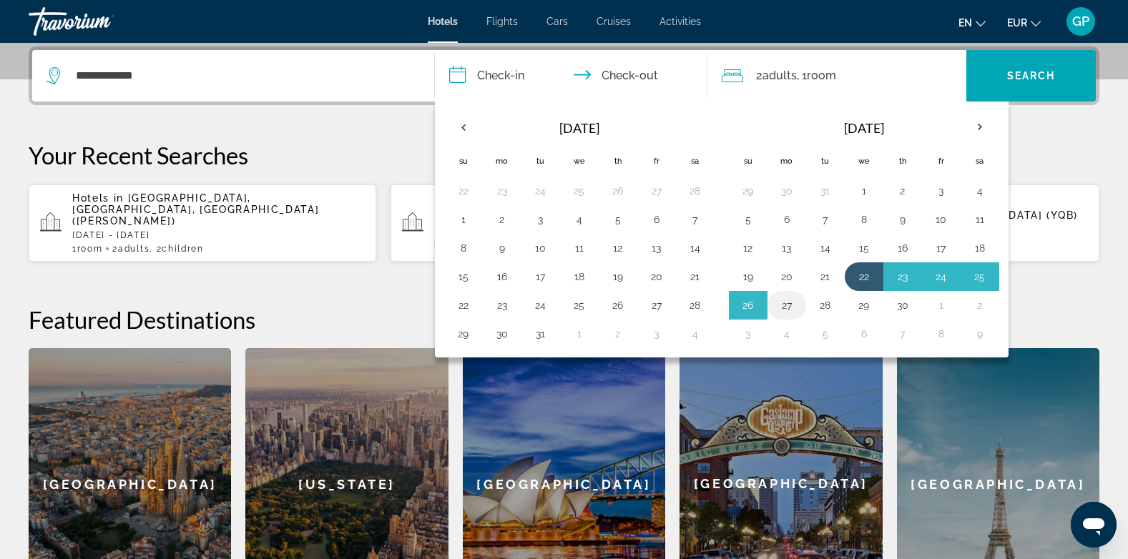
click at [782, 307] on button "27" at bounding box center [786, 305] width 23 height 20
type input "**********"
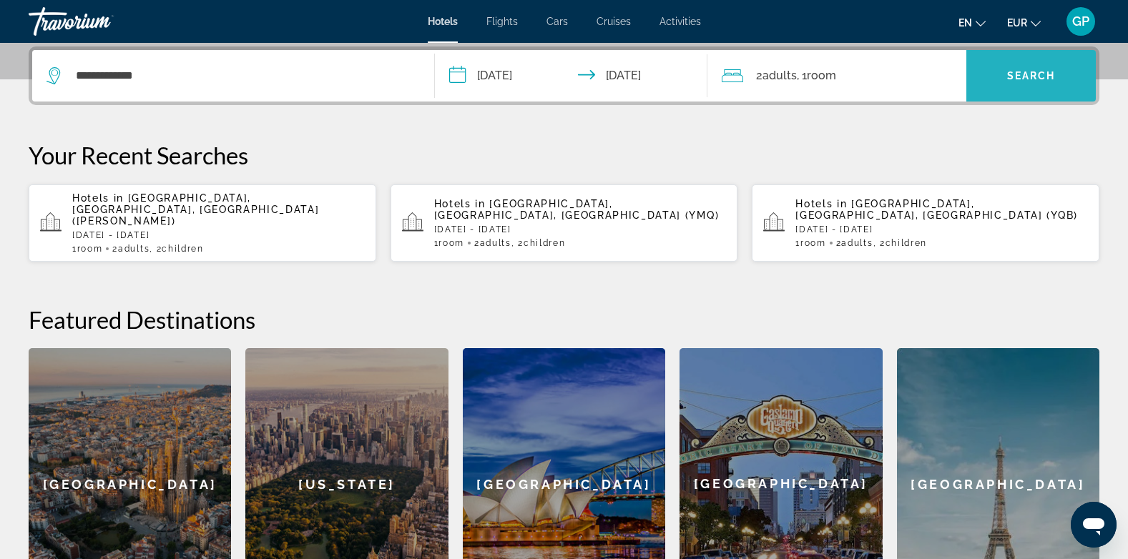
click at [1029, 75] on span "Search" at bounding box center [1031, 75] width 49 height 11
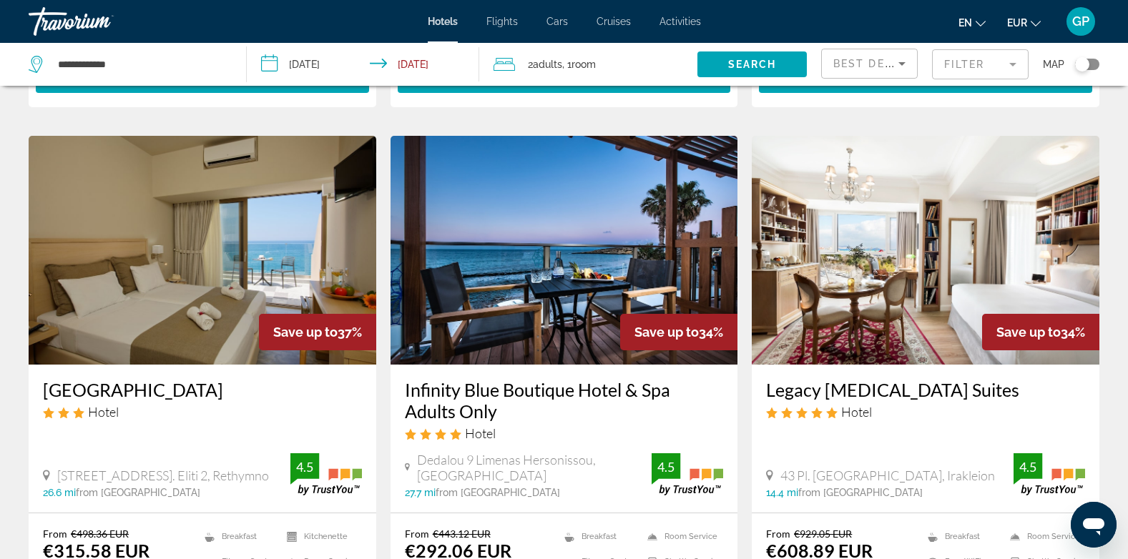
scroll to position [572, 0]
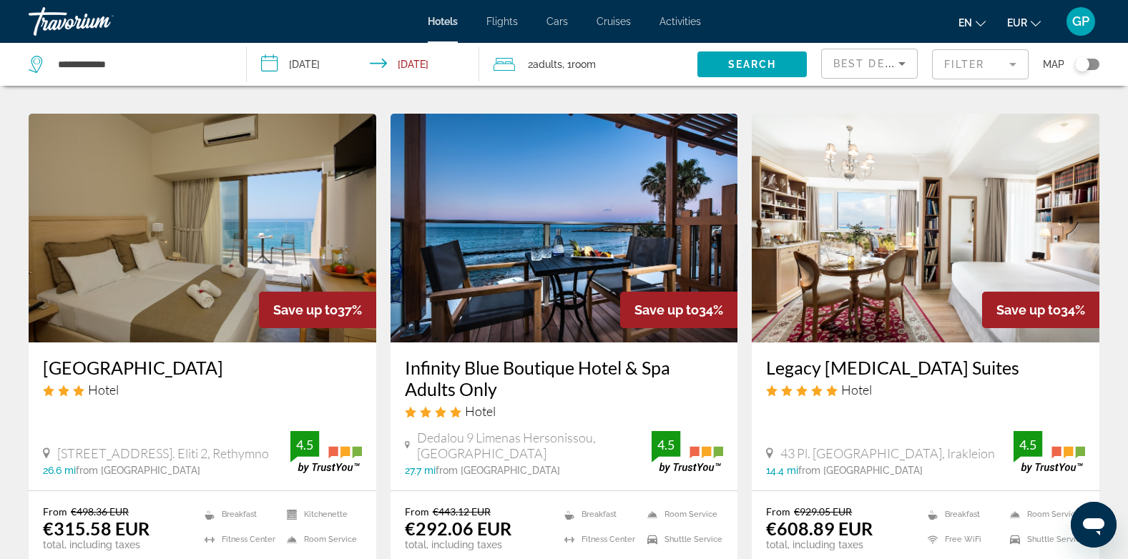
click at [514, 250] on img "Main content" at bounding box center [564, 228] width 348 height 229
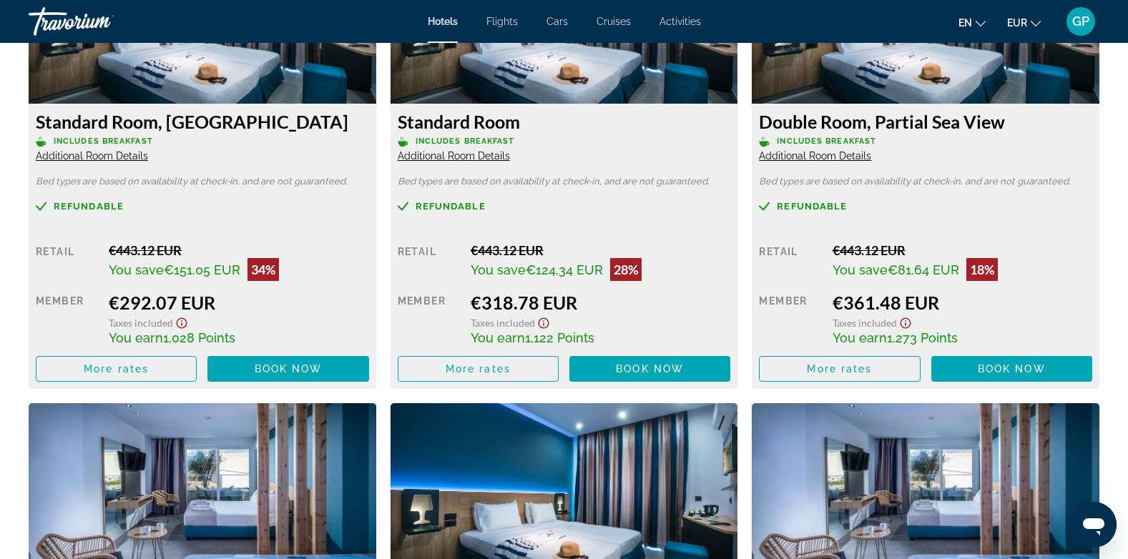
scroll to position [1931, 0]
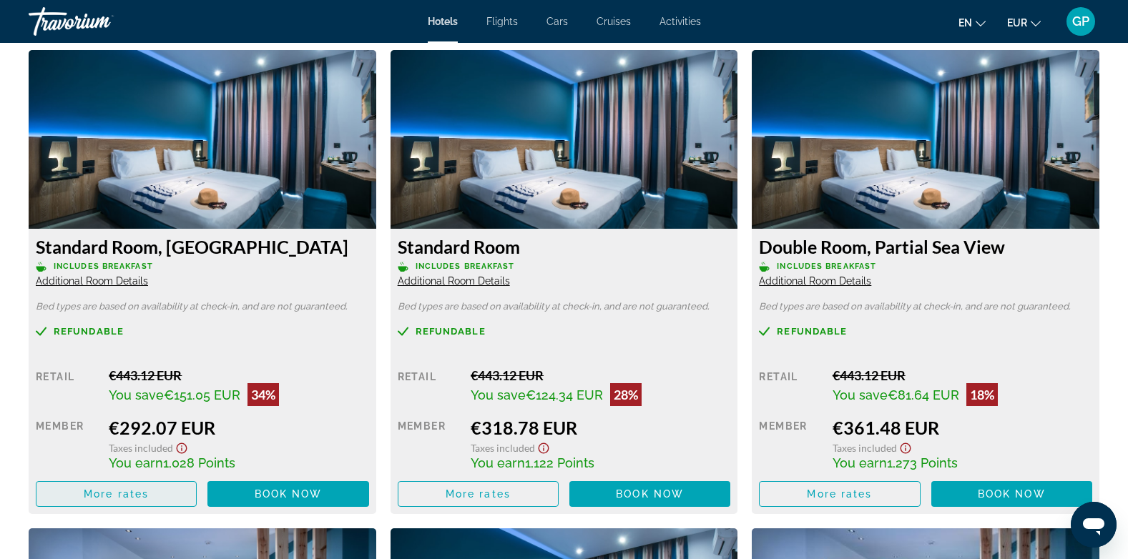
click at [120, 501] on span "Main content" at bounding box center [115, 494] width 159 height 34
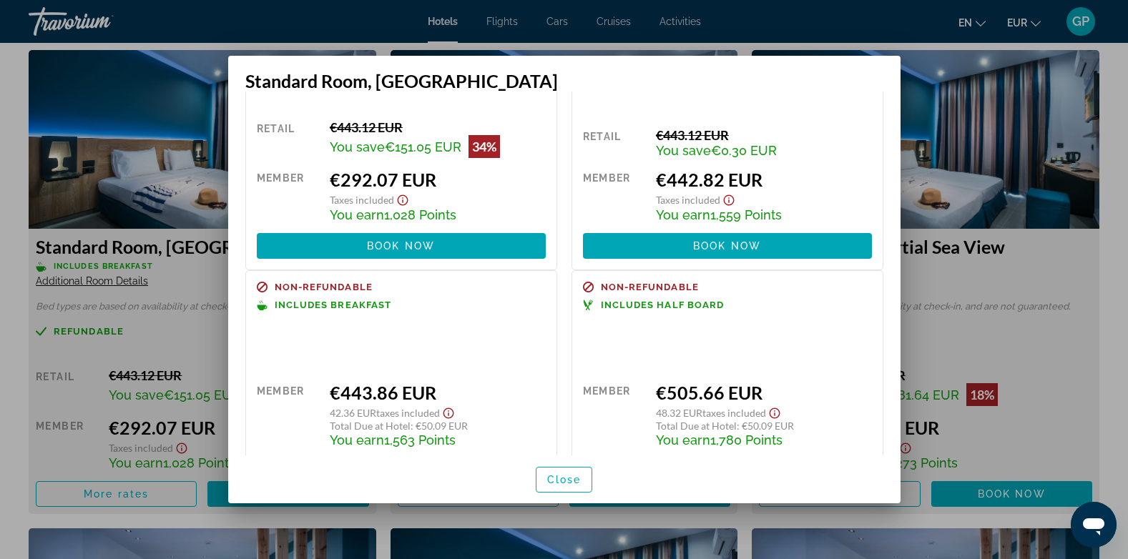
scroll to position [143, 0]
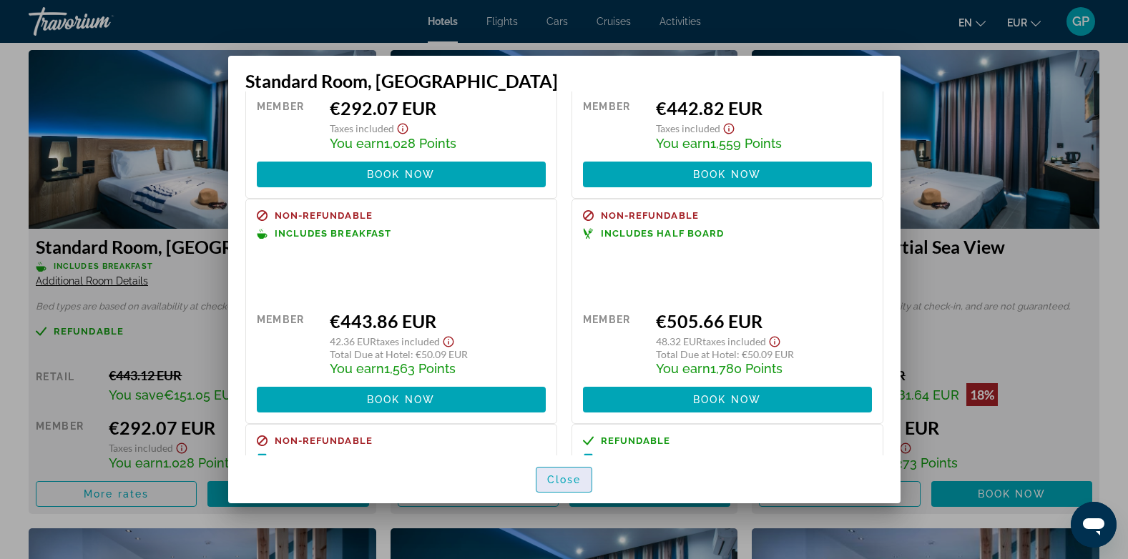
click at [565, 478] on span "Close" at bounding box center [564, 479] width 34 height 11
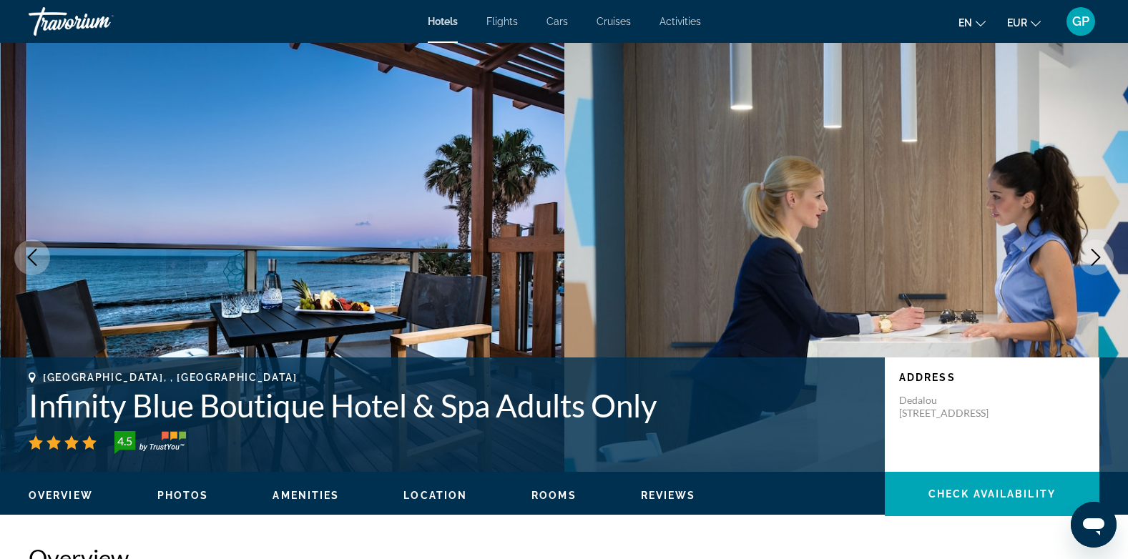
scroll to position [1931, 0]
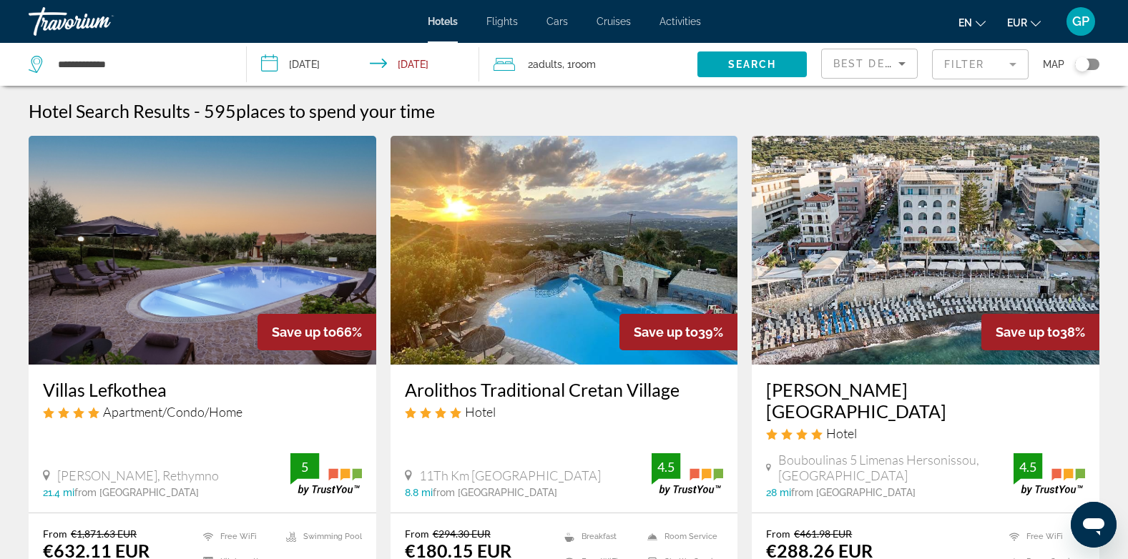
click at [974, 308] on img "Main content" at bounding box center [926, 250] width 348 height 229
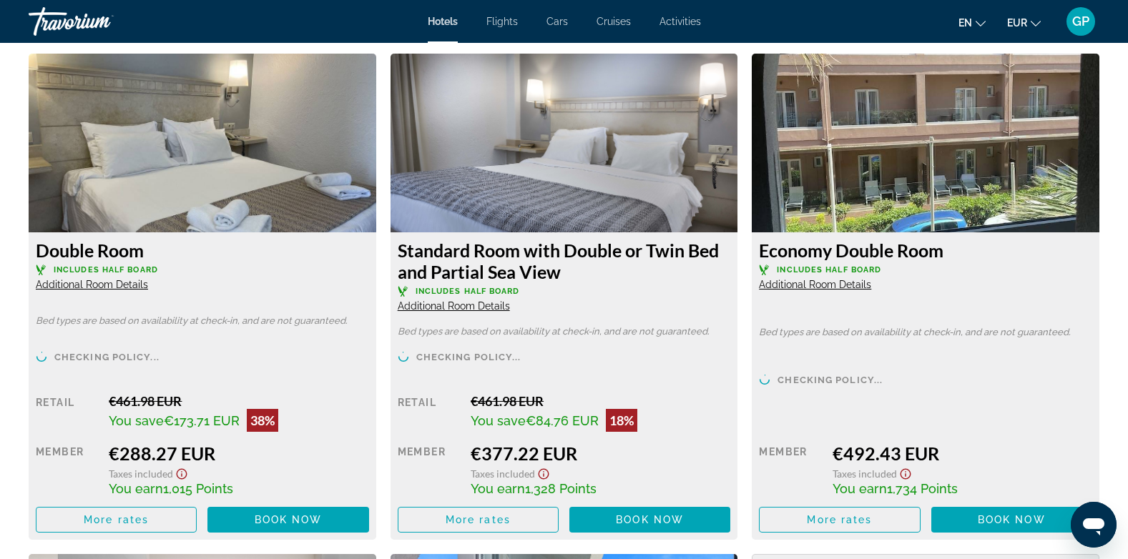
scroll to position [2003, 0]
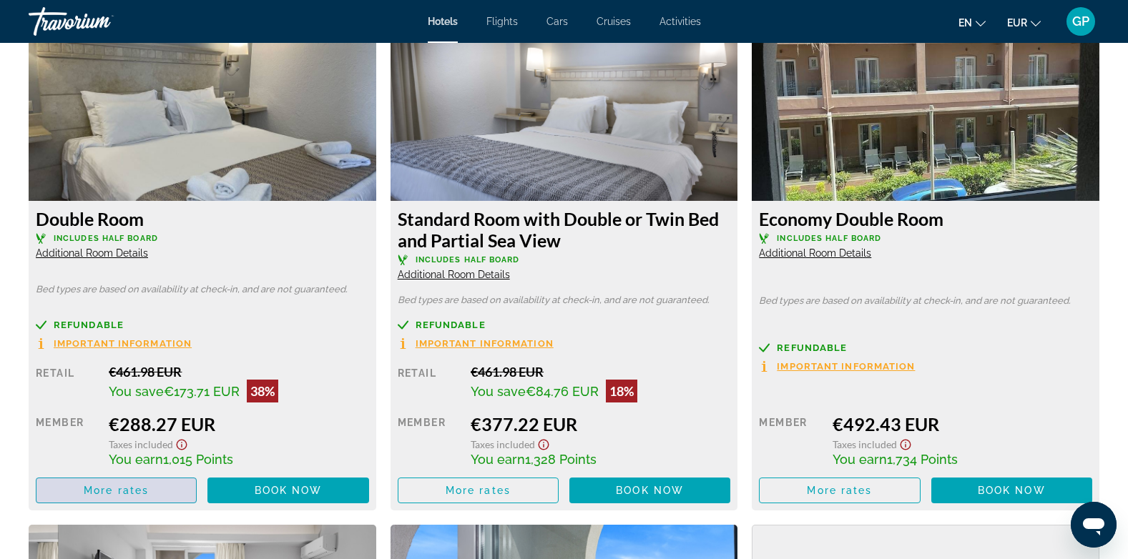
click at [109, 493] on span "More rates" at bounding box center [116, 490] width 65 height 11
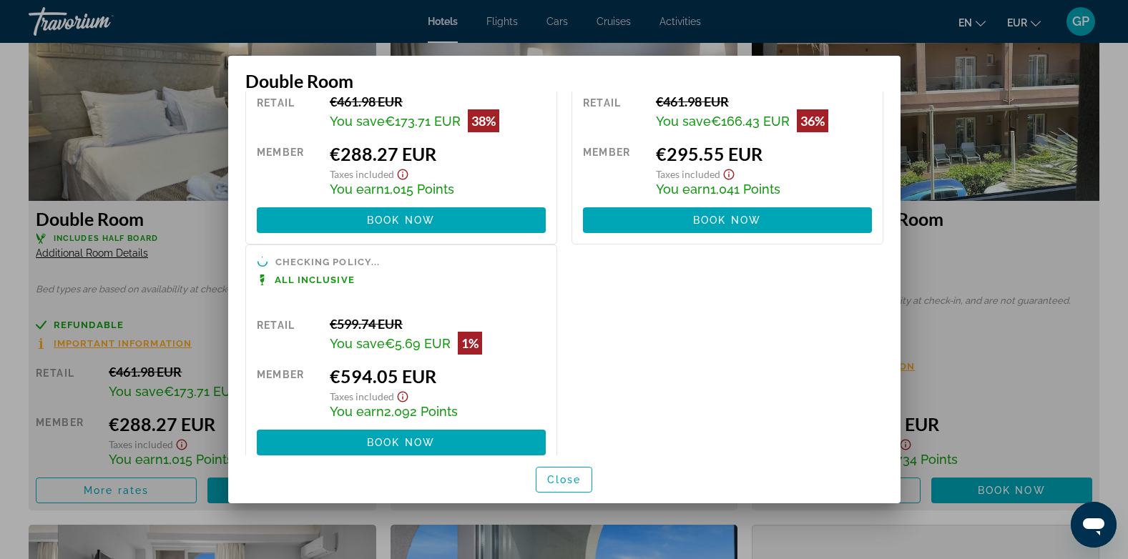
scroll to position [126, 0]
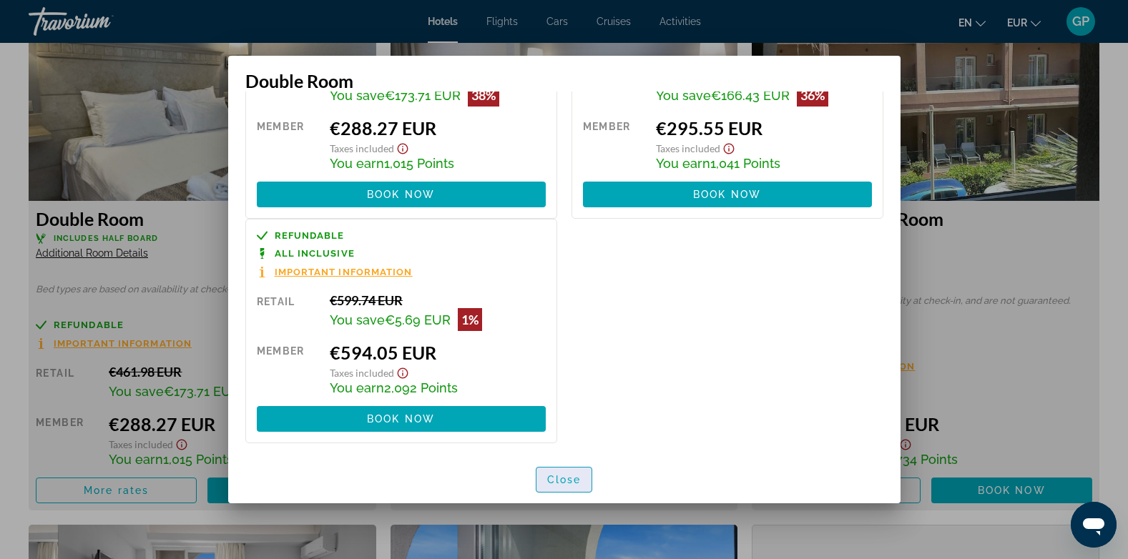
click at [571, 488] on span "button" at bounding box center [564, 480] width 56 height 34
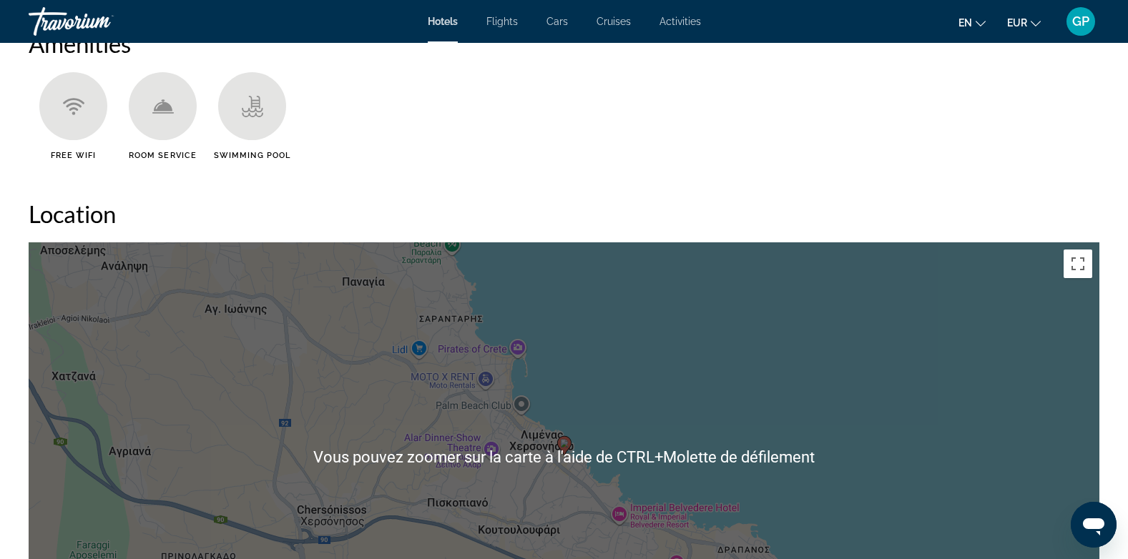
scroll to position [787, 0]
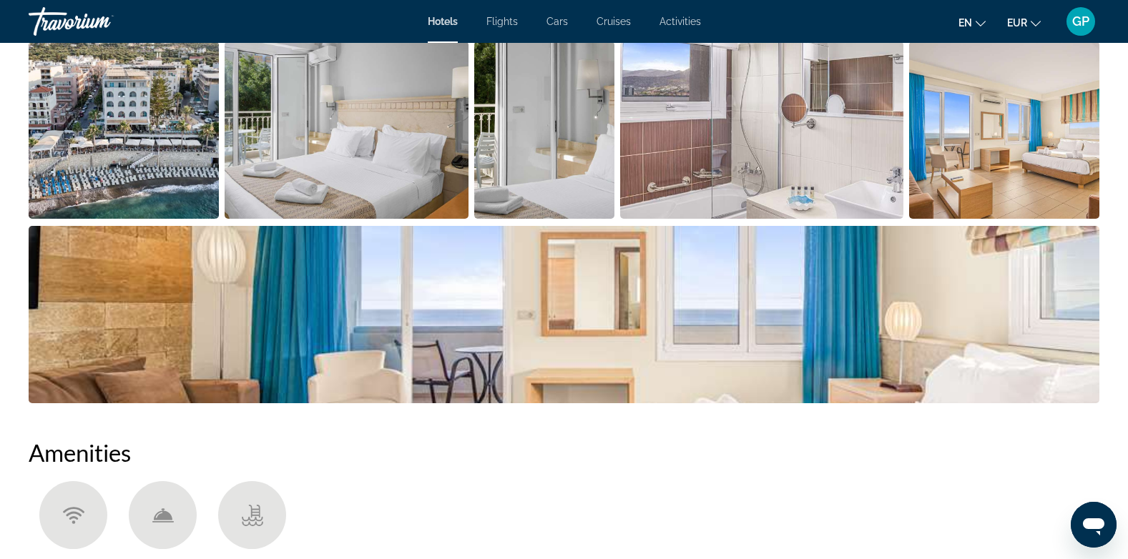
click at [161, 143] on img "Open full-screen image slider" at bounding box center [124, 129] width 190 height 177
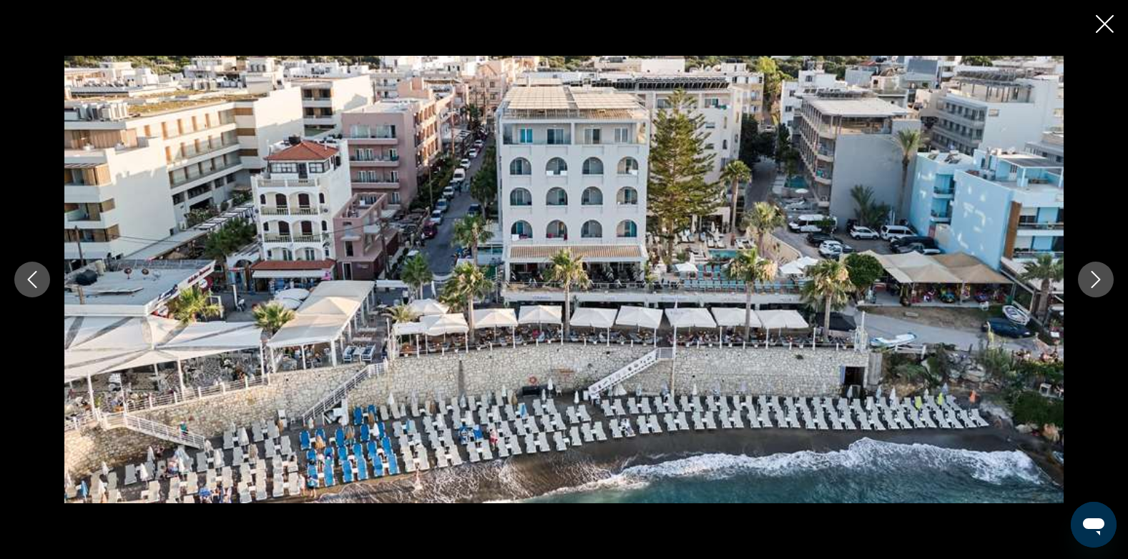
click at [1094, 277] on icon "Next image" at bounding box center [1095, 279] width 17 height 17
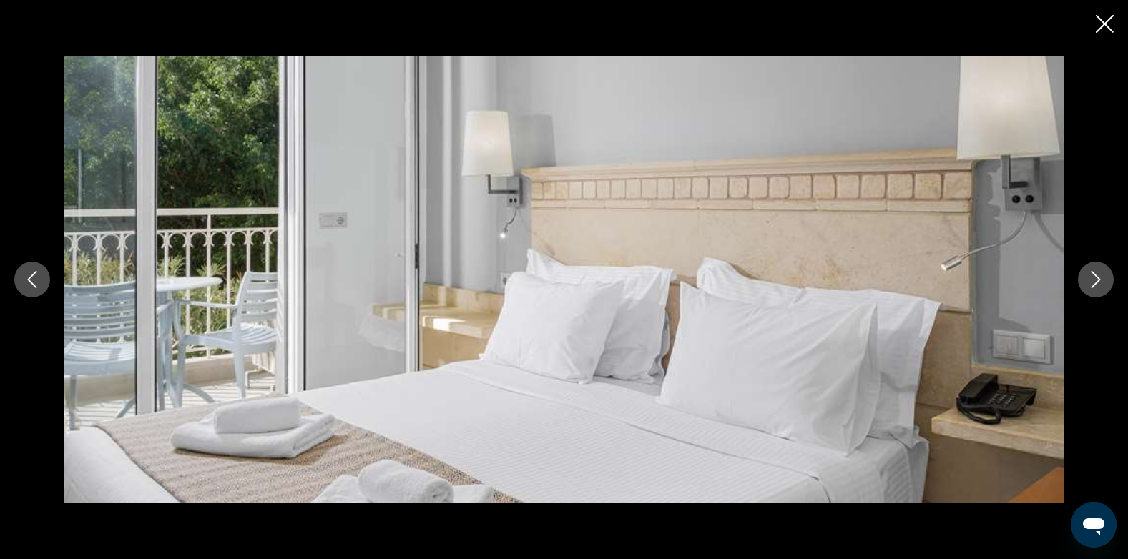
click at [1094, 277] on icon "Next image" at bounding box center [1095, 279] width 17 height 17
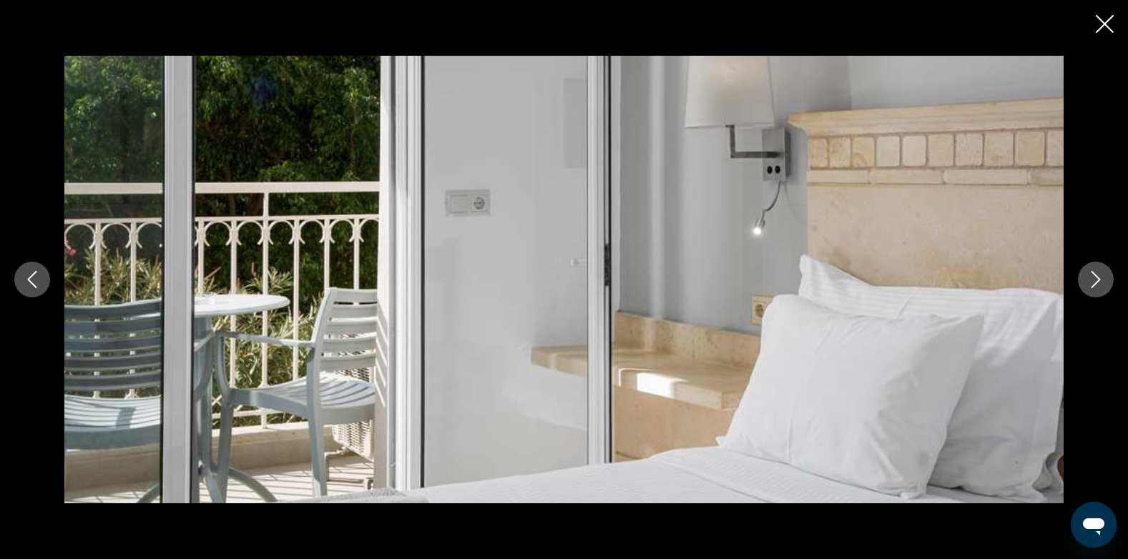
click at [1094, 277] on icon "Next image" at bounding box center [1095, 279] width 17 height 17
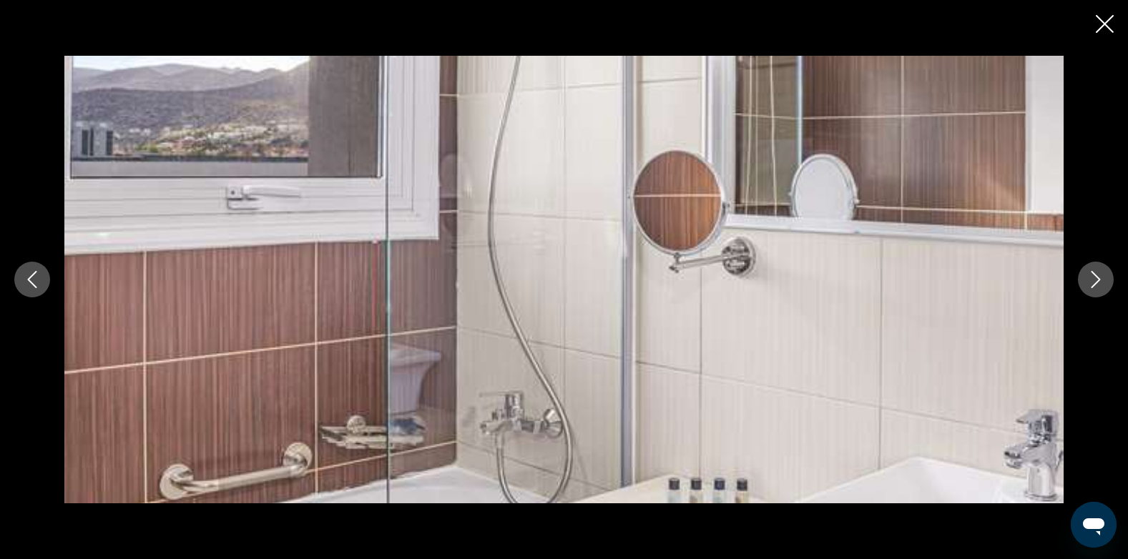
click at [1094, 277] on icon "Next image" at bounding box center [1095, 279] width 17 height 17
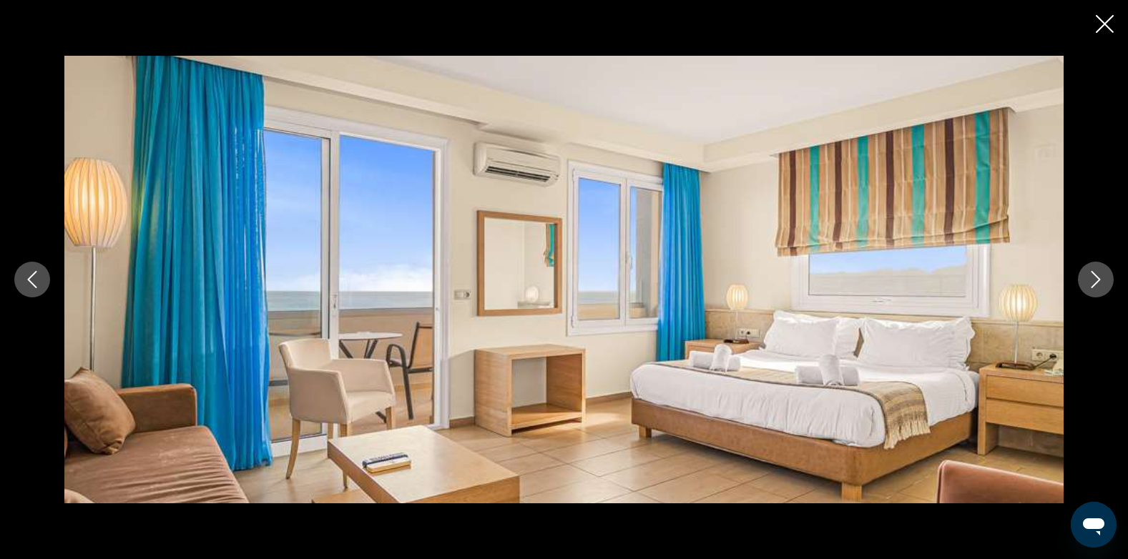
click at [1094, 278] on icon "Next image" at bounding box center [1095, 279] width 17 height 17
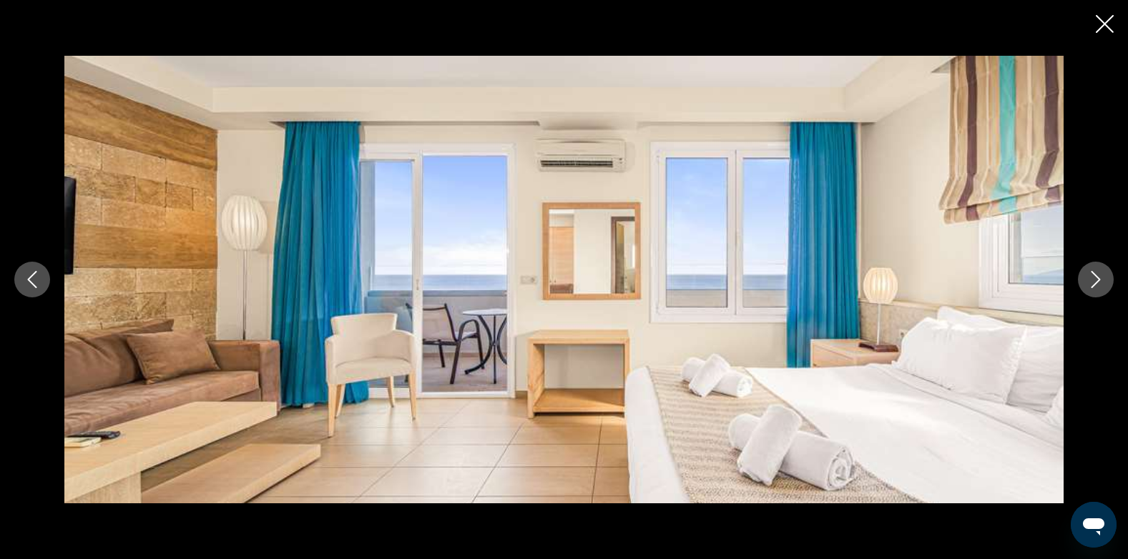
click at [1094, 278] on icon "Next image" at bounding box center [1095, 279] width 17 height 17
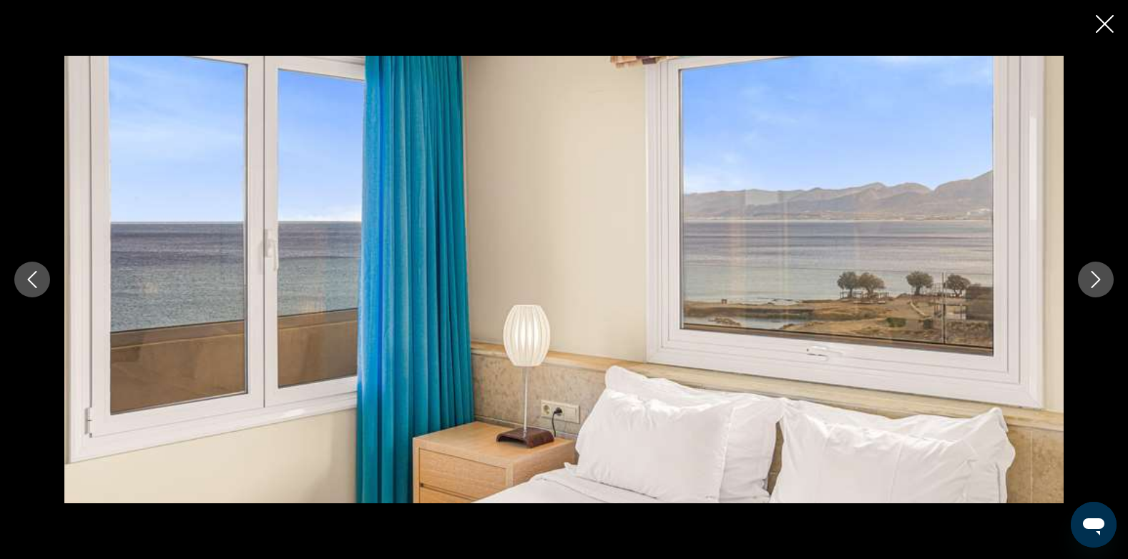
click at [1094, 278] on icon "Next image" at bounding box center [1095, 279] width 17 height 17
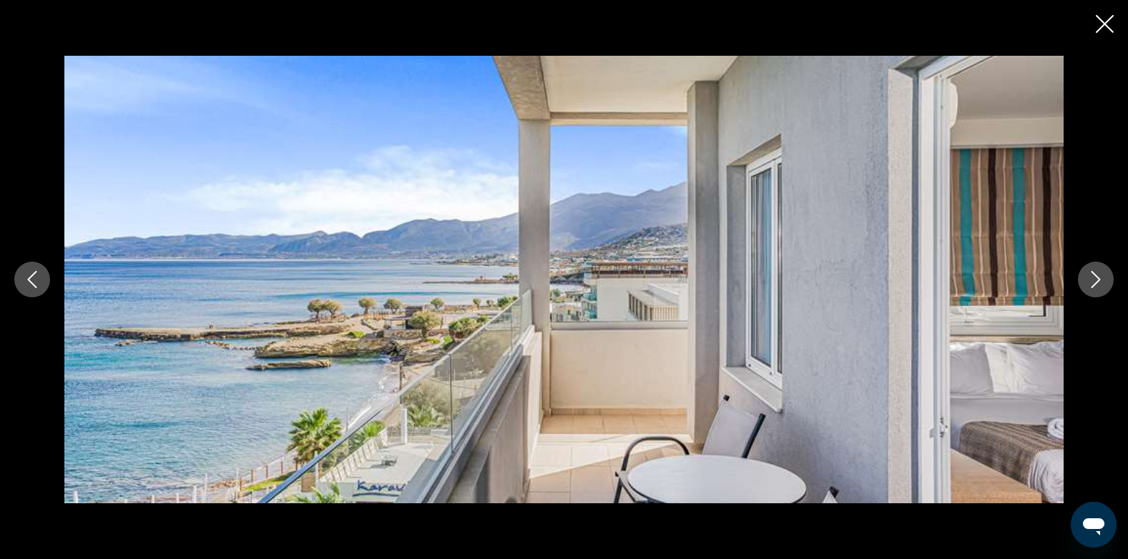
click at [1094, 278] on icon "Next image" at bounding box center [1095, 279] width 17 height 17
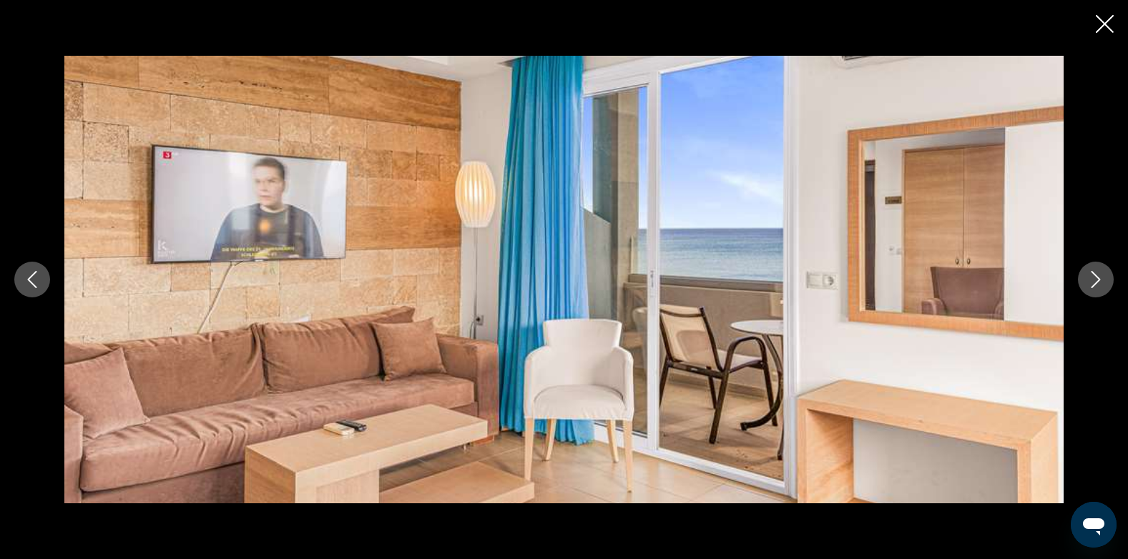
click at [1094, 278] on icon "Next image" at bounding box center [1095, 279] width 17 height 17
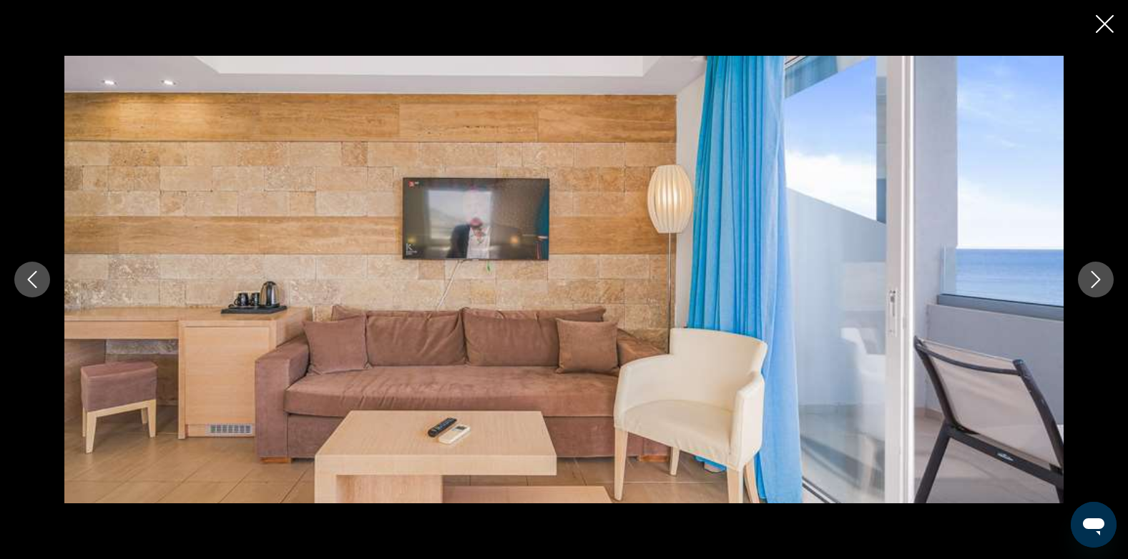
click at [1094, 278] on icon "Next image" at bounding box center [1095, 279] width 17 height 17
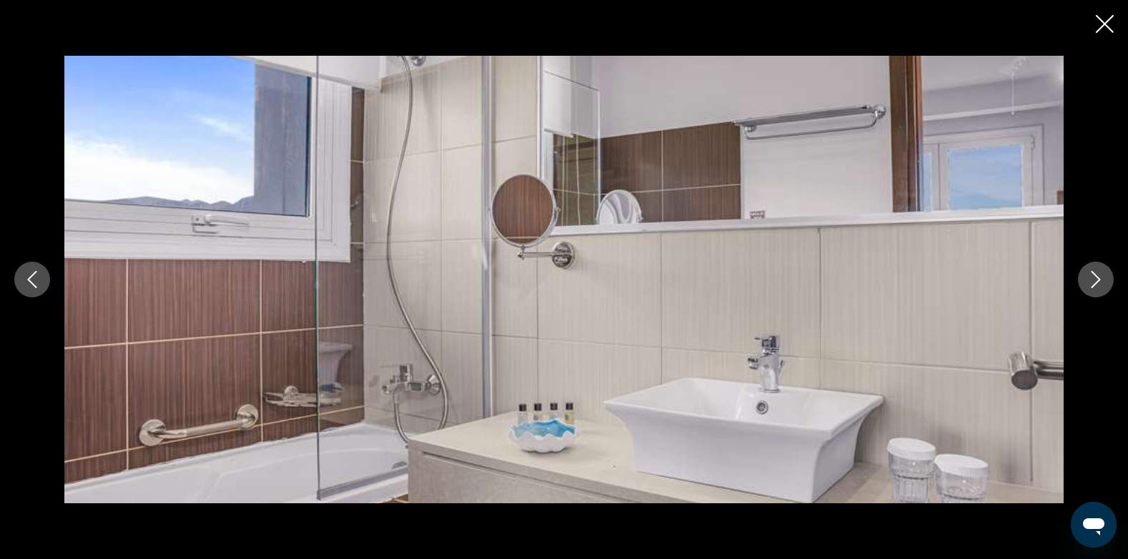
click at [1094, 278] on icon "Next image" at bounding box center [1095, 279] width 17 height 17
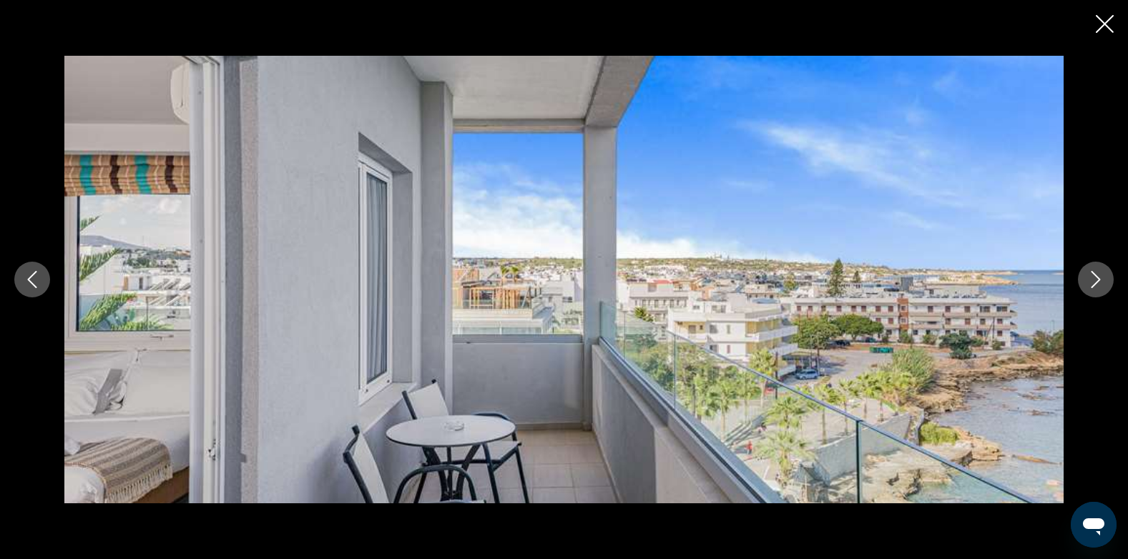
click at [1094, 278] on icon "Next image" at bounding box center [1095, 279] width 17 height 17
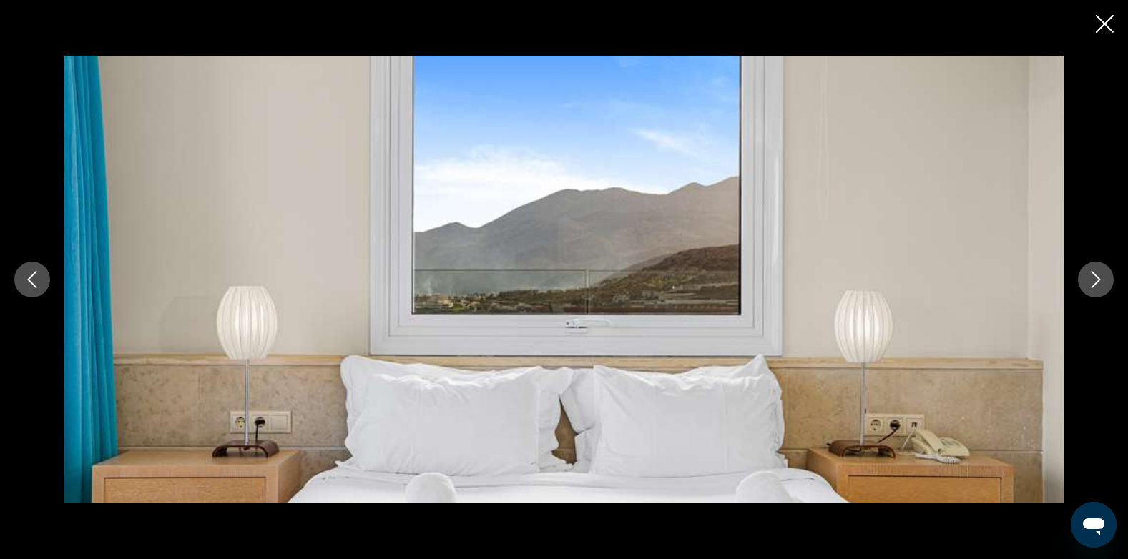
click at [1094, 278] on icon "Next image" at bounding box center [1095, 279] width 17 height 17
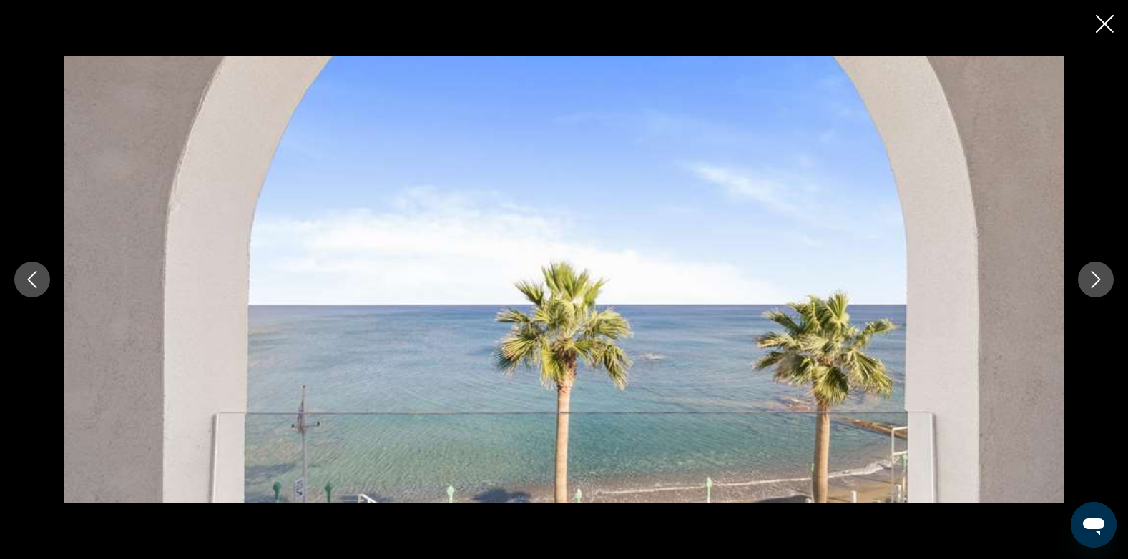
click at [1094, 278] on icon "Next image" at bounding box center [1095, 279] width 17 height 17
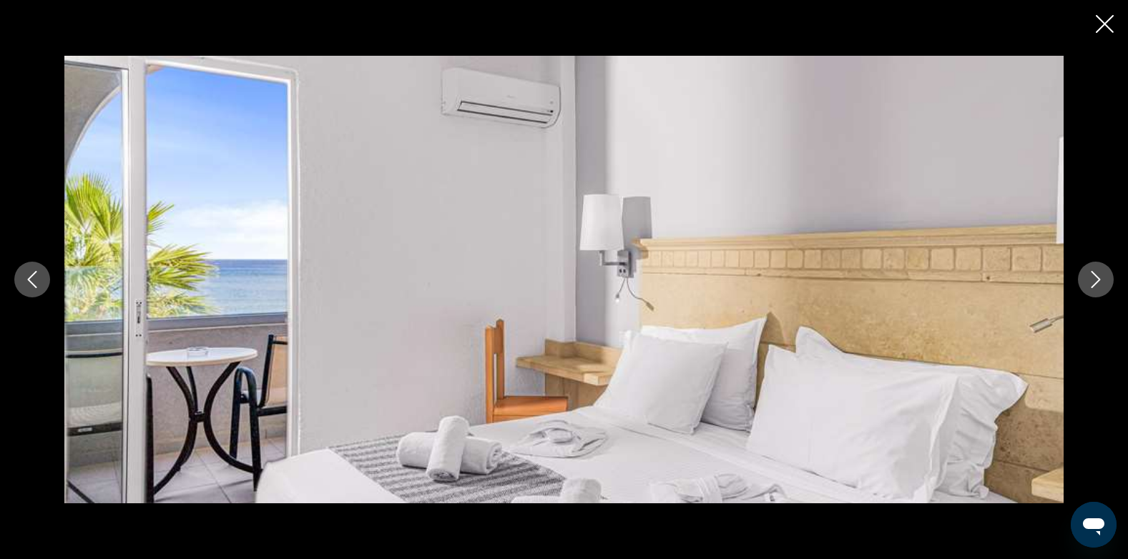
click at [1094, 278] on icon "Next image" at bounding box center [1095, 279] width 17 height 17
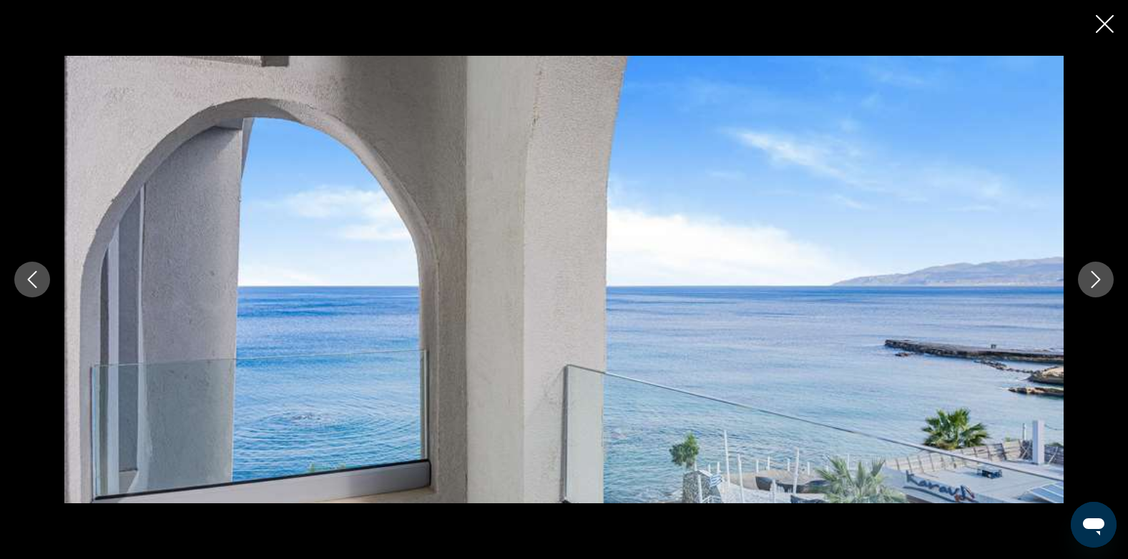
click at [1094, 278] on icon "Next image" at bounding box center [1095, 279] width 17 height 17
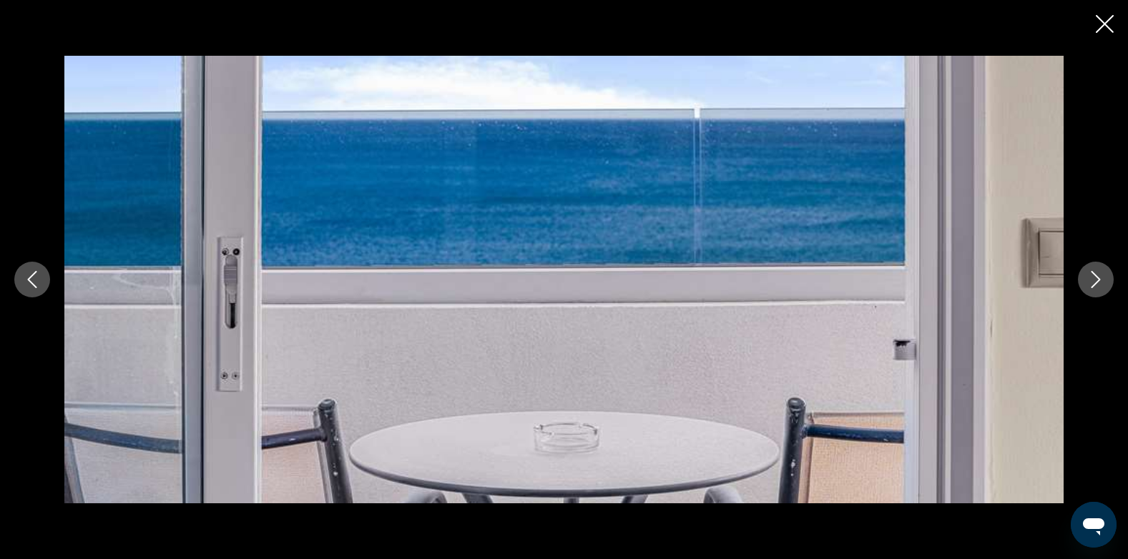
click at [1094, 278] on icon "Next image" at bounding box center [1095, 279] width 17 height 17
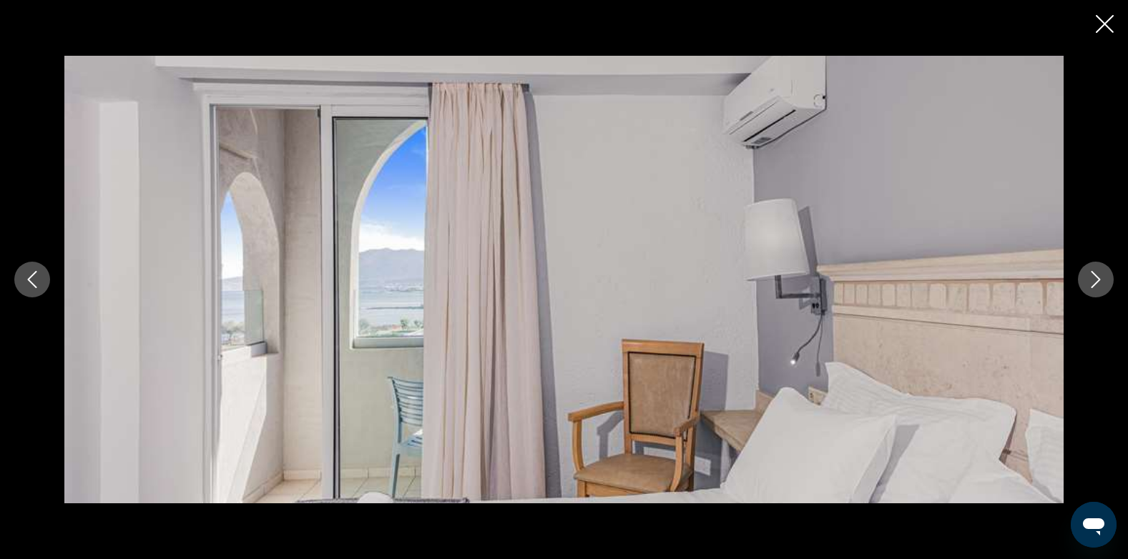
click at [1094, 278] on icon "Next image" at bounding box center [1095, 279] width 17 height 17
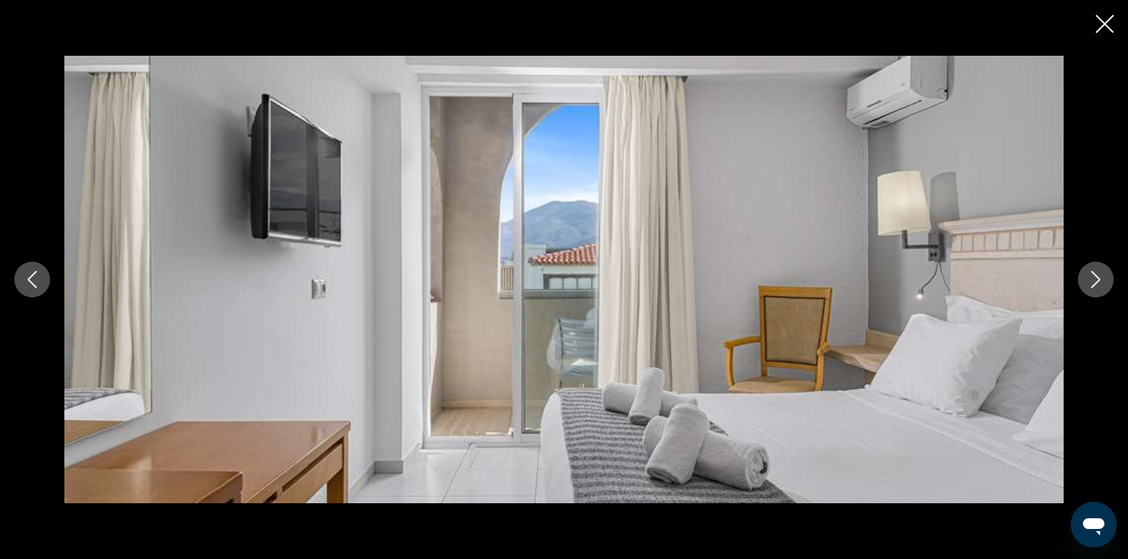
click at [1094, 278] on icon "Next image" at bounding box center [1095, 279] width 17 height 17
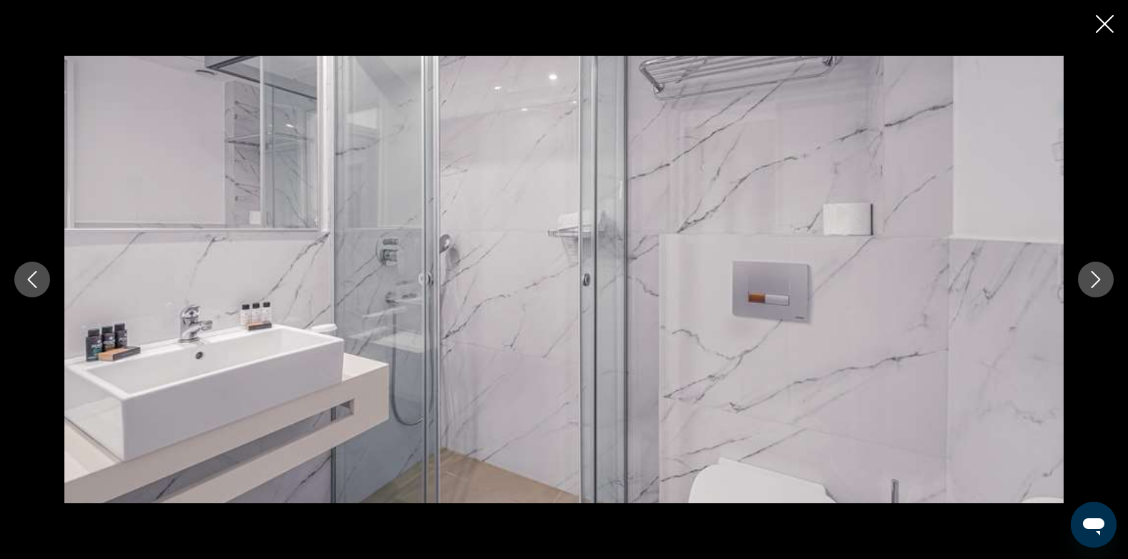
click at [1094, 278] on icon "Next image" at bounding box center [1095, 279] width 17 height 17
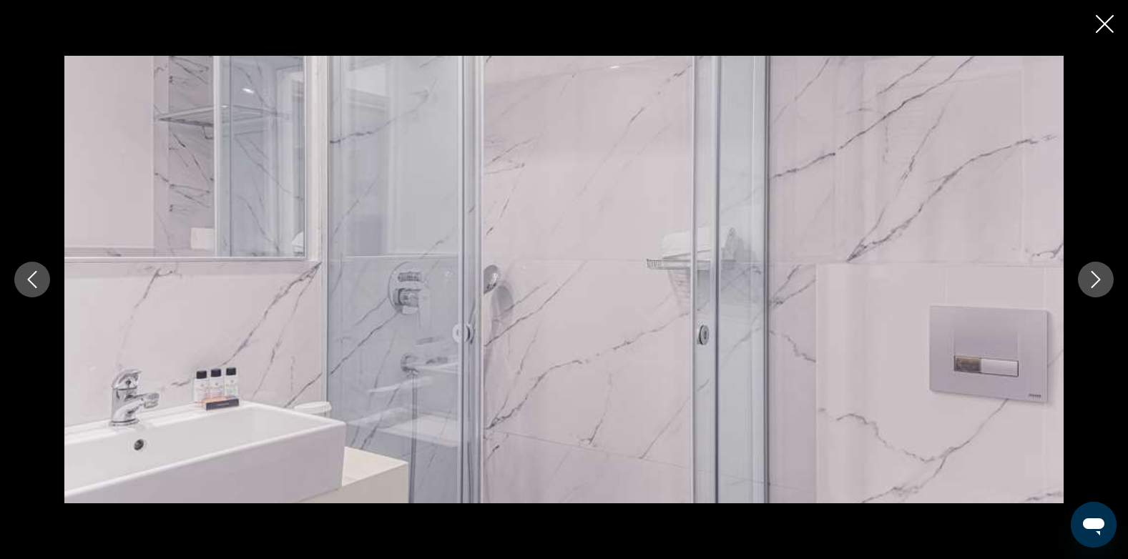
click at [1094, 278] on icon "Next image" at bounding box center [1095, 279] width 17 height 17
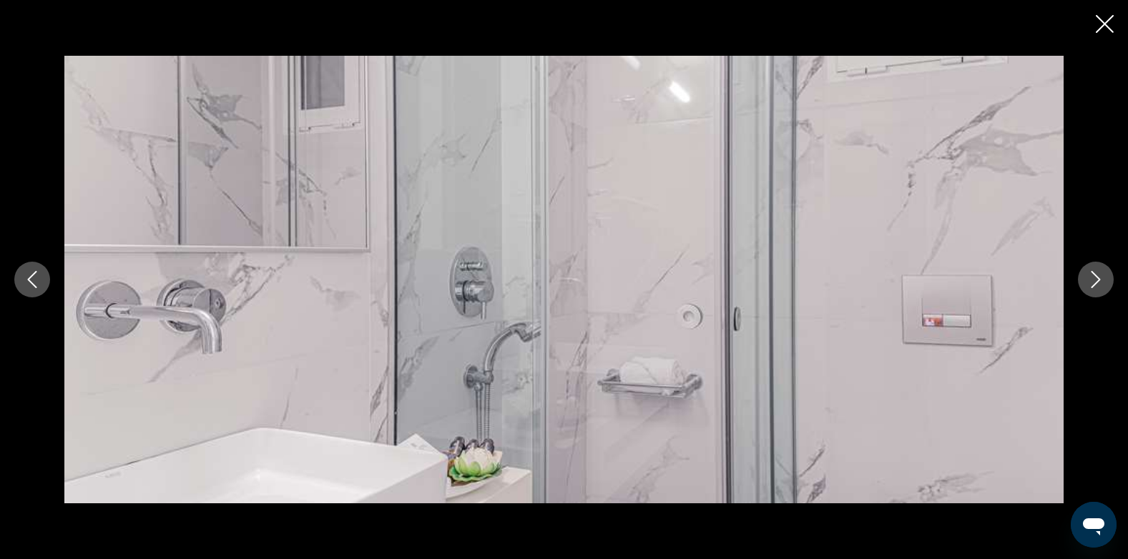
click at [1094, 278] on icon "Next image" at bounding box center [1095, 279] width 17 height 17
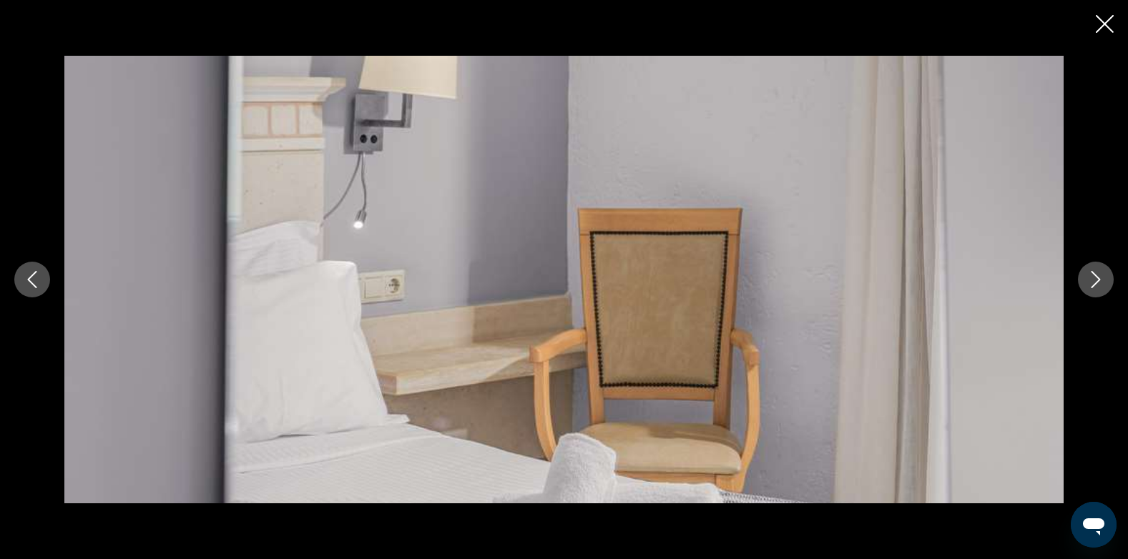
click at [1094, 278] on icon "Next image" at bounding box center [1095, 279] width 17 height 17
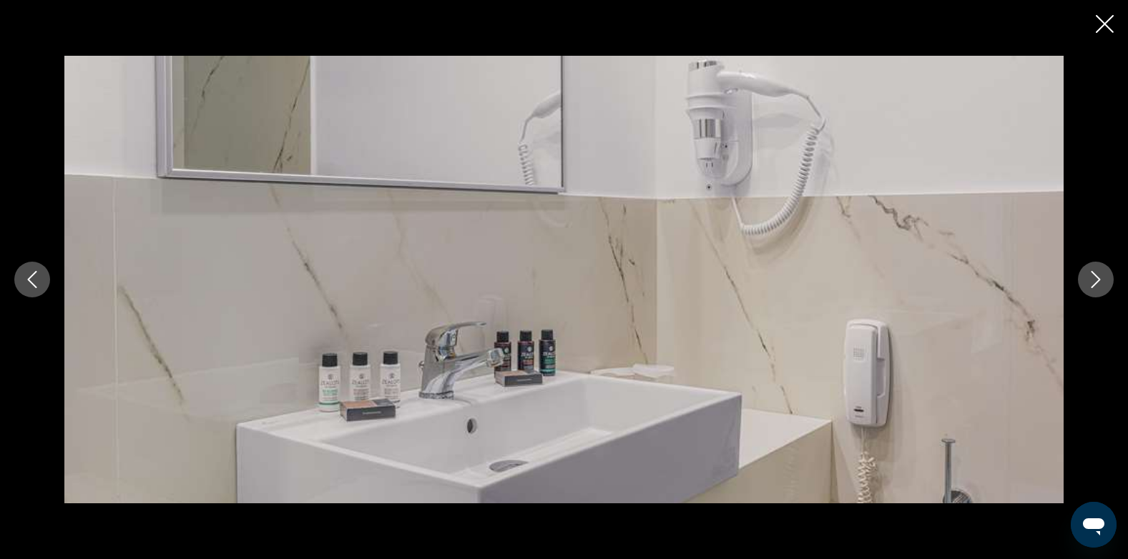
click at [1094, 278] on icon "Next image" at bounding box center [1095, 279] width 17 height 17
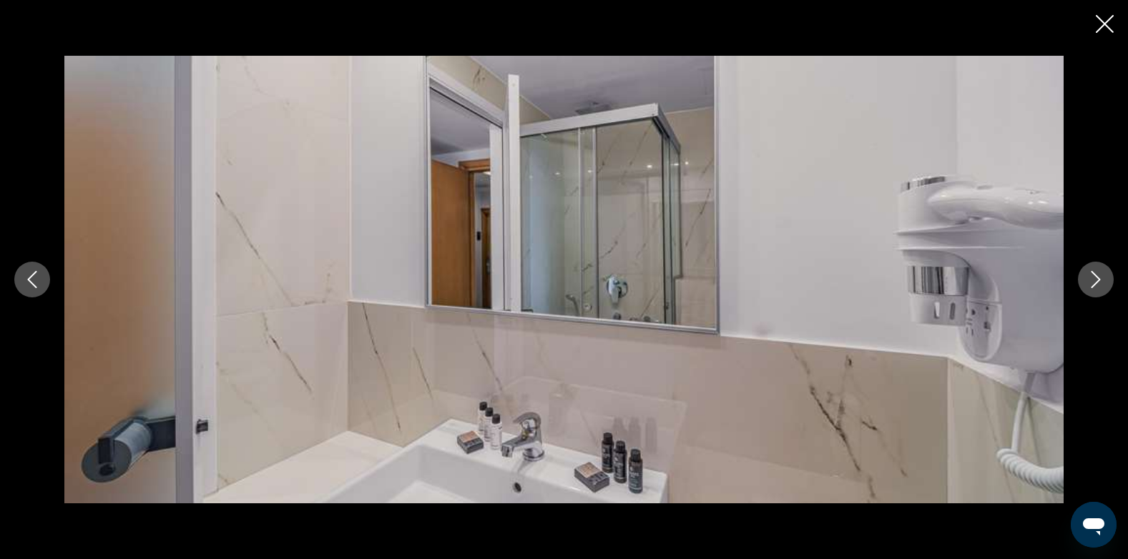
click at [1094, 278] on icon "Next image" at bounding box center [1095, 279] width 17 height 17
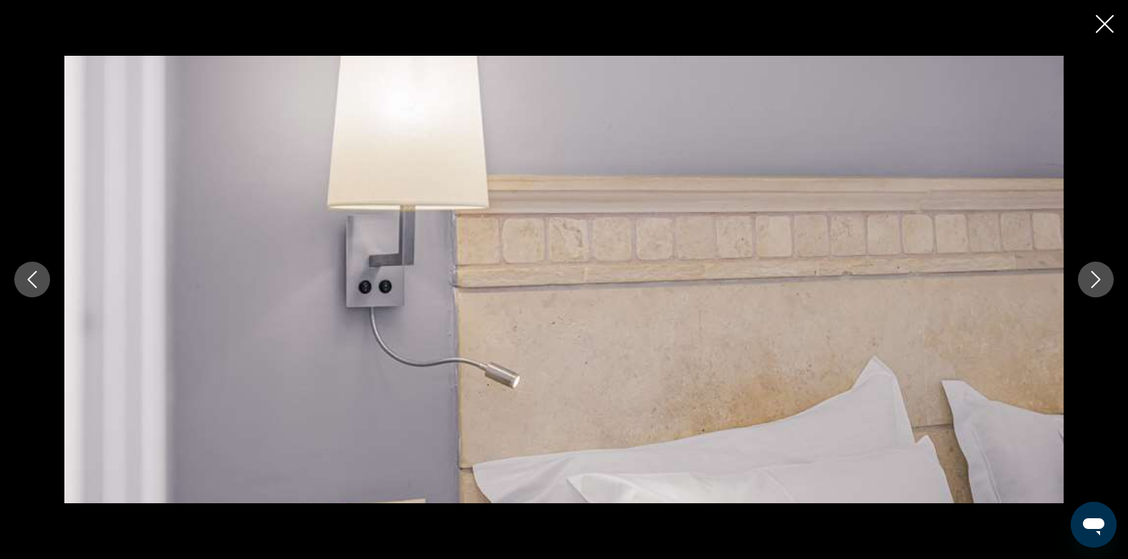
click at [1094, 278] on icon "Next image" at bounding box center [1095, 279] width 17 height 17
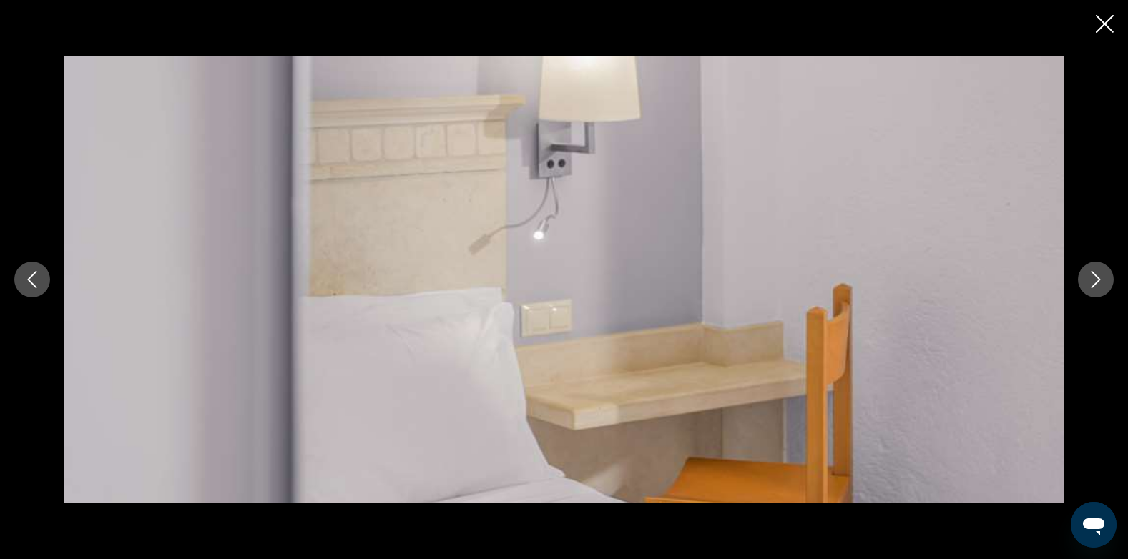
click at [1094, 278] on icon "Next image" at bounding box center [1095, 279] width 17 height 17
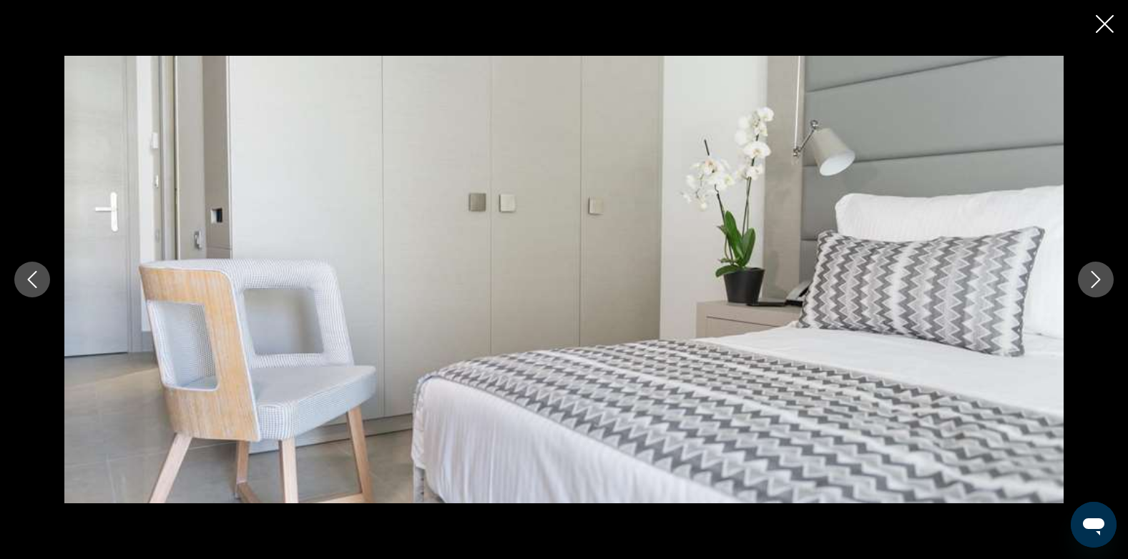
click at [1094, 278] on icon "Next image" at bounding box center [1095, 279] width 17 height 17
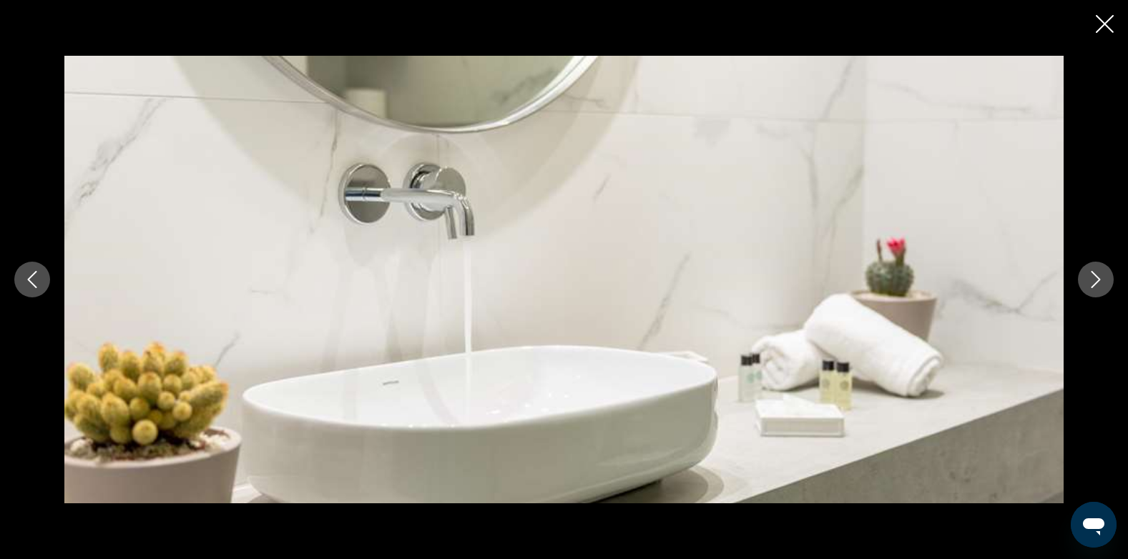
click at [1094, 278] on icon "Next image" at bounding box center [1095, 279] width 17 height 17
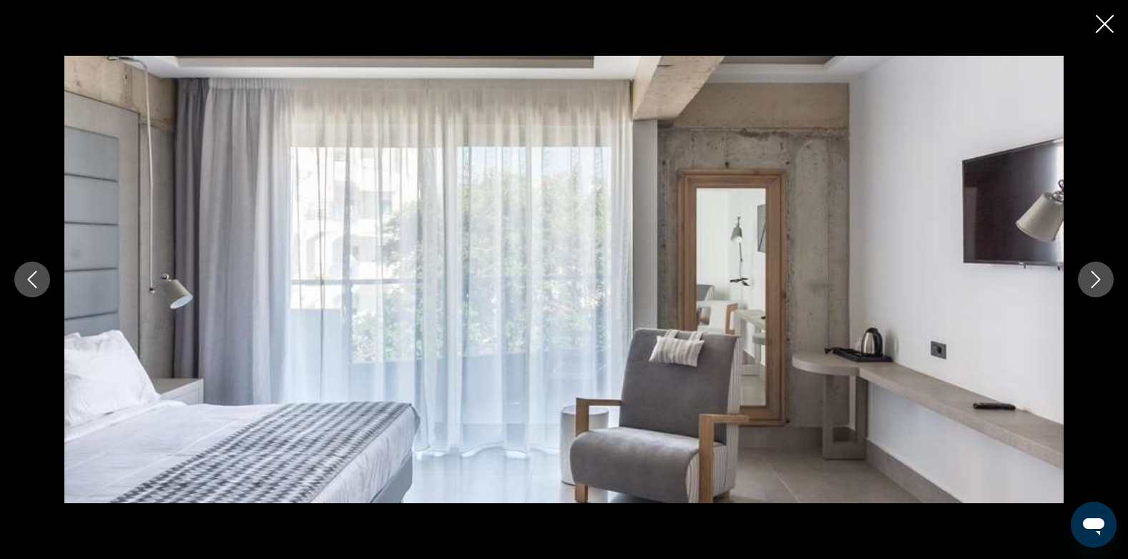
click at [1094, 278] on icon "Next image" at bounding box center [1095, 279] width 17 height 17
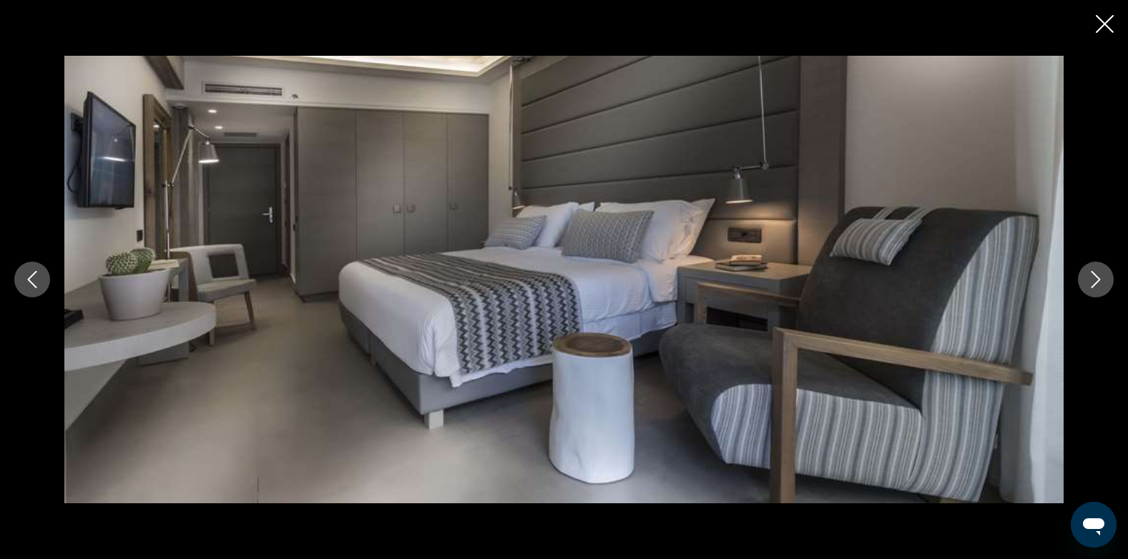
click at [1094, 278] on icon "Next image" at bounding box center [1095, 279] width 17 height 17
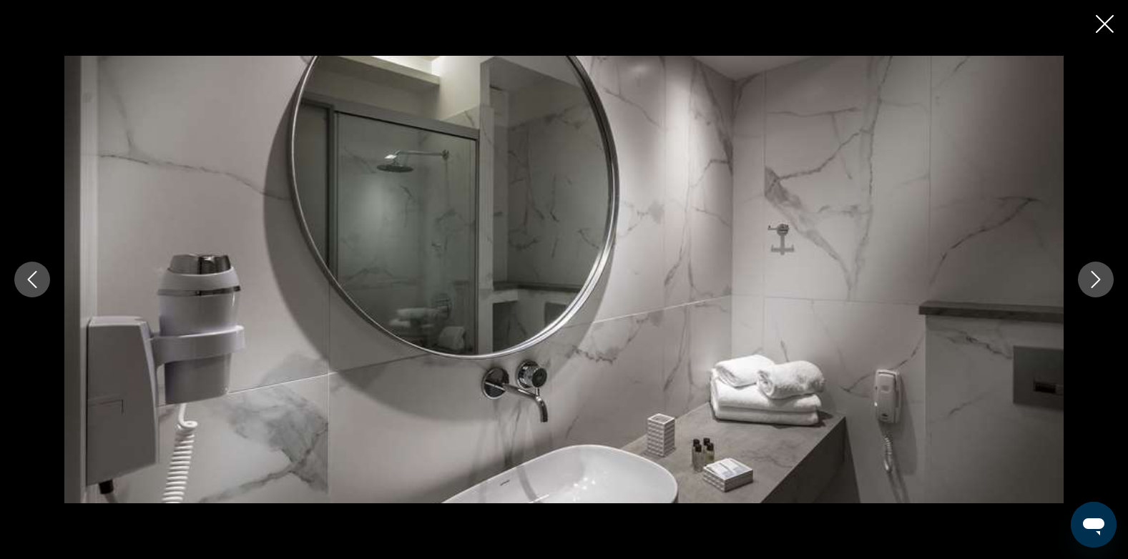
click at [1094, 278] on icon "Next image" at bounding box center [1095, 279] width 17 height 17
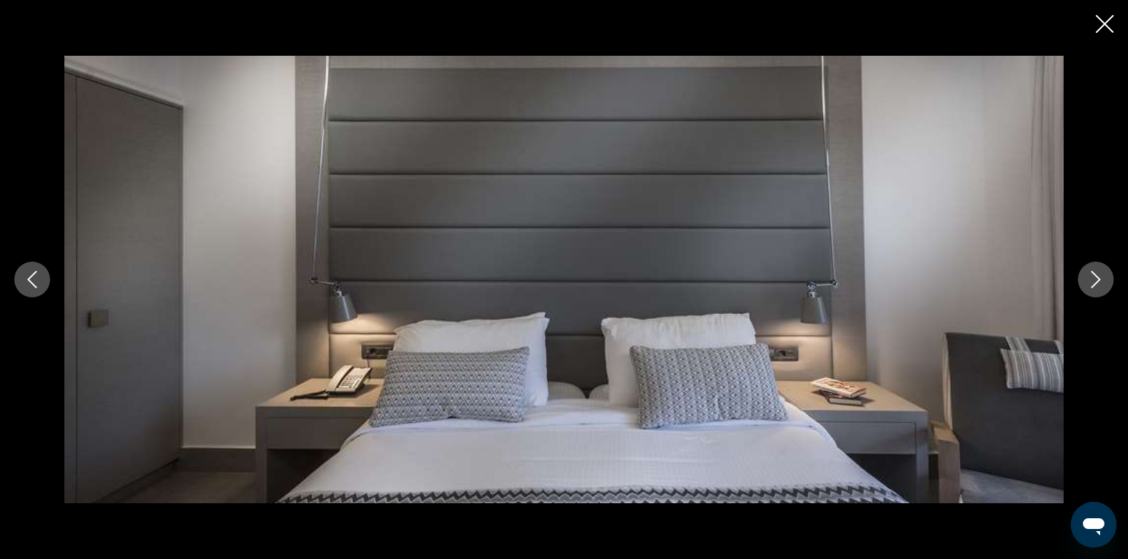
click at [1094, 278] on icon "Next image" at bounding box center [1095, 279] width 17 height 17
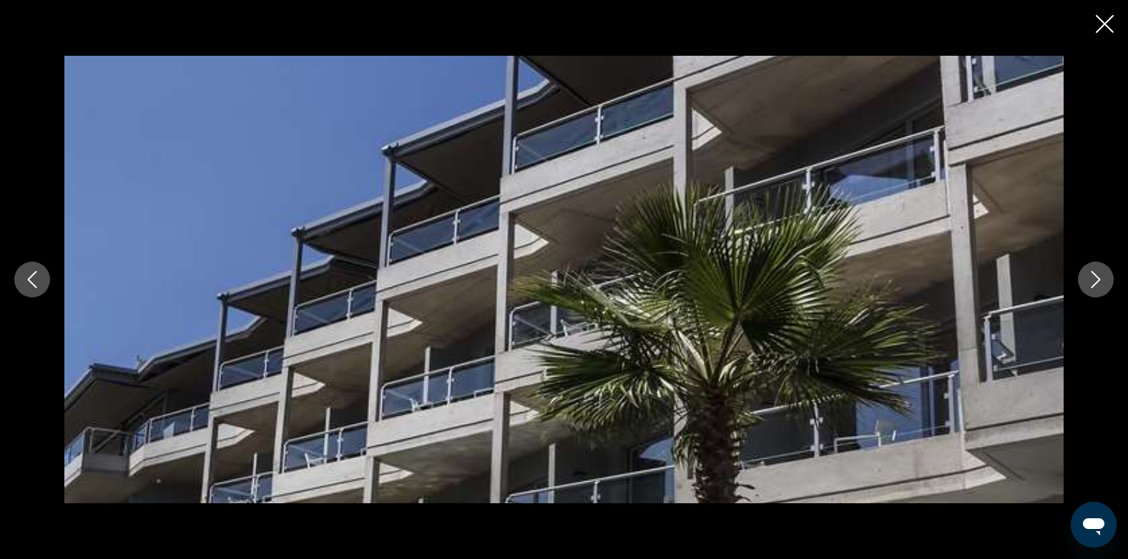
click at [1094, 278] on icon "Next image" at bounding box center [1095, 279] width 17 height 17
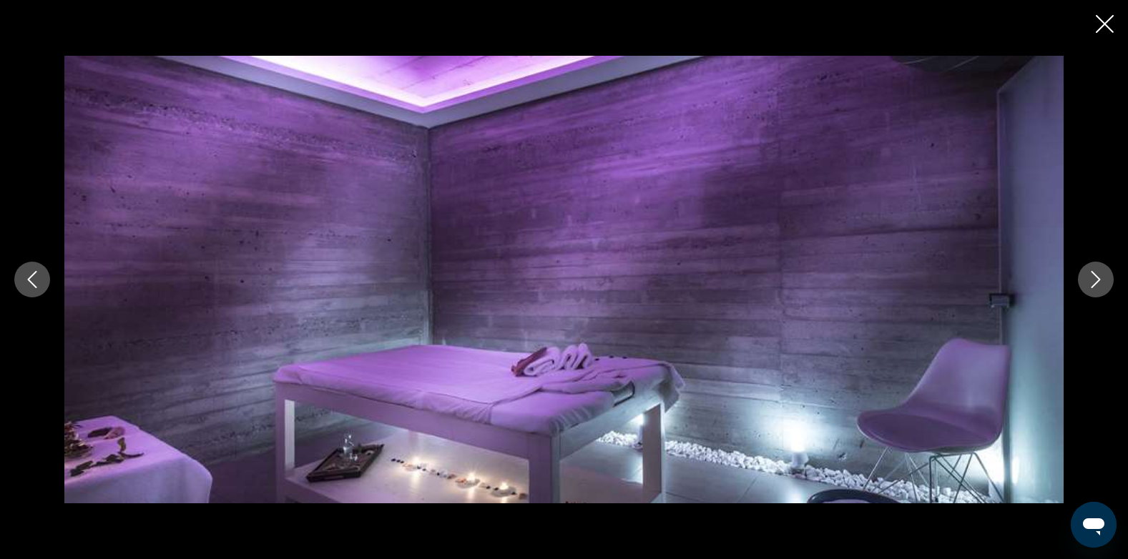
click at [1094, 278] on icon "Next image" at bounding box center [1095, 279] width 17 height 17
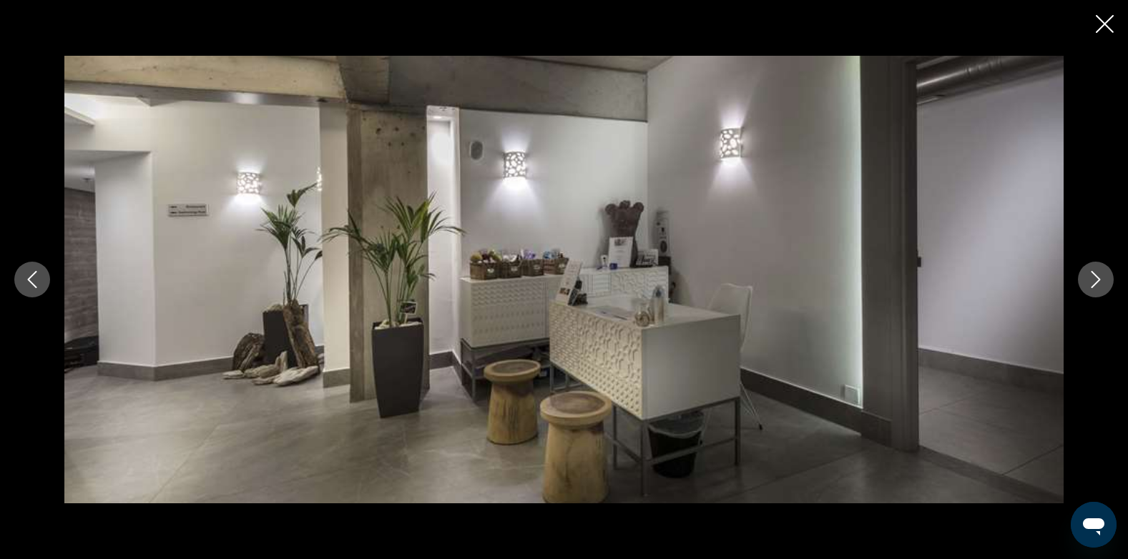
click at [1094, 278] on icon "Next image" at bounding box center [1095, 279] width 17 height 17
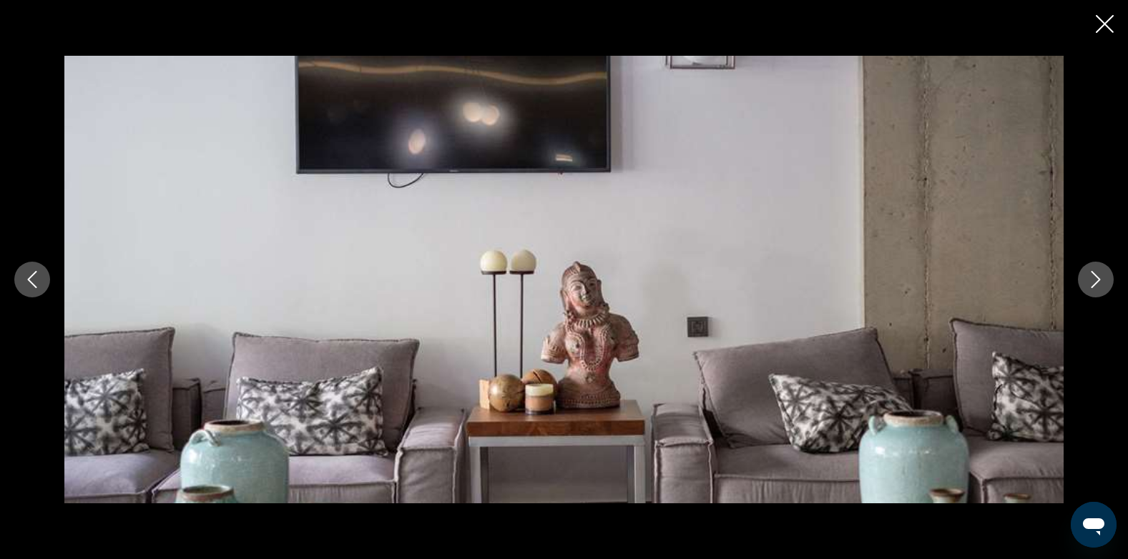
click at [1094, 278] on icon "Next image" at bounding box center [1095, 279] width 17 height 17
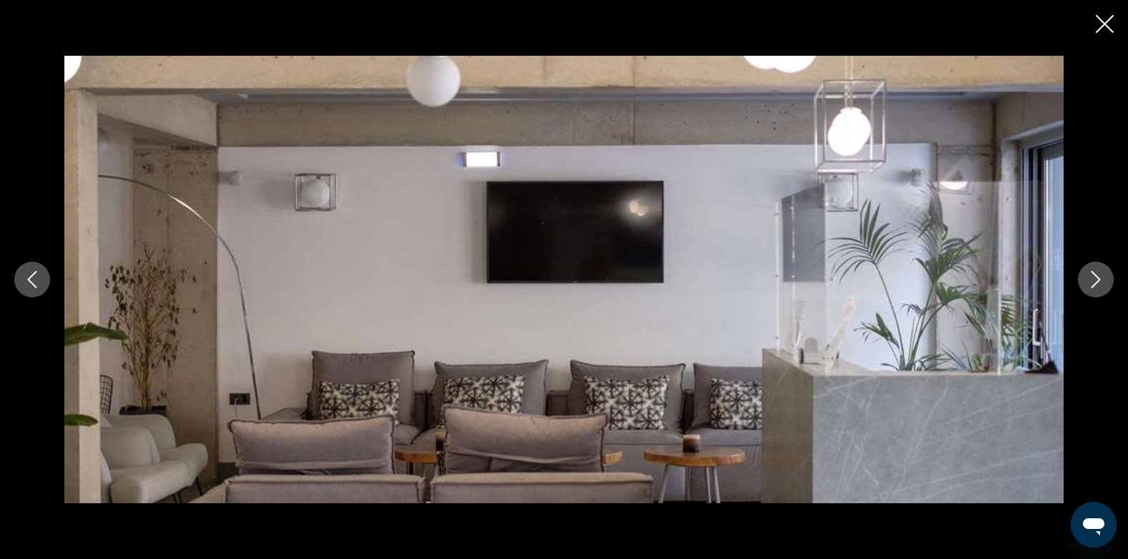
click at [1094, 278] on icon "Next image" at bounding box center [1095, 279] width 17 height 17
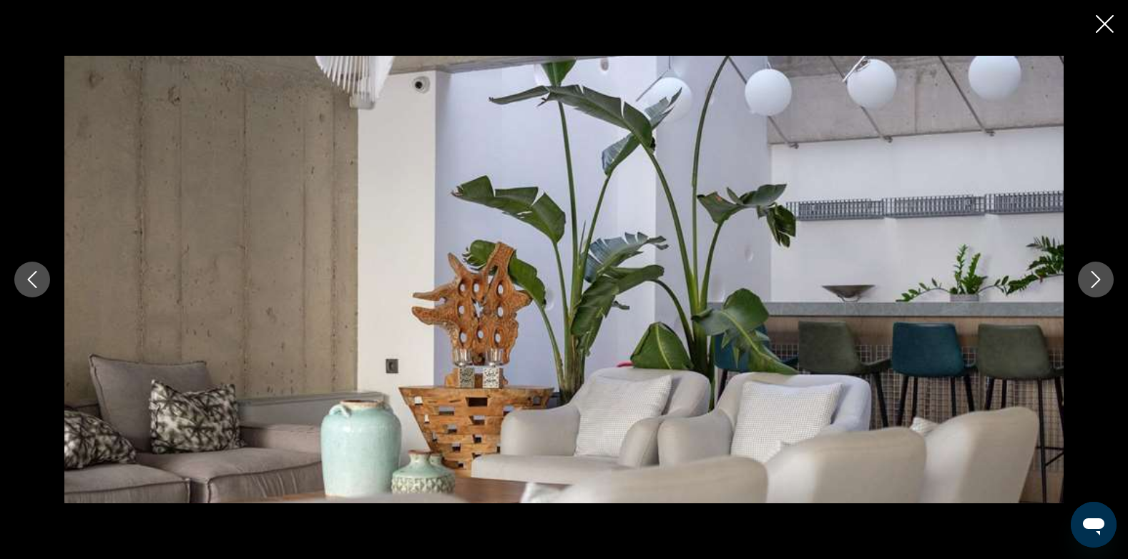
click at [1094, 278] on icon "Next image" at bounding box center [1095, 279] width 17 height 17
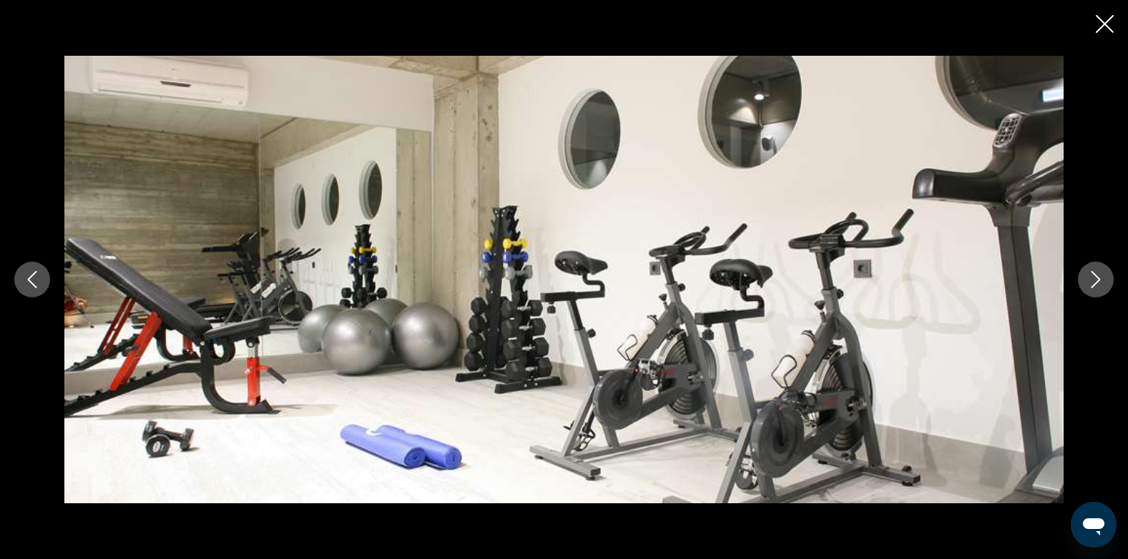
click at [1103, 26] on icon "Close slideshow" at bounding box center [1105, 24] width 18 height 18
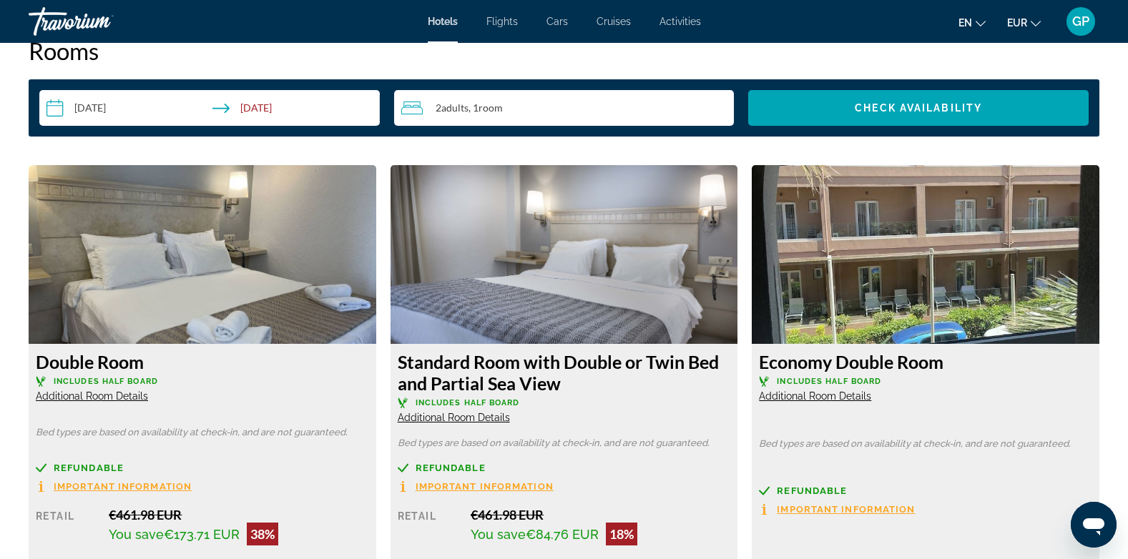
scroll to position [1788, 0]
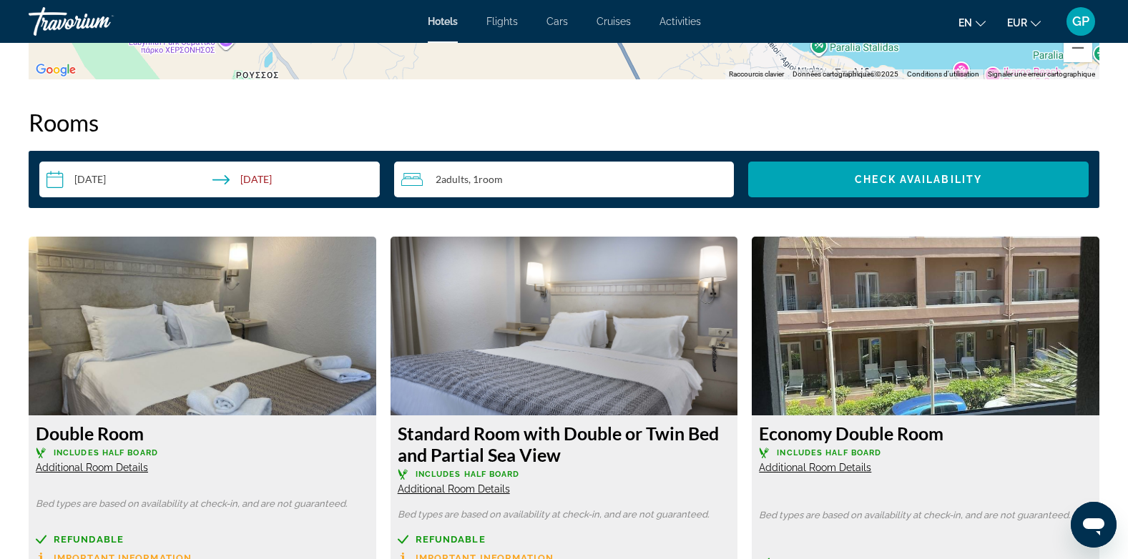
click at [260, 181] on input "**********" at bounding box center [212, 182] width 346 height 40
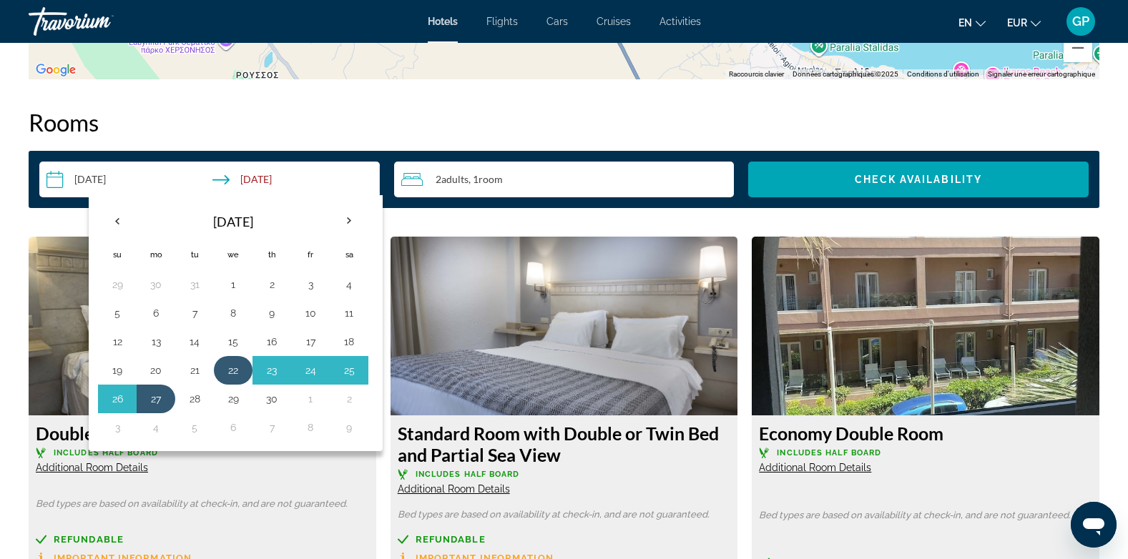
click at [240, 368] on button "22" at bounding box center [233, 370] width 23 height 20
click at [196, 399] on button "28" at bounding box center [194, 399] width 23 height 20
type input "**********"
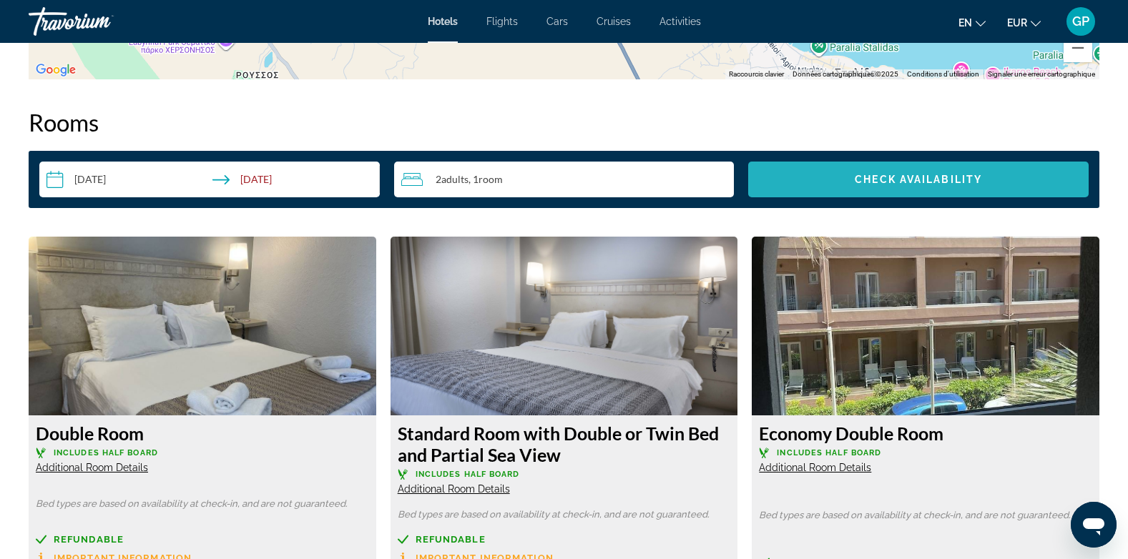
click at [923, 184] on span "Check Availability" at bounding box center [918, 179] width 127 height 11
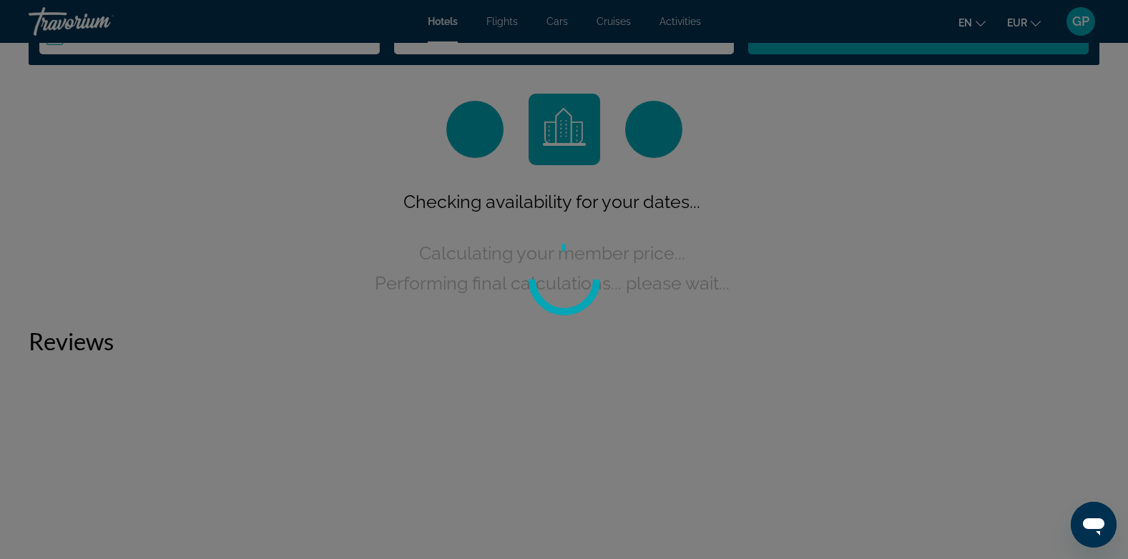
scroll to position [1930, 0]
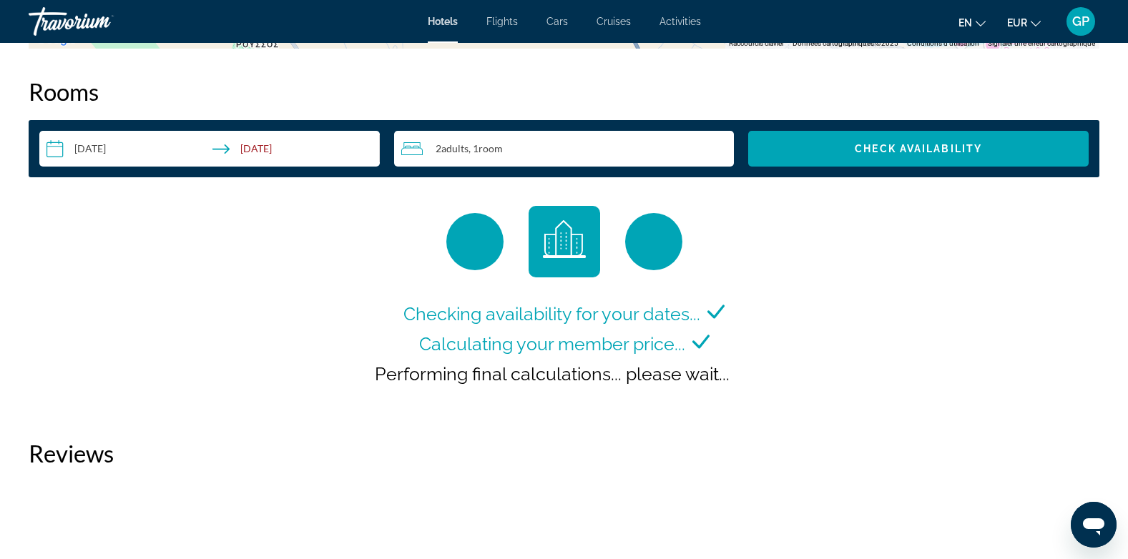
scroll to position [1788, 0]
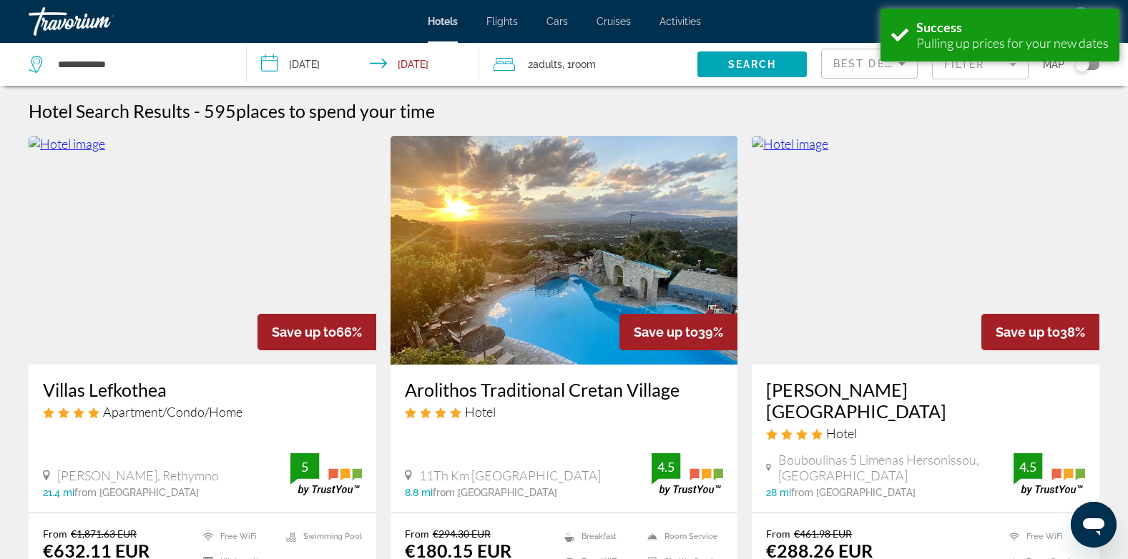
click at [529, 317] on img "Main content" at bounding box center [564, 250] width 348 height 229
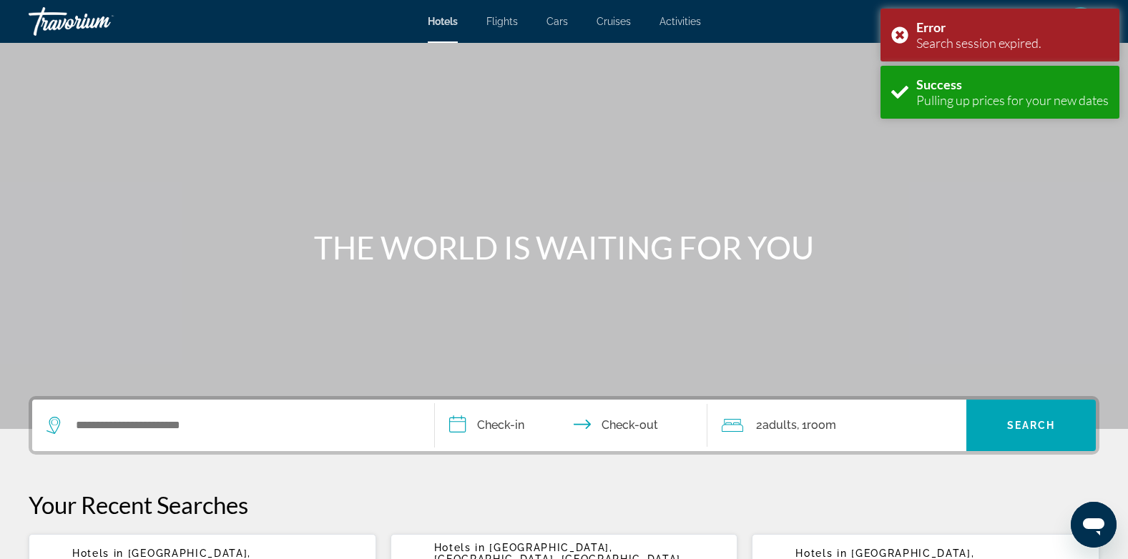
scroll to position [72, 0]
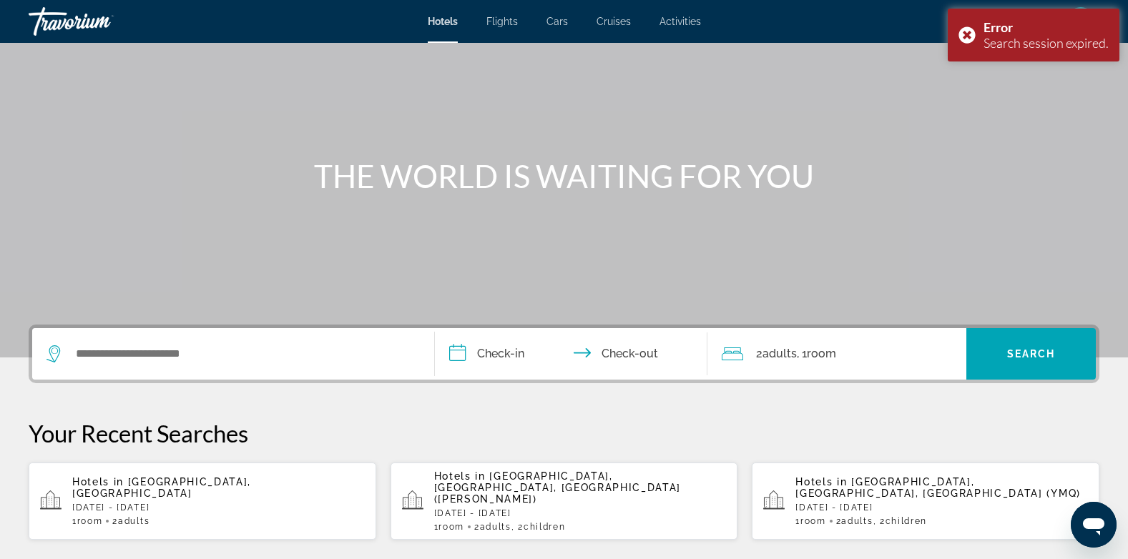
click at [146, 503] on p "[DATE] - [DATE]" at bounding box center [218, 508] width 293 height 10
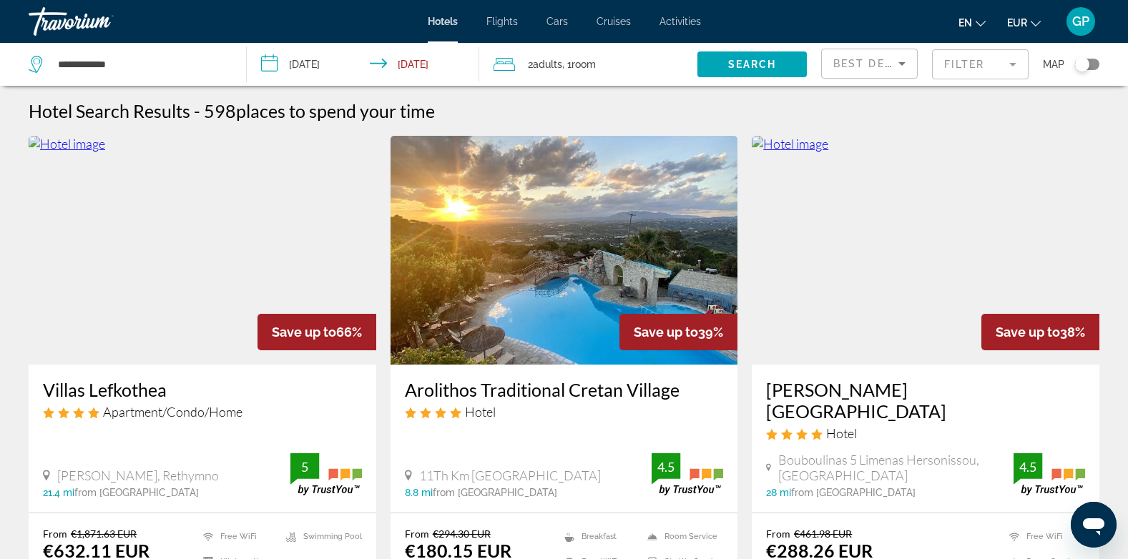
click at [576, 290] on img "Main content" at bounding box center [564, 250] width 348 height 229
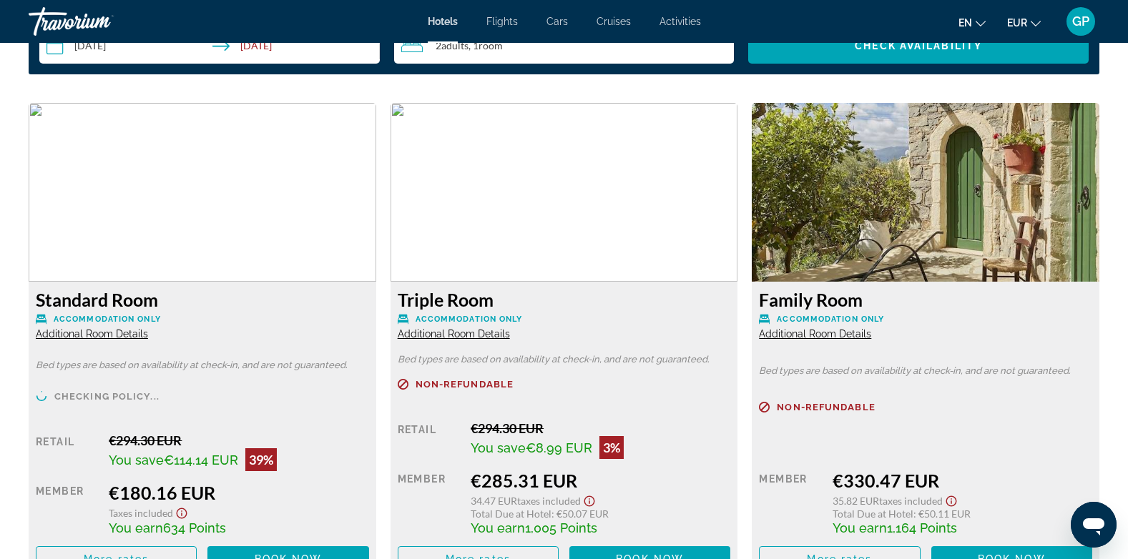
scroll to position [1931, 0]
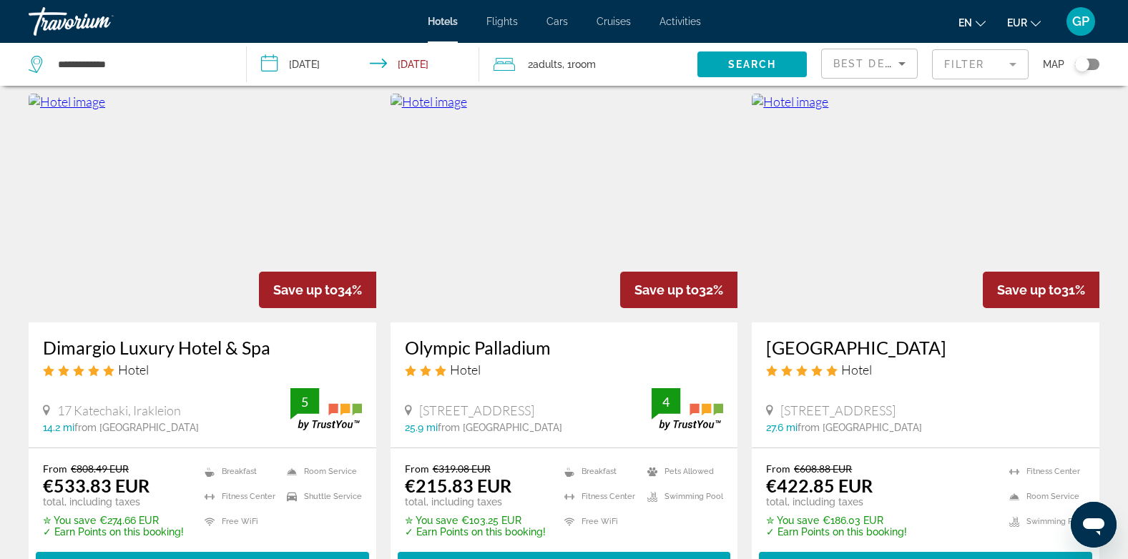
scroll to position [1144, 0]
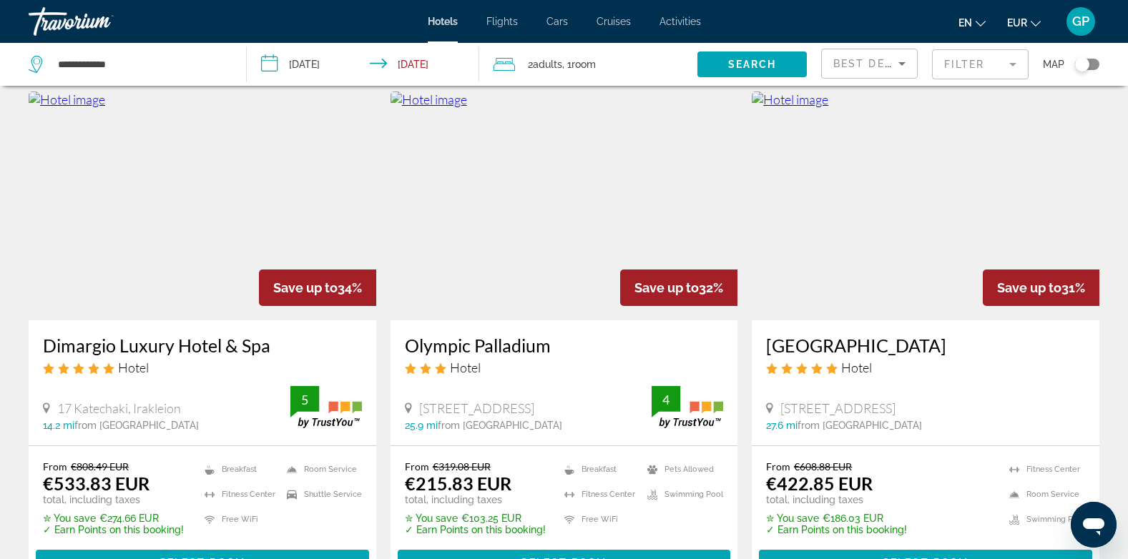
click at [551, 282] on img "Main content" at bounding box center [564, 206] width 348 height 229
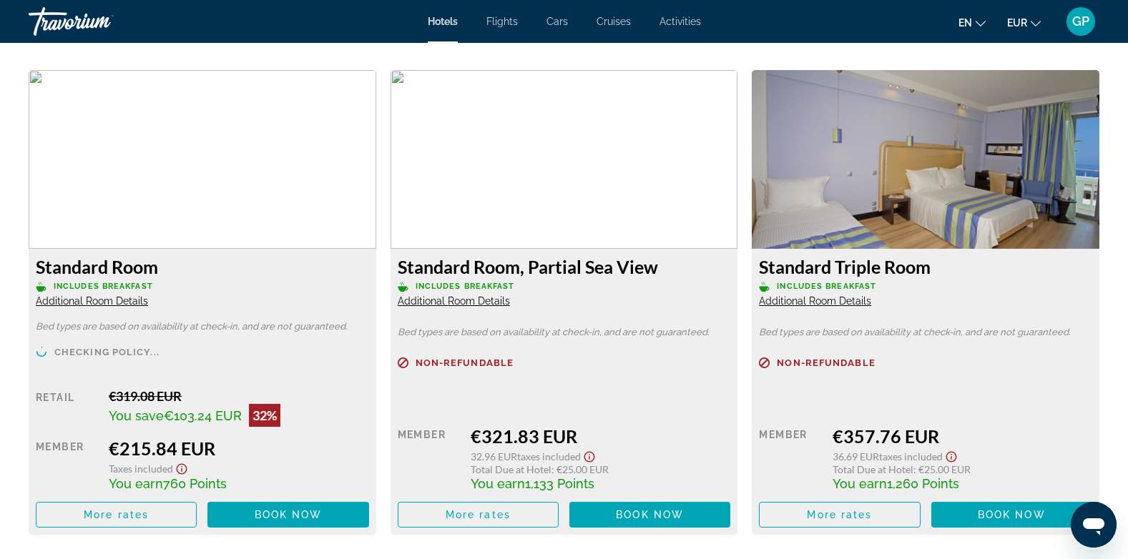
scroll to position [1931, 0]
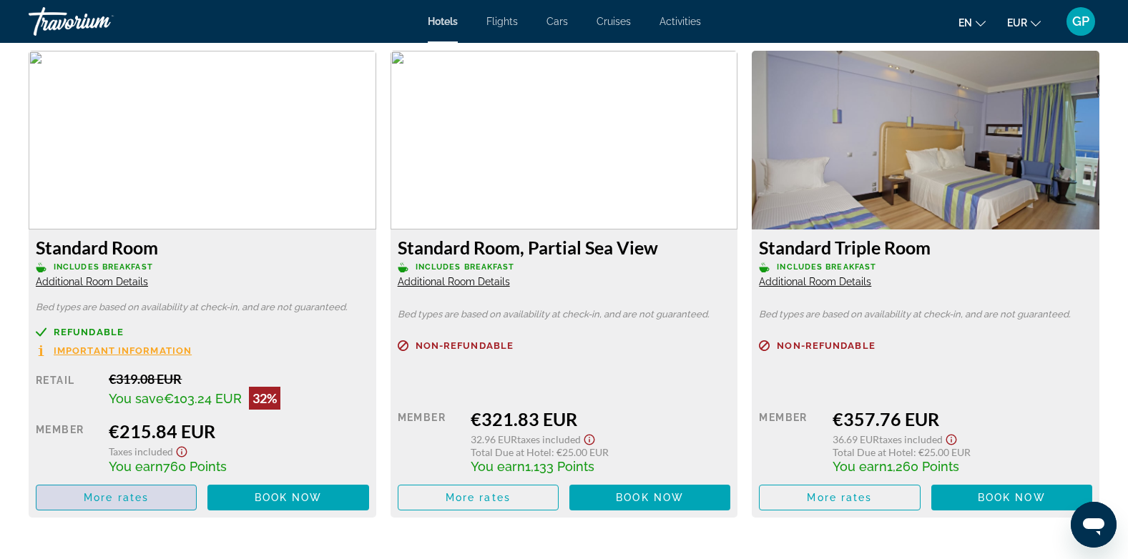
click at [128, 502] on span "More rates" at bounding box center [116, 497] width 65 height 11
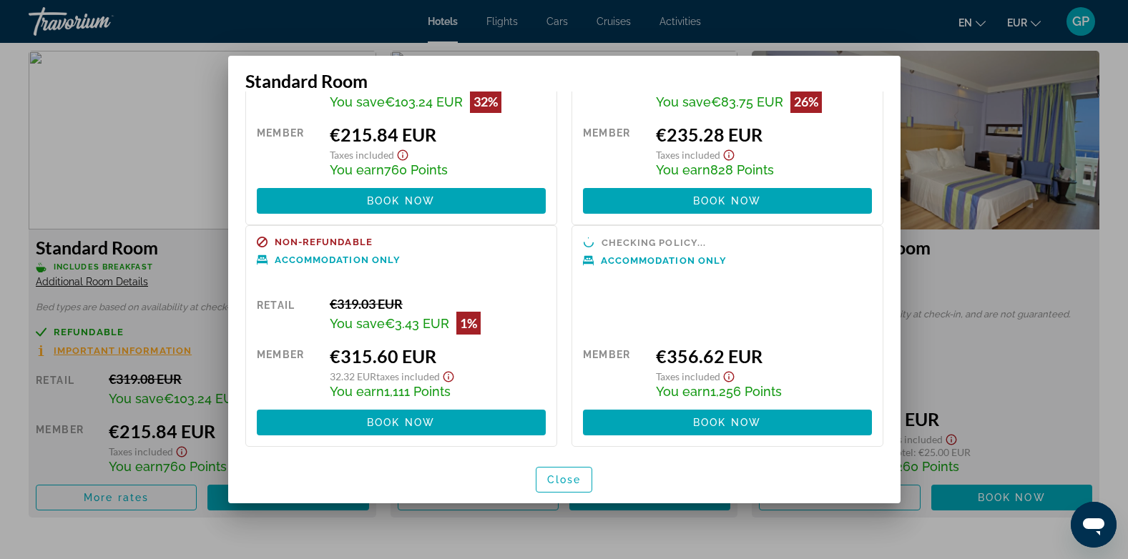
scroll to position [125, 0]
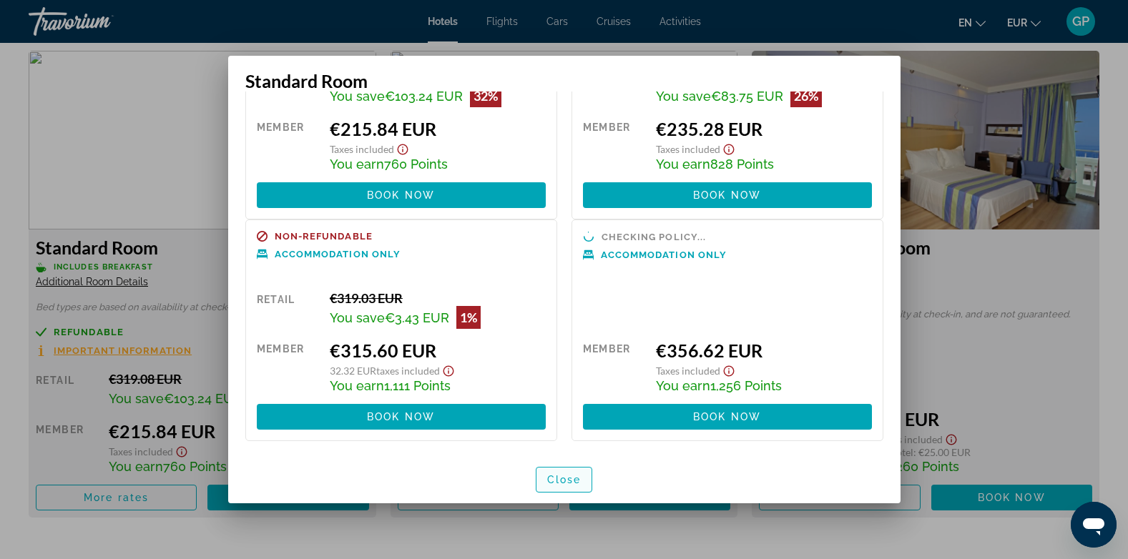
click at [542, 480] on span "button" at bounding box center [564, 480] width 56 height 34
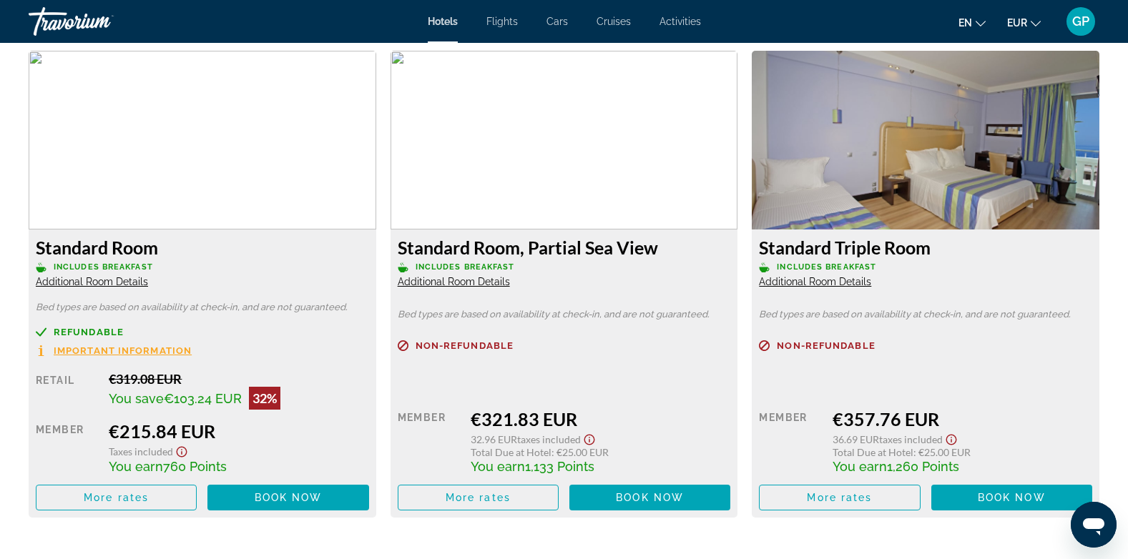
scroll to position [1931, 0]
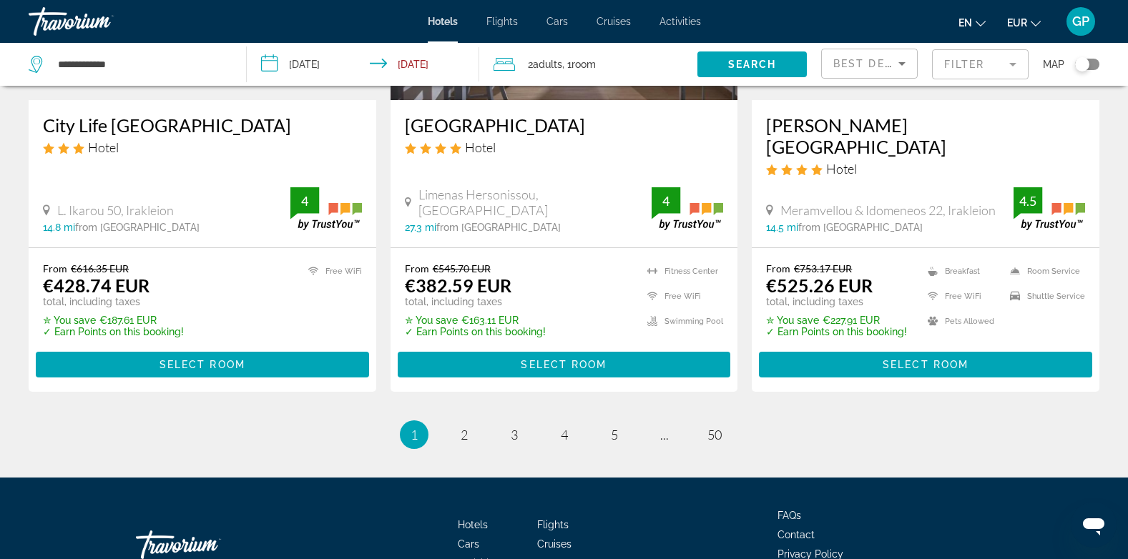
scroll to position [1942, 0]
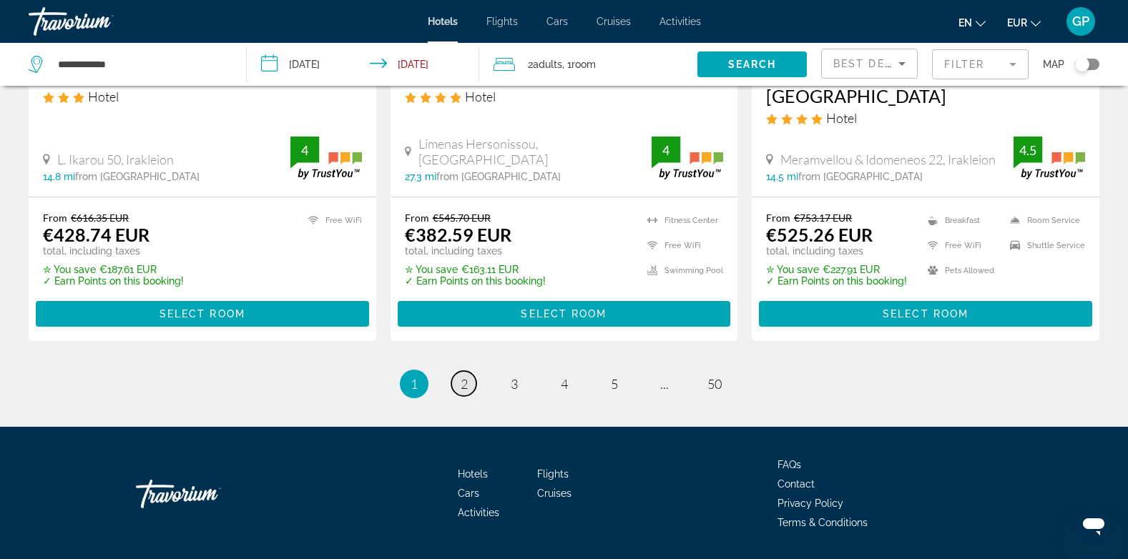
click at [464, 371] on link "page 2" at bounding box center [463, 383] width 25 height 25
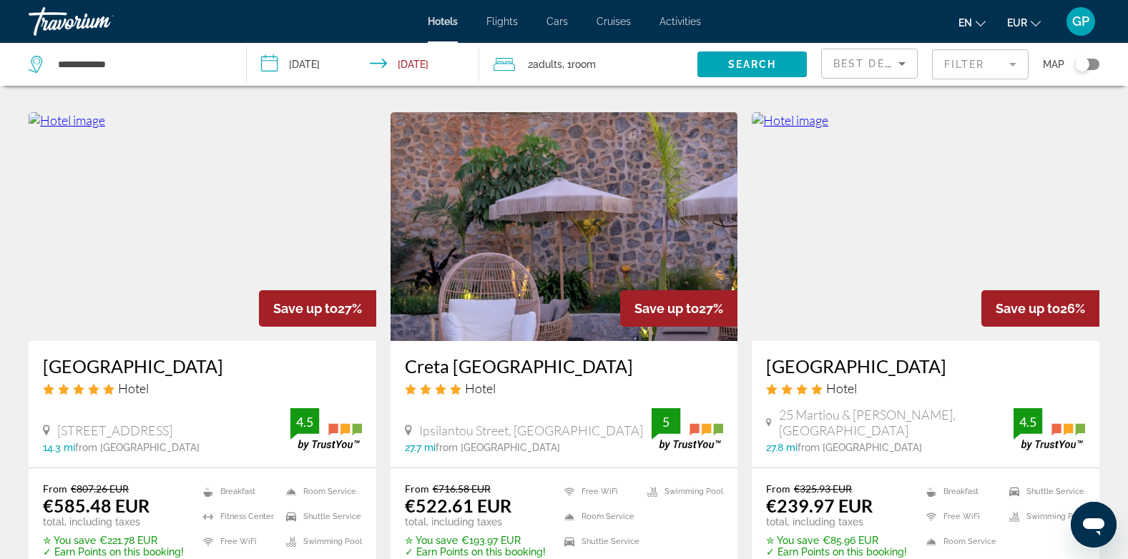
scroll to position [1144, 0]
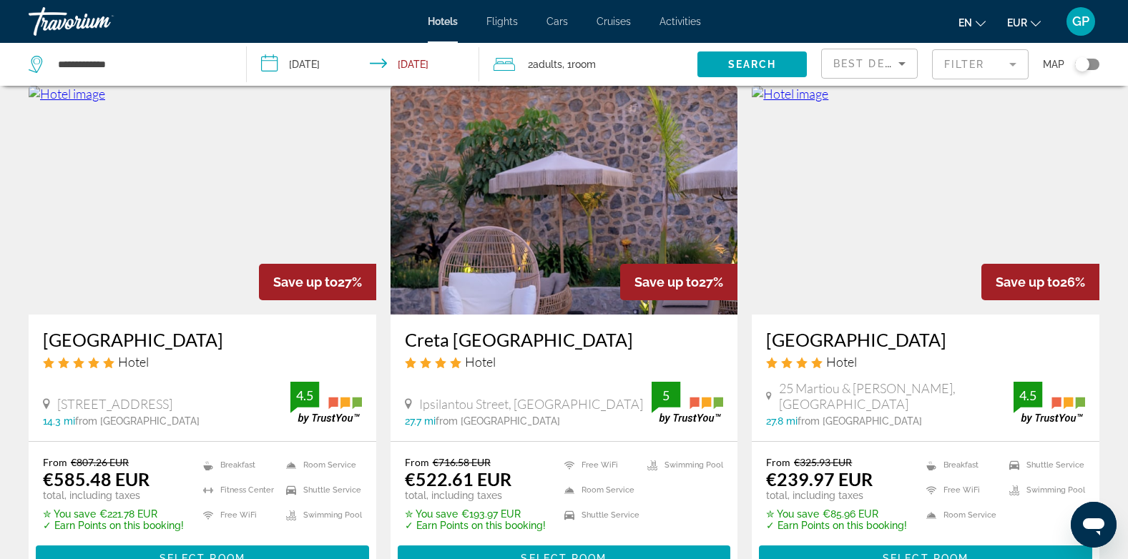
click at [878, 235] on img "Main content" at bounding box center [926, 200] width 348 height 229
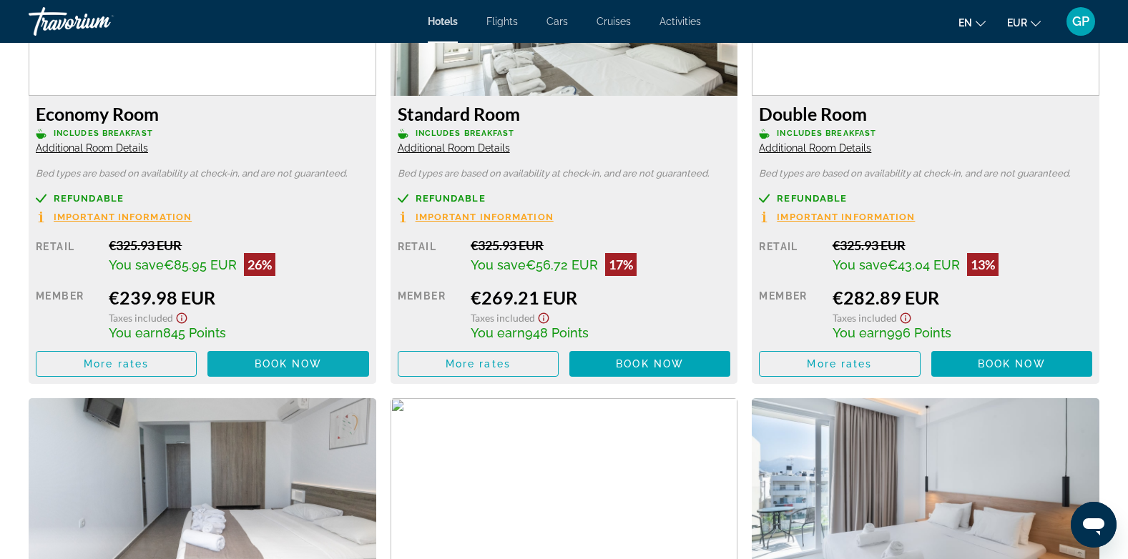
scroll to position [2146, 0]
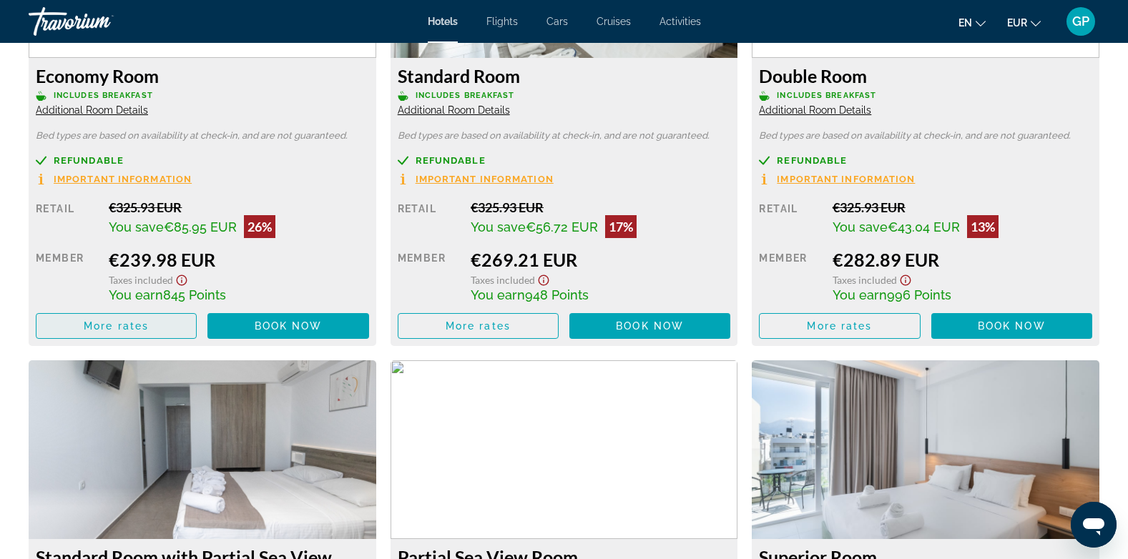
click at [129, 329] on span "More rates" at bounding box center [116, 325] width 65 height 11
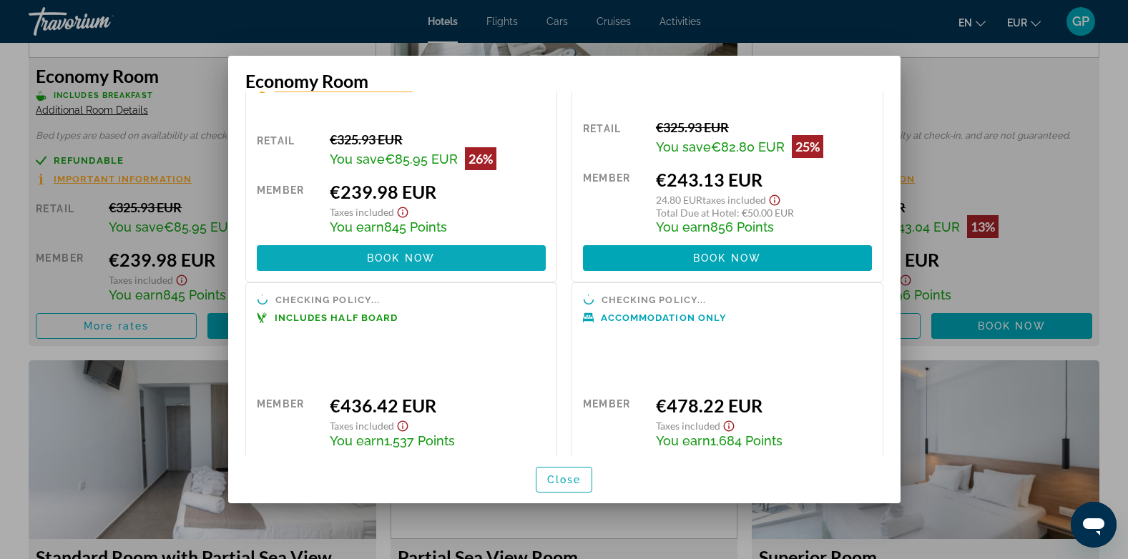
scroll to position [143, 0]
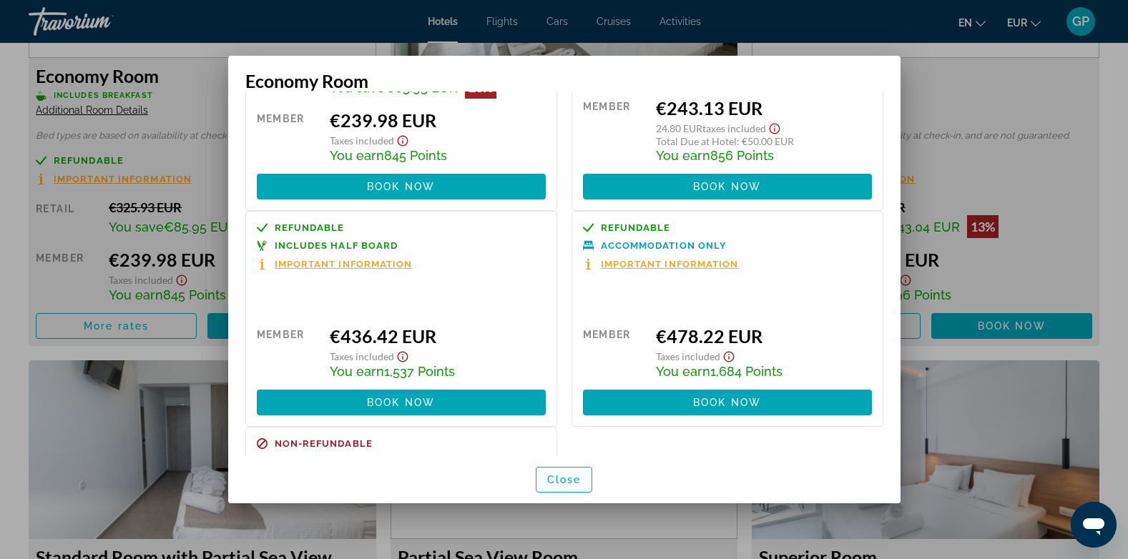
click at [549, 482] on span "Close" at bounding box center [564, 479] width 34 height 11
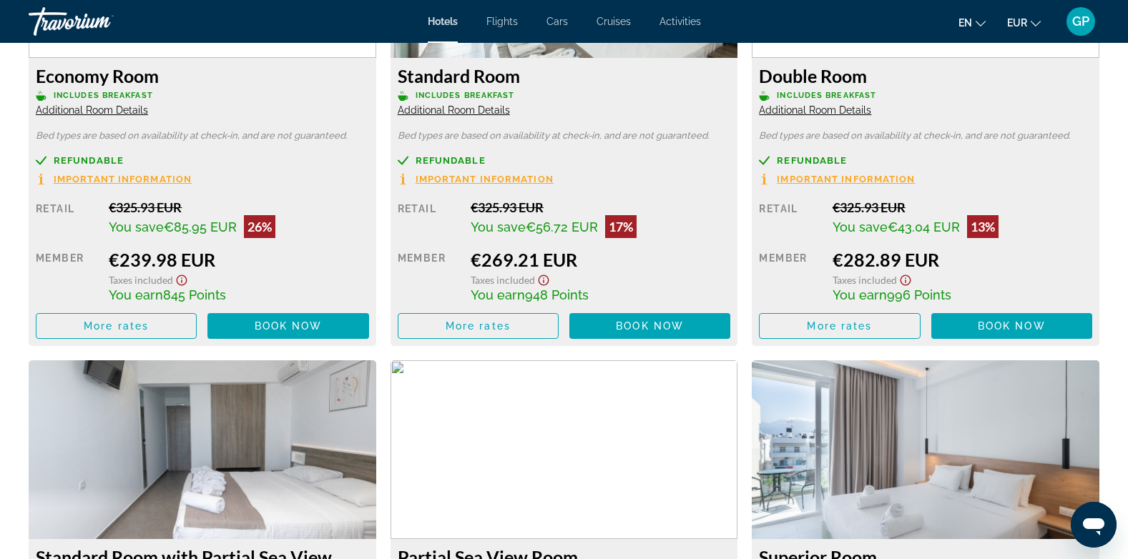
scroll to position [2146, 0]
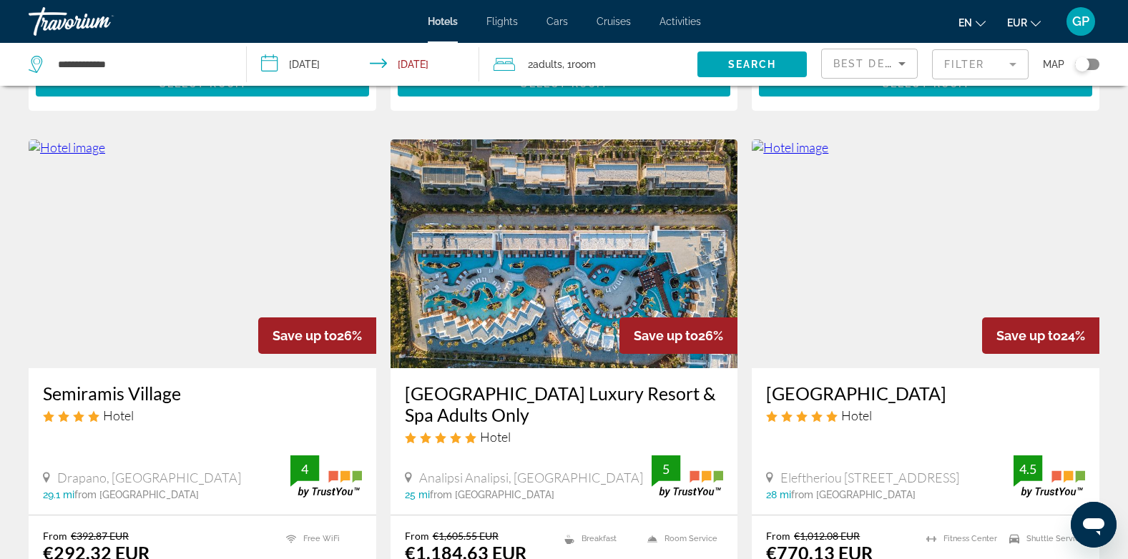
scroll to position [1645, 0]
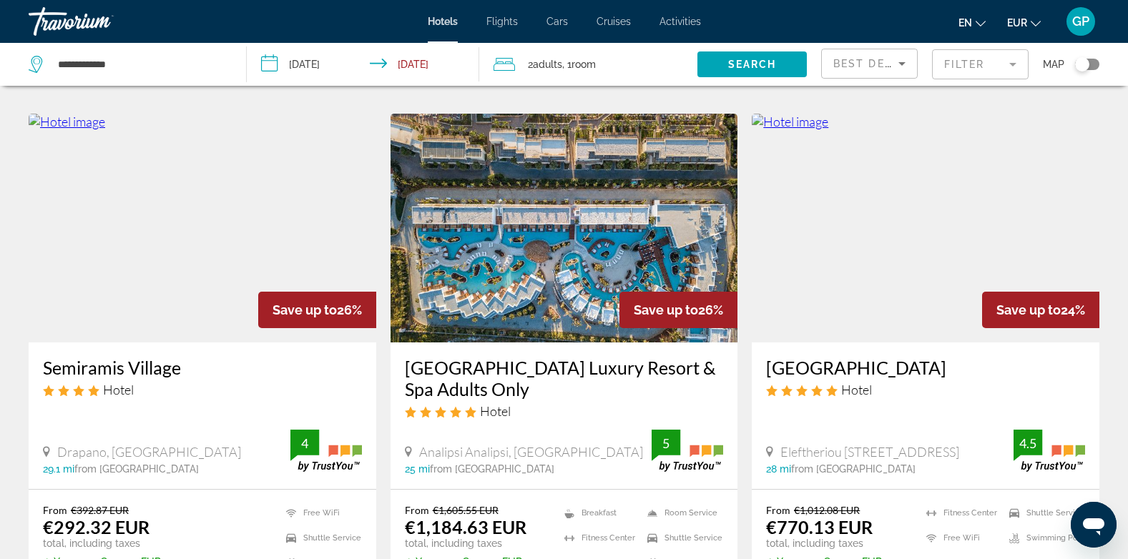
click at [195, 226] on img "Main content" at bounding box center [203, 228] width 348 height 229
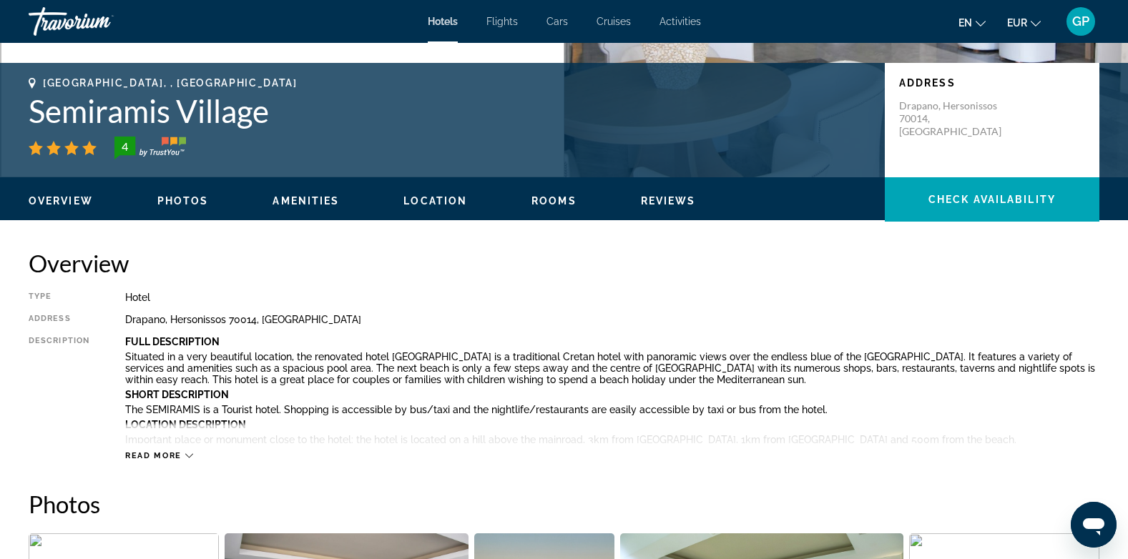
scroll to position [72, 0]
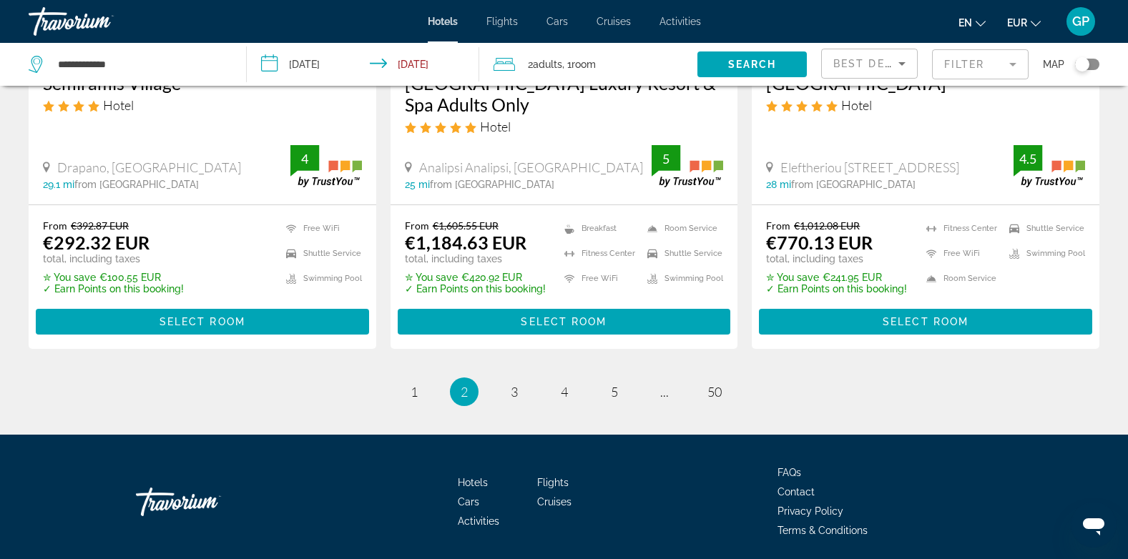
scroll to position [1942, 0]
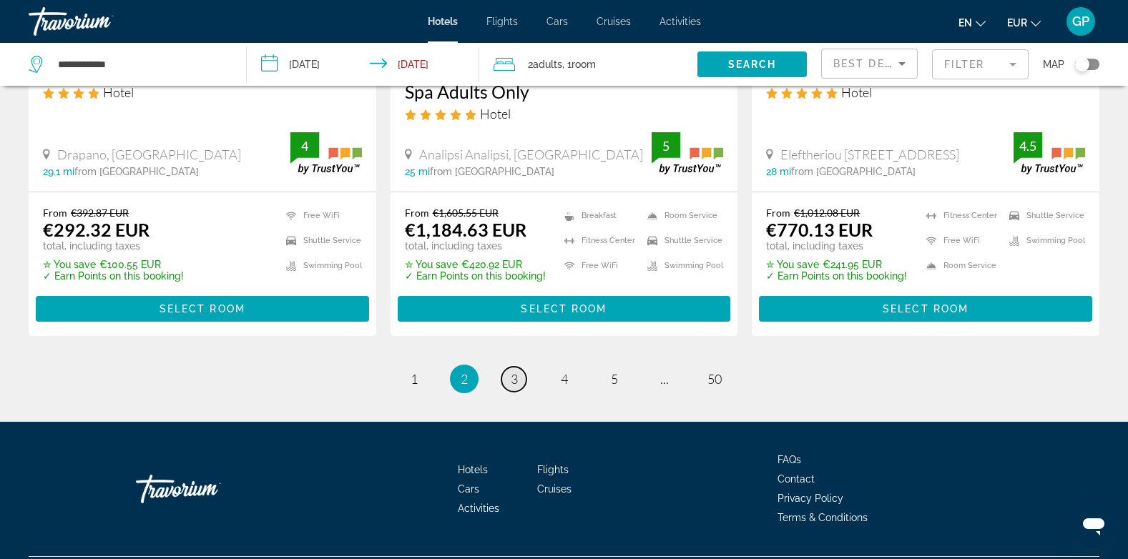
click at [516, 371] on span "3" at bounding box center [514, 379] width 7 height 16
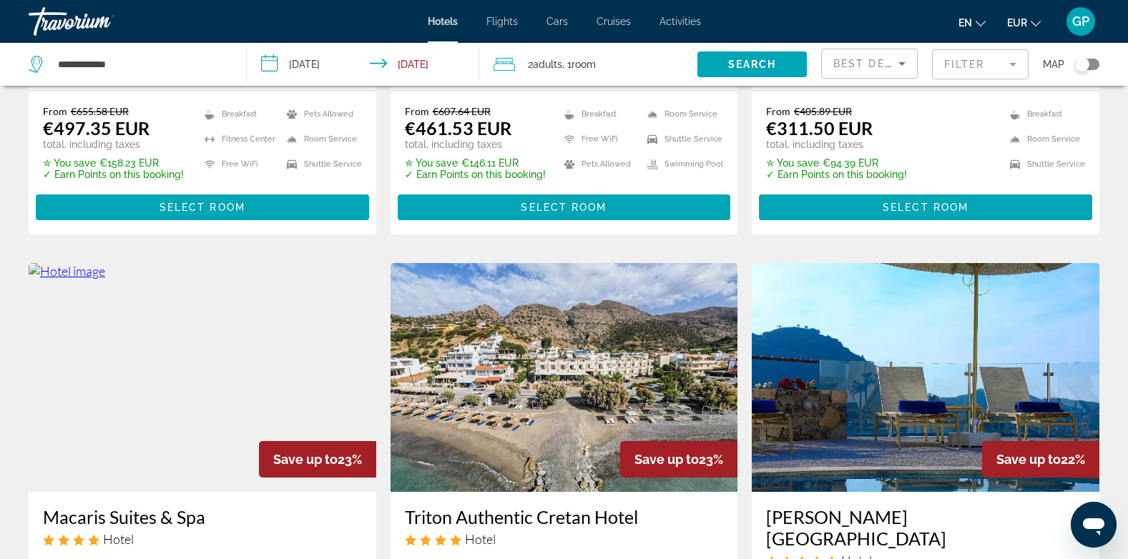
scroll to position [215, 0]
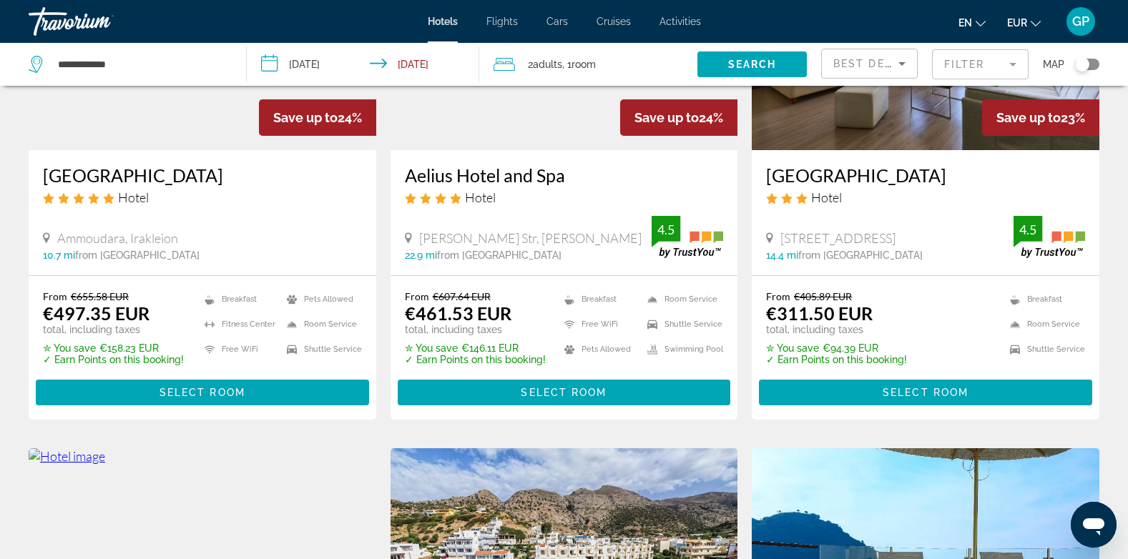
click at [885, 134] on img "Main content" at bounding box center [926, 35] width 348 height 229
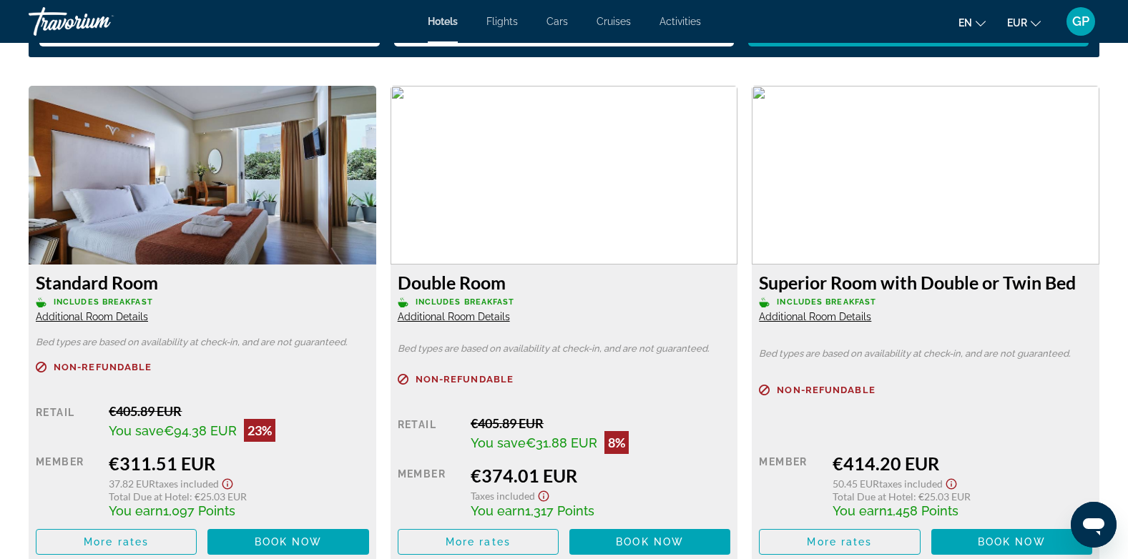
scroll to position [2003, 0]
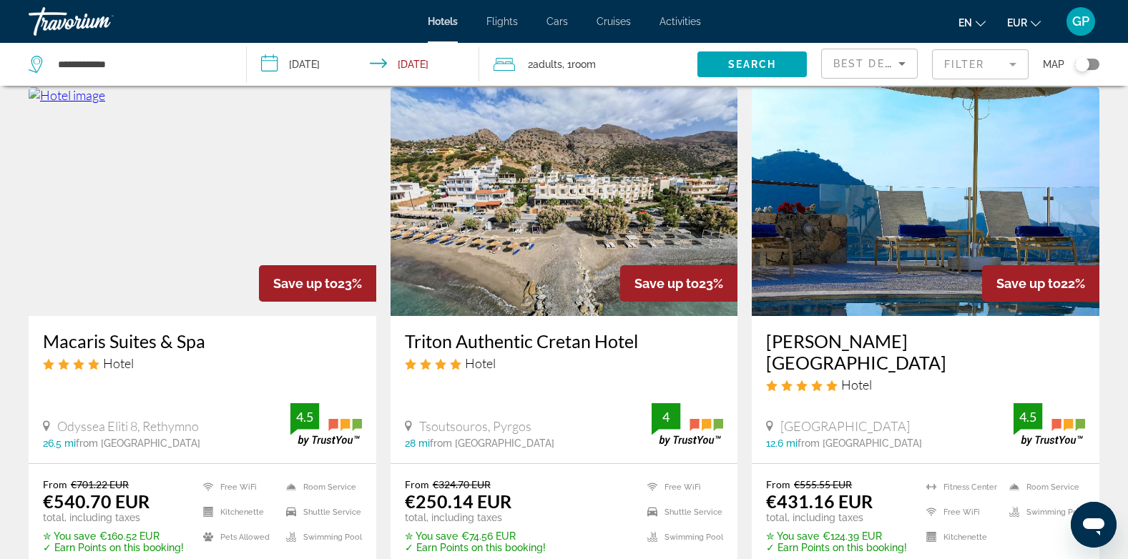
scroll to position [572, 0]
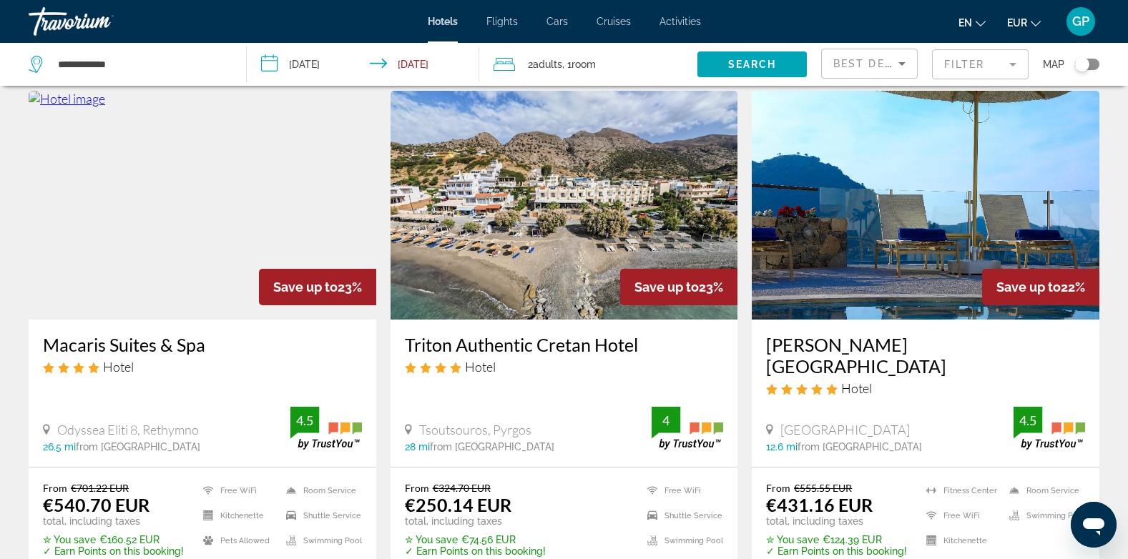
click at [625, 225] on img "Main content" at bounding box center [564, 205] width 348 height 229
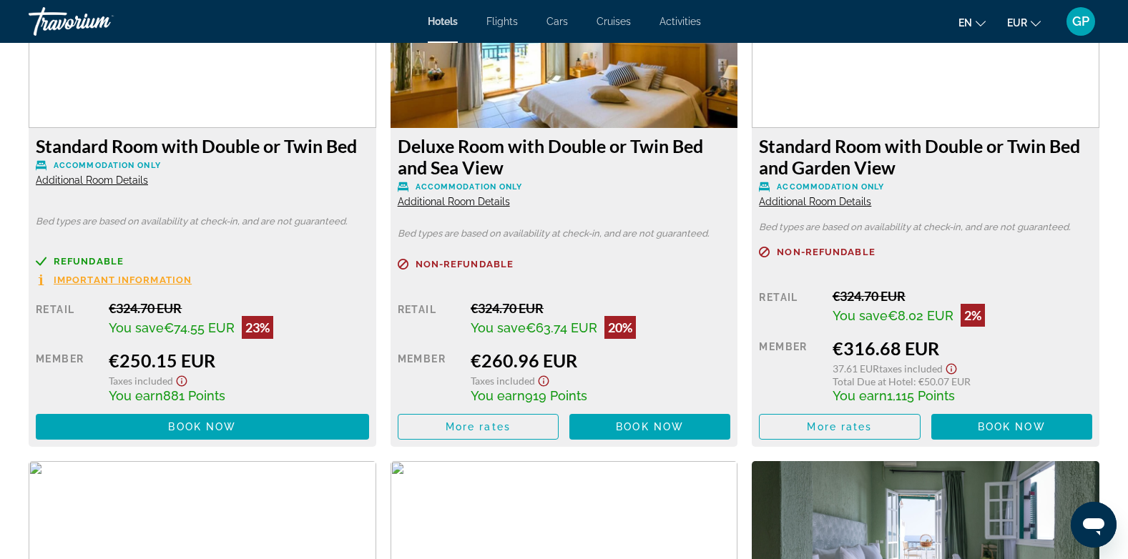
scroll to position [2074, 0]
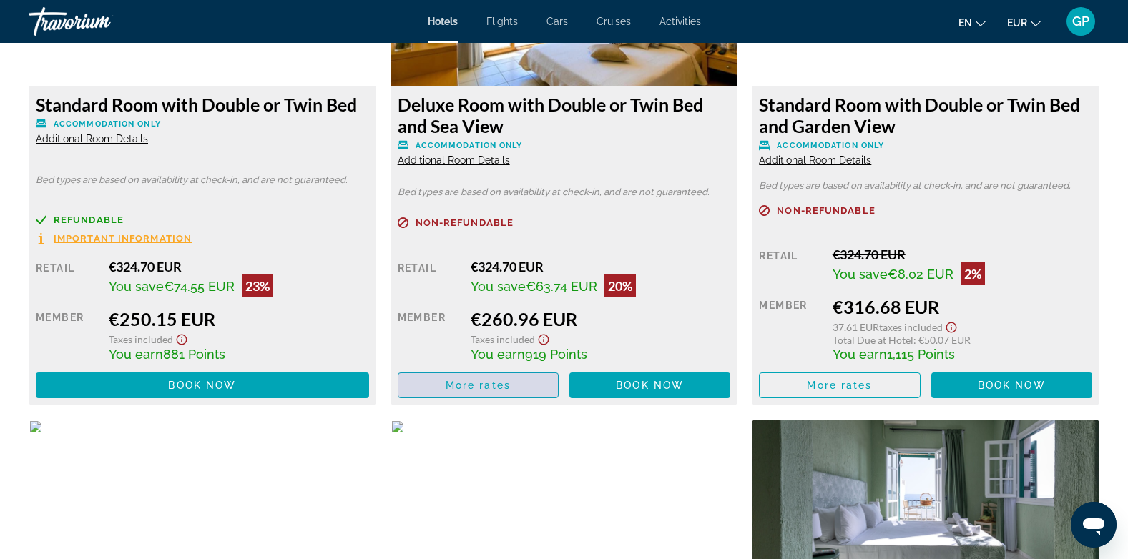
click at [510, 383] on span "More rates" at bounding box center [478, 385] width 65 height 11
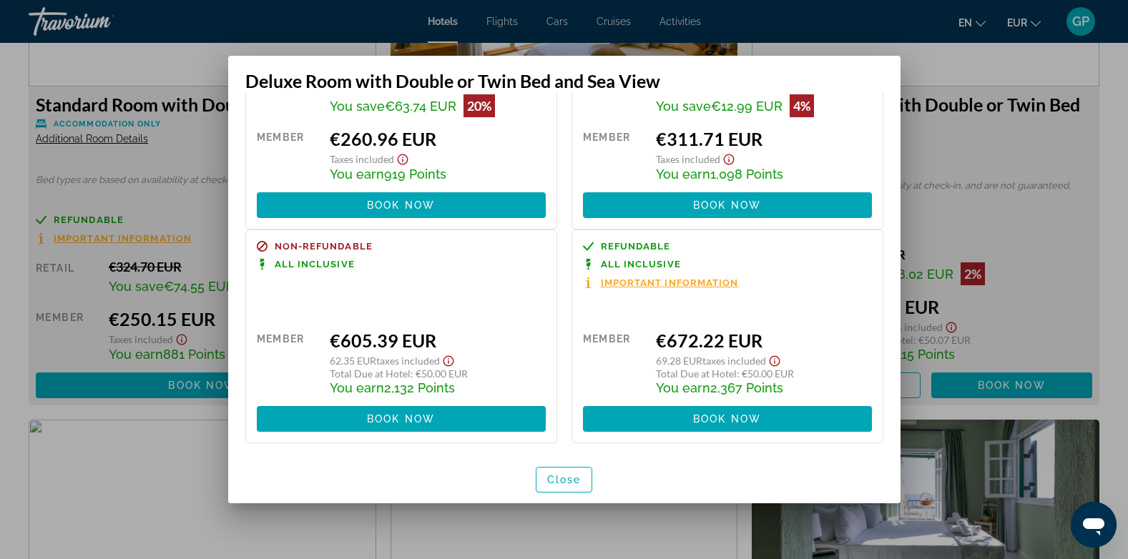
scroll to position [117, 0]
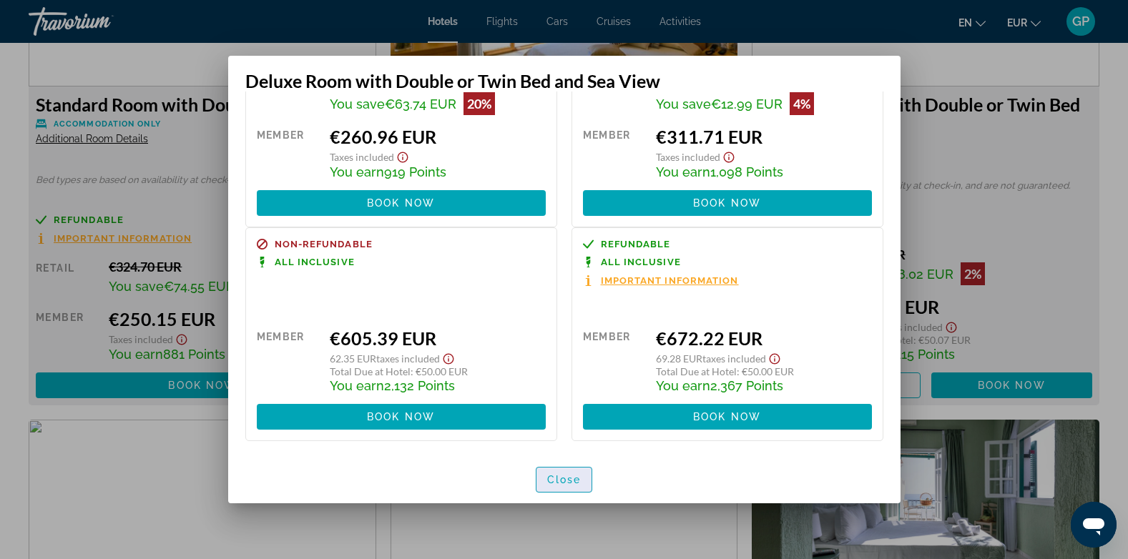
click at [559, 476] on span "Close" at bounding box center [564, 479] width 34 height 11
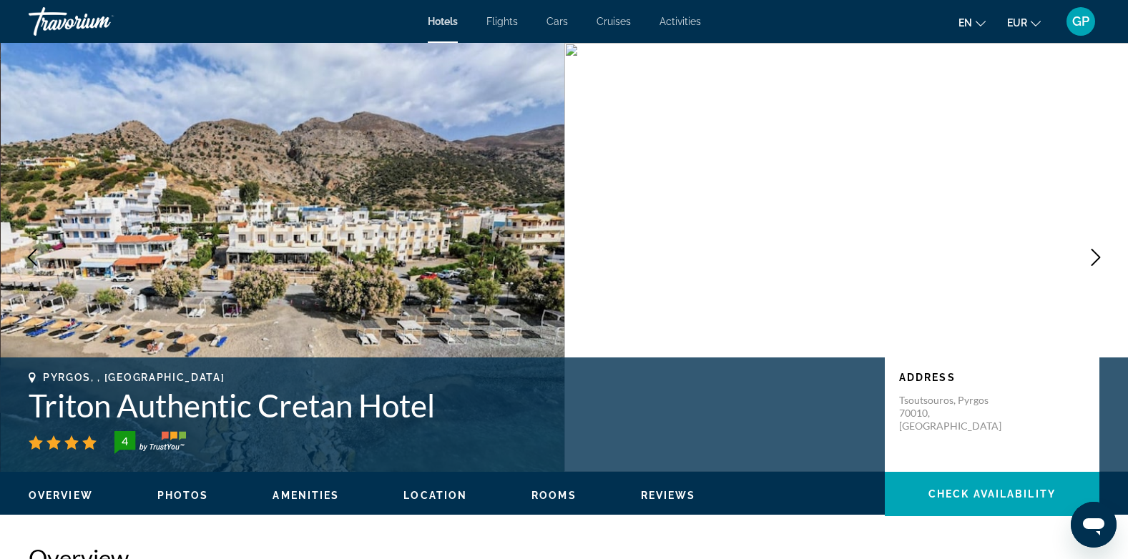
scroll to position [2074, 0]
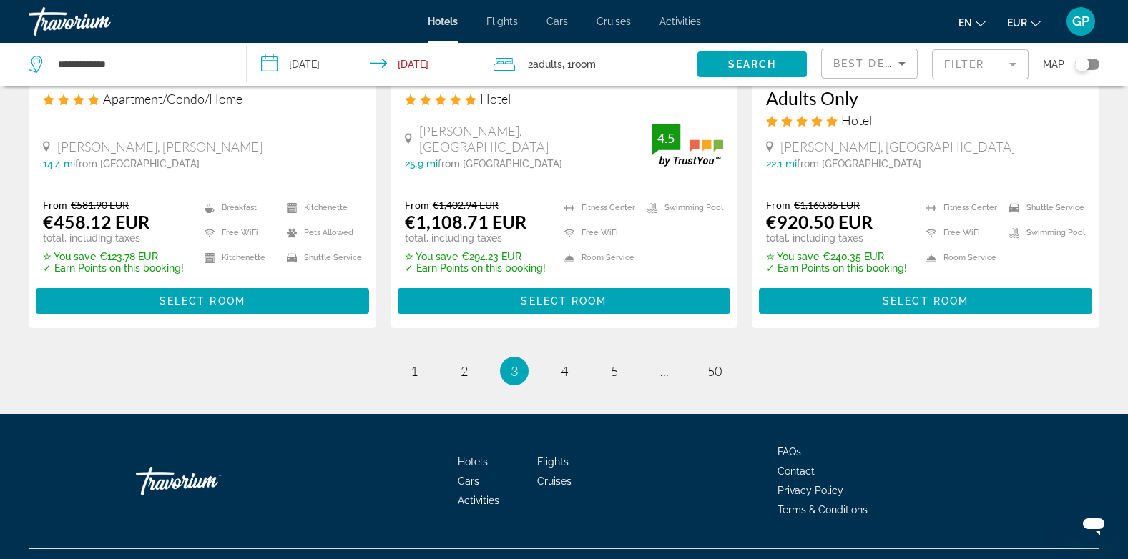
scroll to position [1919, 0]
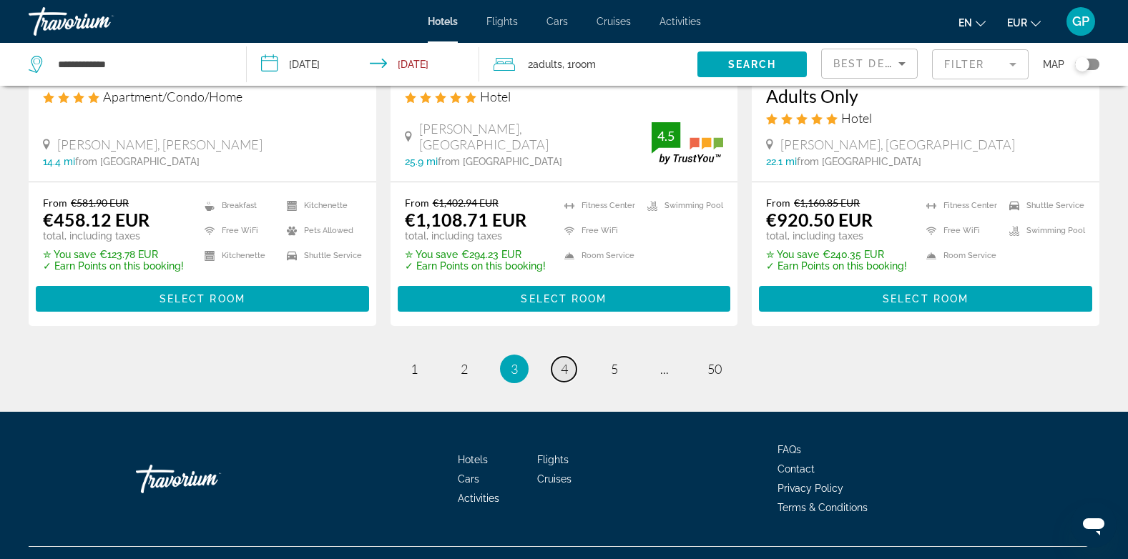
click at [561, 361] on span "4" at bounding box center [564, 369] width 7 height 16
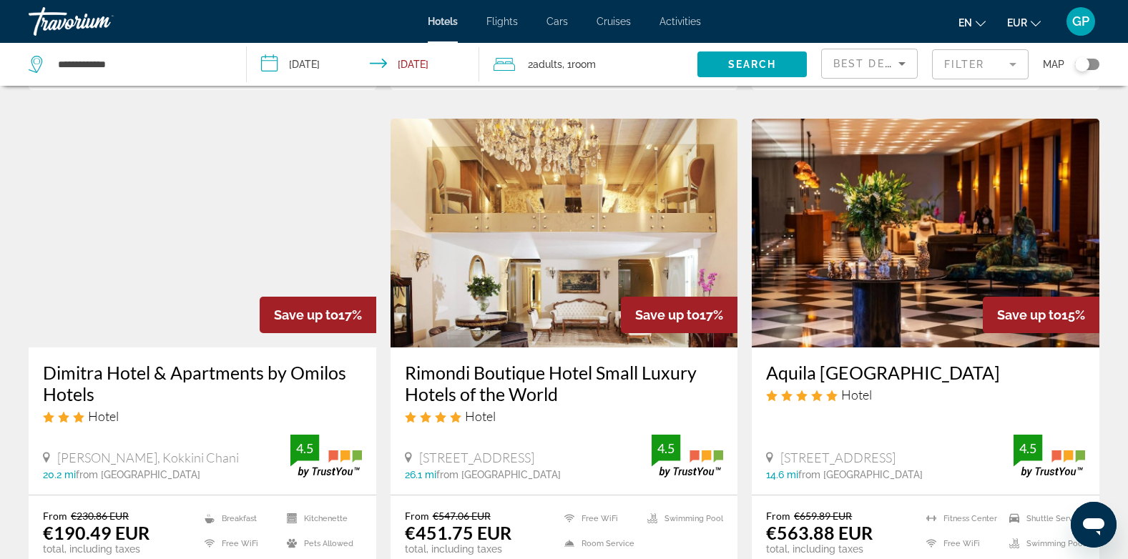
scroll to position [1144, 0]
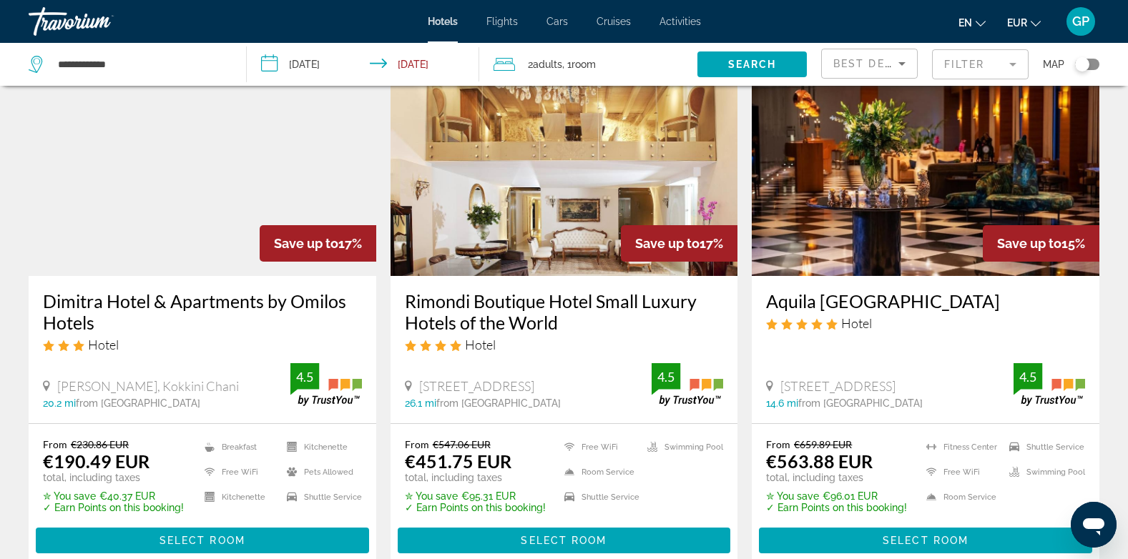
click at [144, 241] on img "Main content" at bounding box center [203, 161] width 348 height 229
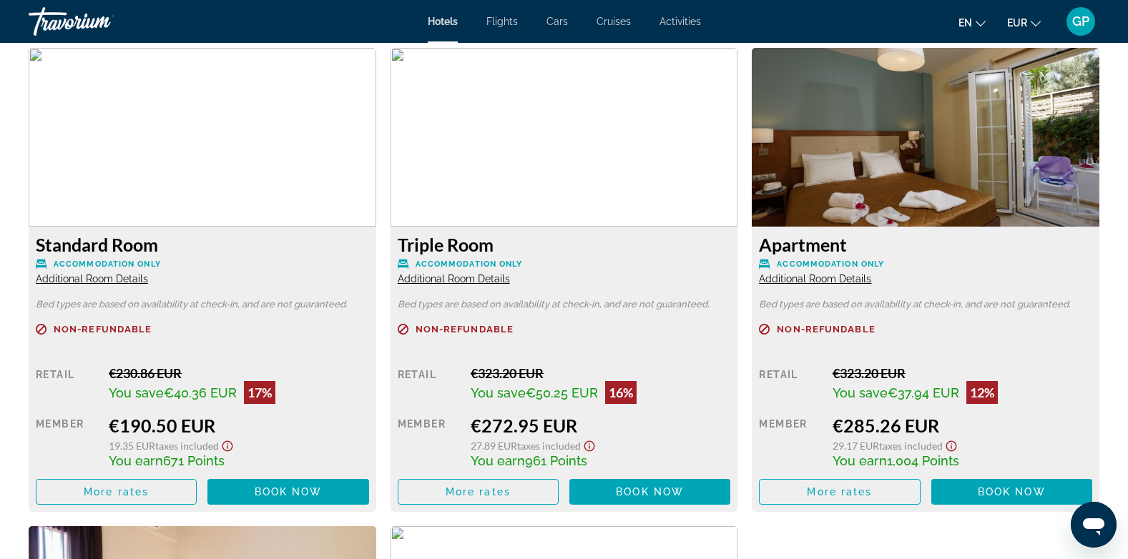
scroll to position [2146, 0]
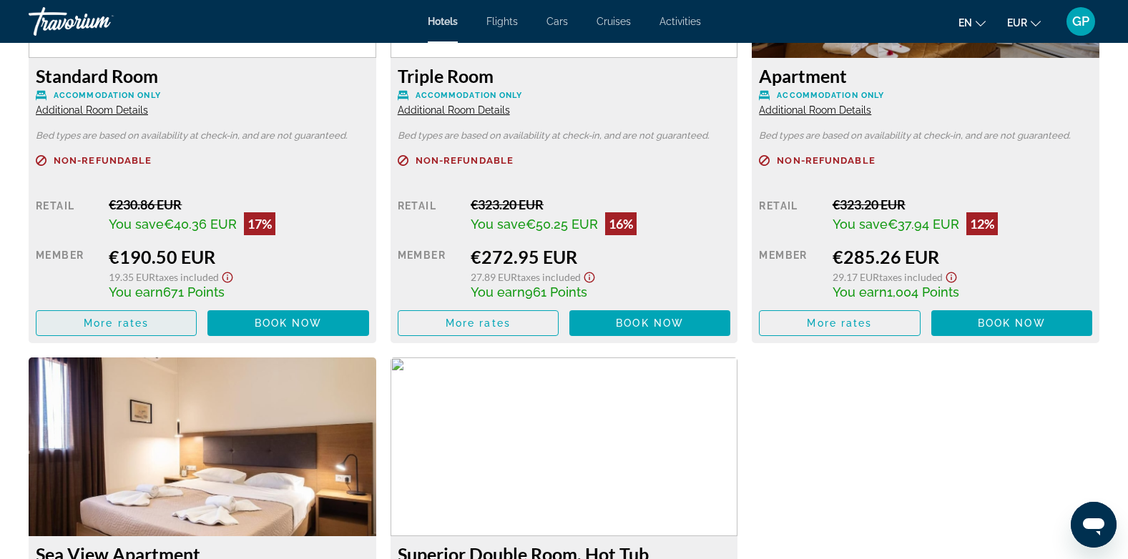
click at [147, 329] on span "Main content" at bounding box center [115, 323] width 159 height 34
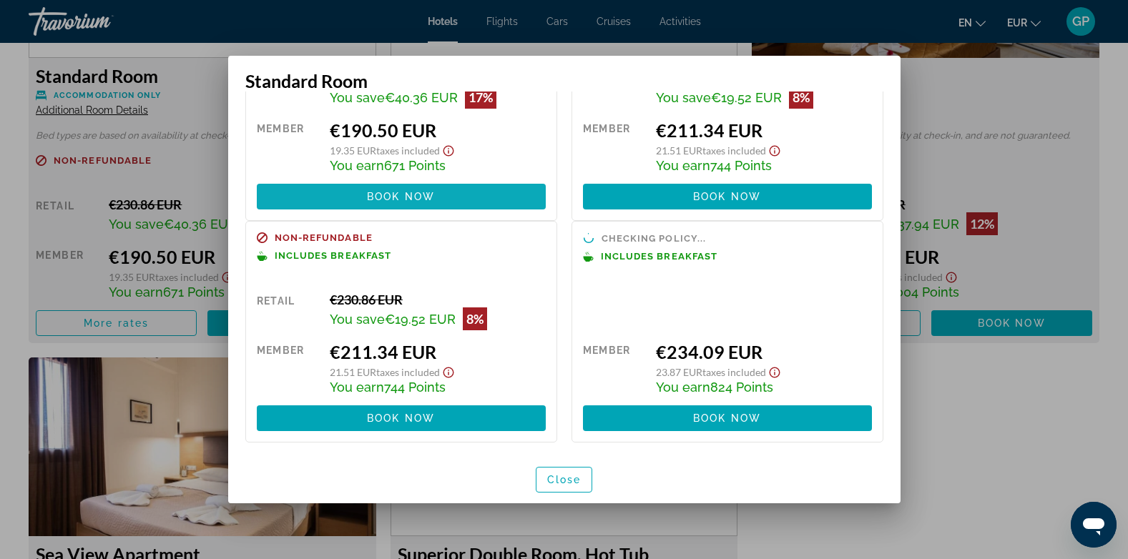
scroll to position [123, 0]
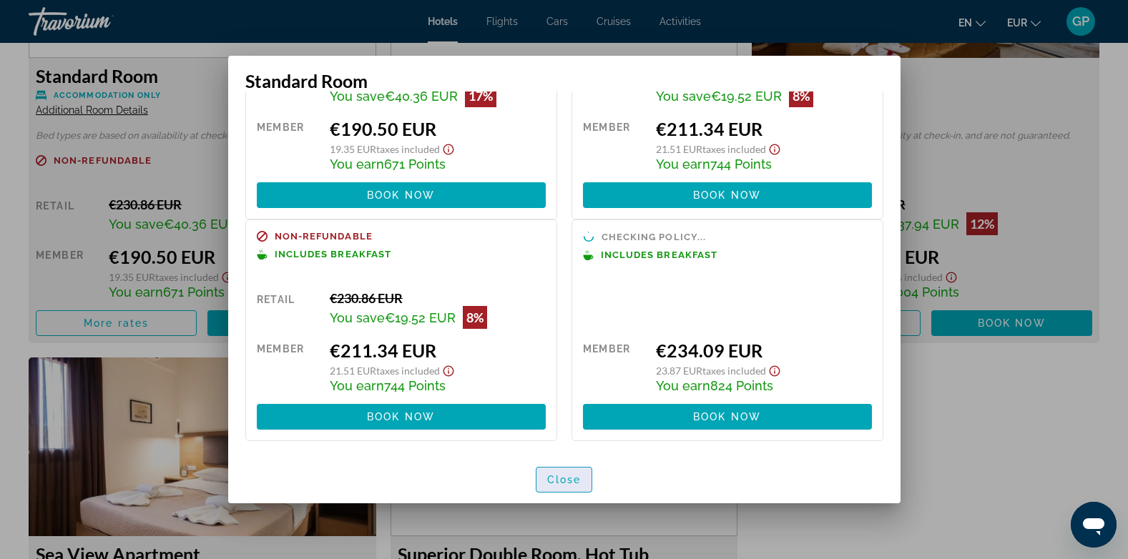
click at [565, 481] on span "Close" at bounding box center [564, 479] width 34 height 11
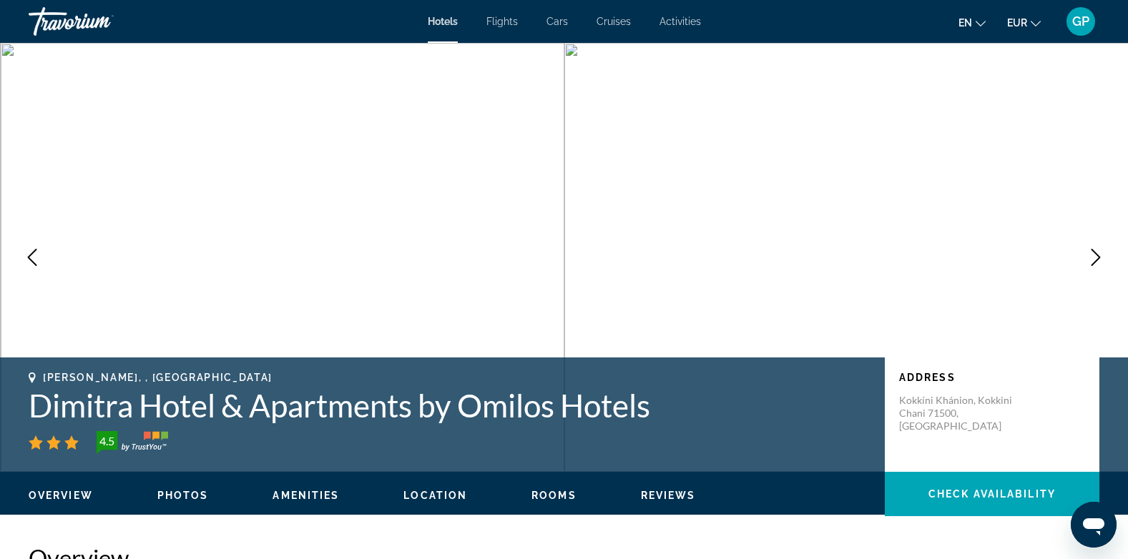
scroll to position [2146, 0]
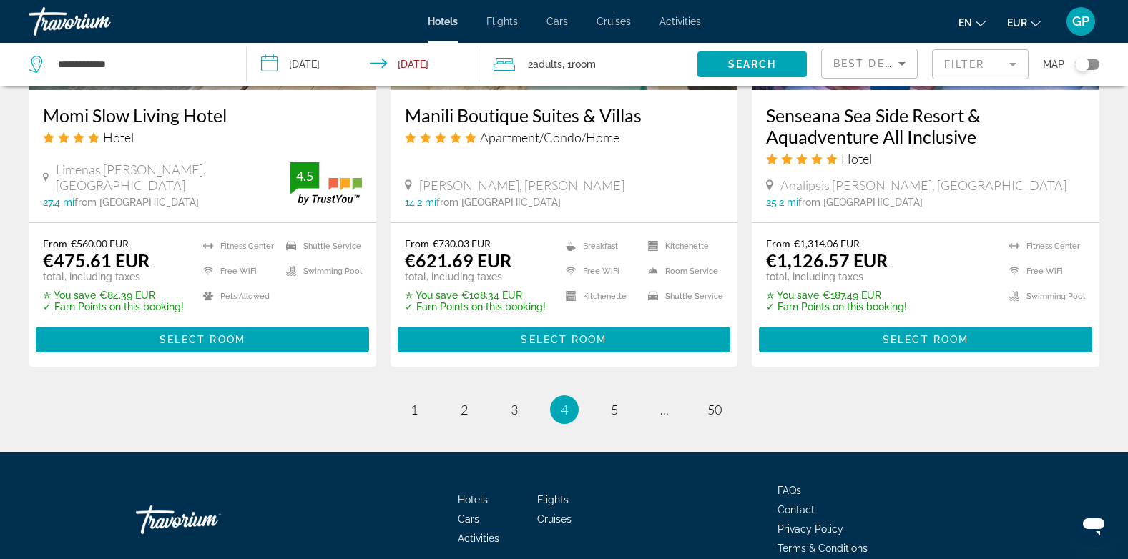
scroll to position [1931, 0]
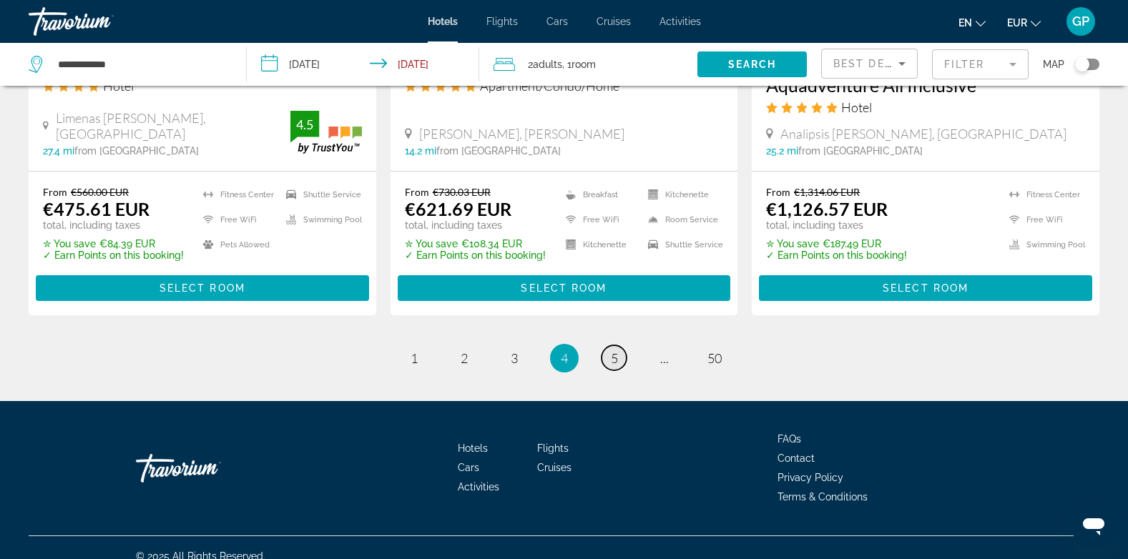
click at [609, 354] on link "page 5" at bounding box center [613, 357] width 25 height 25
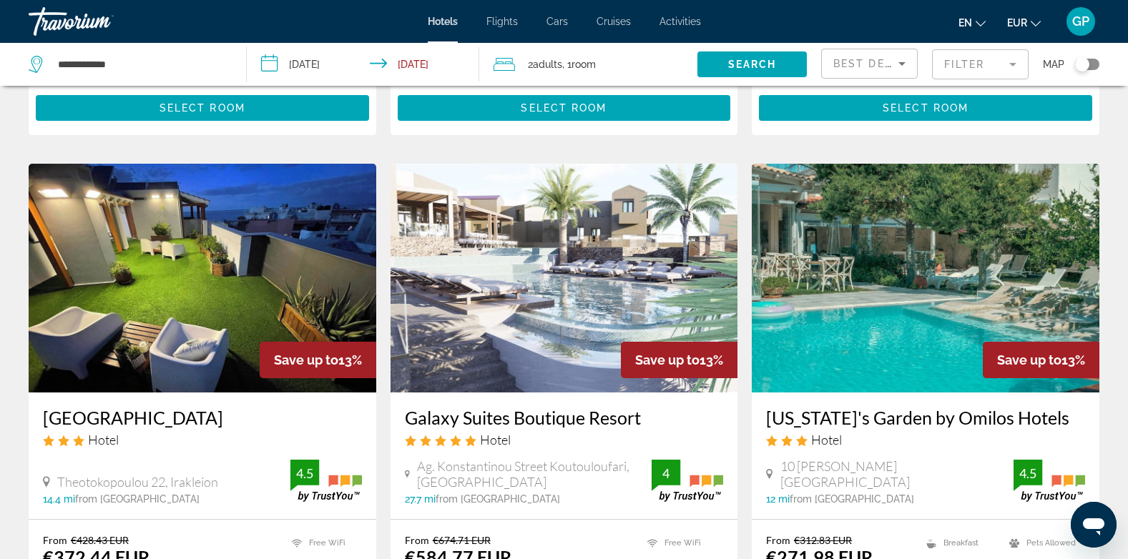
scroll to position [572, 0]
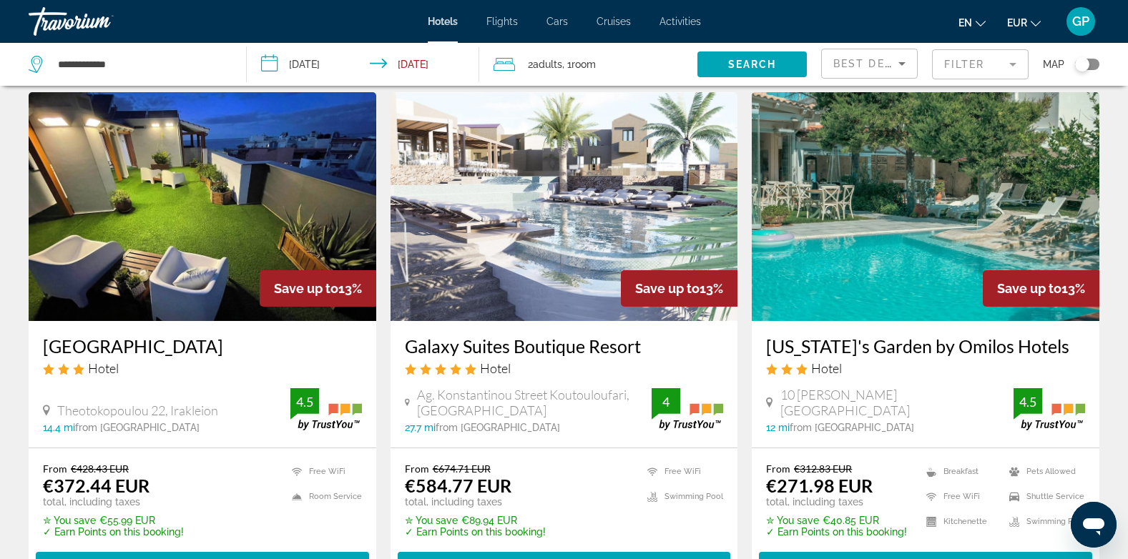
click at [853, 260] on img "Main content" at bounding box center [926, 206] width 348 height 229
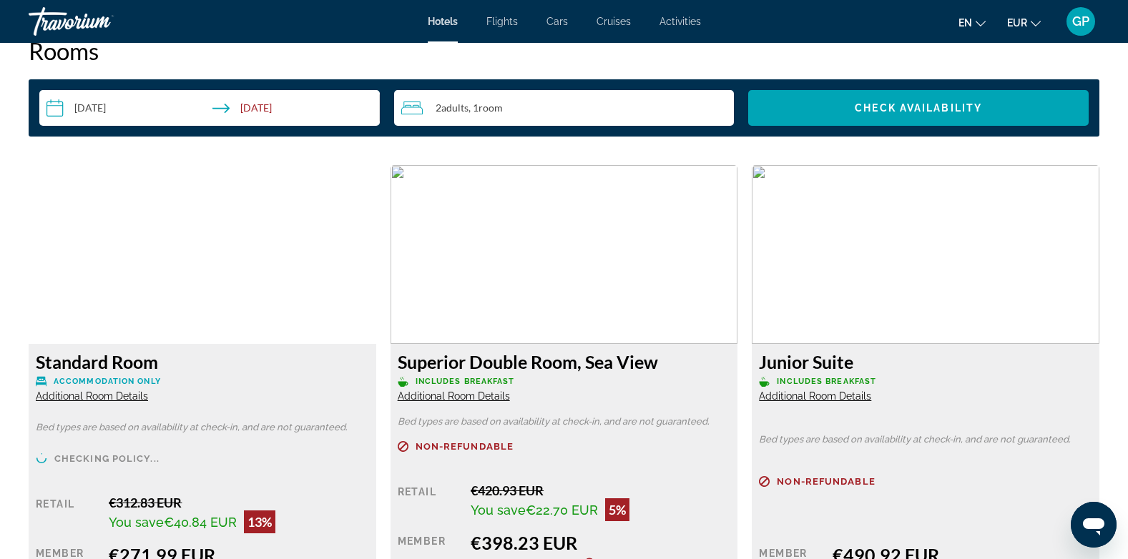
scroll to position [1931, 0]
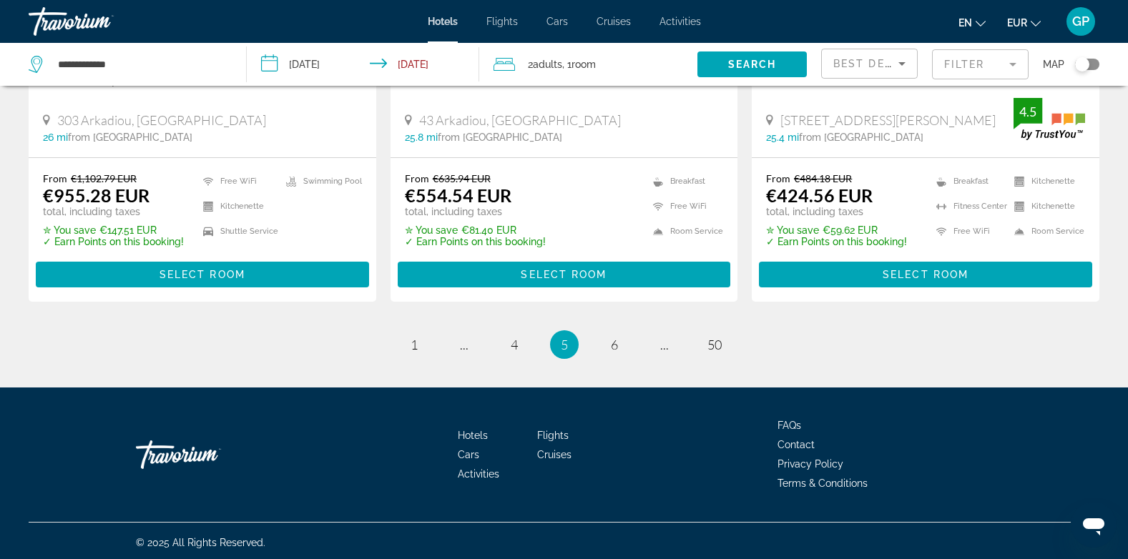
scroll to position [1920, 0]
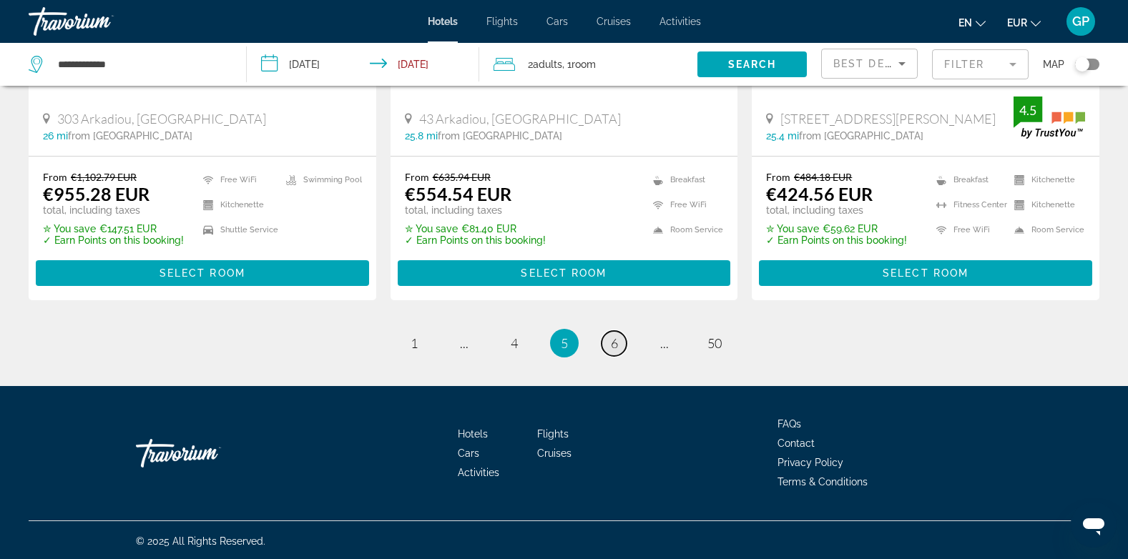
click at [616, 335] on span "6" at bounding box center [614, 343] width 7 height 16
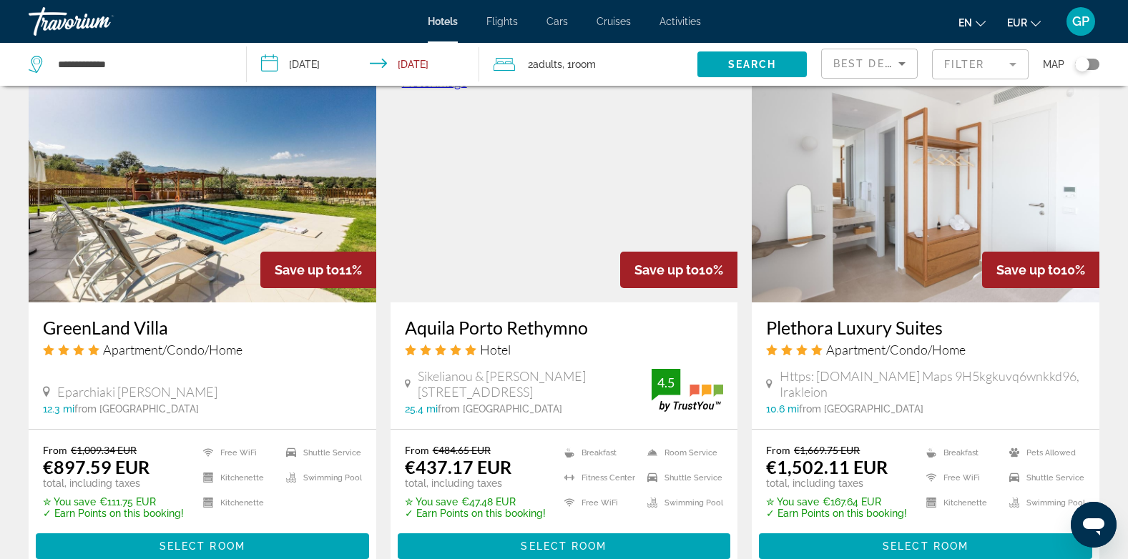
scroll to position [1919, 0]
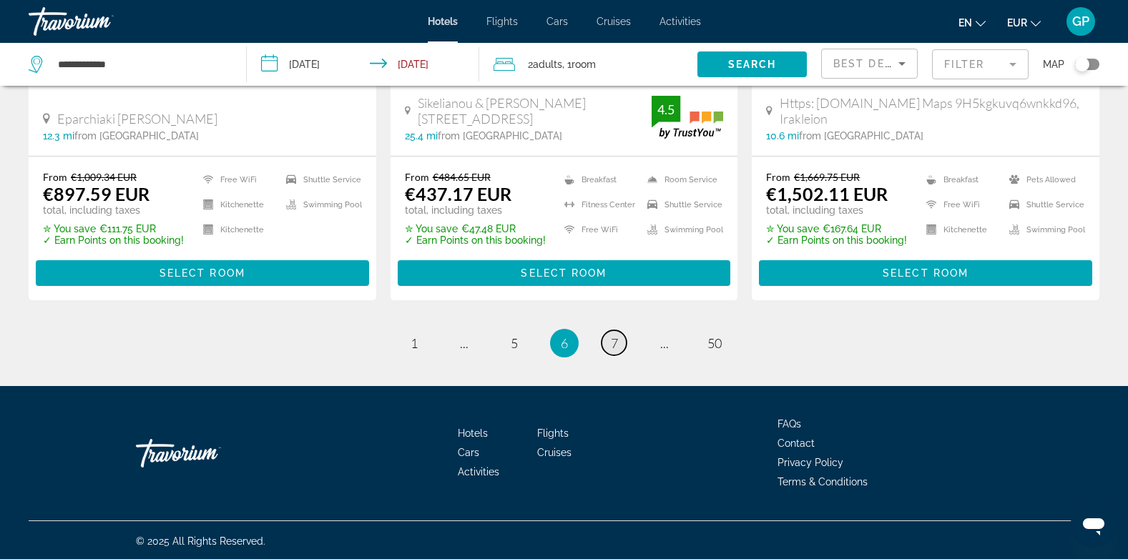
click at [616, 337] on span "7" at bounding box center [614, 343] width 7 height 16
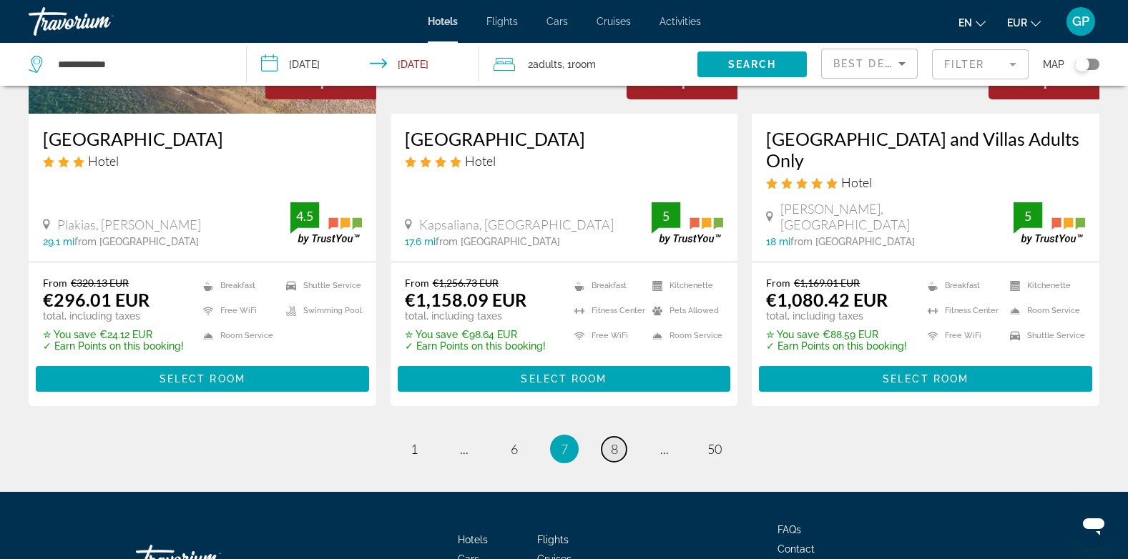
scroll to position [1931, 0]
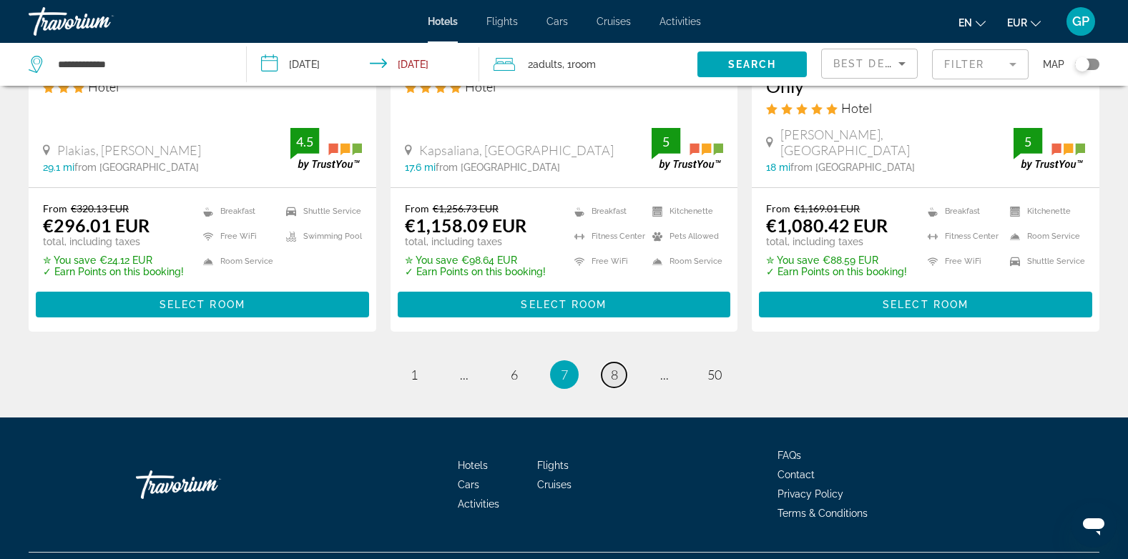
click at [614, 383] on span "8" at bounding box center [614, 375] width 7 height 16
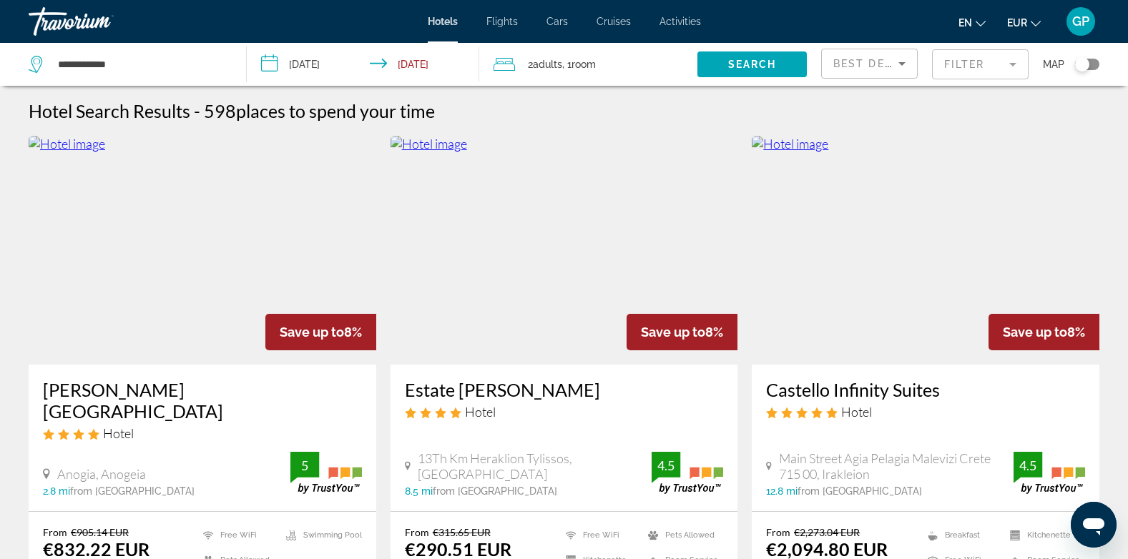
click at [531, 325] on img "Main content" at bounding box center [564, 250] width 348 height 229
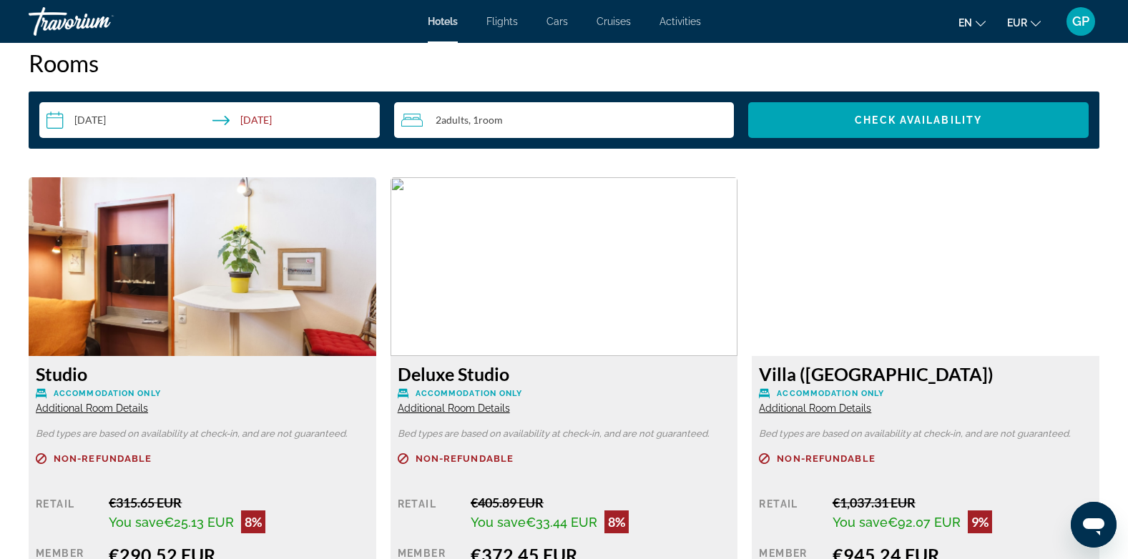
scroll to position [2003, 0]
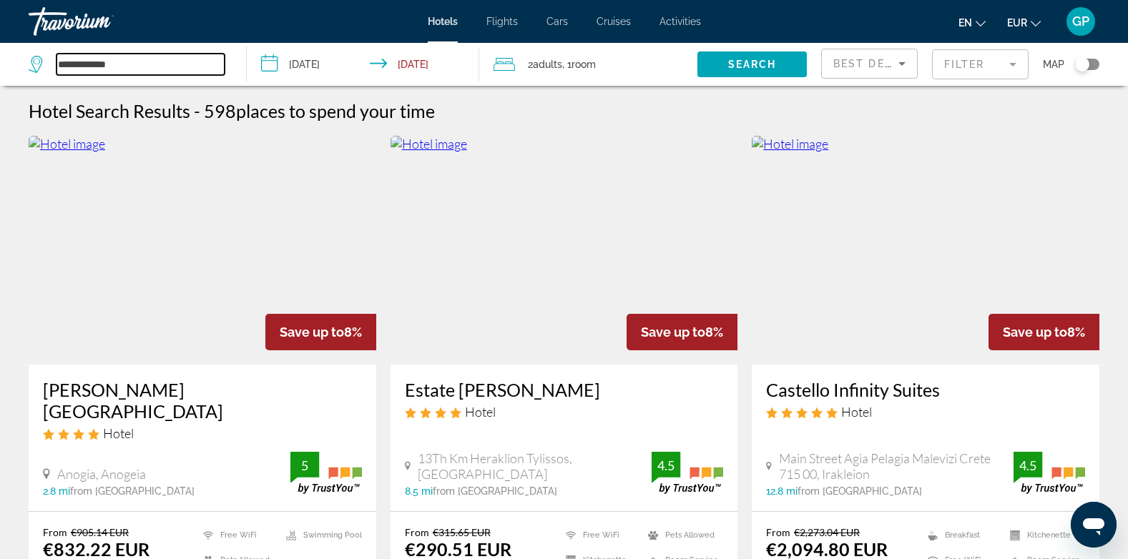
drag, startPoint x: 134, startPoint y: 65, endPoint x: 41, endPoint y: 69, distance: 93.1
click at [41, 69] on div "**********" at bounding box center [127, 64] width 196 height 21
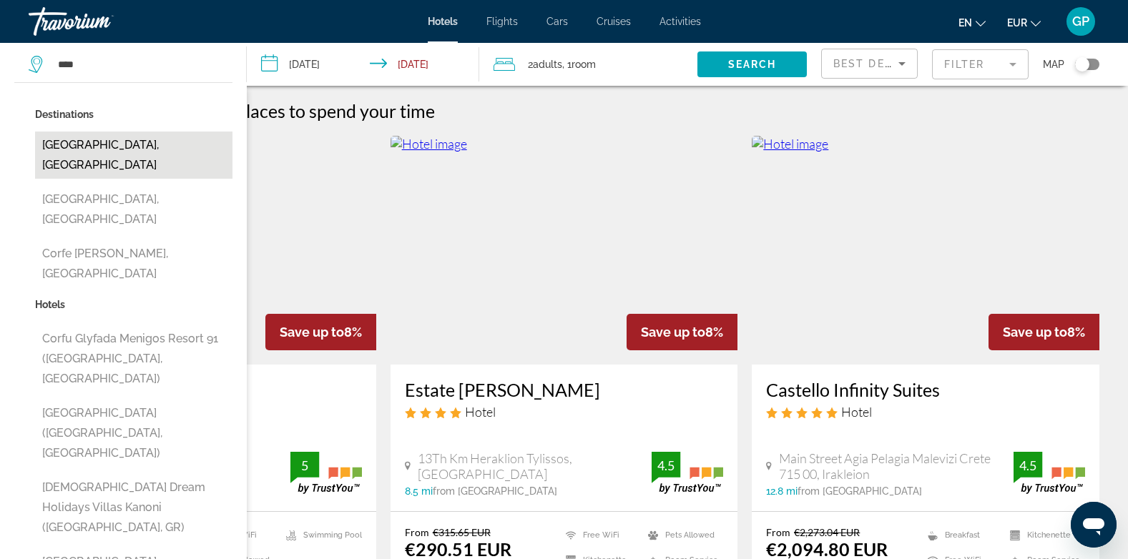
click at [112, 139] on button "[GEOGRAPHIC_DATA], [GEOGRAPHIC_DATA]" at bounding box center [133, 155] width 197 height 47
type input "**********"
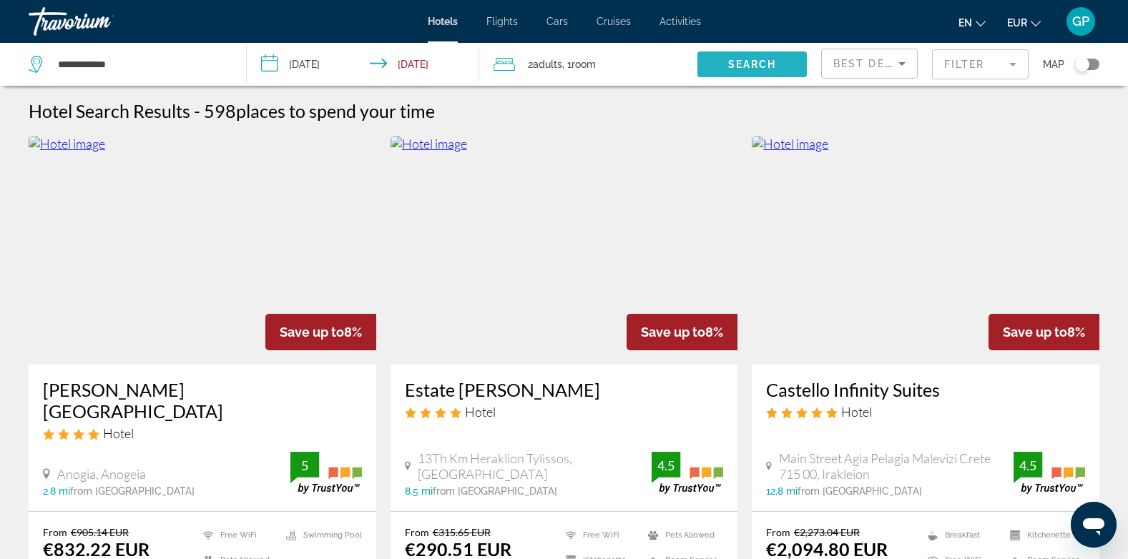
click at [759, 61] on span "Search" at bounding box center [752, 64] width 49 height 11
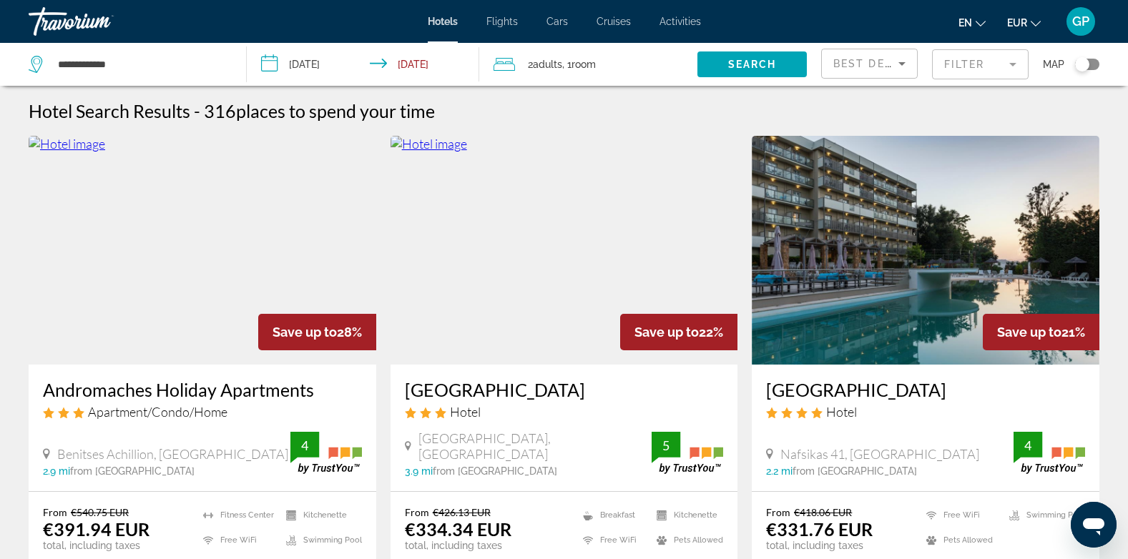
click at [866, 290] on img "Main content" at bounding box center [926, 250] width 348 height 229
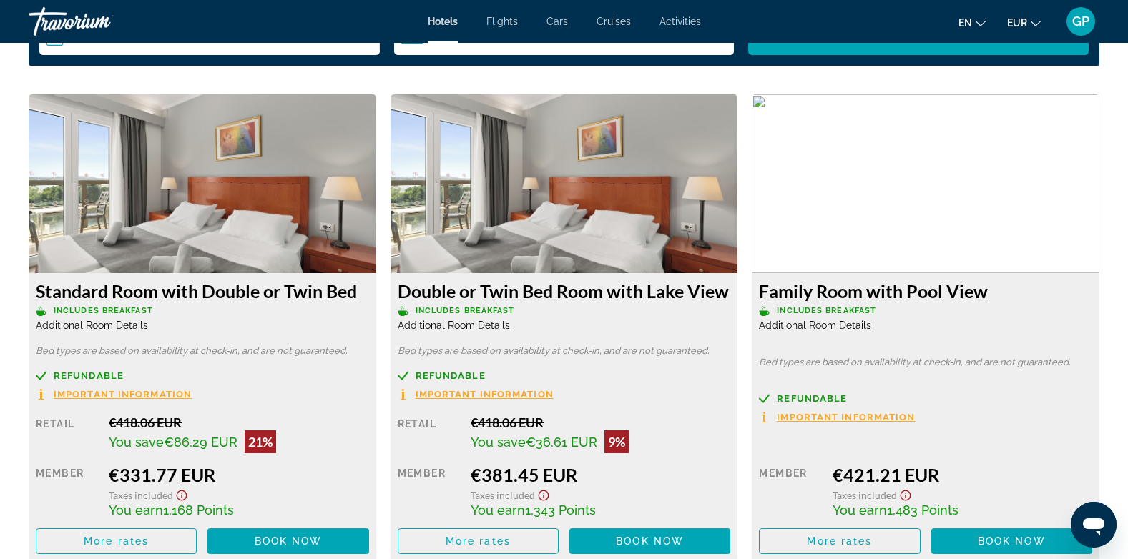
scroll to position [1931, 0]
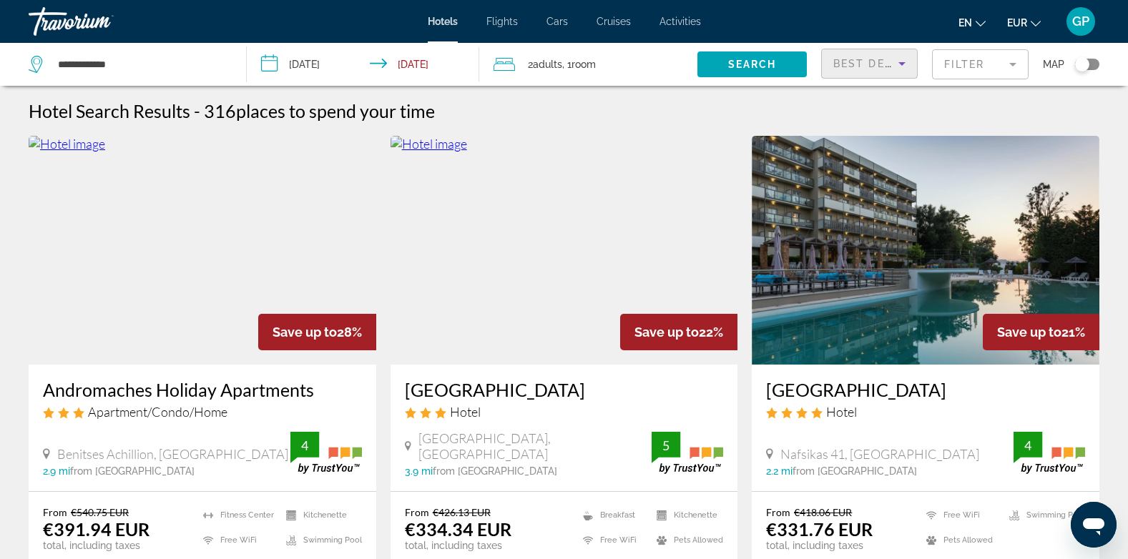
click at [870, 63] on span "Best Deals" at bounding box center [870, 63] width 74 height 11
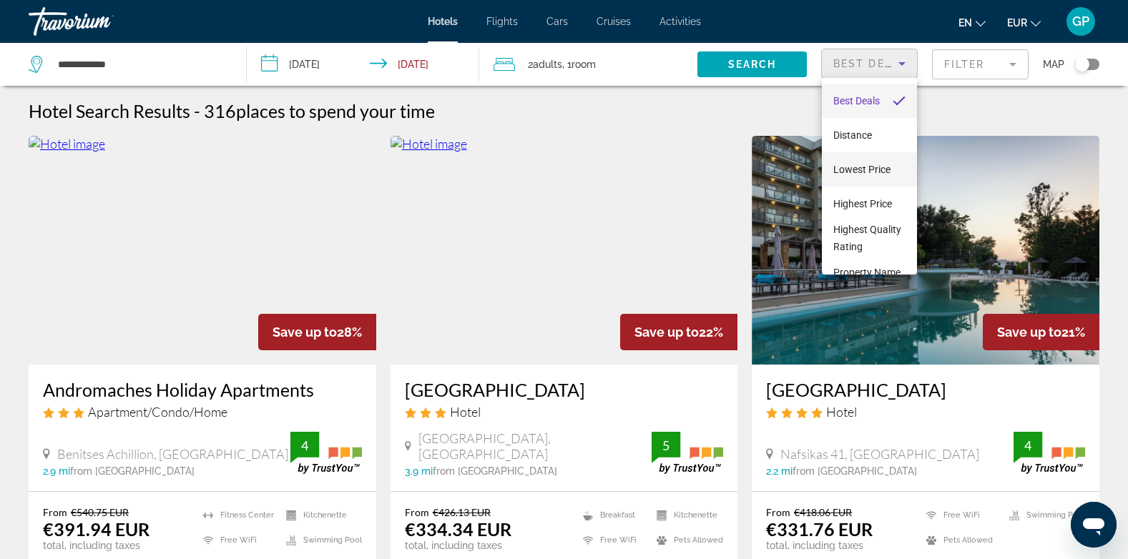
click at [868, 168] on span "Lowest Price" at bounding box center [861, 169] width 57 height 11
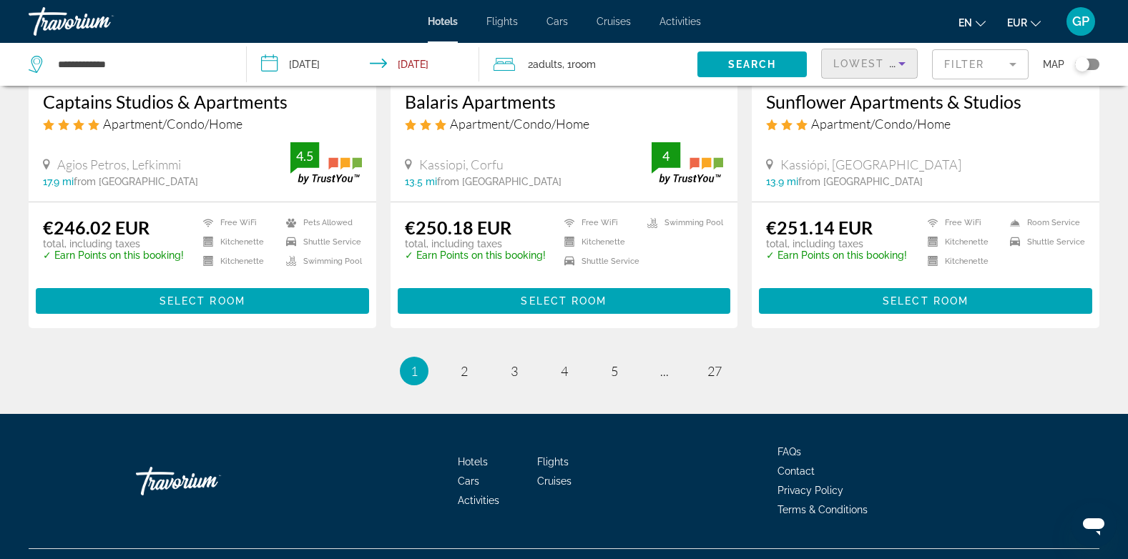
scroll to position [1839, 0]
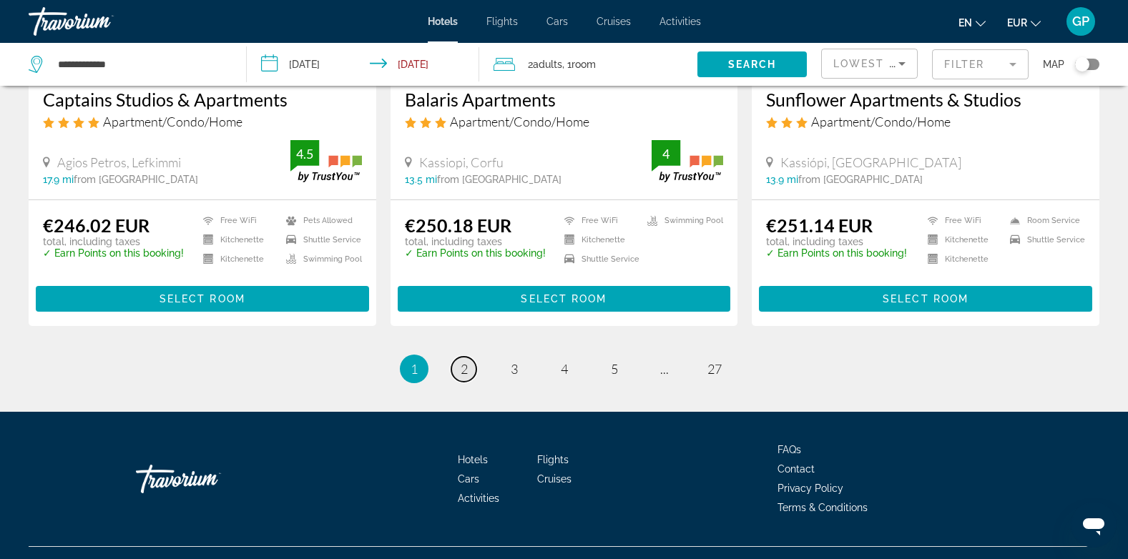
click at [464, 361] on span "2" at bounding box center [464, 369] width 7 height 16
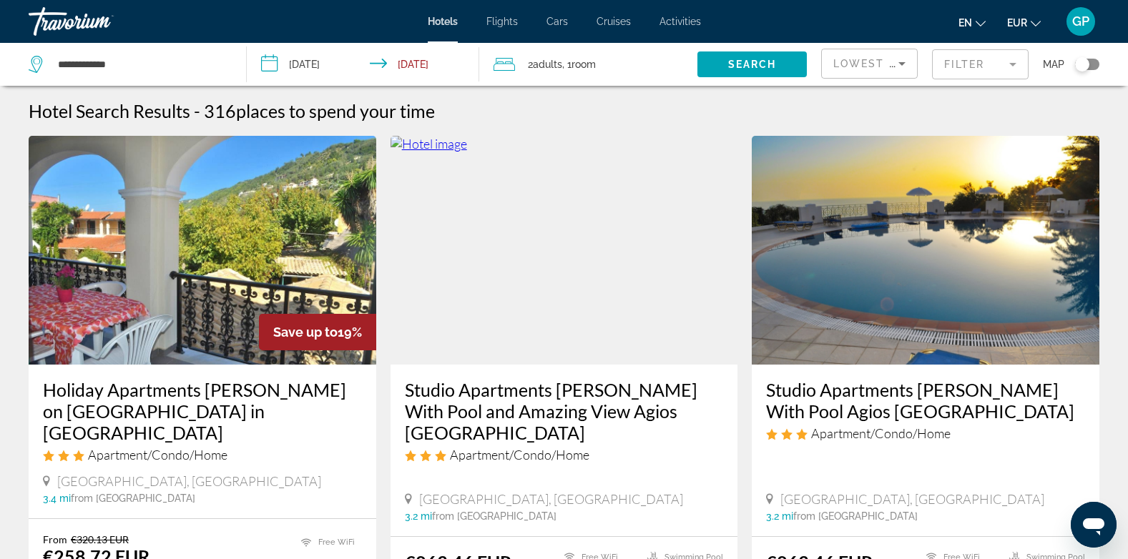
click at [598, 346] on img "Main content" at bounding box center [564, 250] width 348 height 229
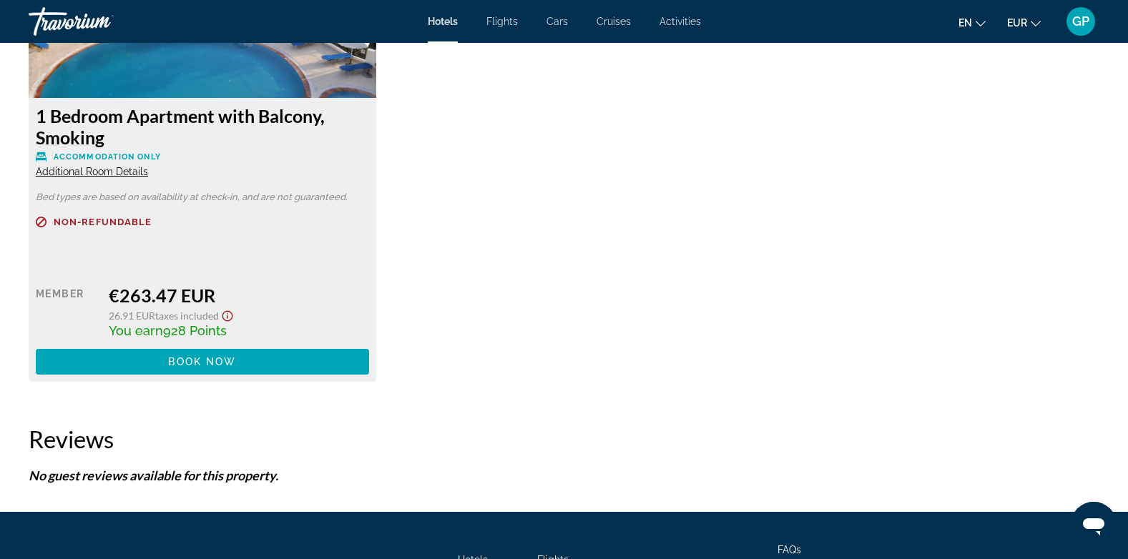
scroll to position [2074, 0]
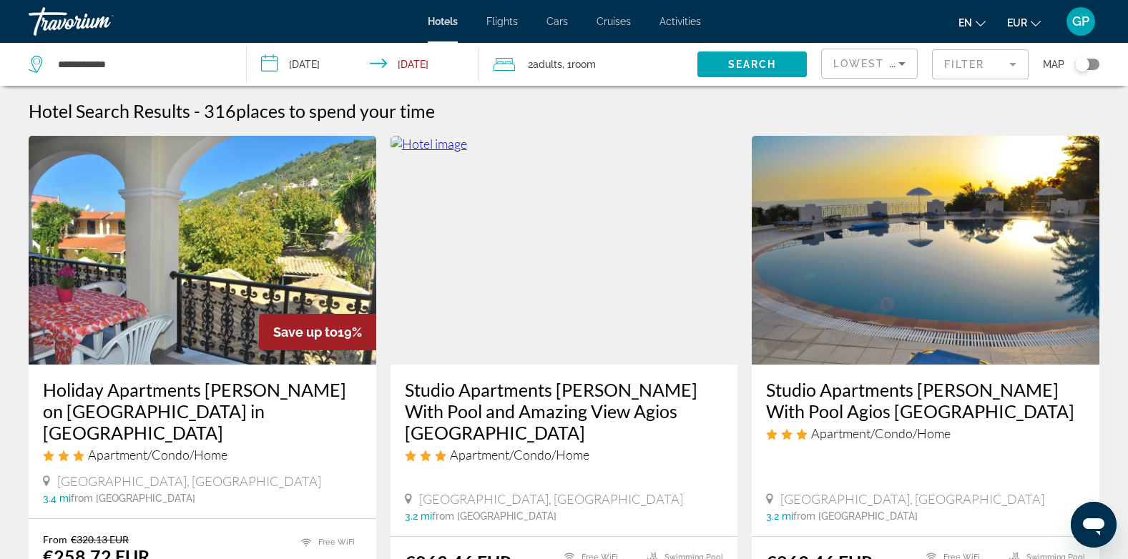
drag, startPoint x: 132, startPoint y: 49, endPoint x: 128, endPoint y: 59, distance: 10.2
click at [131, 50] on div "**********" at bounding box center [130, 64] width 203 height 43
drag, startPoint x: 127, startPoint y: 67, endPoint x: 44, endPoint y: 69, distance: 82.3
click at [44, 69] on div "**********" at bounding box center [127, 64] width 196 height 21
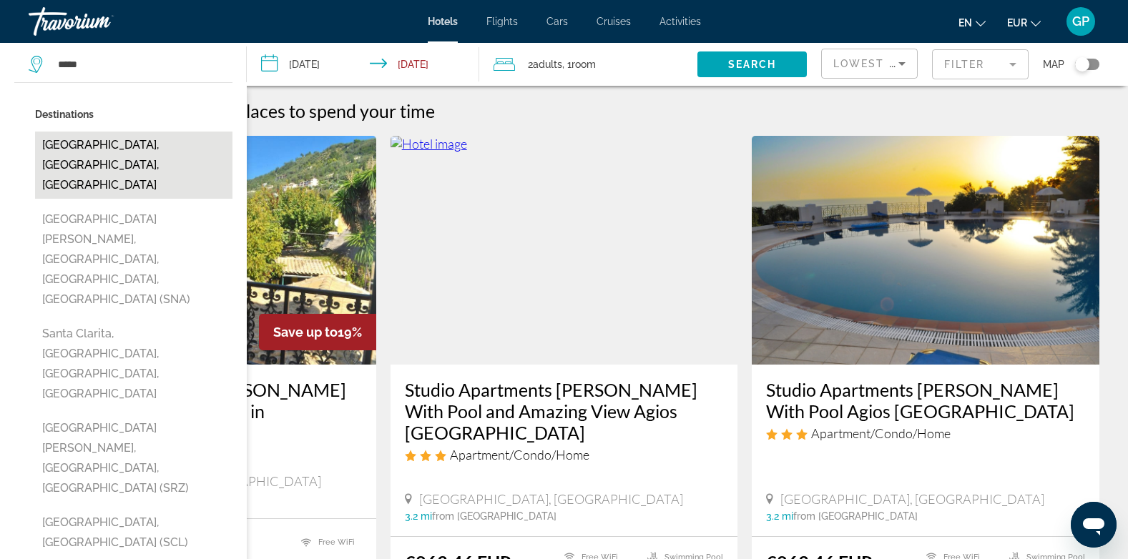
click at [87, 148] on button "[GEOGRAPHIC_DATA], [GEOGRAPHIC_DATA], [GEOGRAPHIC_DATA]" at bounding box center [133, 165] width 197 height 67
type input "**********"
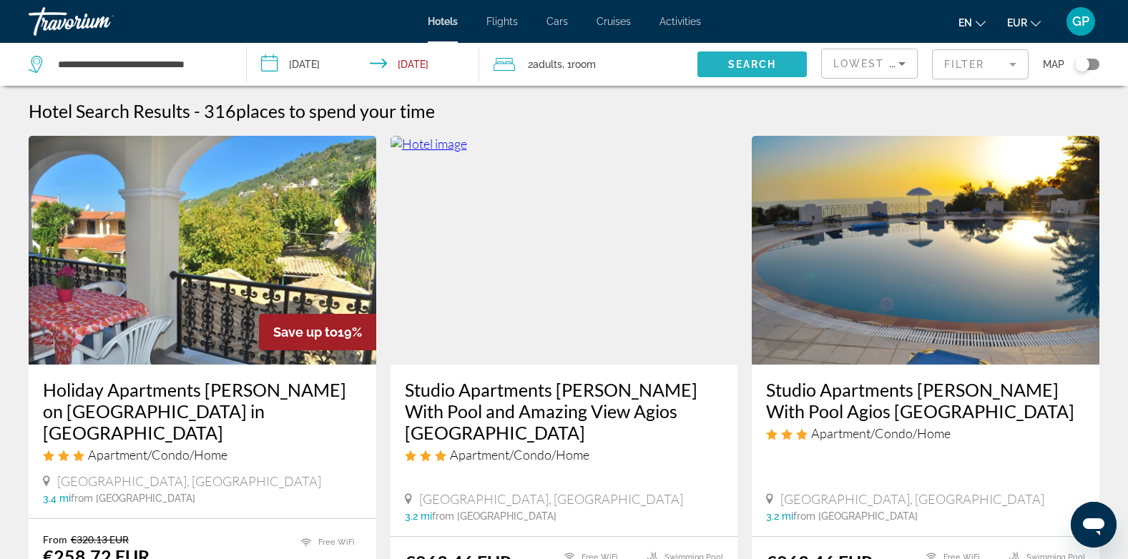
click at [749, 60] on span "Search" at bounding box center [752, 64] width 49 height 11
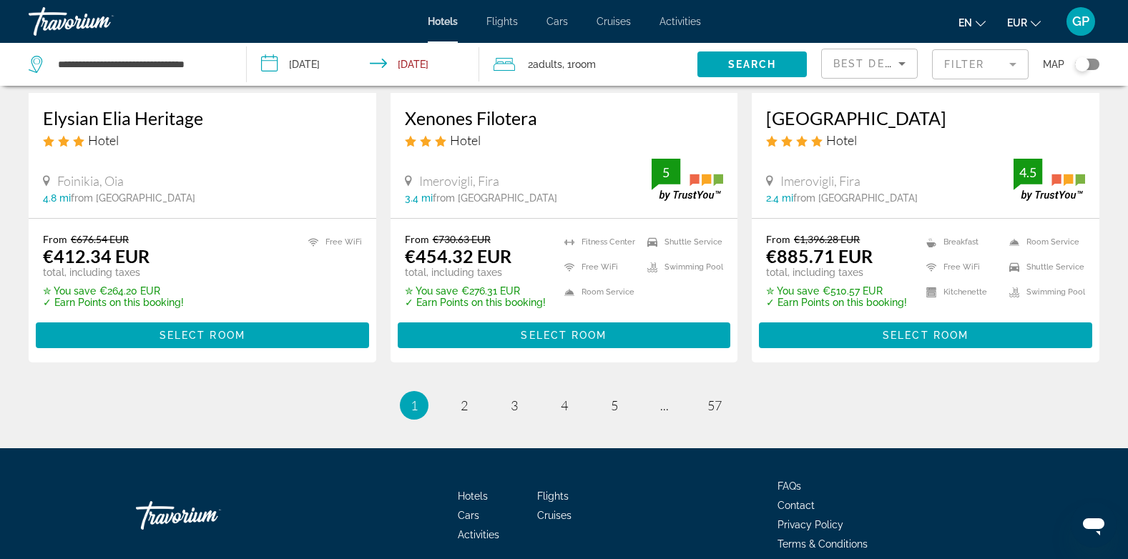
scroll to position [1890, 0]
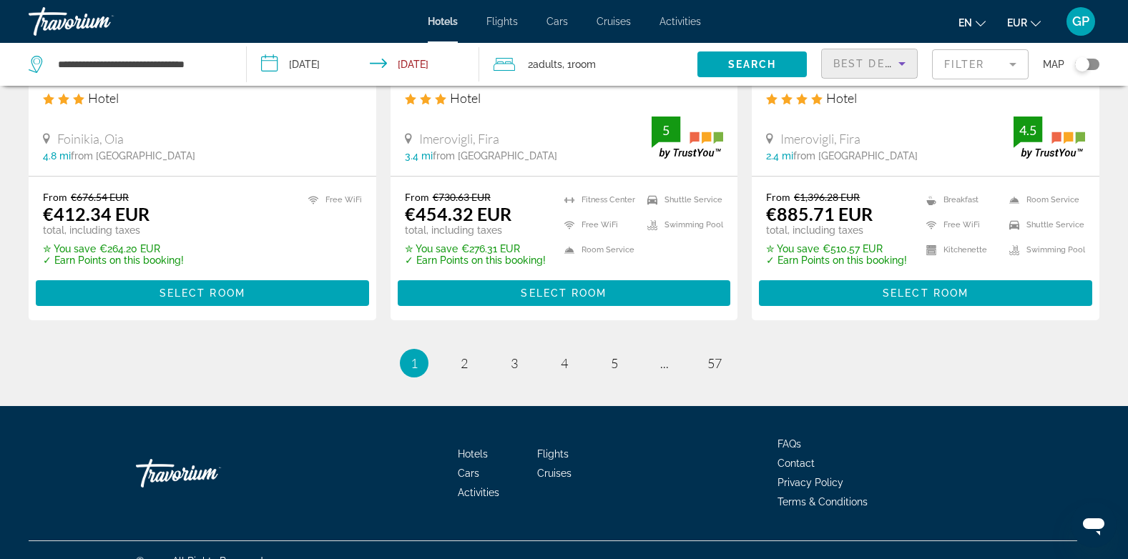
click at [876, 60] on span "Best Deals" at bounding box center [870, 63] width 74 height 11
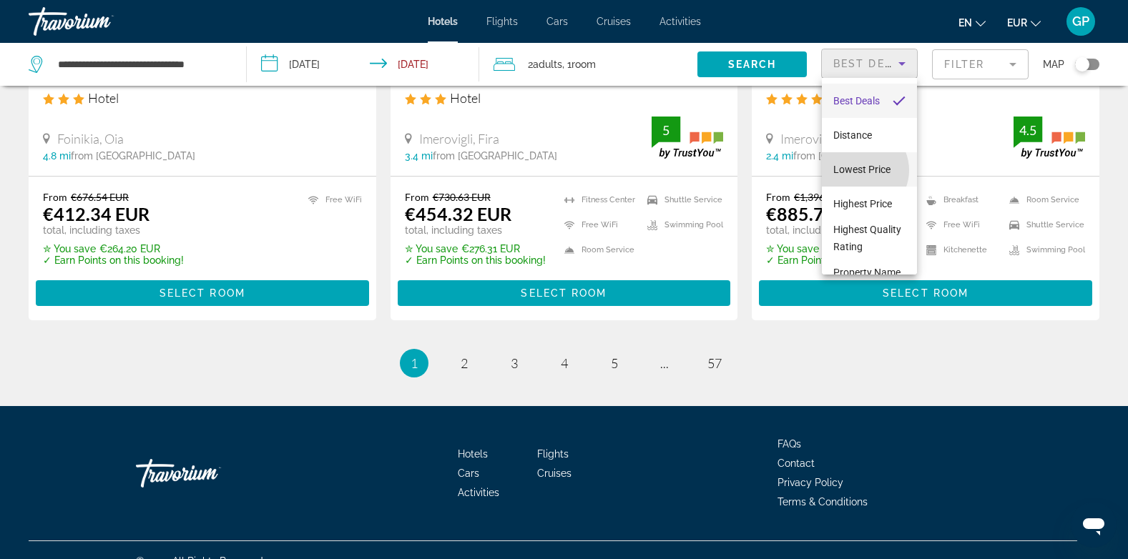
click at [860, 170] on span "Lowest Price" at bounding box center [861, 169] width 57 height 11
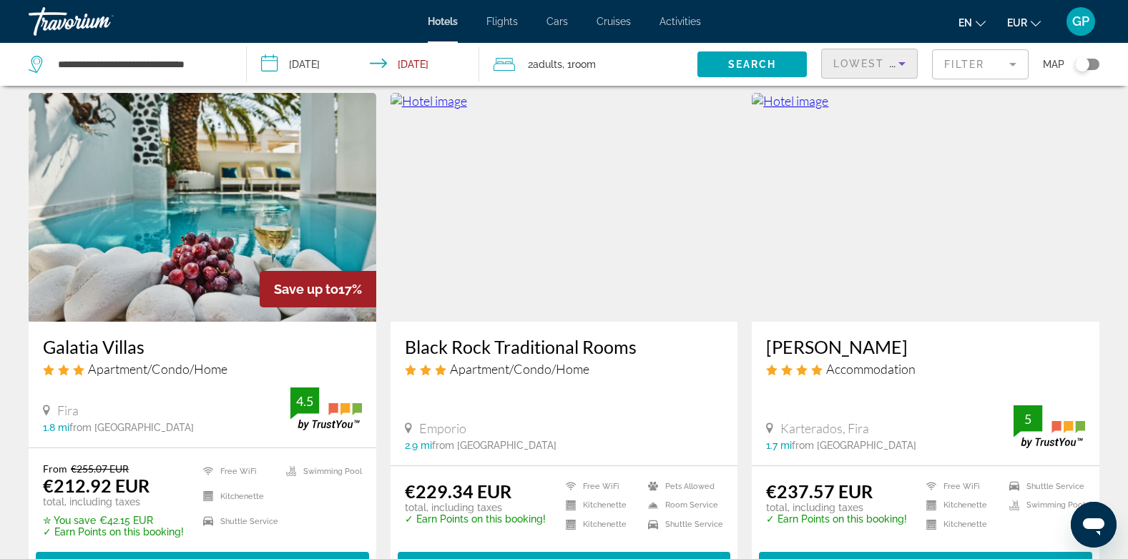
scroll to position [644, 0]
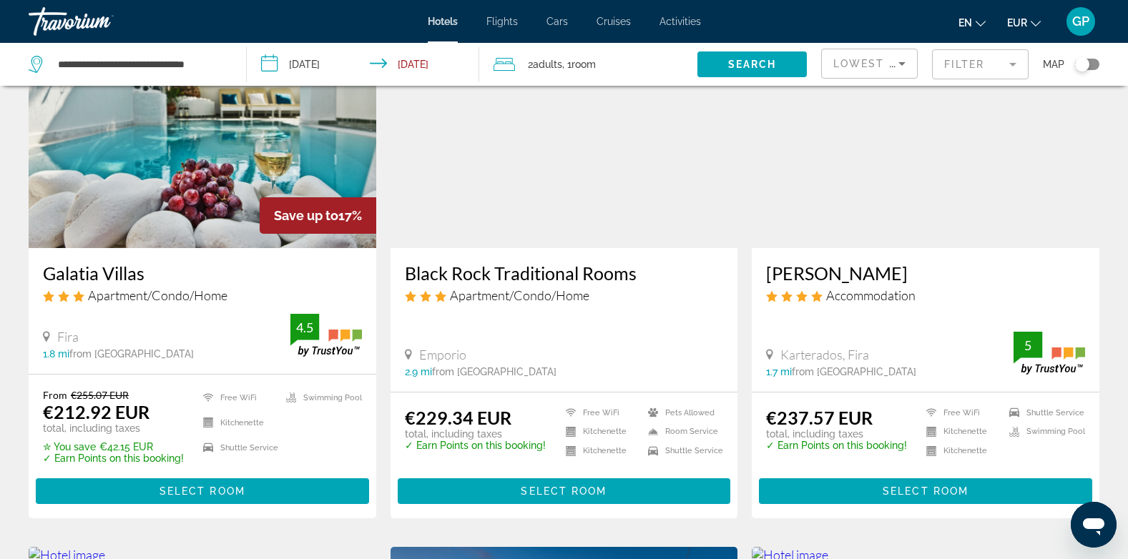
click at [152, 233] on img "Main content" at bounding box center [203, 133] width 348 height 229
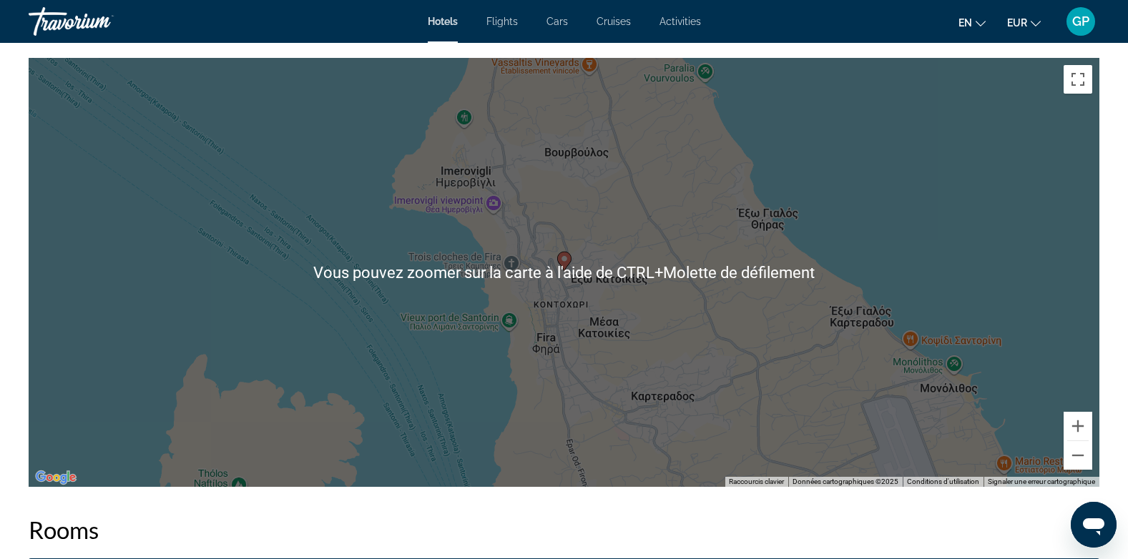
scroll to position [1359, 0]
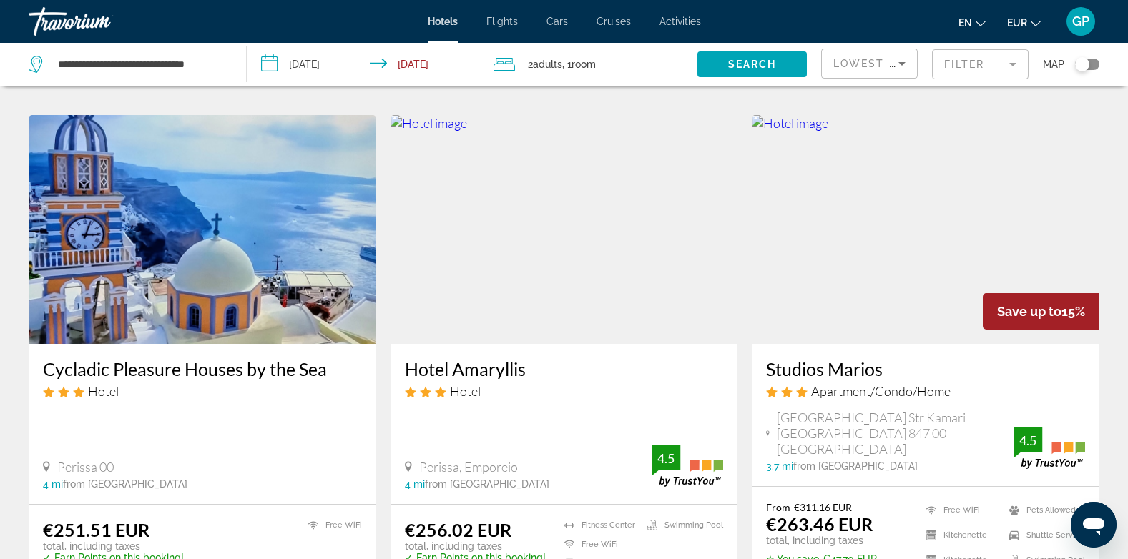
scroll to position [1645, 0]
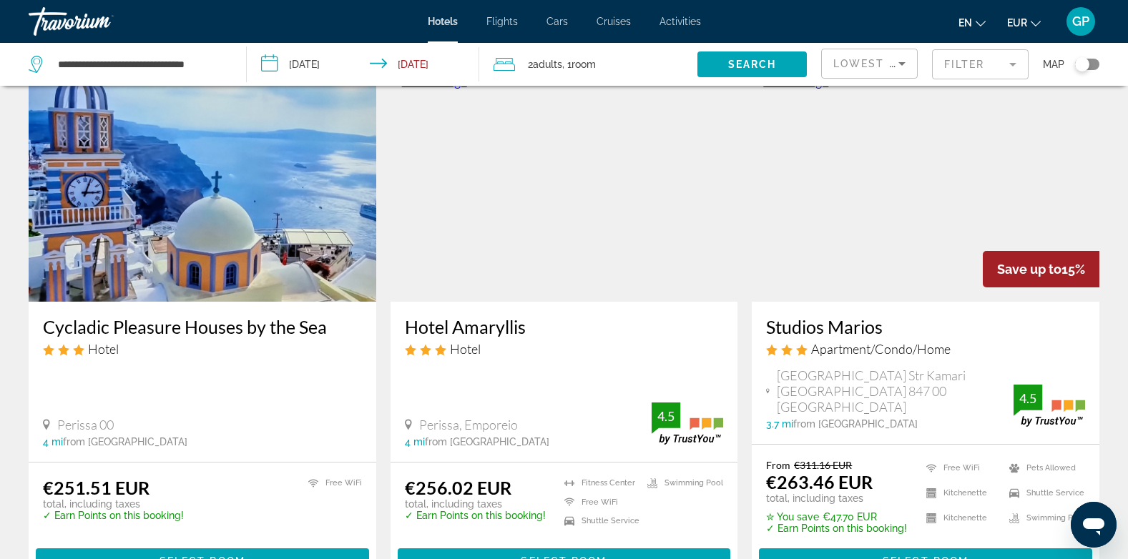
click at [172, 275] on img "Main content" at bounding box center [203, 187] width 348 height 229
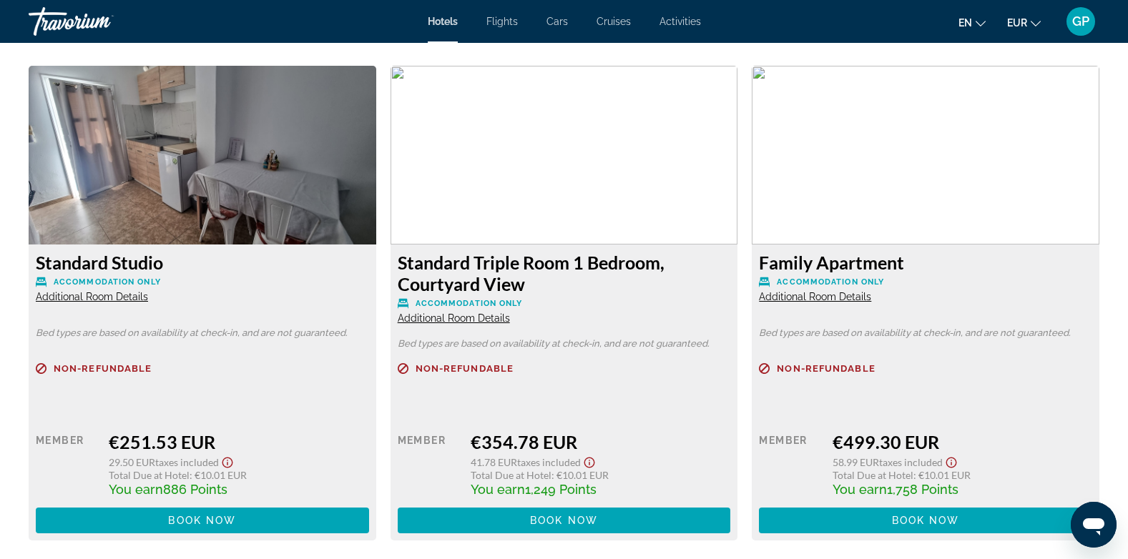
scroll to position [2146, 0]
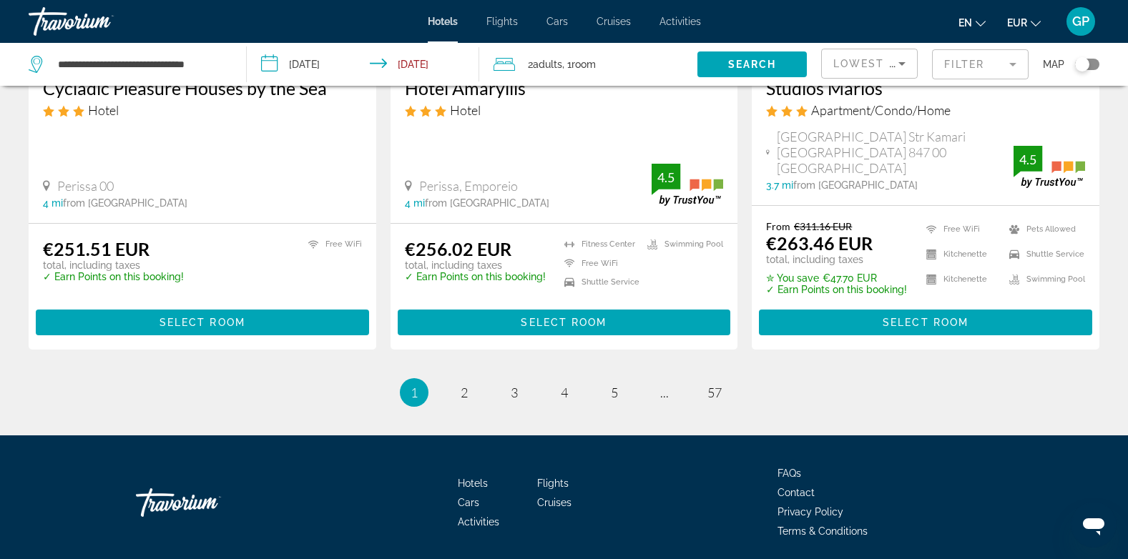
scroll to position [1920, 0]
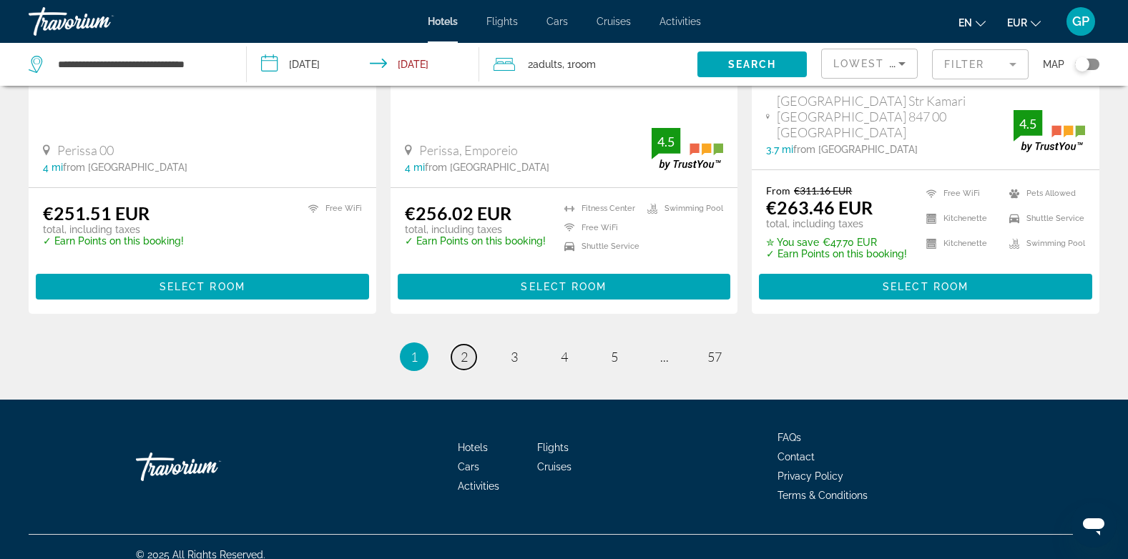
click at [467, 349] on span "2" at bounding box center [464, 357] width 7 height 16
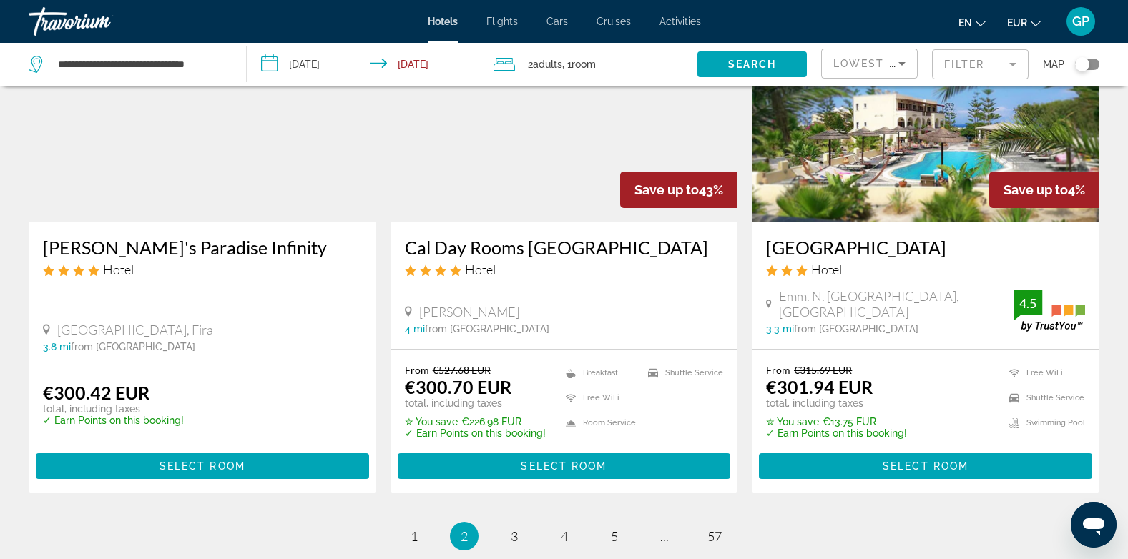
scroll to position [1919, 0]
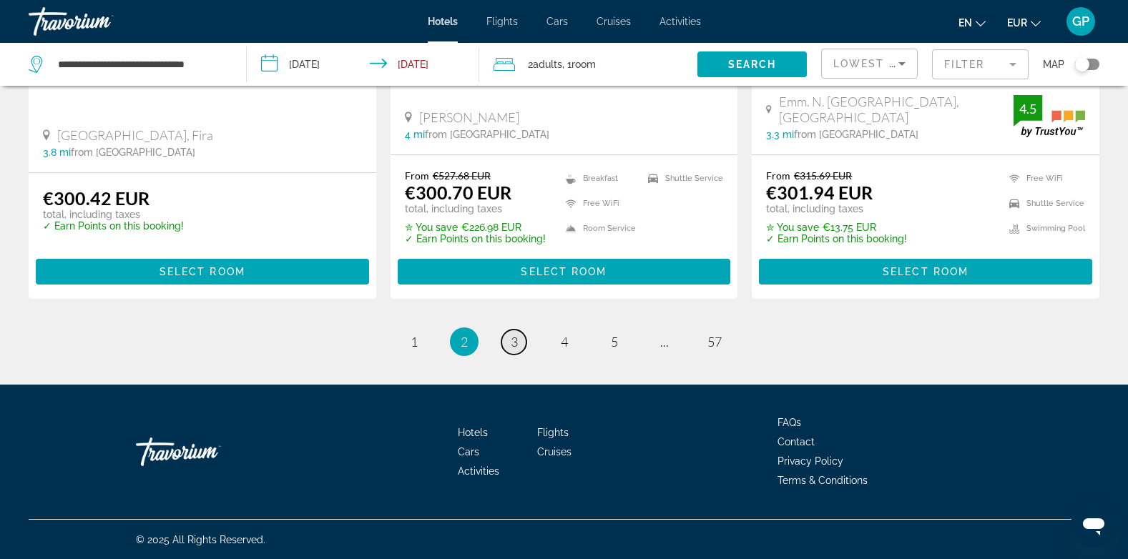
click at [514, 338] on span "3" at bounding box center [514, 342] width 7 height 16
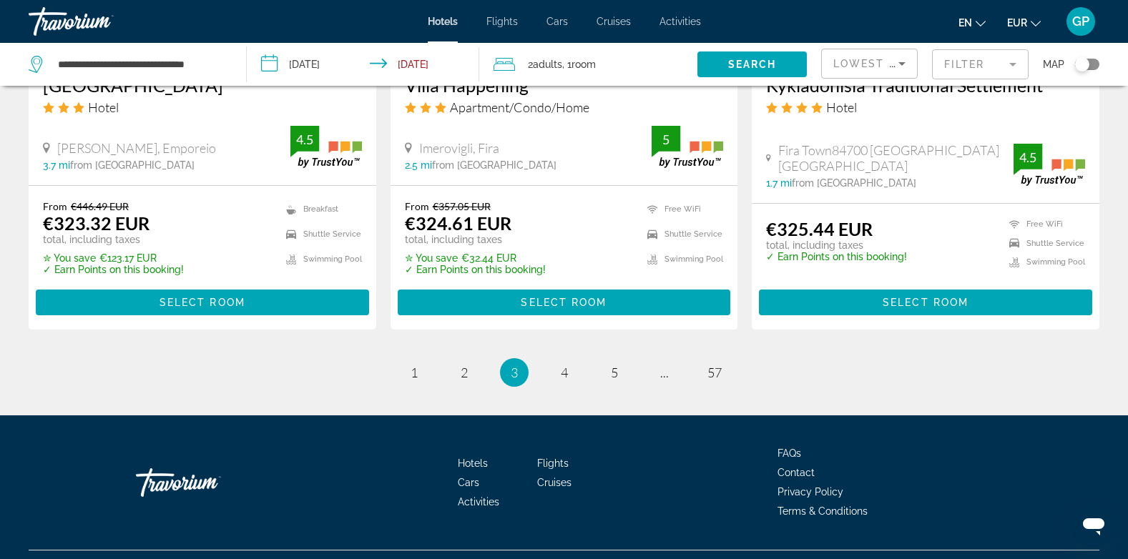
scroll to position [1901, 0]
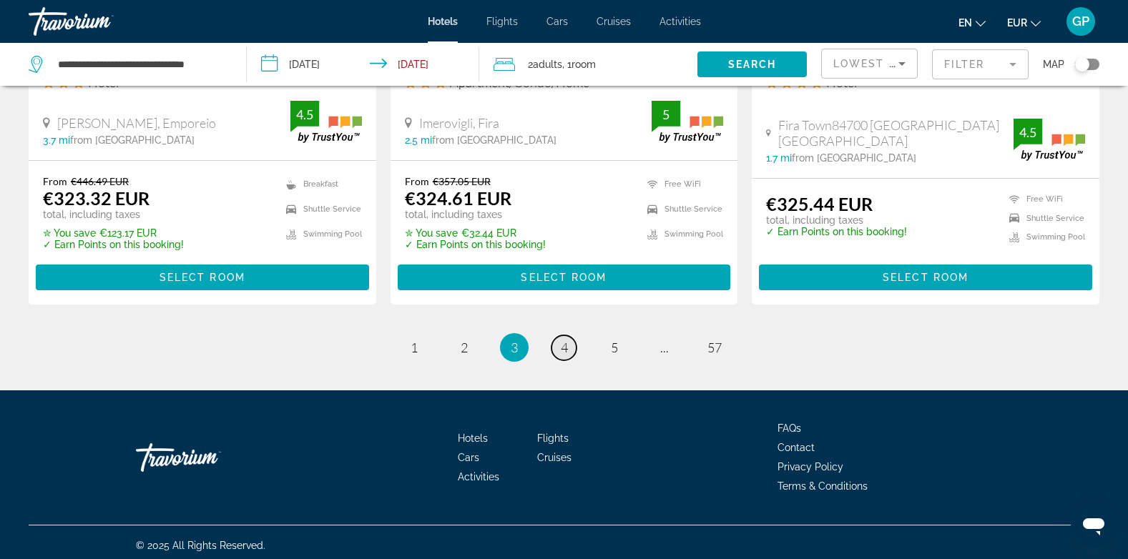
click at [563, 342] on span "4" at bounding box center [564, 348] width 7 height 16
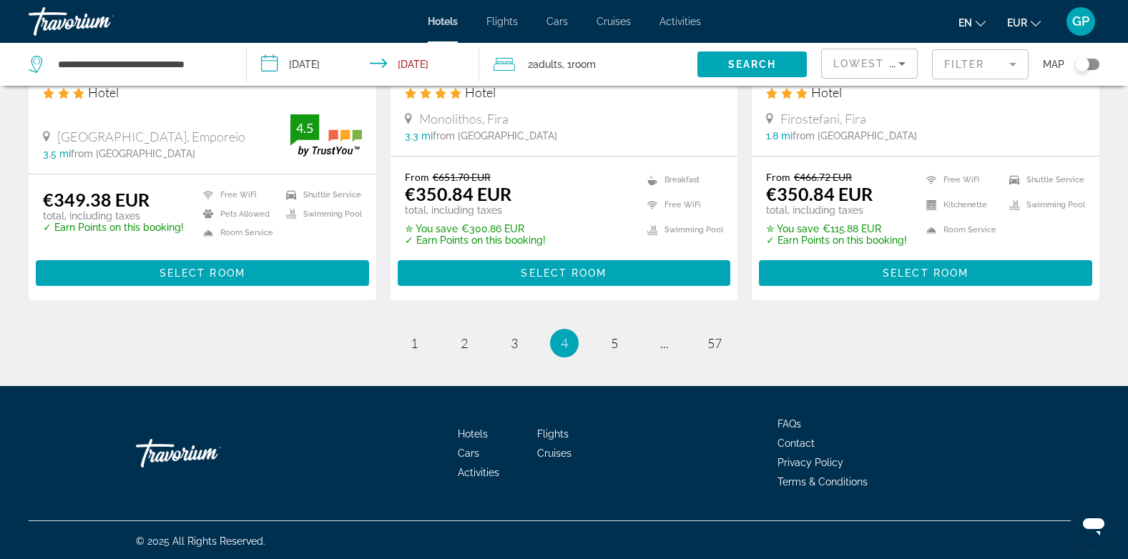
scroll to position [1904, 0]
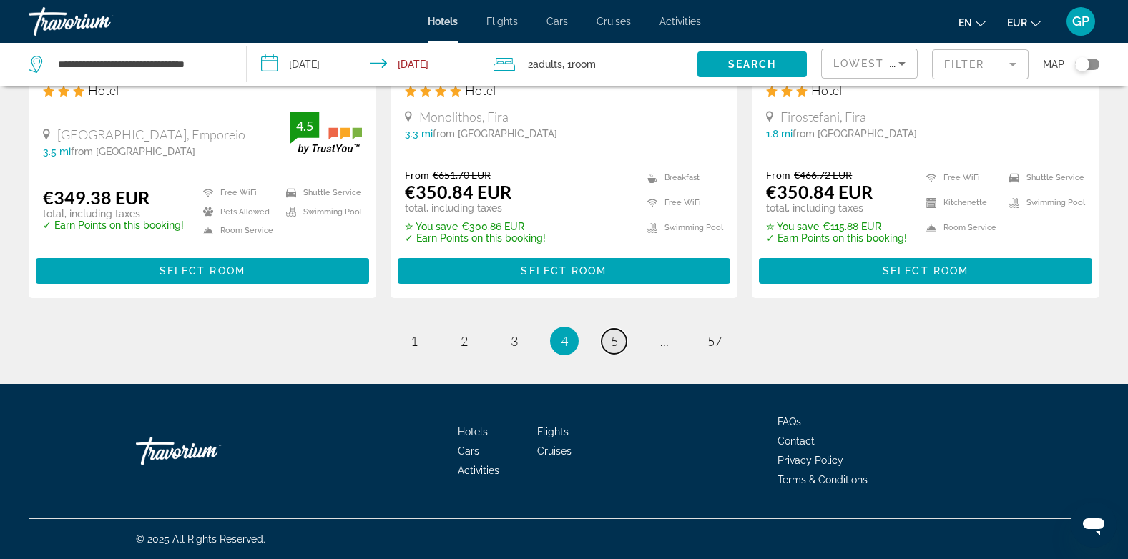
click at [609, 339] on link "page 5" at bounding box center [613, 341] width 25 height 25
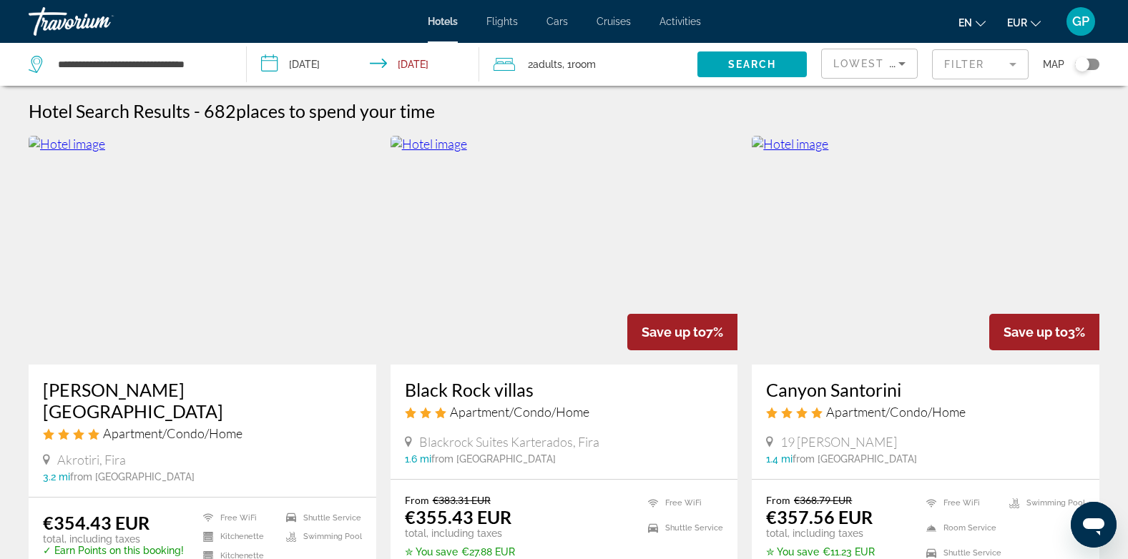
click at [568, 329] on img "Main content" at bounding box center [564, 250] width 348 height 229
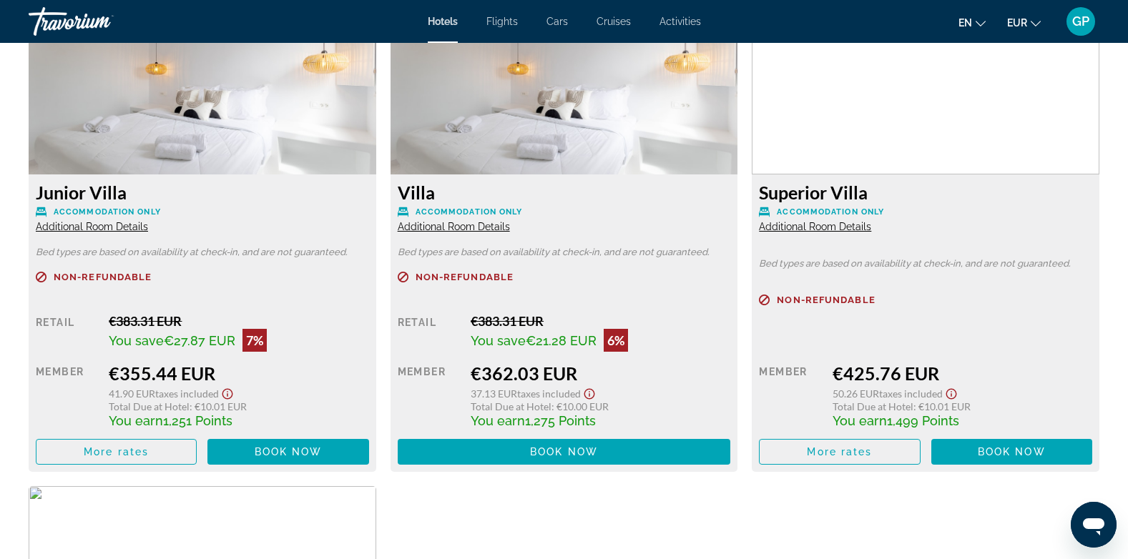
scroll to position [2074, 0]
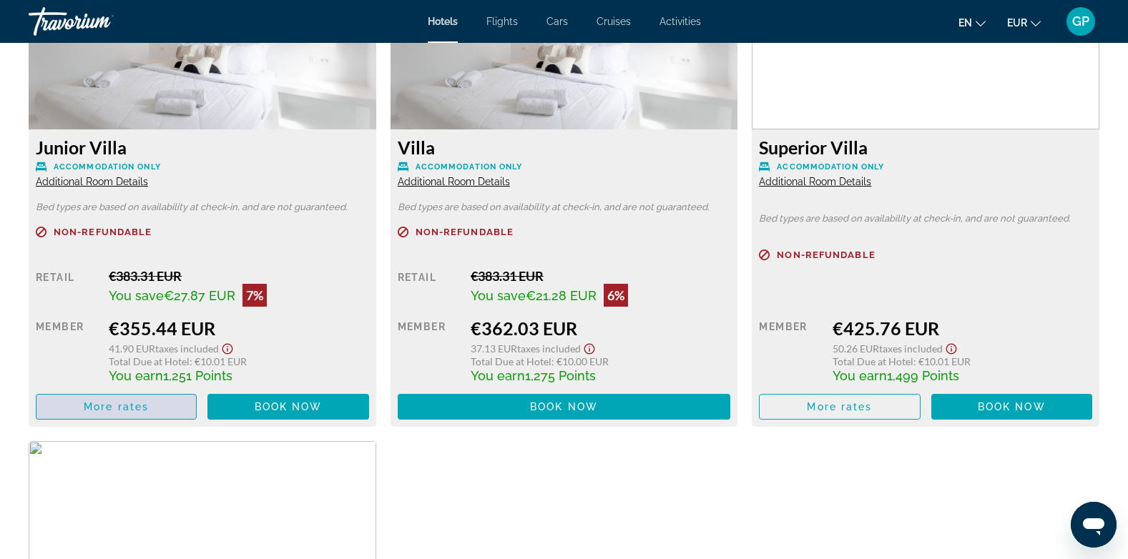
click at [147, 411] on span "More rates" at bounding box center [116, 406] width 65 height 11
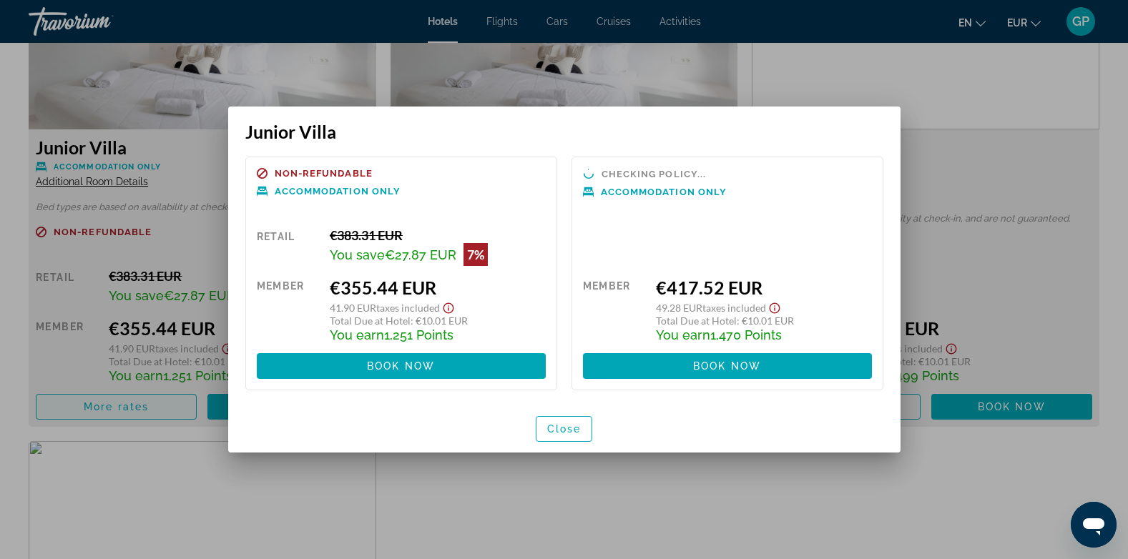
scroll to position [0, 0]
drag, startPoint x: 566, startPoint y: 425, endPoint x: 488, endPoint y: 406, distance: 79.4
click at [562, 426] on span "Close" at bounding box center [564, 428] width 34 height 11
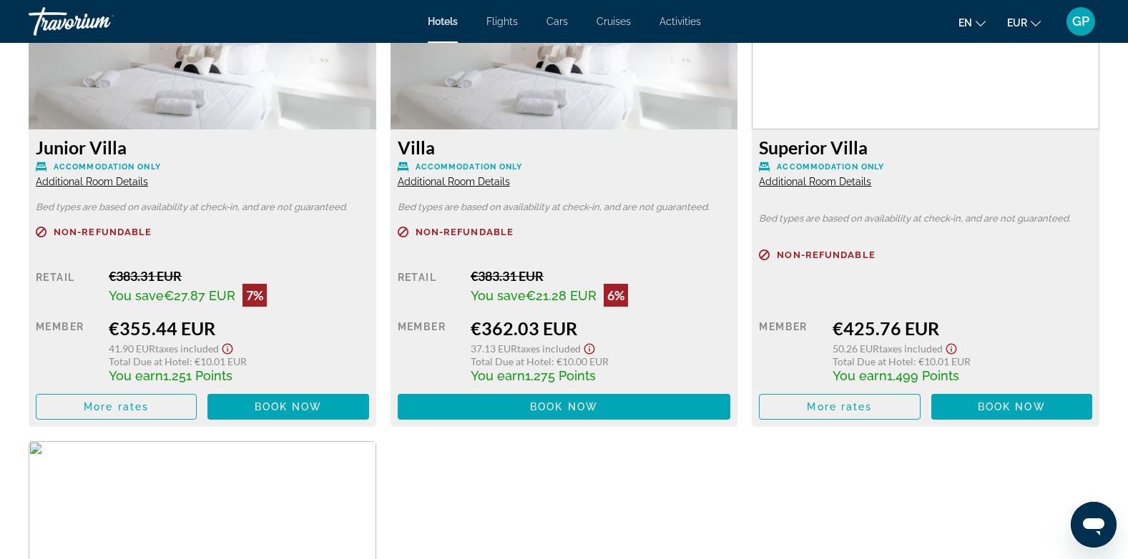
scroll to position [2074, 0]
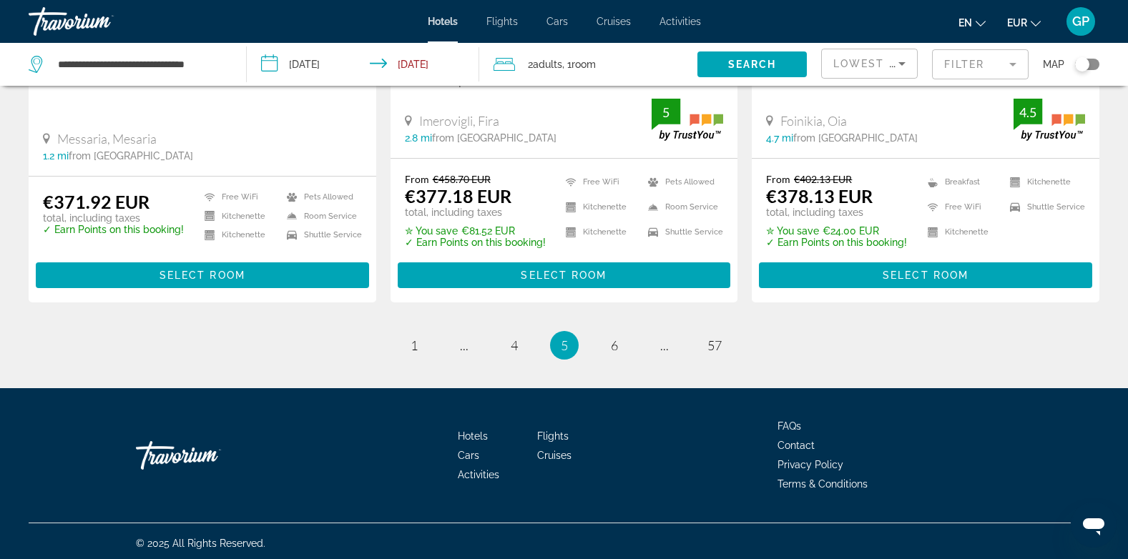
scroll to position [1904, 0]
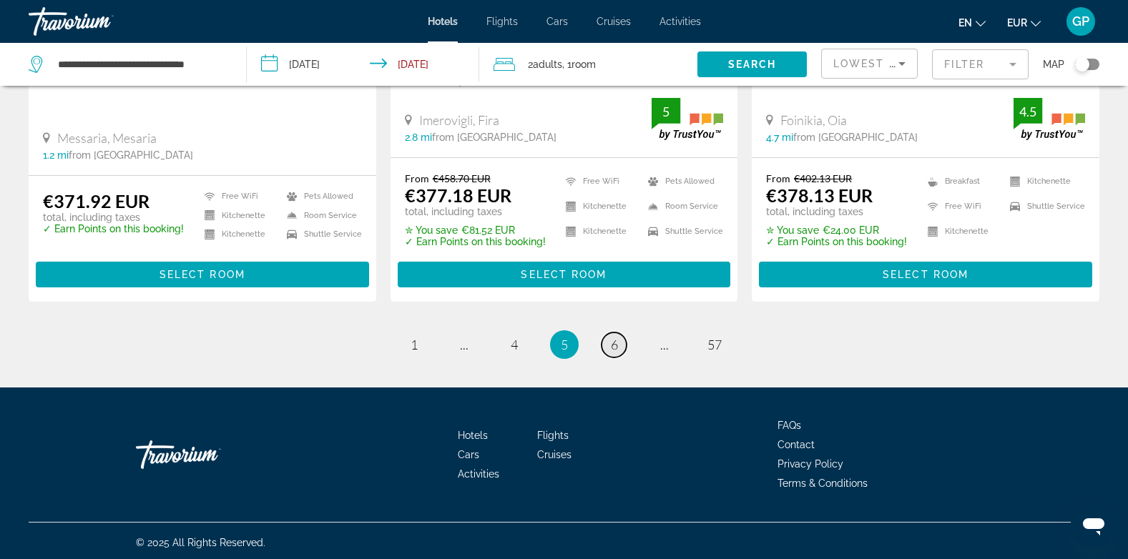
click at [615, 340] on span "6" at bounding box center [614, 345] width 7 height 16
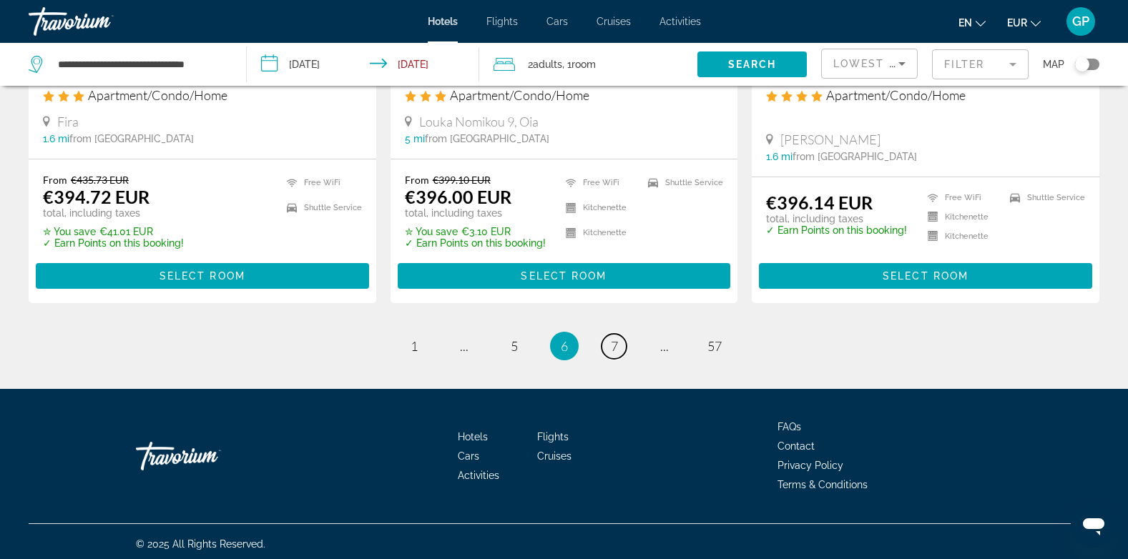
scroll to position [1857, 0]
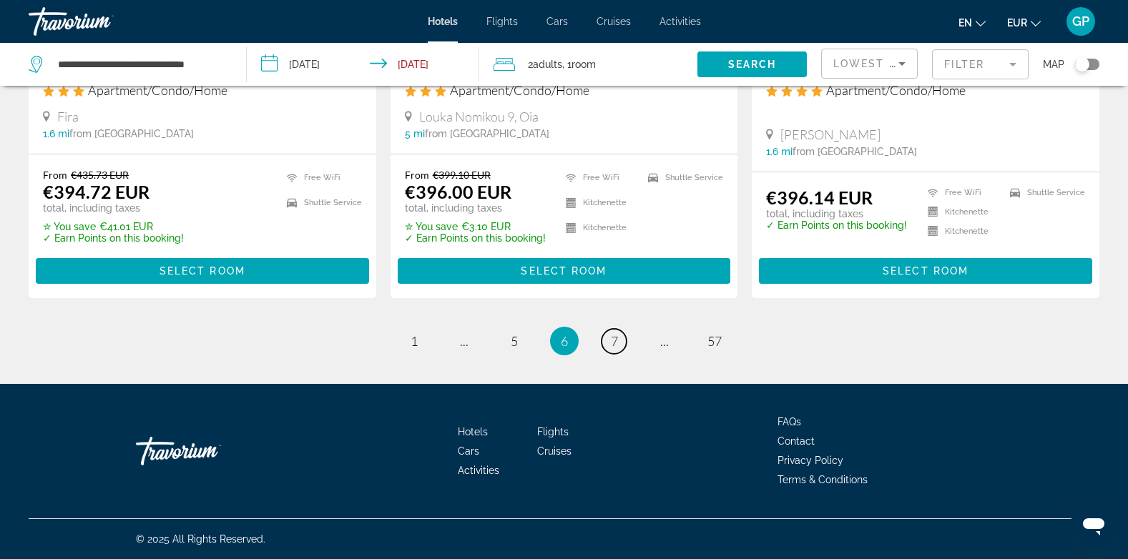
click at [614, 348] on span "7" at bounding box center [614, 341] width 7 height 16
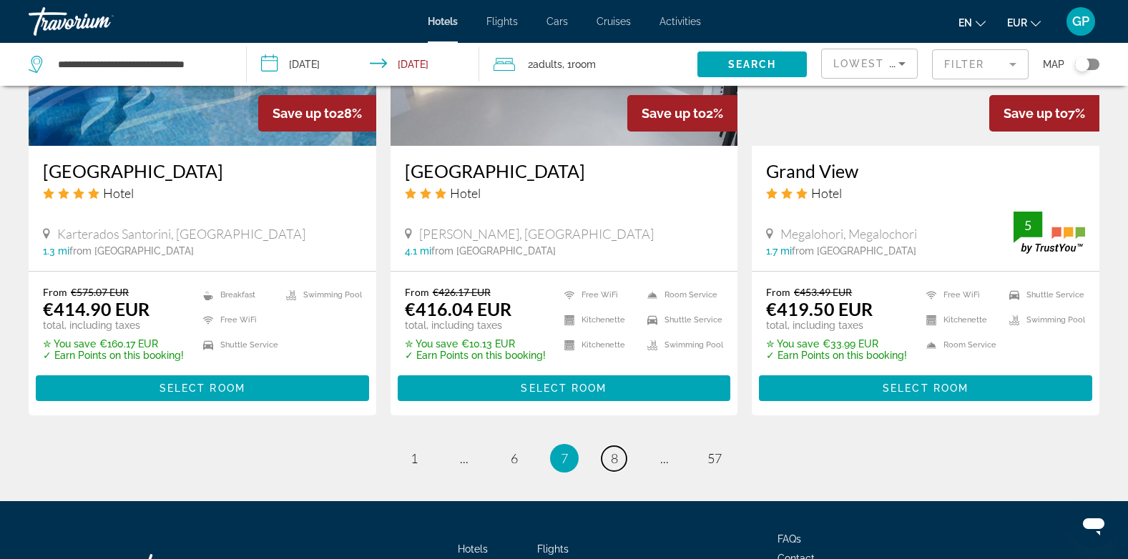
scroll to position [1788, 0]
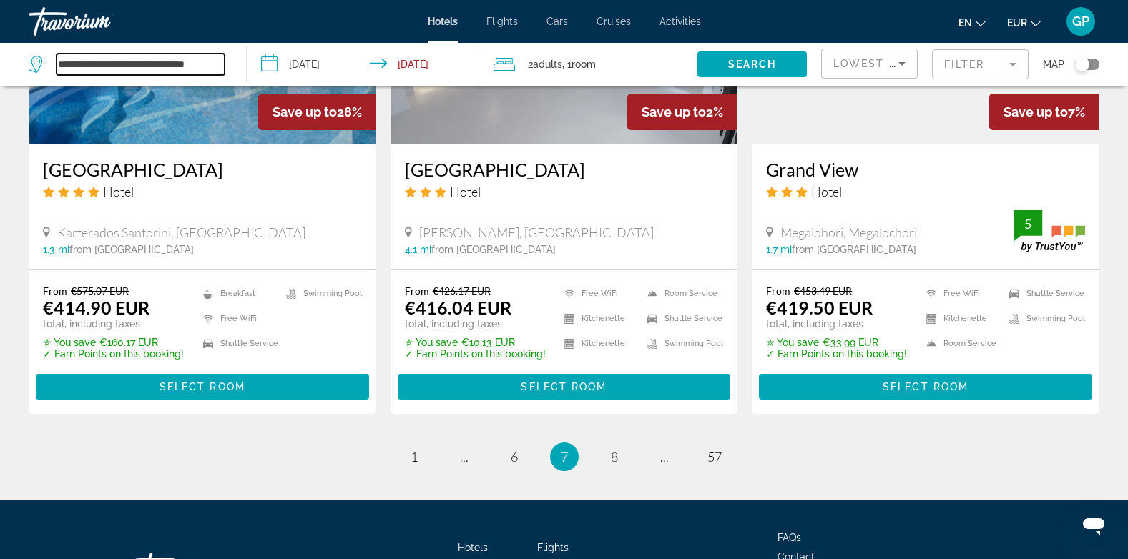
click at [218, 64] on input "**********" at bounding box center [141, 64] width 168 height 21
drag, startPoint x: 218, startPoint y: 64, endPoint x: 58, endPoint y: 67, distance: 160.2
click at [58, 67] on input "**********" at bounding box center [141, 64] width 168 height 21
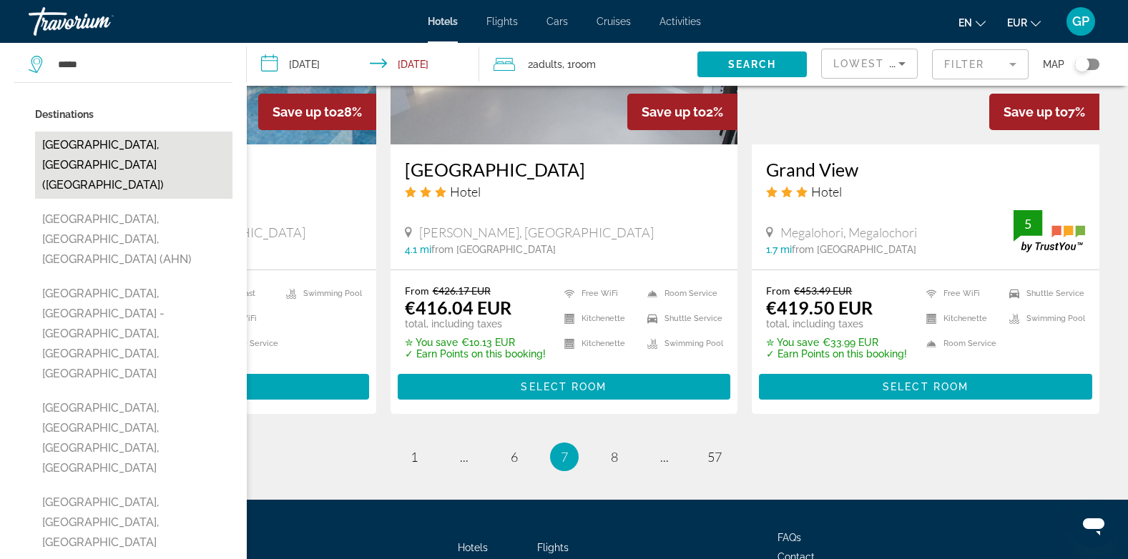
click at [94, 143] on button "[GEOGRAPHIC_DATA], [GEOGRAPHIC_DATA] ([GEOGRAPHIC_DATA])" at bounding box center [133, 165] width 197 height 67
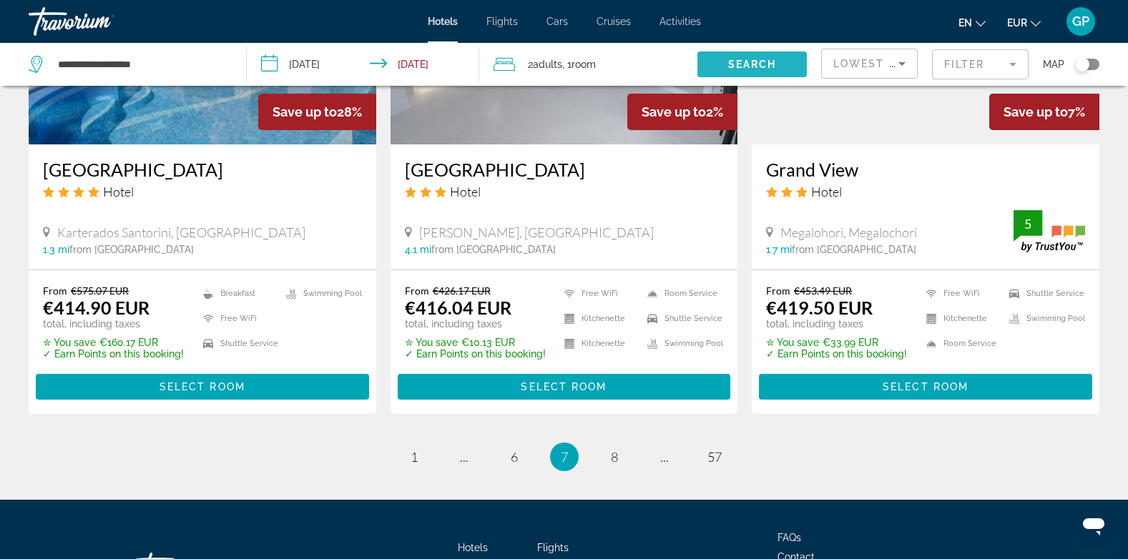
click at [747, 70] on span "Search widget" at bounding box center [751, 64] width 109 height 34
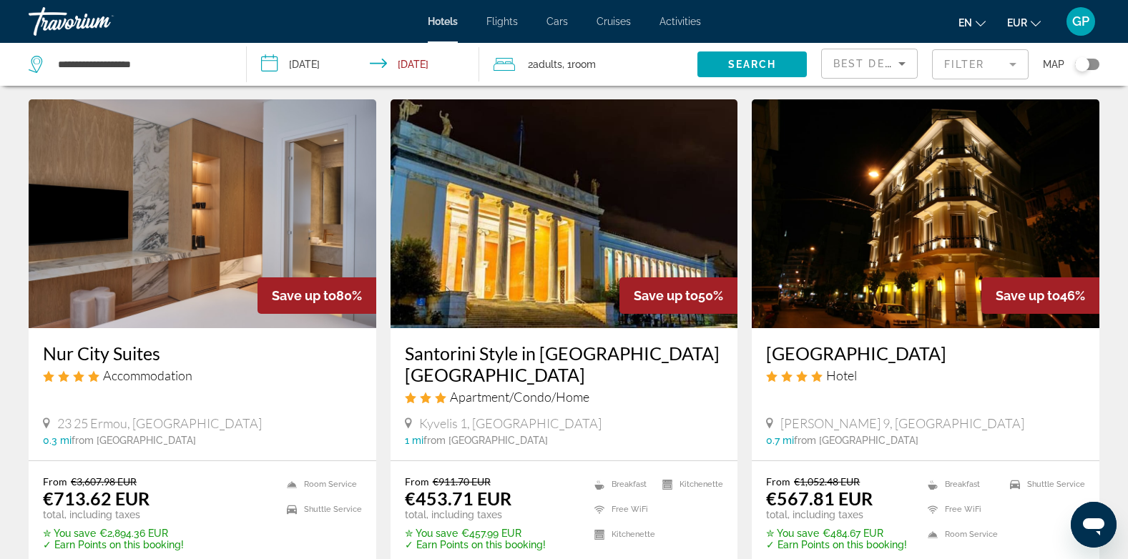
scroll to position [572, 0]
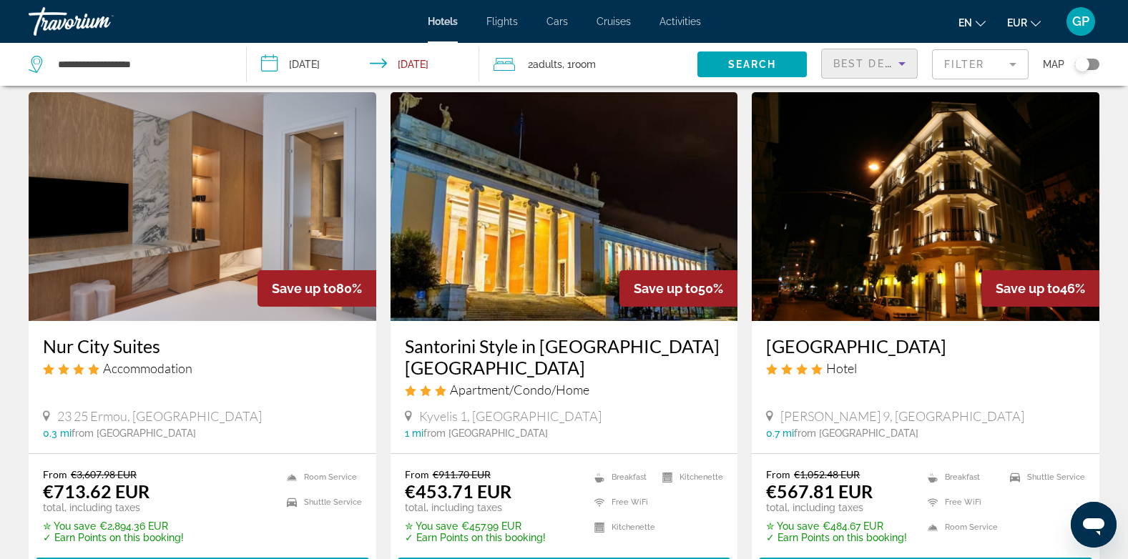
click at [885, 56] on div "Best Deals" at bounding box center [865, 63] width 65 height 17
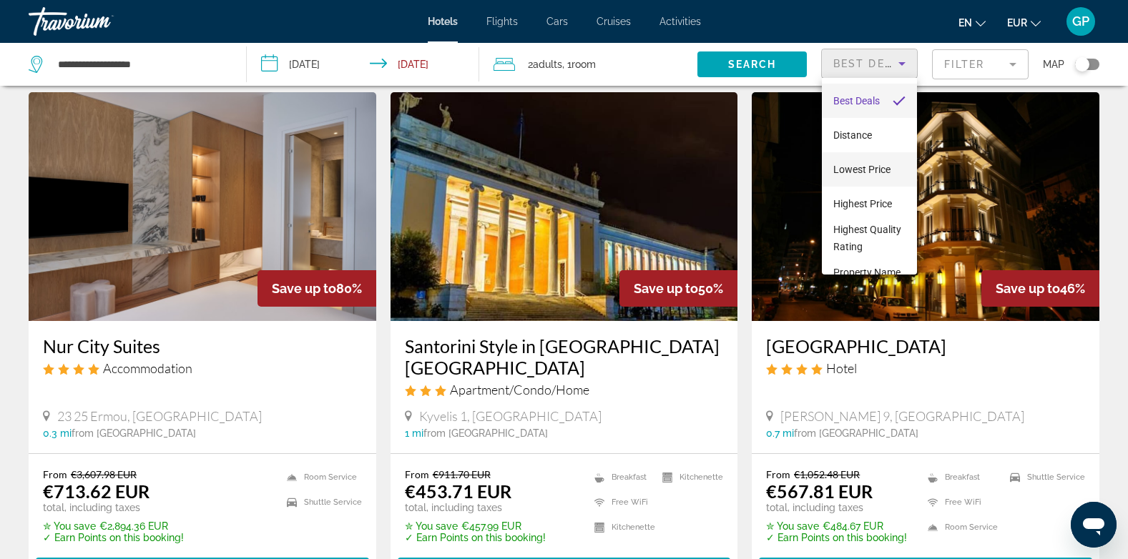
click at [870, 169] on span "Lowest Price" at bounding box center [861, 169] width 57 height 11
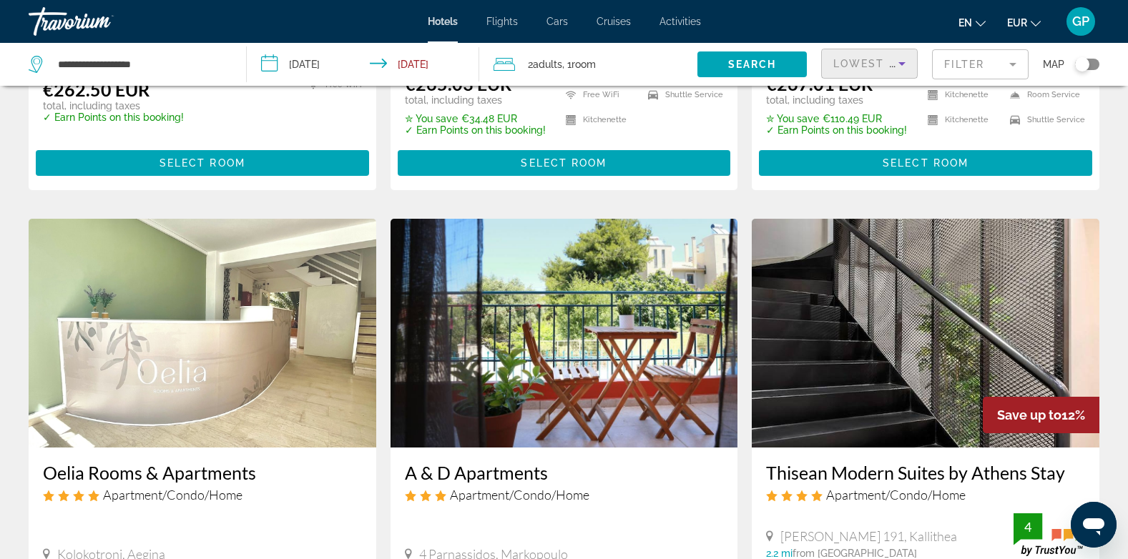
scroll to position [1573, 0]
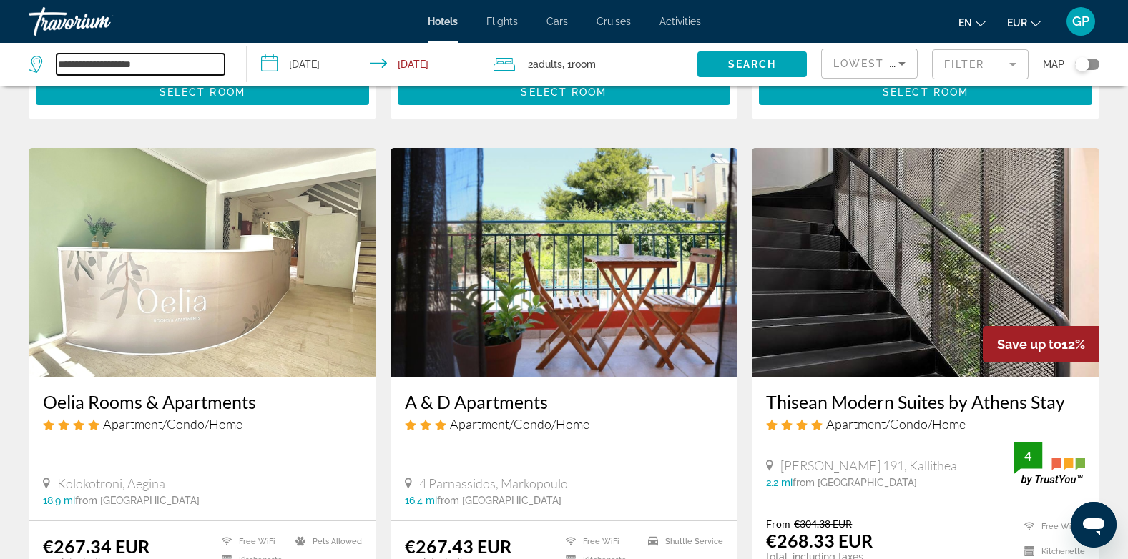
drag, startPoint x: 197, startPoint y: 61, endPoint x: 54, endPoint y: 62, distance: 142.3
click at [54, 62] on div "**********" at bounding box center [127, 64] width 196 height 21
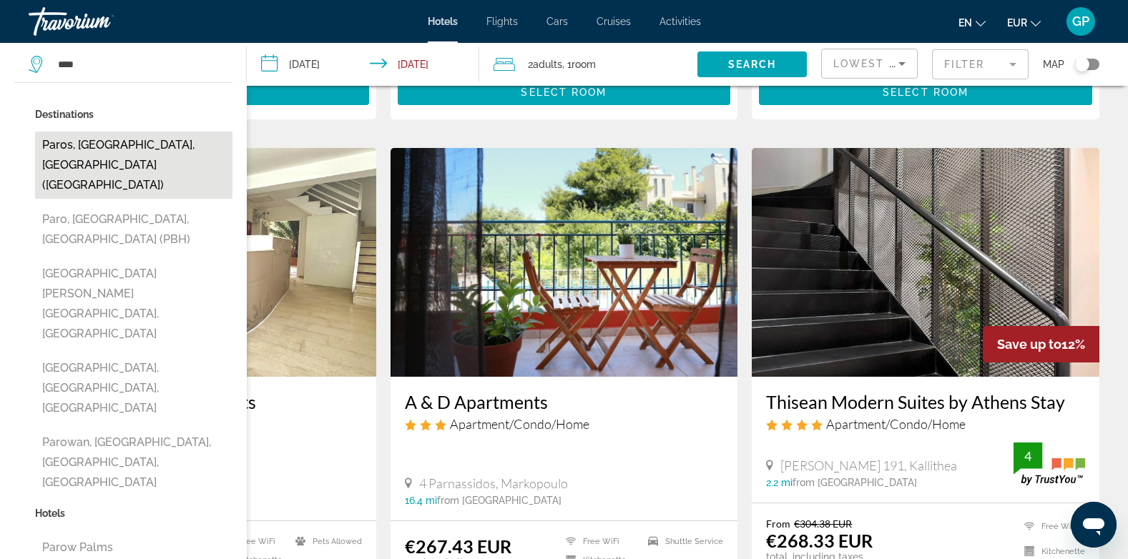
click at [139, 146] on button "Paros, [GEOGRAPHIC_DATA], [GEOGRAPHIC_DATA] ([GEOGRAPHIC_DATA])" at bounding box center [133, 165] width 197 height 67
type input "**********"
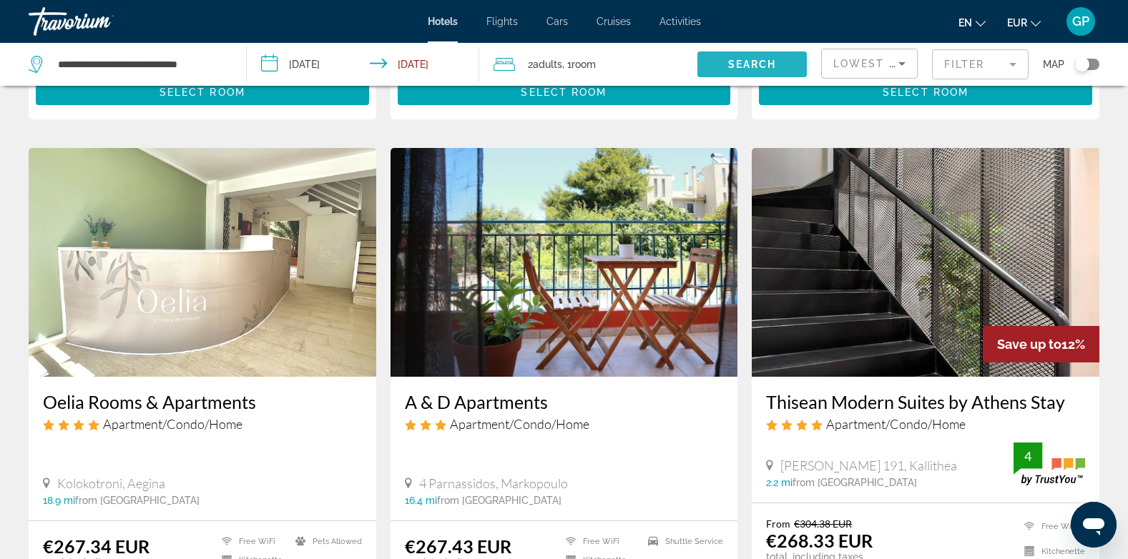
click at [766, 68] on span "Search" at bounding box center [752, 64] width 49 height 11
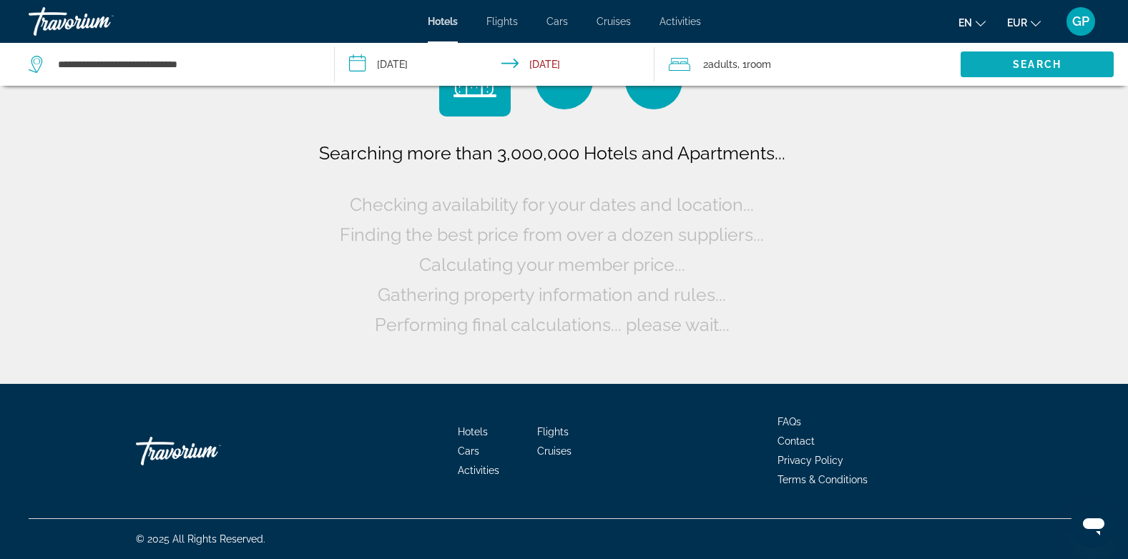
scroll to position [0, 0]
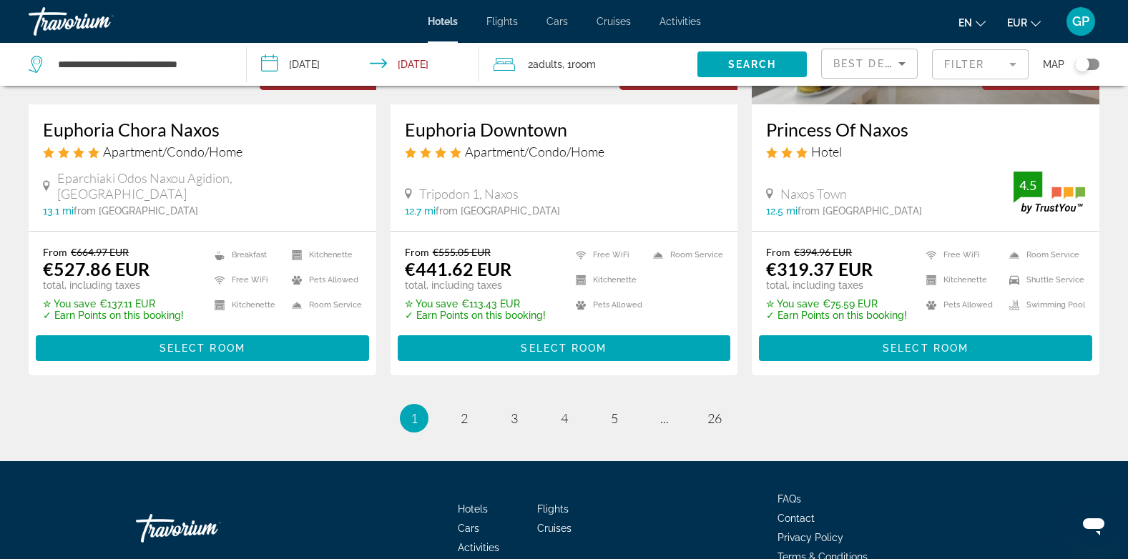
scroll to position [1940, 0]
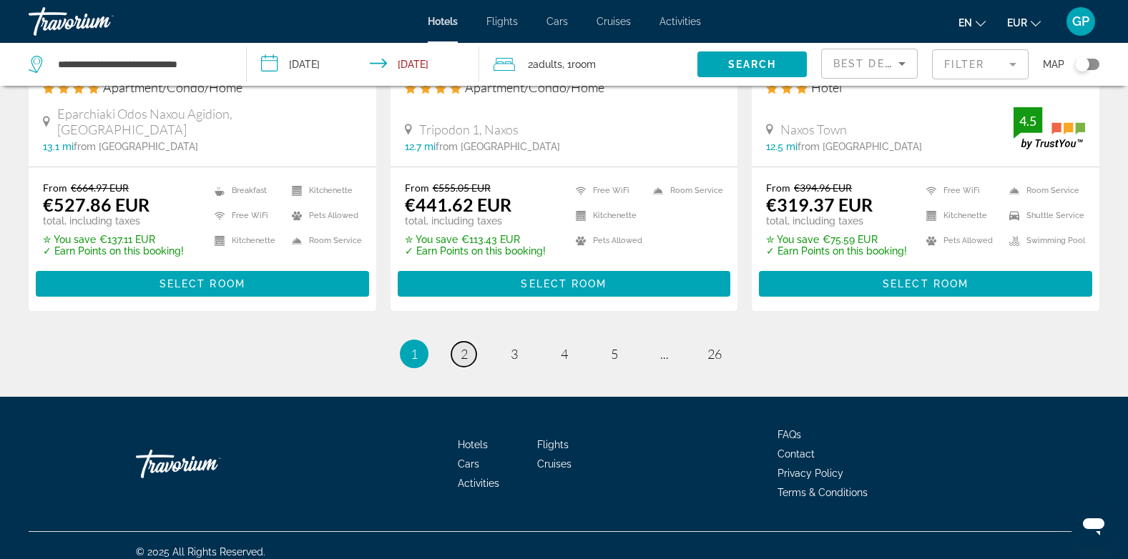
click at [466, 346] on span "2" at bounding box center [464, 354] width 7 height 16
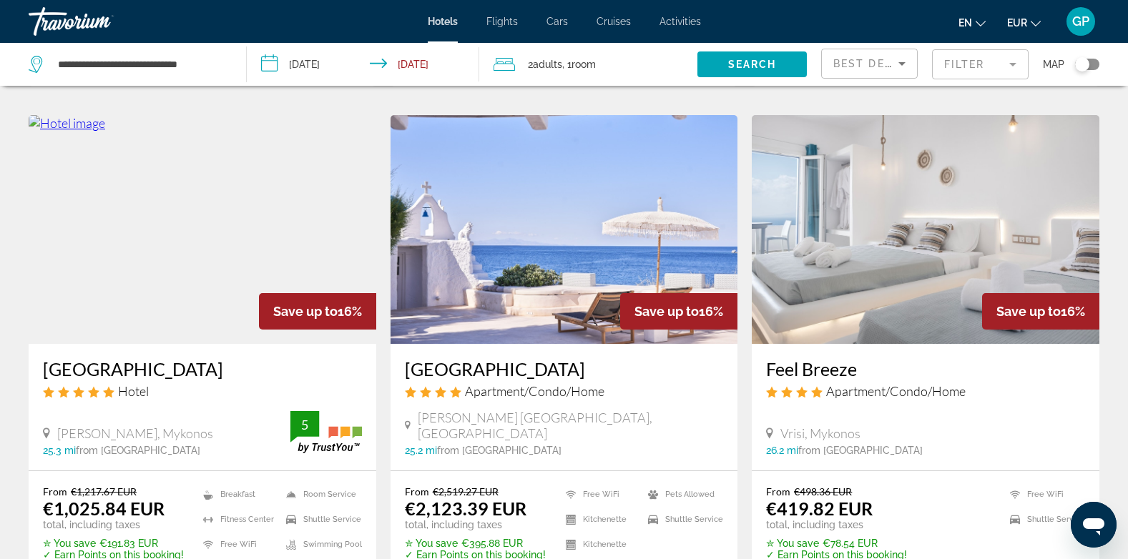
scroll to position [1144, 0]
